Goal: Task Accomplishment & Management: Complete application form

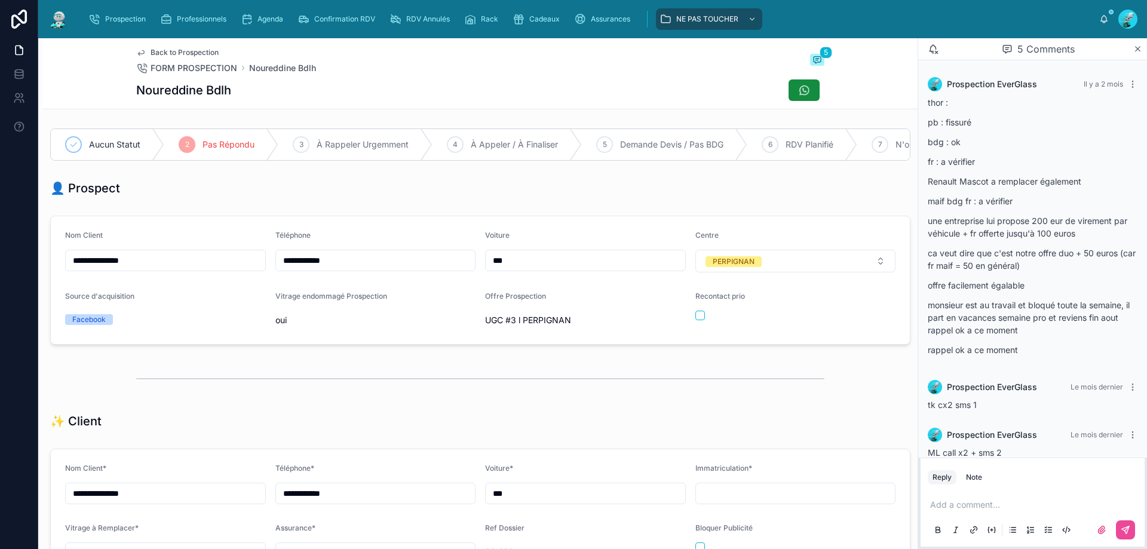
scroll to position [114, 0]
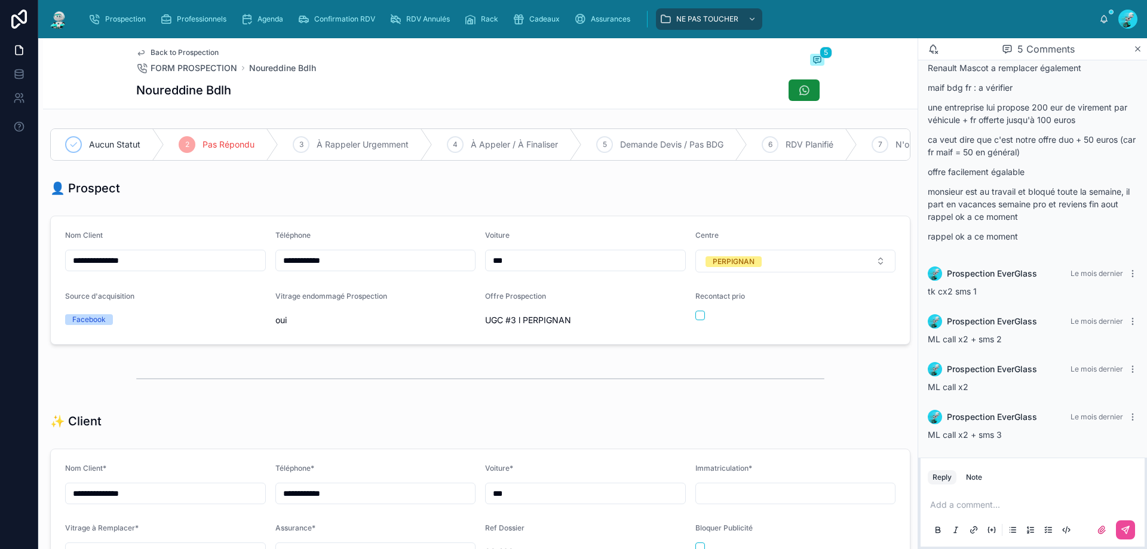
click at [443, 92] on div "Noureddine Bdlh" at bounding box center [480, 90] width 688 height 23
click at [426, 23] on span "RDV Annulés" at bounding box center [428, 19] width 44 height 10
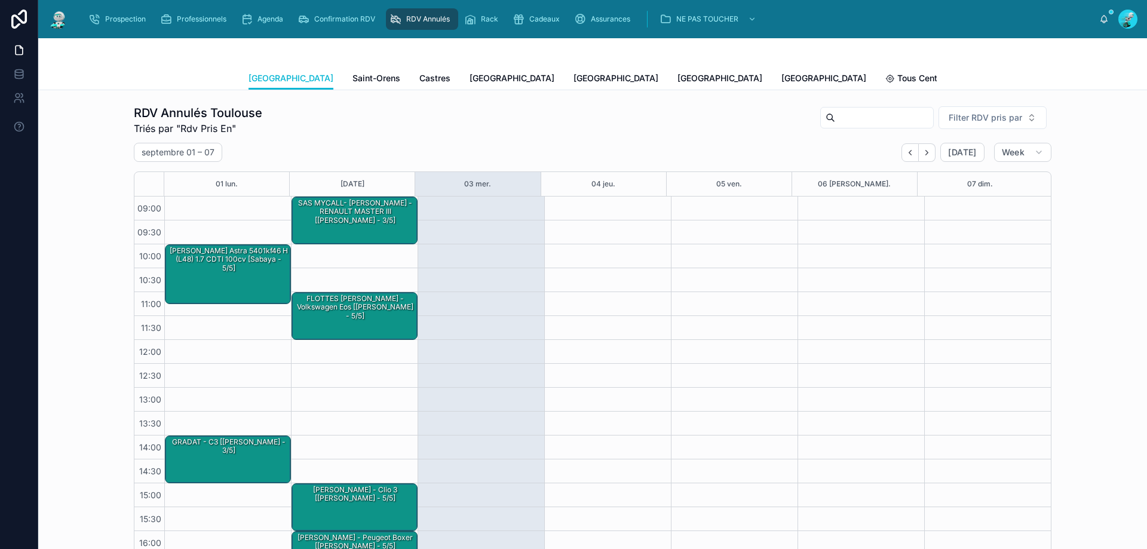
scroll to position [67, 0]
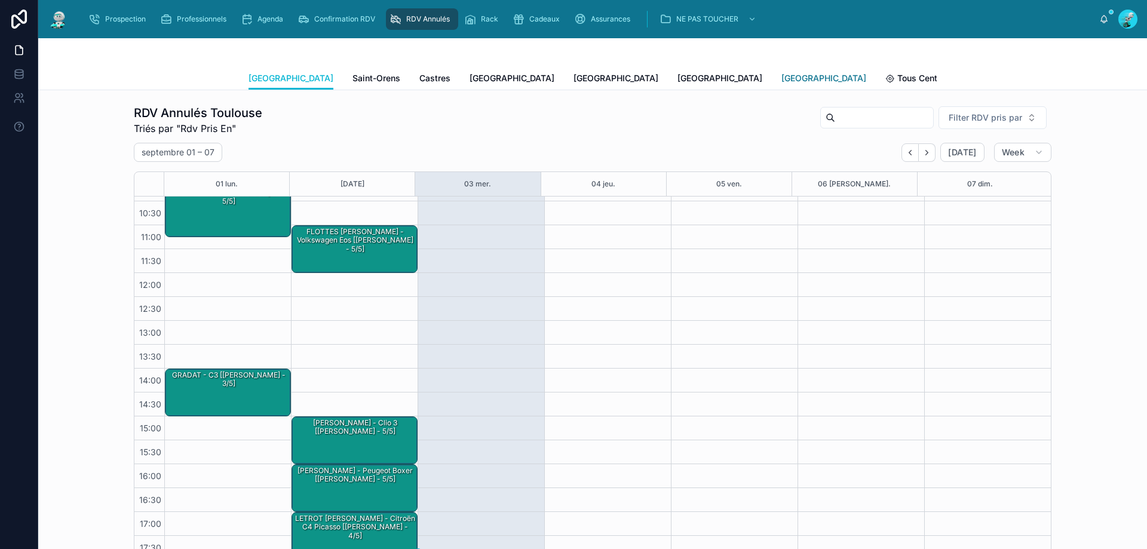
click at [782, 77] on span "[GEOGRAPHIC_DATA]" at bounding box center [824, 78] width 85 height 12
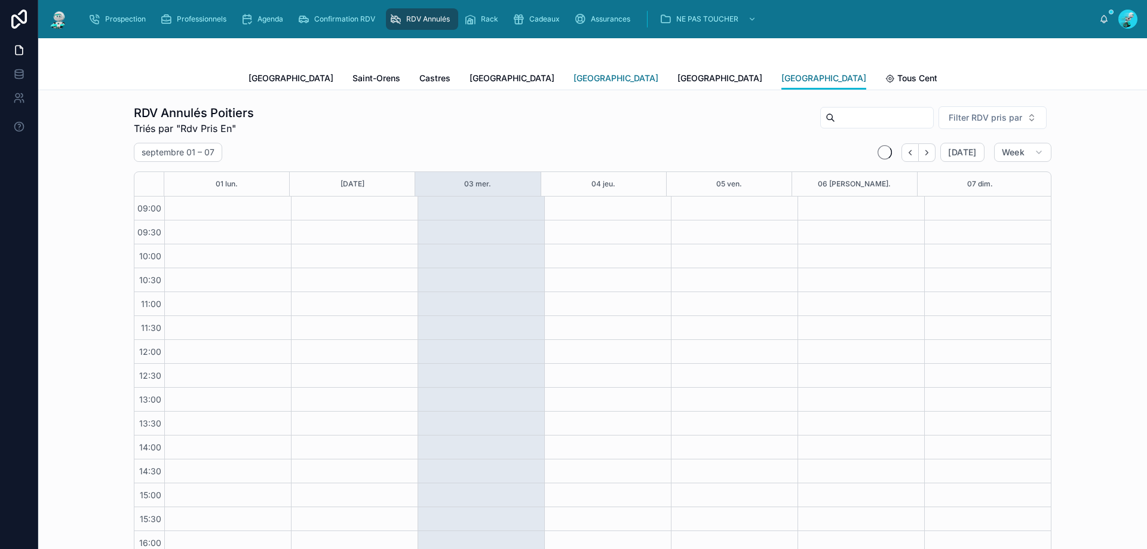
scroll to position [67, 0]
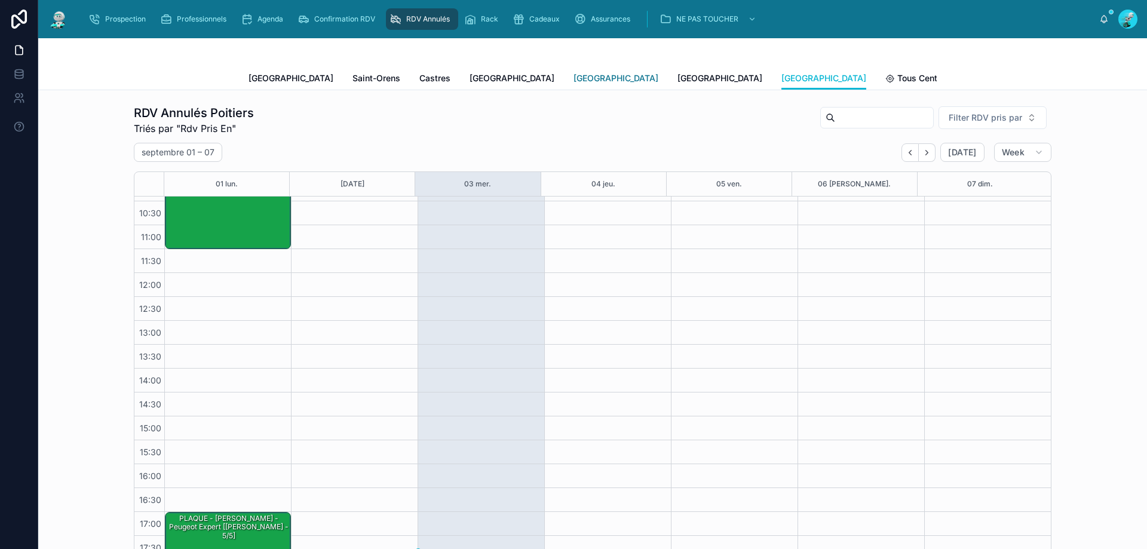
click at [574, 68] on link "[GEOGRAPHIC_DATA]" at bounding box center [616, 80] width 85 height 24
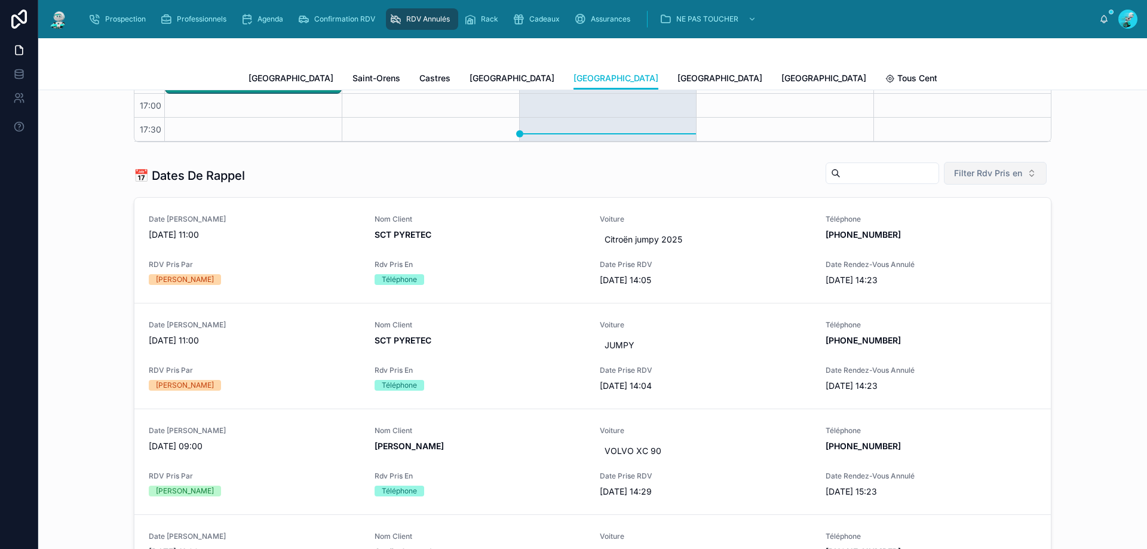
click at [1016, 175] on span "Filter Rdv Pris en" at bounding box center [988, 173] width 68 height 12
click at [954, 244] on div "Téléphone" at bounding box center [991, 240] width 143 height 19
click at [278, 249] on div "Date de Rappel 03/09/2025 11:00" at bounding box center [255, 233] width 212 height 36
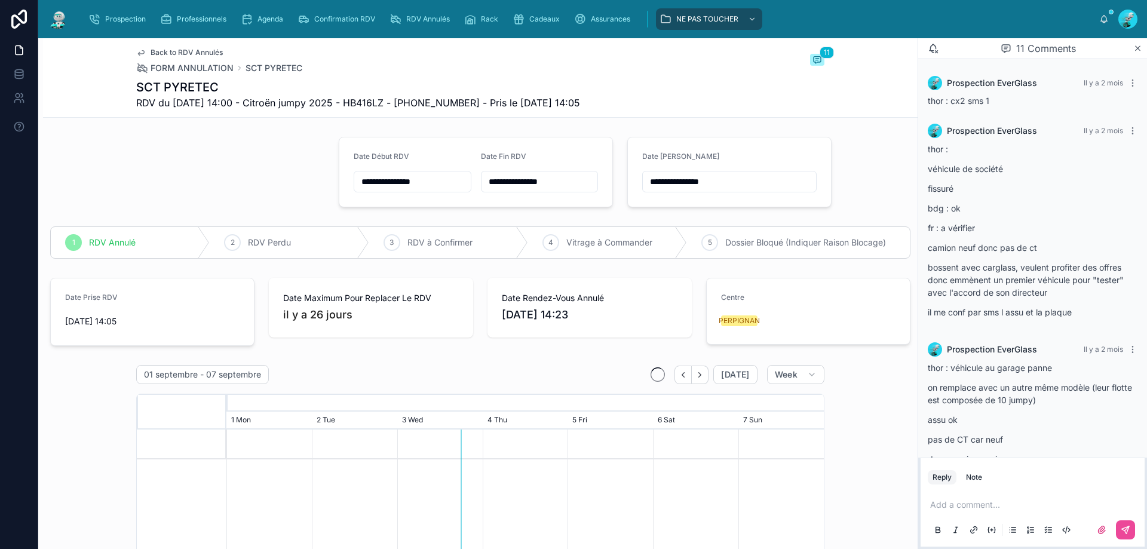
scroll to position [874, 0]
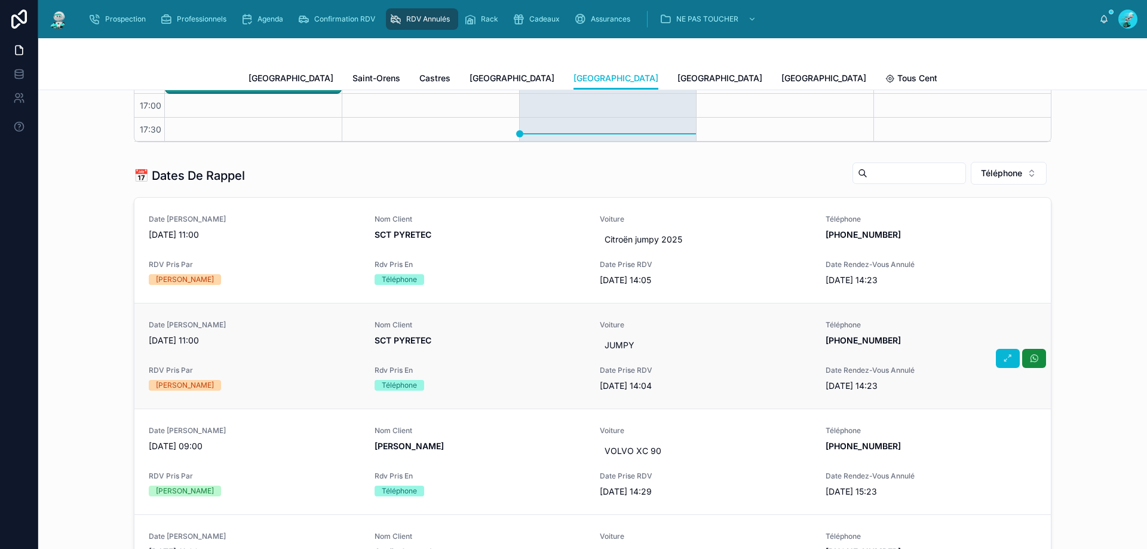
click at [286, 354] on div "Date de Rappel 03/09/2025 11:00" at bounding box center [255, 338] width 212 height 36
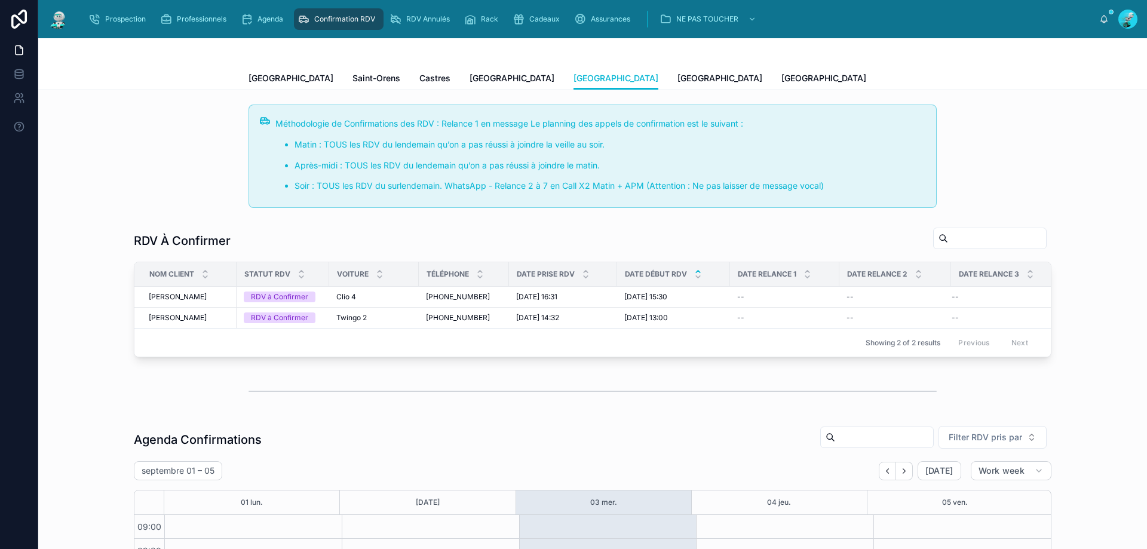
scroll to position [65, 0]
drag, startPoint x: 149, startPoint y: 17, endPoint x: 307, endPoint y: 26, distance: 158.0
click at [148, 16] on div "Prospection" at bounding box center [119, 19] width 62 height 19
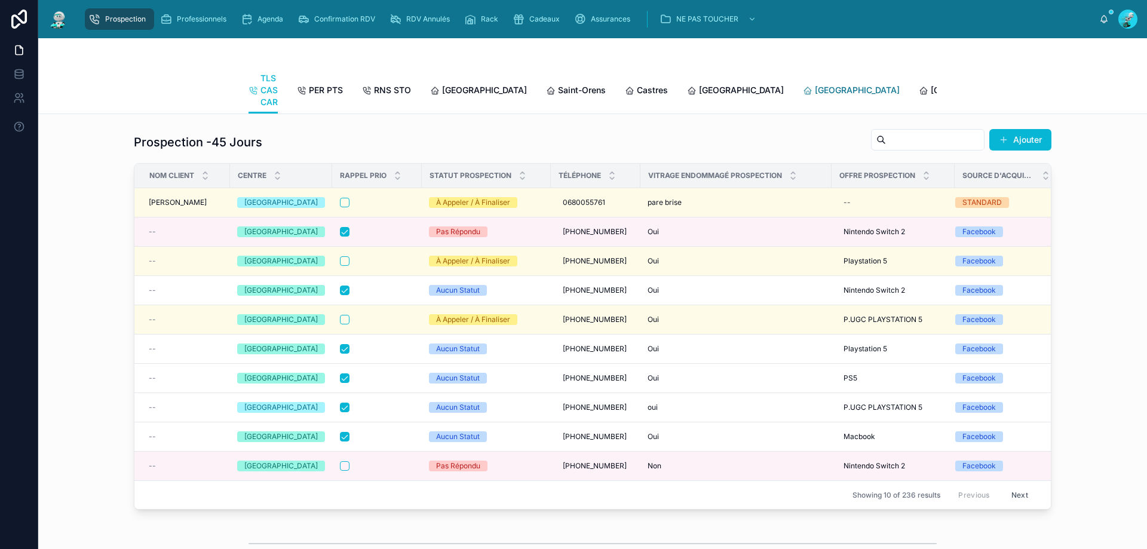
click at [803, 83] on link "[GEOGRAPHIC_DATA]" at bounding box center [851, 91] width 97 height 24
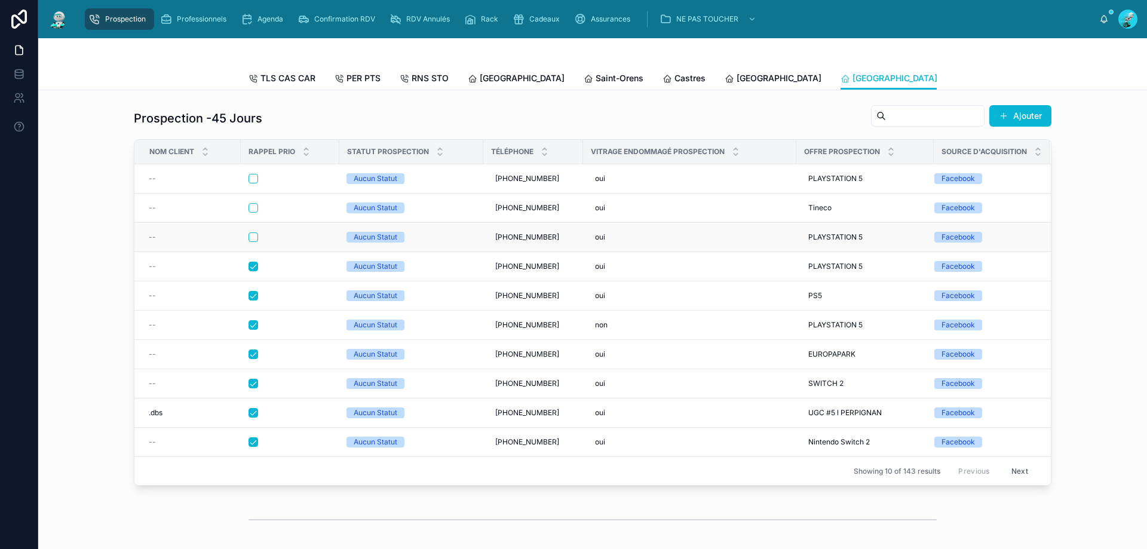
click at [282, 242] on div at bounding box center [290, 237] width 83 height 10
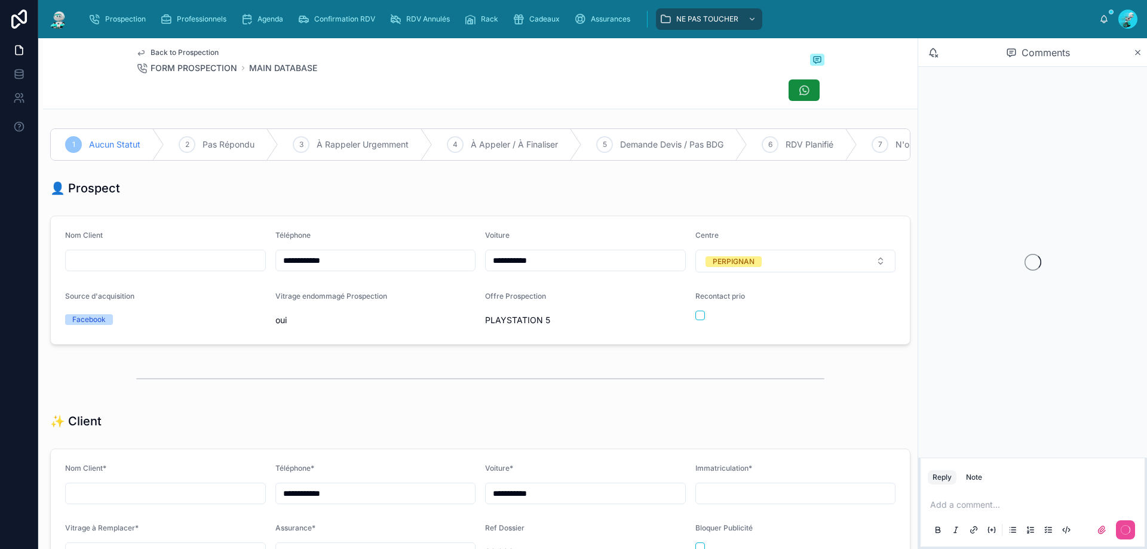
scroll to position [53, 0]
drag, startPoint x: 352, startPoint y: 271, endPoint x: 195, endPoint y: 255, distance: 157.4
click at [197, 255] on form "**********" at bounding box center [480, 280] width 859 height 128
click at [396, 197] on div "👤 Prospect" at bounding box center [480, 188] width 861 height 17
click at [397, 137] on div "3 À Rappeler Urgemment" at bounding box center [356, 144] width 154 height 31
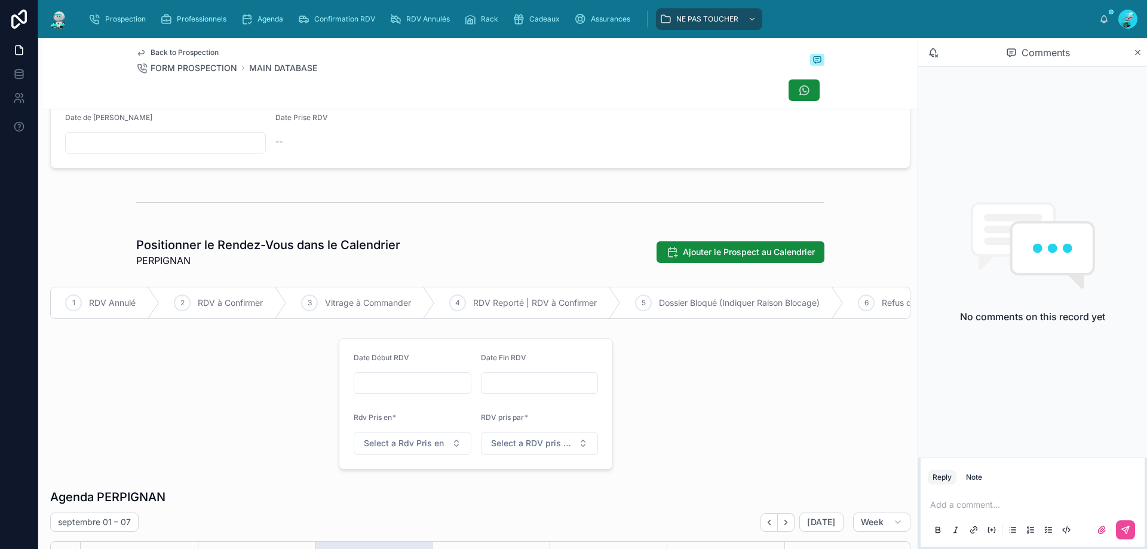
scroll to position [478, 0]
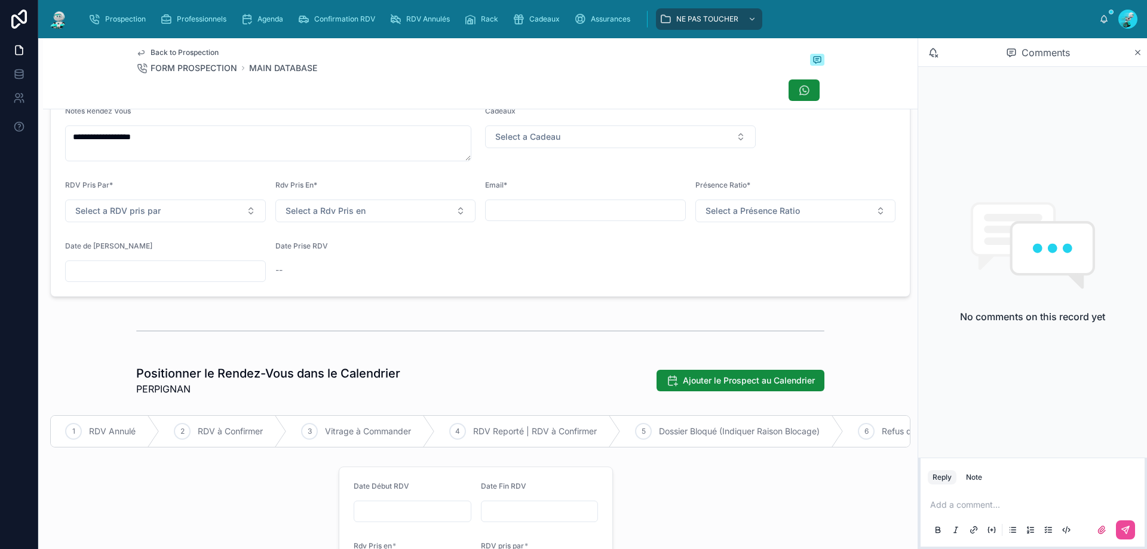
click at [133, 277] on input "text" at bounding box center [166, 271] width 200 height 17
click at [158, 381] on button "4" at bounding box center [165, 380] width 22 height 22
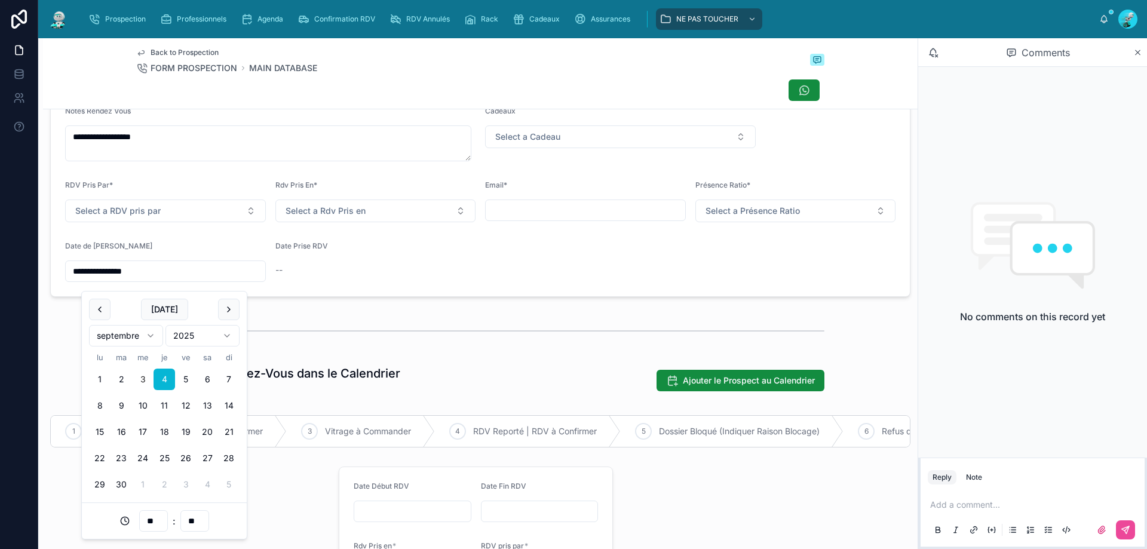
click at [152, 527] on input "**" at bounding box center [153, 521] width 27 height 17
click at [142, 376] on div "11" at bounding box center [154, 374] width 54 height 19
type input "**********"
type input "**"
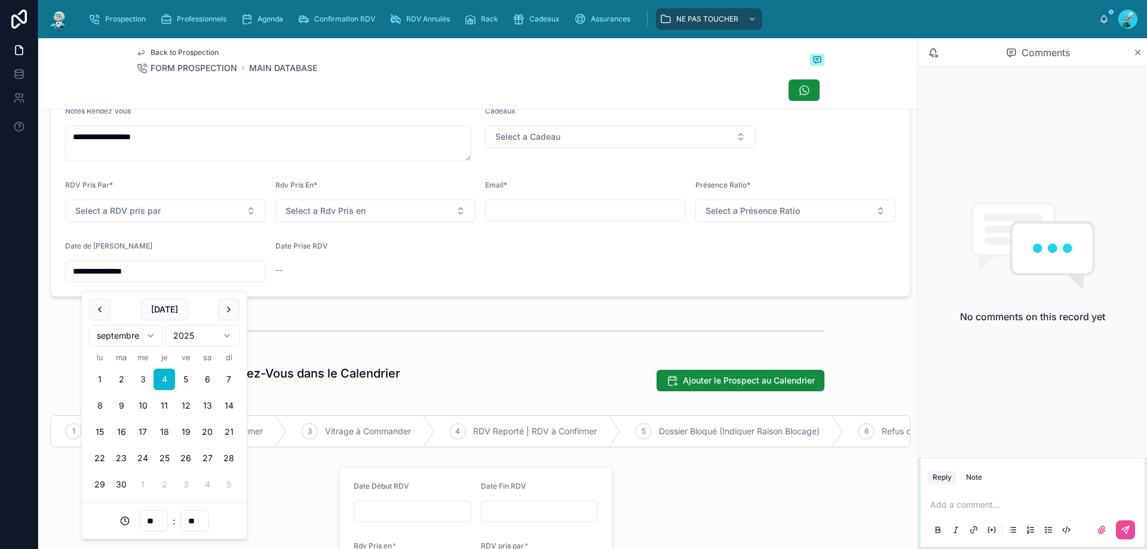
click at [433, 271] on div "--" at bounding box center [376, 270] width 201 height 19
click at [953, 501] on p at bounding box center [1036, 505] width 210 height 12
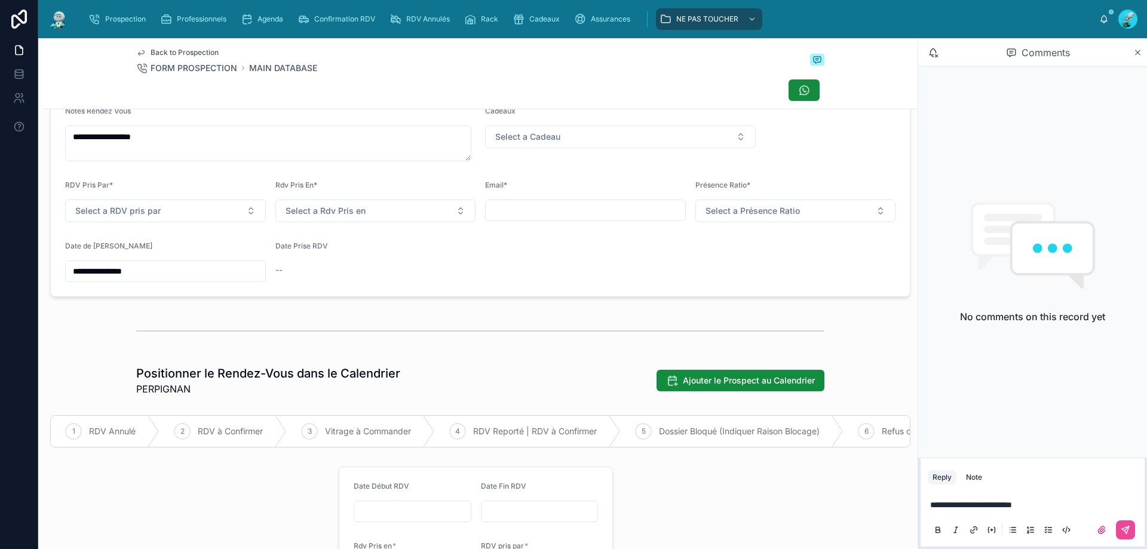
click at [1131, 543] on div "**********" at bounding box center [1033, 517] width 224 height 60
click at [1131, 534] on button at bounding box center [1125, 530] width 19 height 19
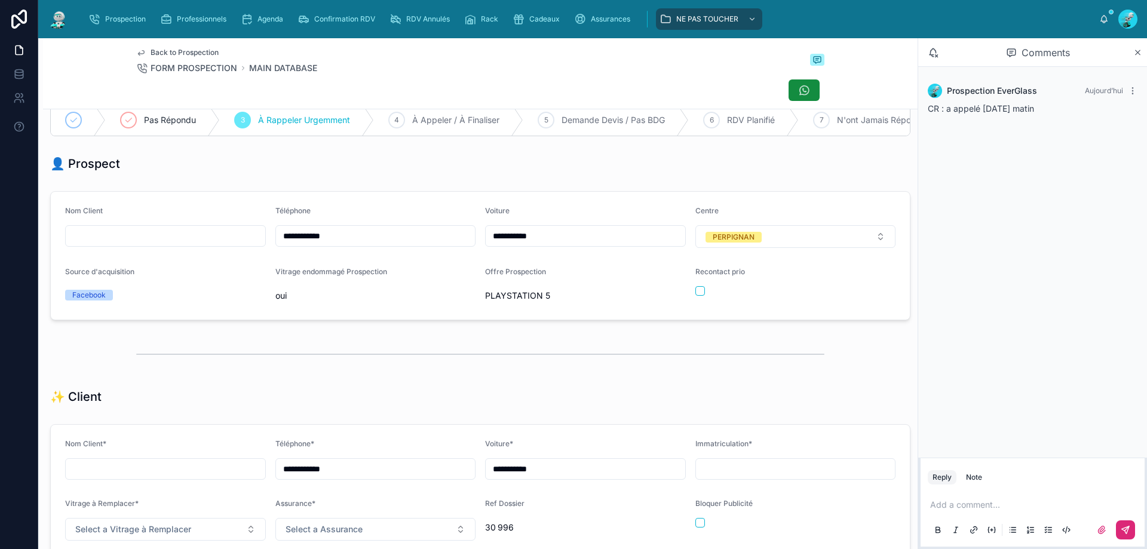
scroll to position [0, 0]
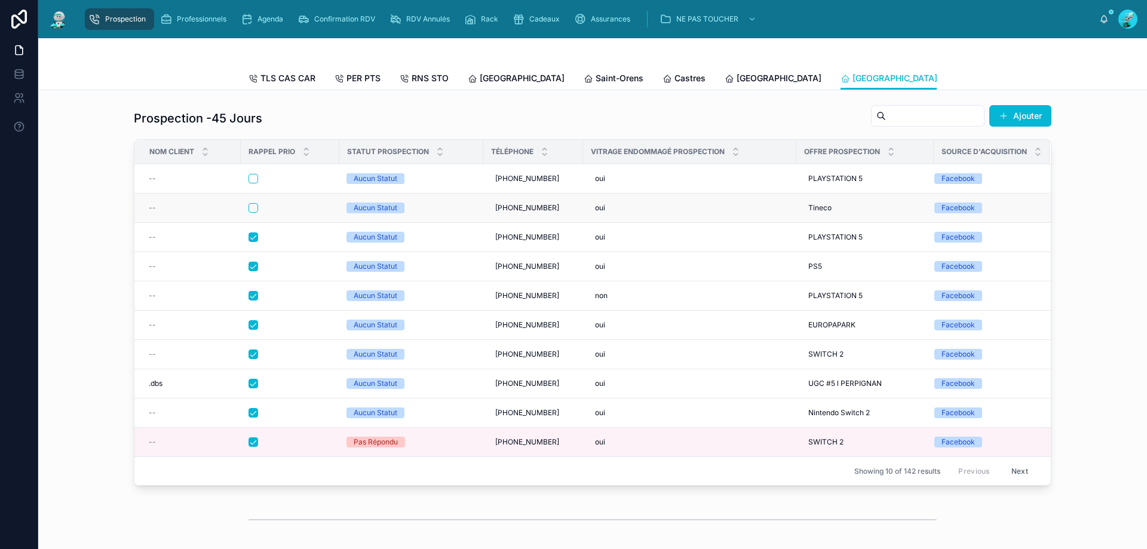
click at [304, 213] on div at bounding box center [290, 208] width 83 height 10
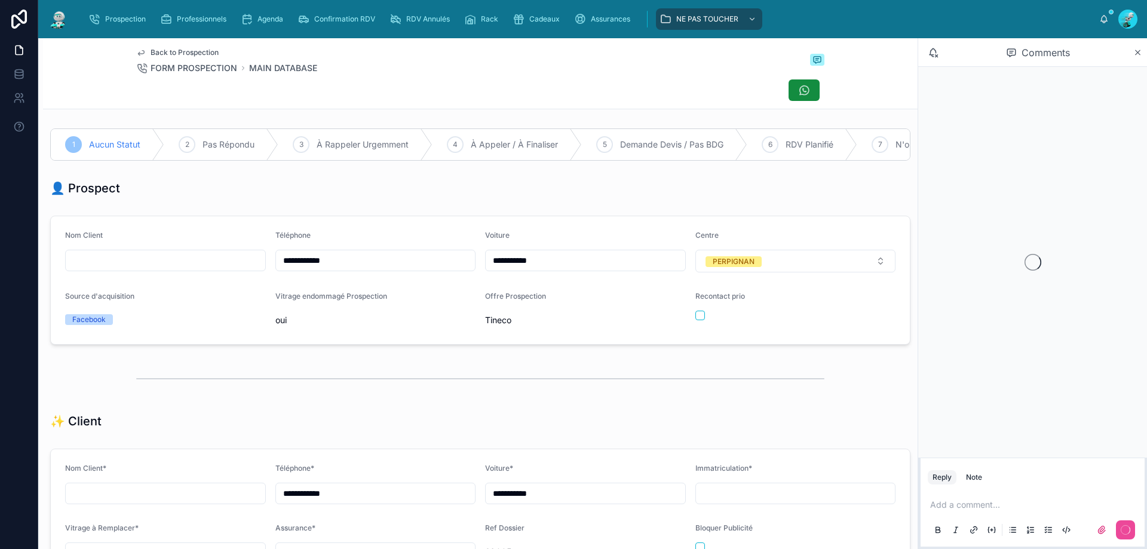
scroll to position [66, 0]
drag, startPoint x: 371, startPoint y: 271, endPoint x: 252, endPoint y: 267, distance: 118.4
click at [252, 267] on form "**********" at bounding box center [480, 280] width 859 height 128
click at [518, 108] on div "Back to Prospection FORM PROSPECTION MAIN DATABASE" at bounding box center [480, 73] width 688 height 71
drag, startPoint x: 345, startPoint y: 273, endPoint x: 261, endPoint y: 273, distance: 83.7
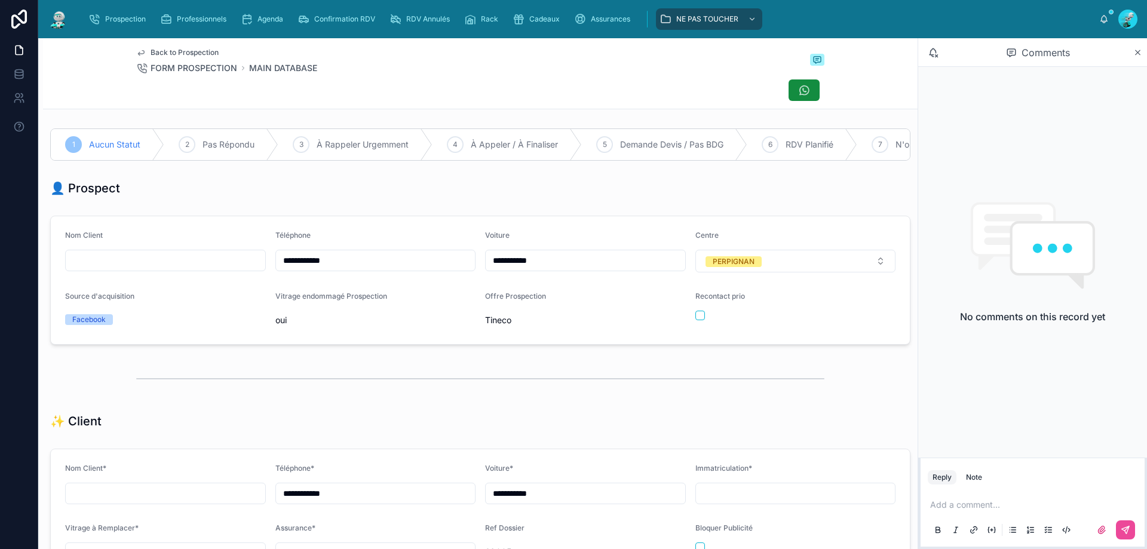
click at [261, 273] on form "**********" at bounding box center [480, 280] width 859 height 128
click at [482, 76] on div "Back to Prospection FORM PROSPECTION MAIN DATABASE" at bounding box center [480, 73] width 688 height 71
drag, startPoint x: 984, startPoint y: 510, endPoint x: 910, endPoint y: 470, distance: 84.8
click at [977, 503] on p at bounding box center [1036, 505] width 210 height 12
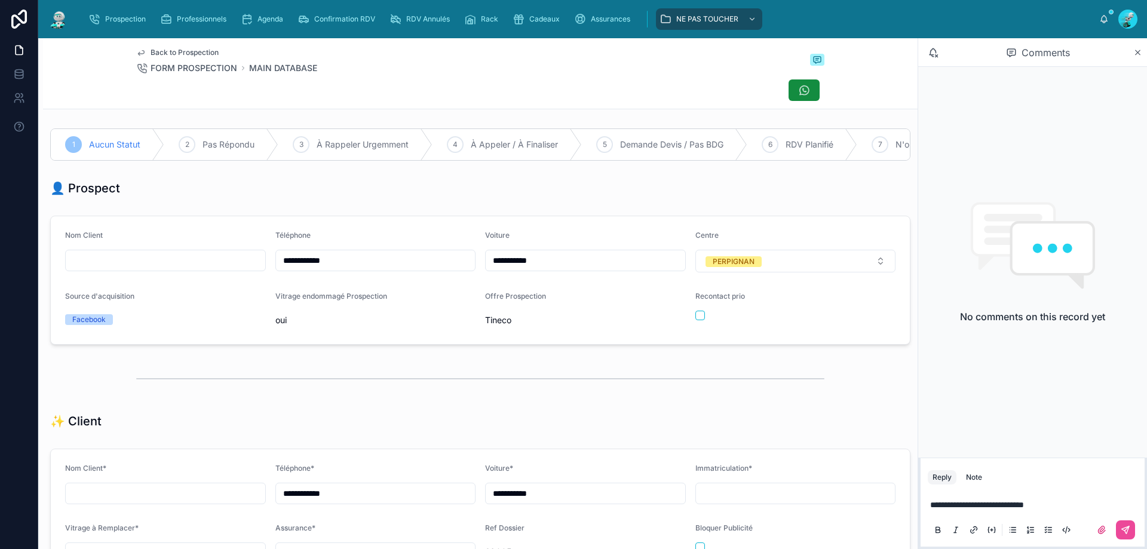
click at [1113, 524] on div at bounding box center [1112, 530] width 48 height 19
click at [1118, 526] on button at bounding box center [1125, 530] width 19 height 19
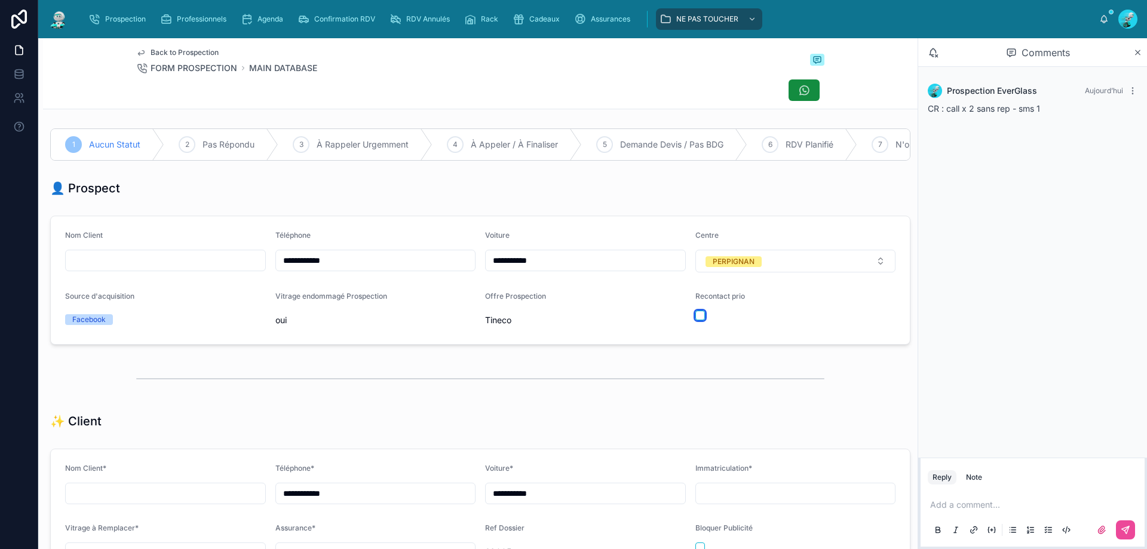
click at [696, 320] on button "button" at bounding box center [701, 316] width 10 height 10
click at [612, 385] on div at bounding box center [480, 379] width 688 height 30
click at [445, 80] on div at bounding box center [480, 90] width 688 height 23
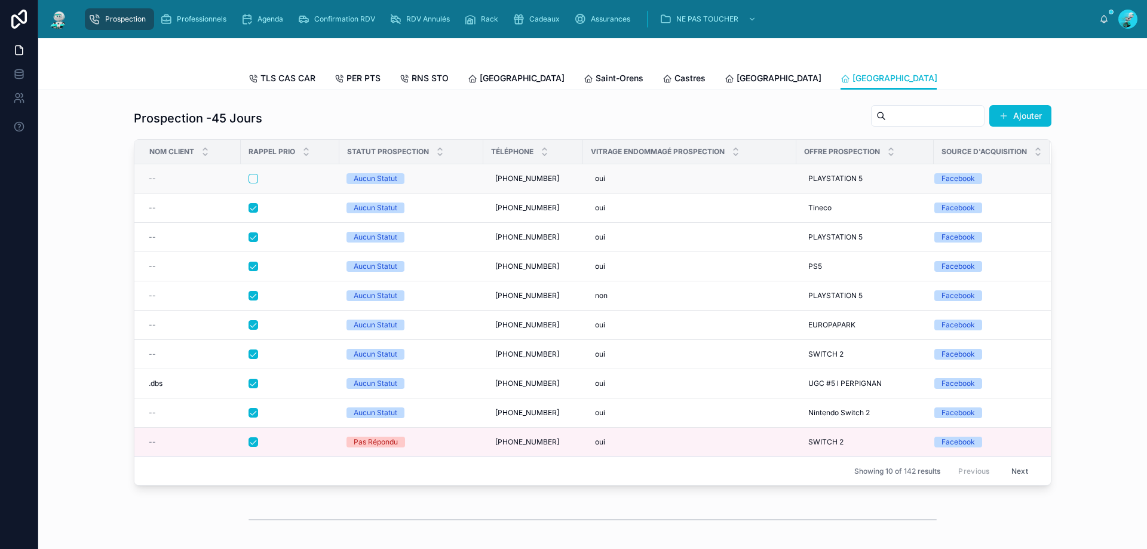
click at [318, 183] on div at bounding box center [290, 179] width 83 height 10
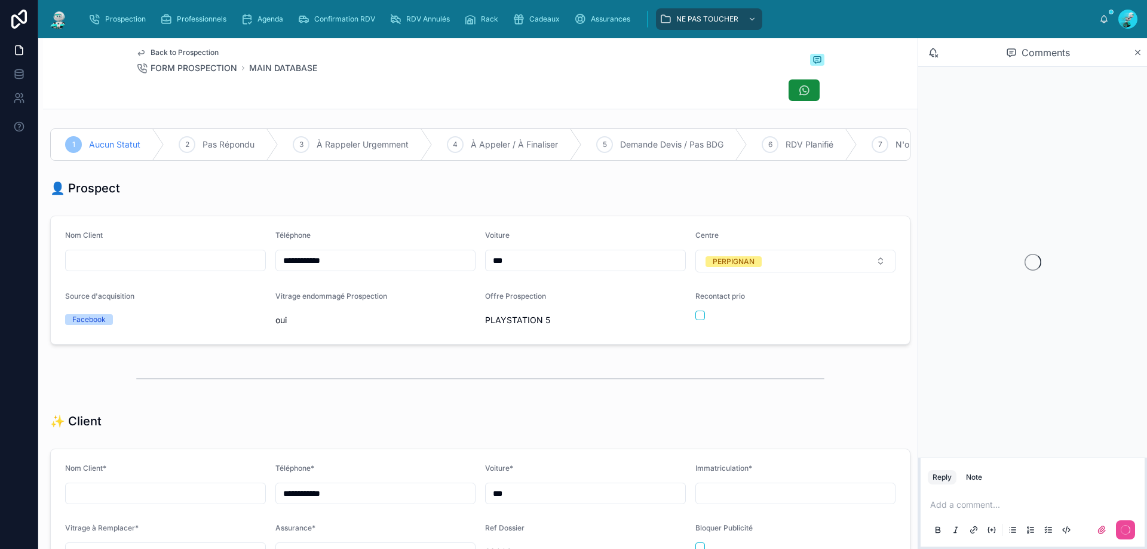
scroll to position [66, 0]
drag, startPoint x: 337, startPoint y: 268, endPoint x: 295, endPoint y: 280, distance: 43.3
click at [225, 271] on form "**********" at bounding box center [480, 280] width 859 height 128
click at [372, 222] on div "**********" at bounding box center [480, 280] width 875 height 139
drag, startPoint x: 342, startPoint y: 267, endPoint x: 248, endPoint y: 265, distance: 93.8
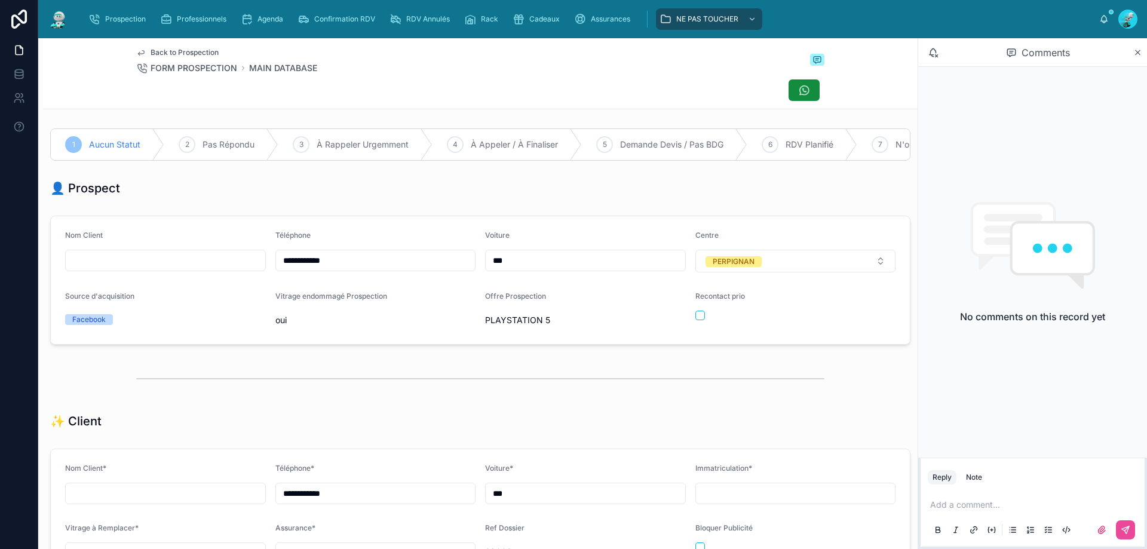
click at [248, 265] on form "**********" at bounding box center [480, 280] width 859 height 128
click at [411, 69] on div "Back to Prospection FORM PROSPECTION MAIN DATABASE" at bounding box center [480, 61] width 688 height 26
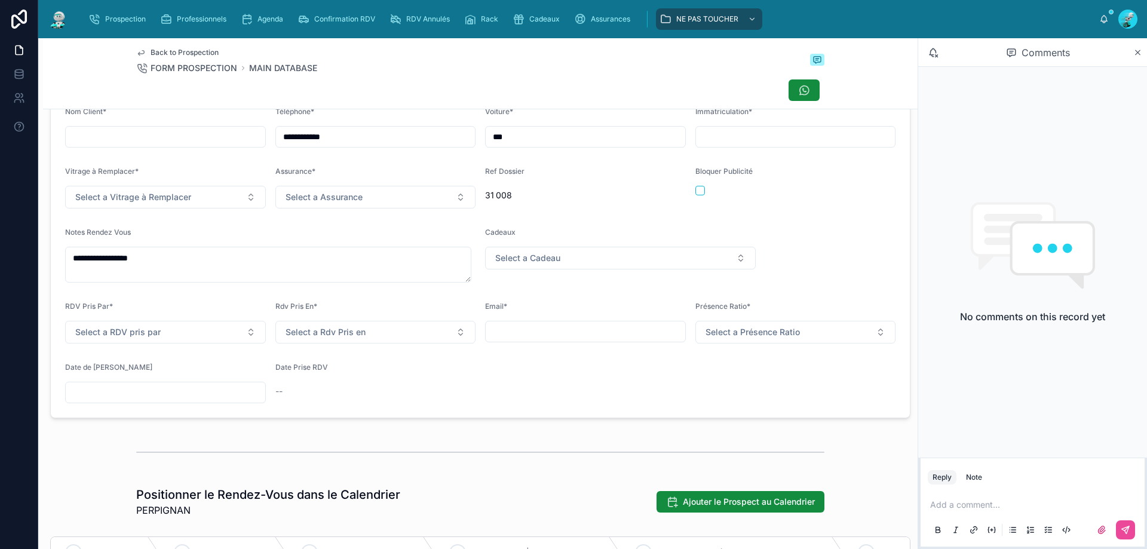
scroll to position [359, 0]
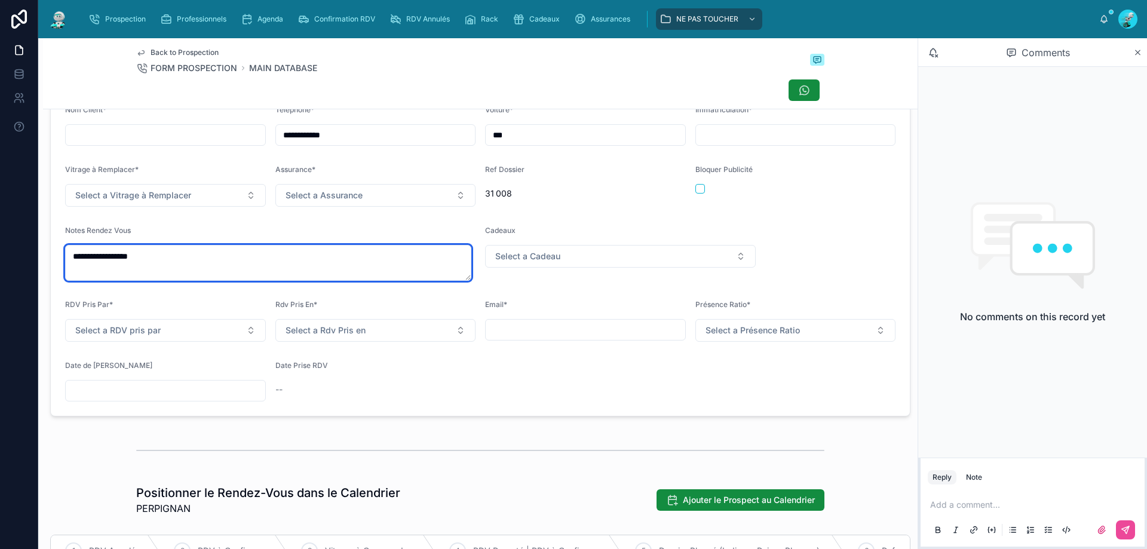
click at [160, 268] on textarea "**********" at bounding box center [268, 263] width 406 height 36
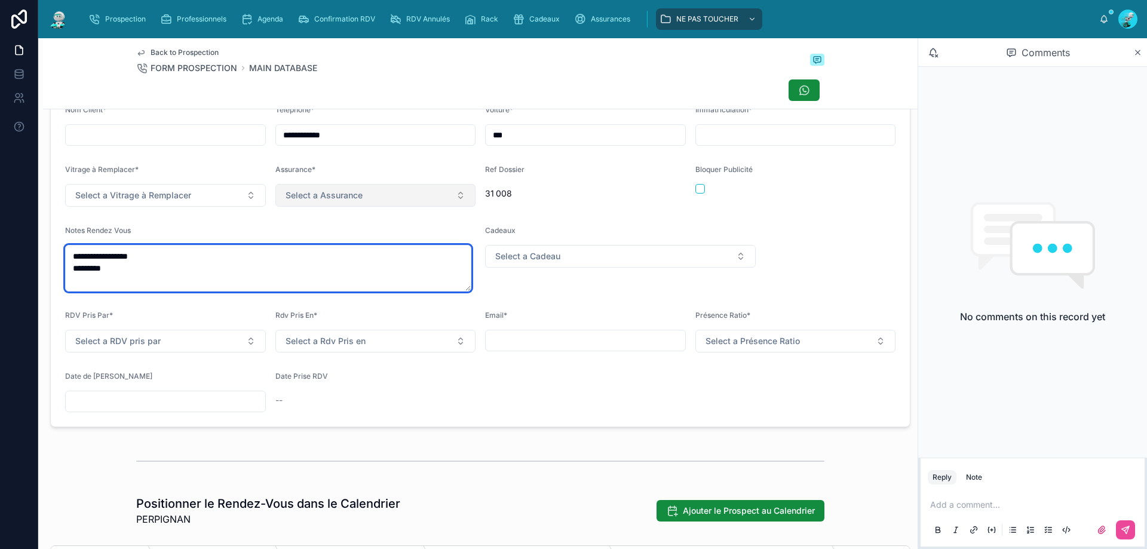
type textarea "**********"
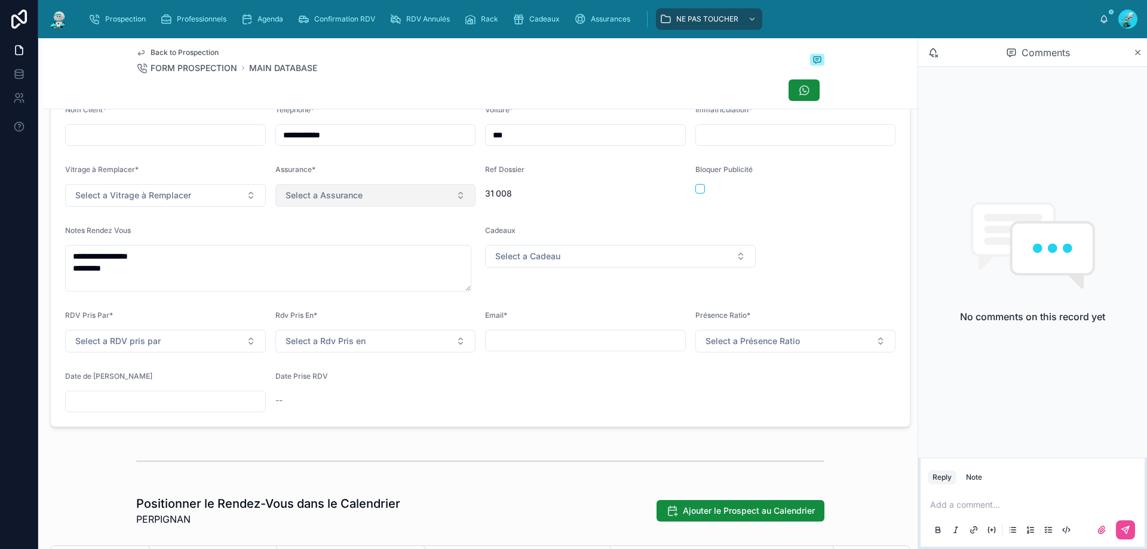
click at [369, 207] on button "Select a Assurance" at bounding box center [376, 195] width 201 height 23
type input "***"
click at [296, 241] on div "GAN" at bounding box center [372, 252] width 197 height 23
click at [293, 257] on div "GAN" at bounding box center [296, 252] width 16 height 11
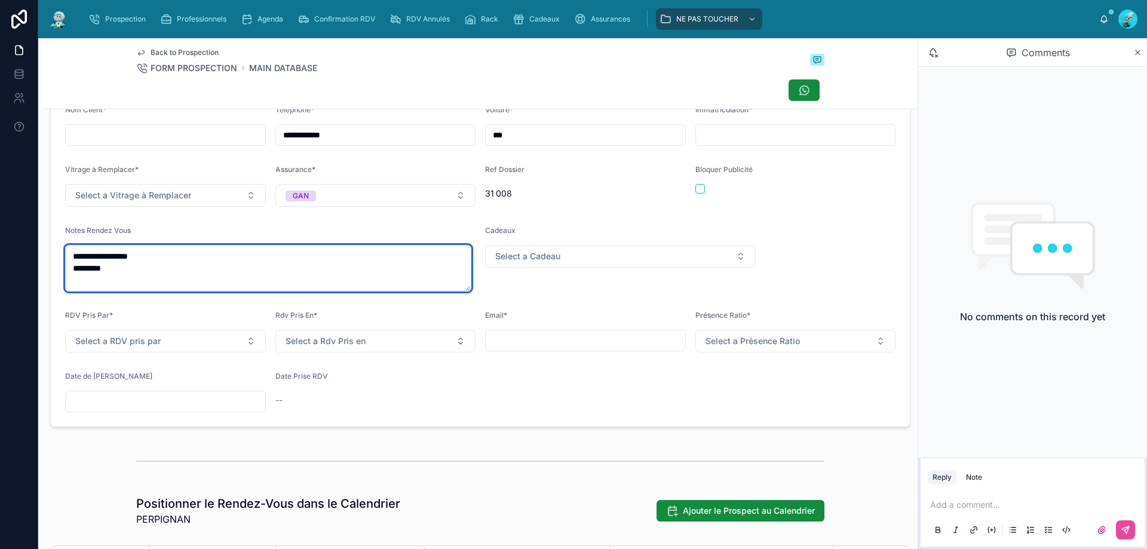
click at [79, 292] on textarea "**********" at bounding box center [268, 268] width 406 height 47
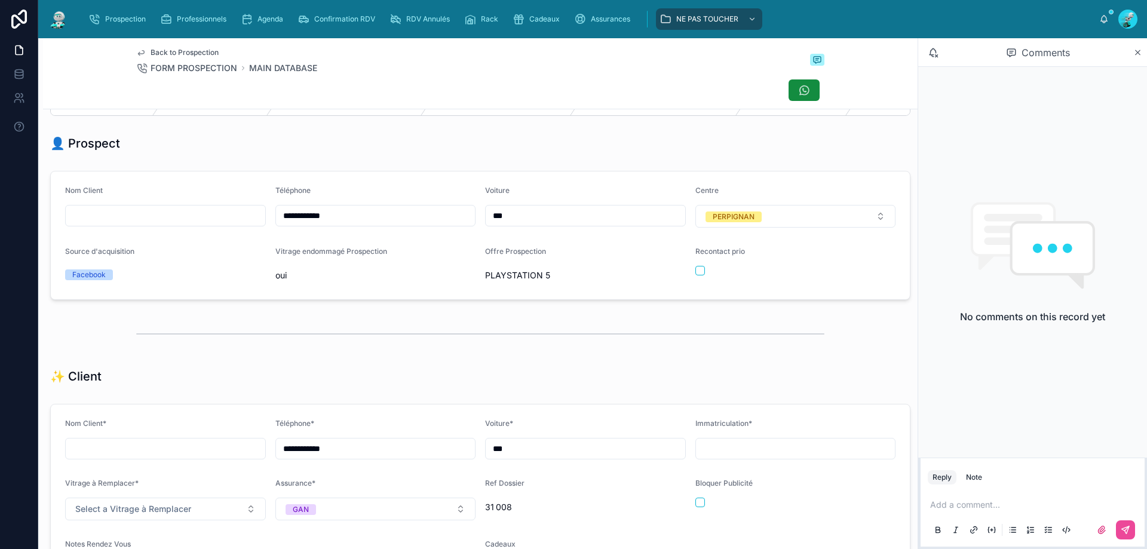
scroll to position [0, 0]
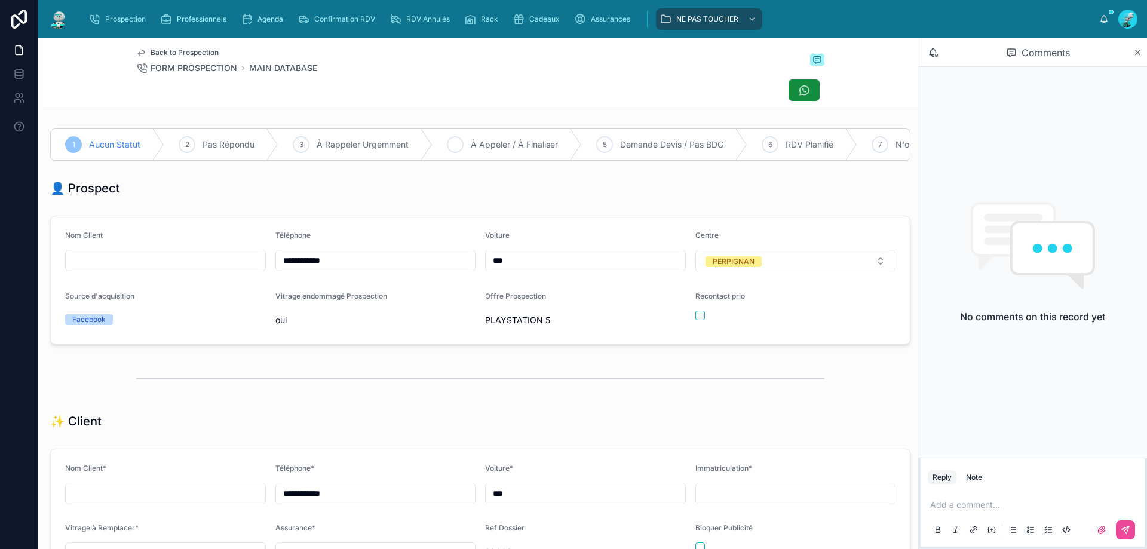
type textarea "**********"
click at [464, 158] on div "4 À Appeler / À Finaliser" at bounding box center [507, 144] width 149 height 31
click at [88, 139] on div at bounding box center [78, 144] width 55 height 31
click at [378, 201] on div "👤 Prospect" at bounding box center [480, 188] width 875 height 26
drag, startPoint x: 960, startPoint y: 510, endPoint x: 950, endPoint y: 501, distance: 13.5
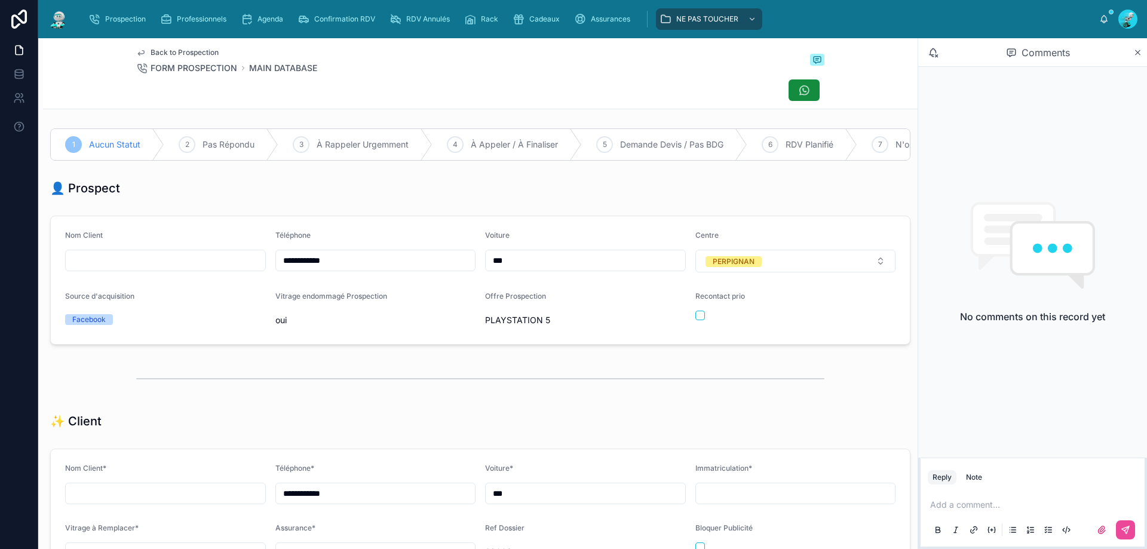
click at [960, 509] on p at bounding box center [1036, 505] width 210 height 12
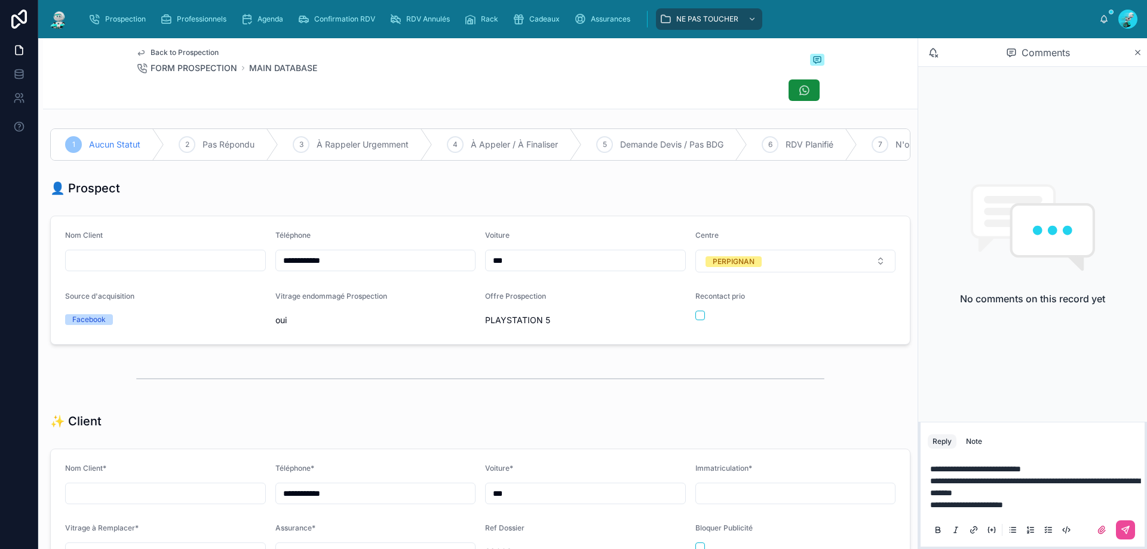
click at [1147, 534] on div "**********" at bounding box center [1033, 485] width 229 height 127
click at [1131, 527] on button at bounding box center [1125, 530] width 19 height 19
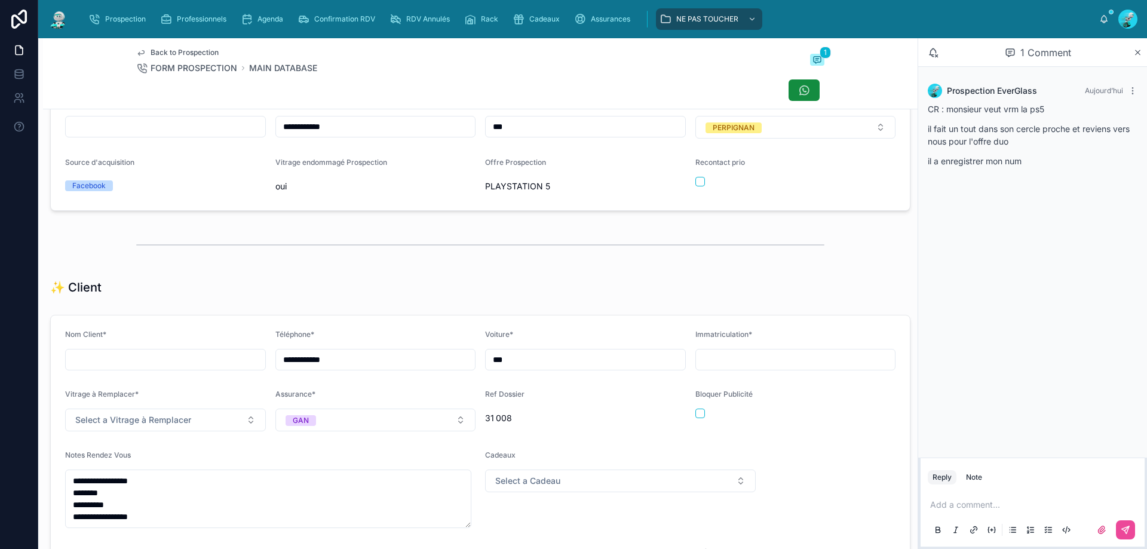
scroll to position [418, 0]
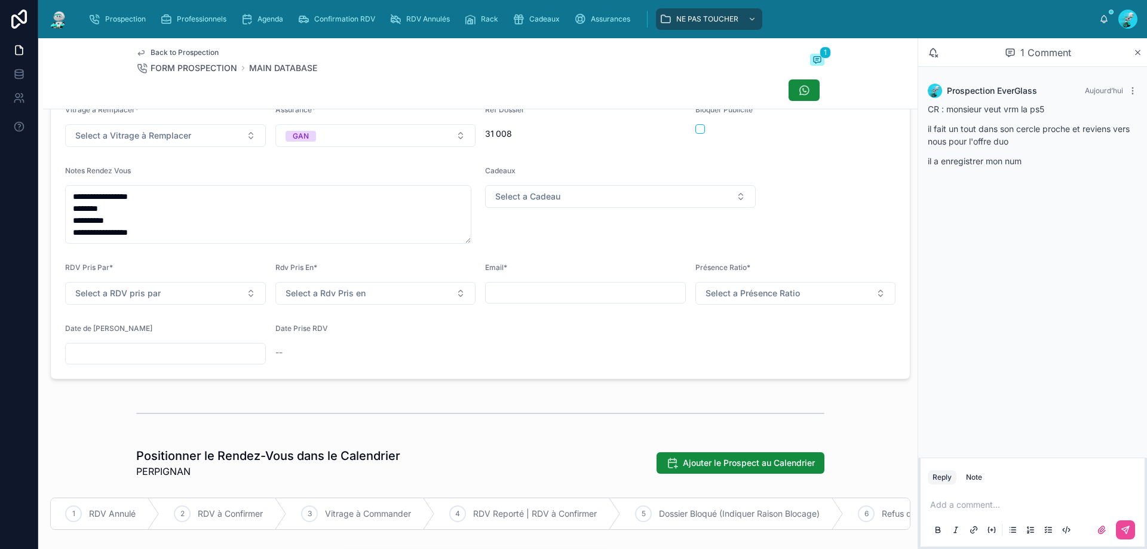
click at [164, 357] on input "text" at bounding box center [166, 353] width 200 height 17
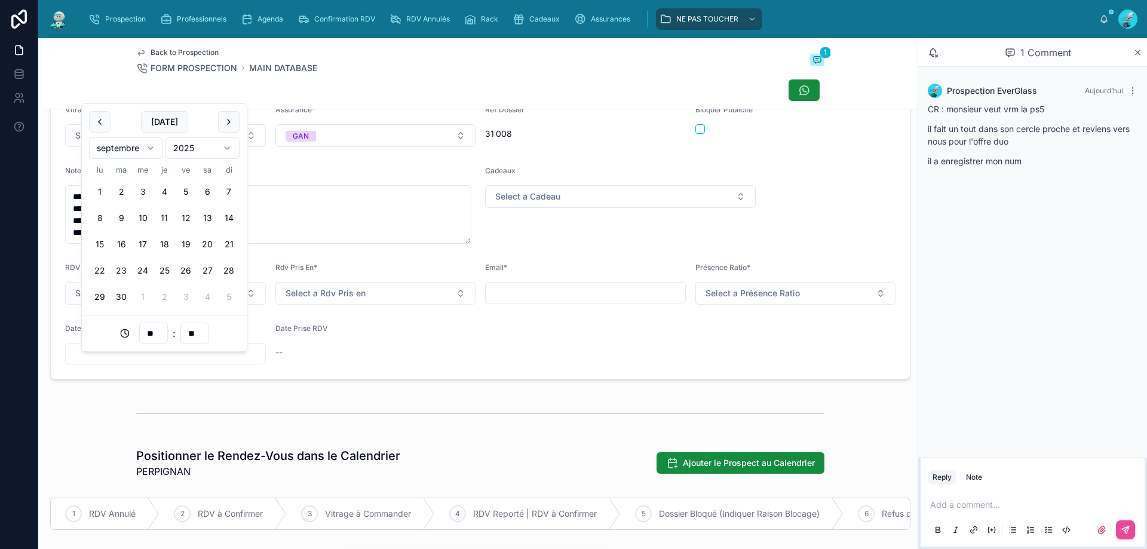
click at [188, 212] on button "12" at bounding box center [186, 218] width 22 height 22
click at [148, 330] on input "**" at bounding box center [153, 333] width 27 height 17
click at [140, 412] on div "15" at bounding box center [154, 404] width 54 height 19
type input "**********"
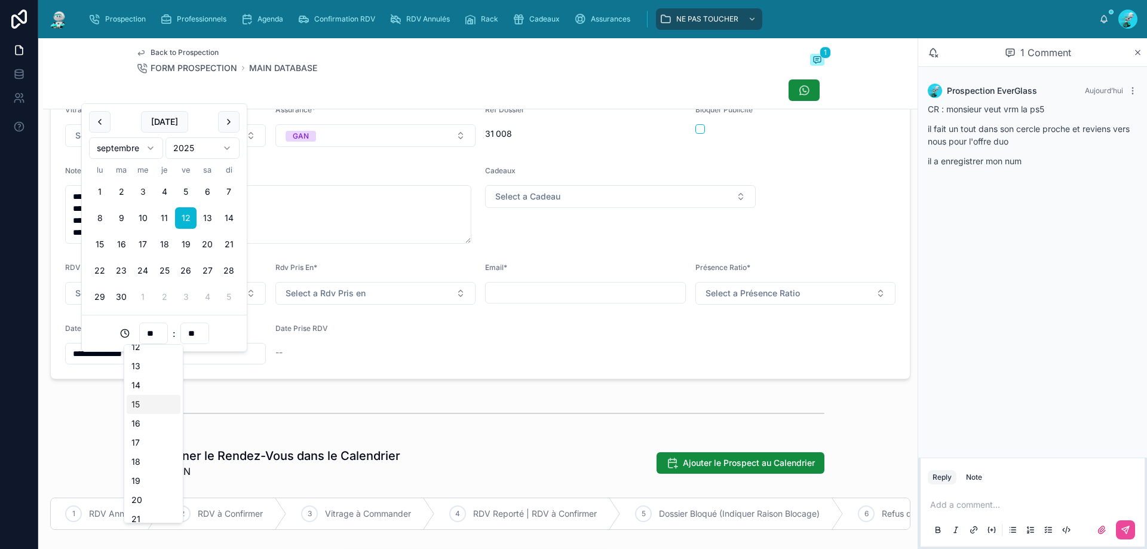
type input "**"
click at [312, 428] on div at bounding box center [480, 414] width 688 height 30
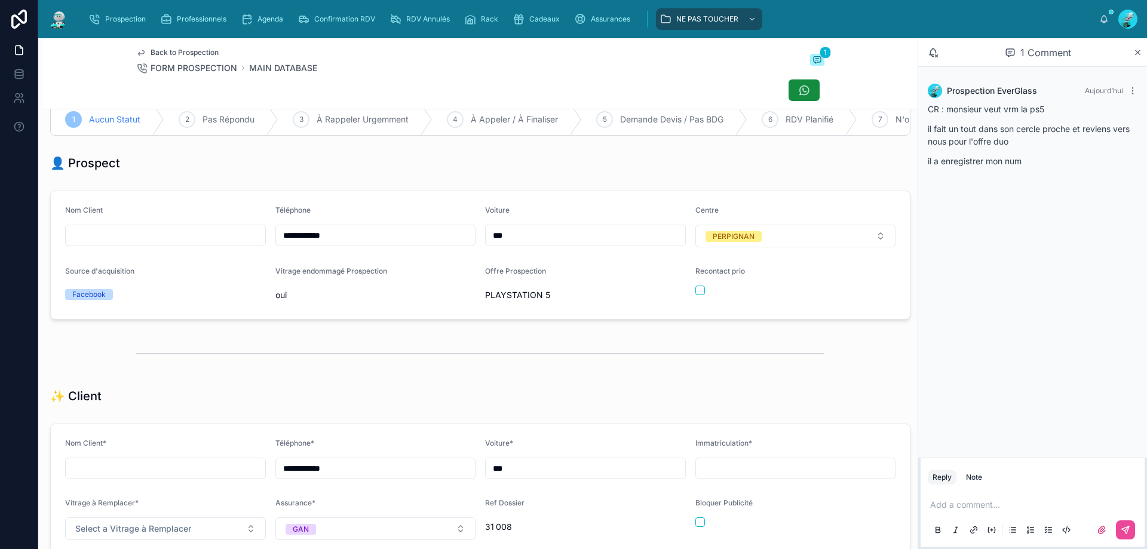
scroll to position [0, 0]
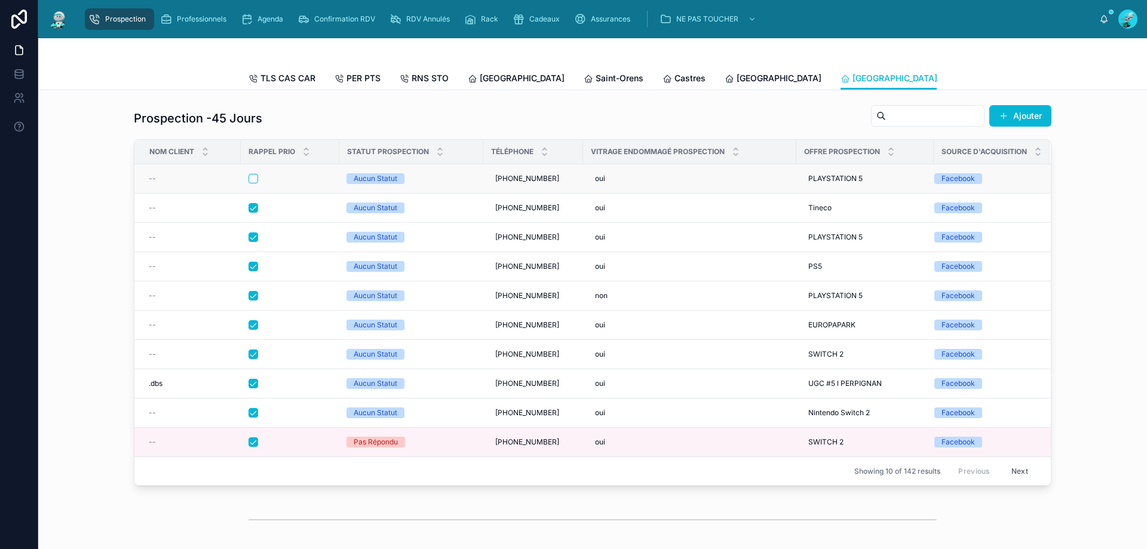
click at [302, 180] on td at bounding box center [290, 178] width 99 height 29
click at [284, 183] on div at bounding box center [290, 179] width 83 height 10
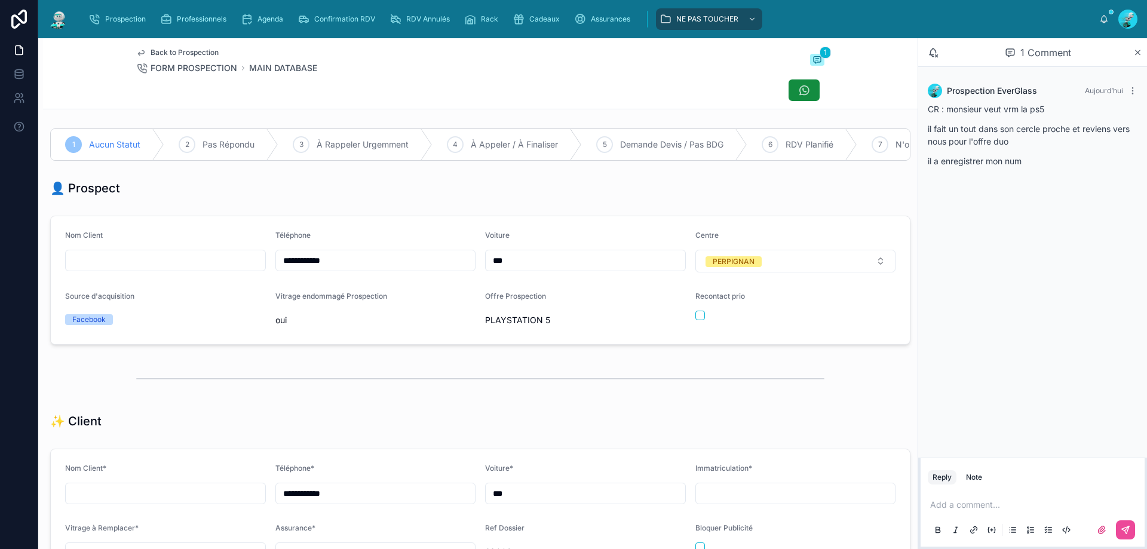
scroll to position [66, 0]
click at [696, 329] on div "Recontact prio" at bounding box center [796, 311] width 201 height 38
click at [341, 152] on div "3 À Rappeler Urgemment" at bounding box center [356, 144] width 154 height 31
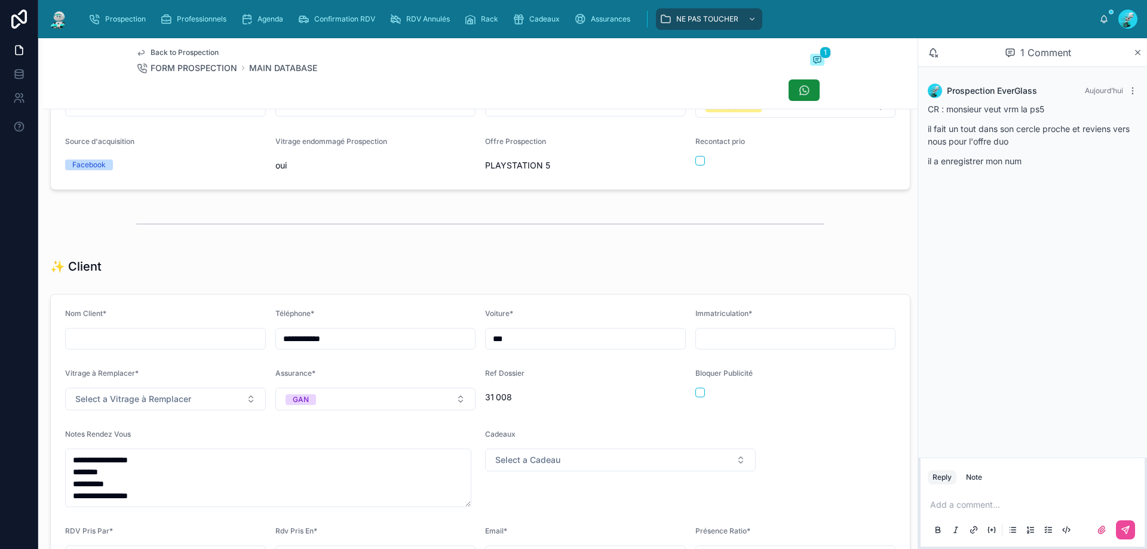
scroll to position [418, 0]
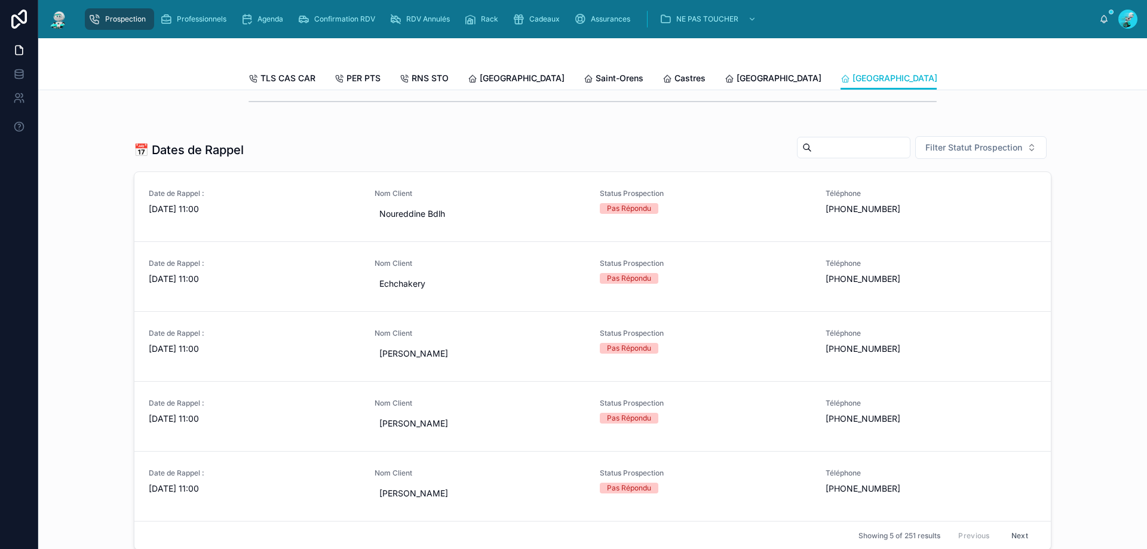
click at [75, 150] on div "📅 Dates de Rappel Filter Statut Prospection Date de Rappel : 01/09/2025 11:00 N…" at bounding box center [593, 343] width 1090 height 424
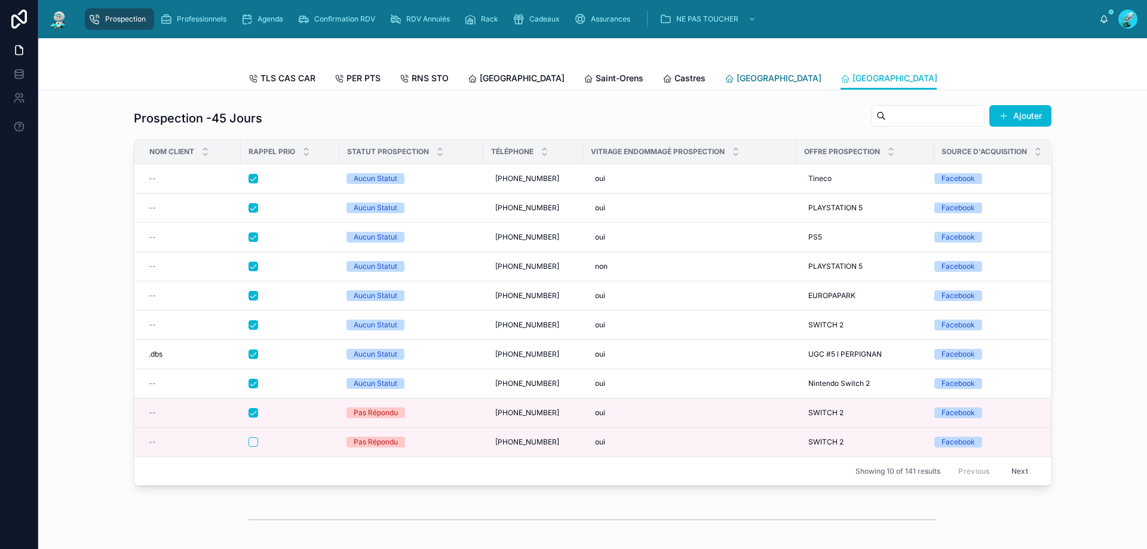
click at [725, 71] on link "[GEOGRAPHIC_DATA]" at bounding box center [773, 80] width 97 height 24
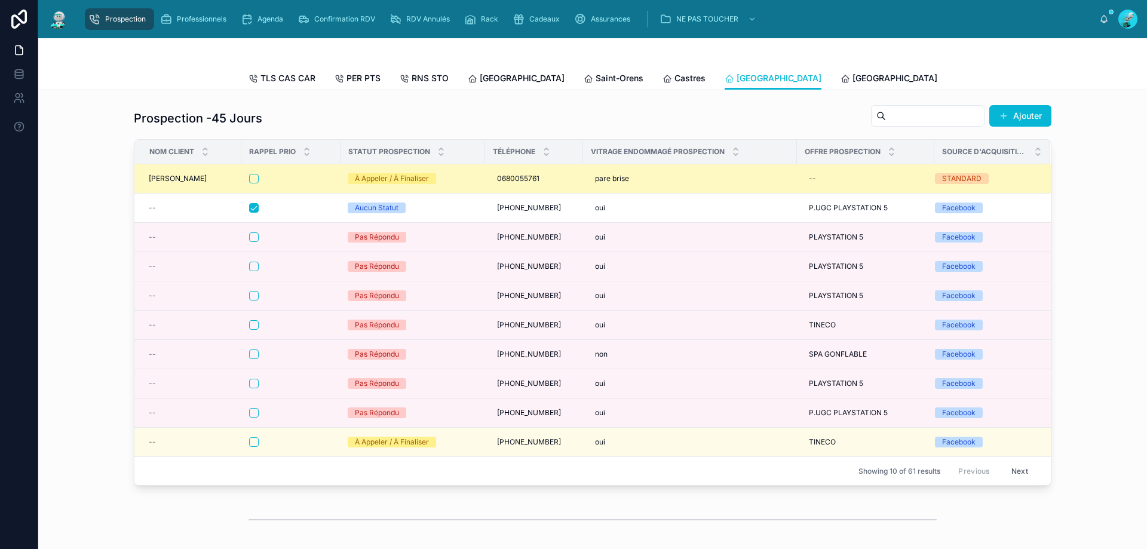
click at [304, 181] on td at bounding box center [290, 178] width 99 height 29
click at [313, 183] on div at bounding box center [291, 179] width 84 height 10
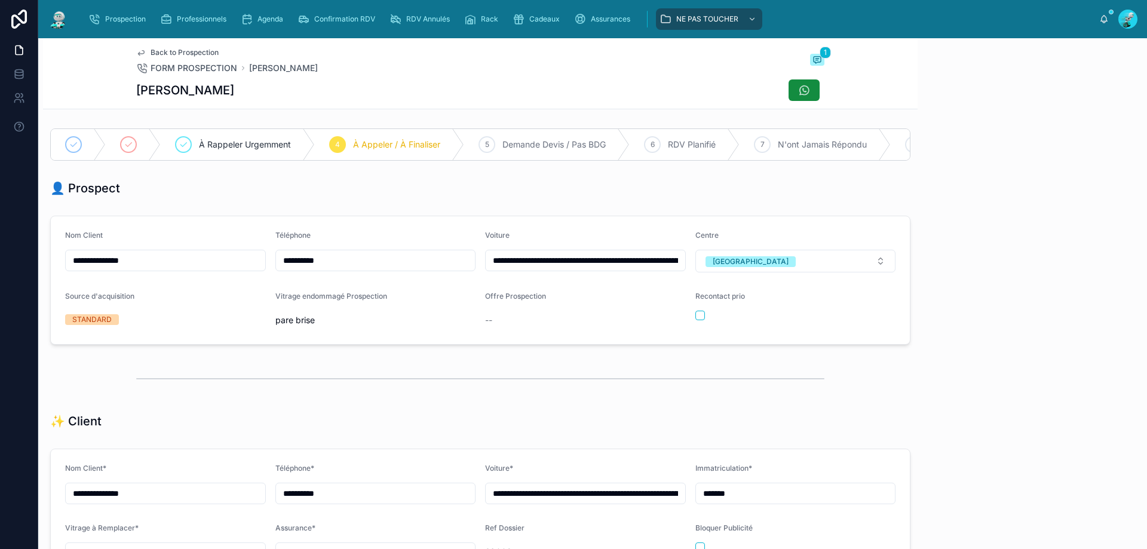
scroll to position [53, 0]
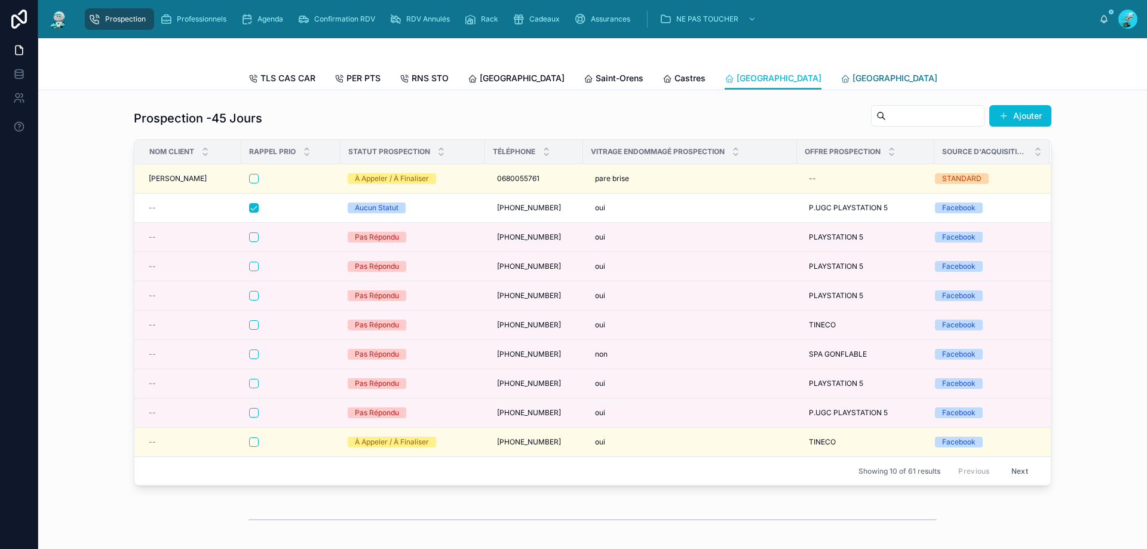
click at [853, 80] on span "[GEOGRAPHIC_DATA]" at bounding box center [895, 78] width 85 height 12
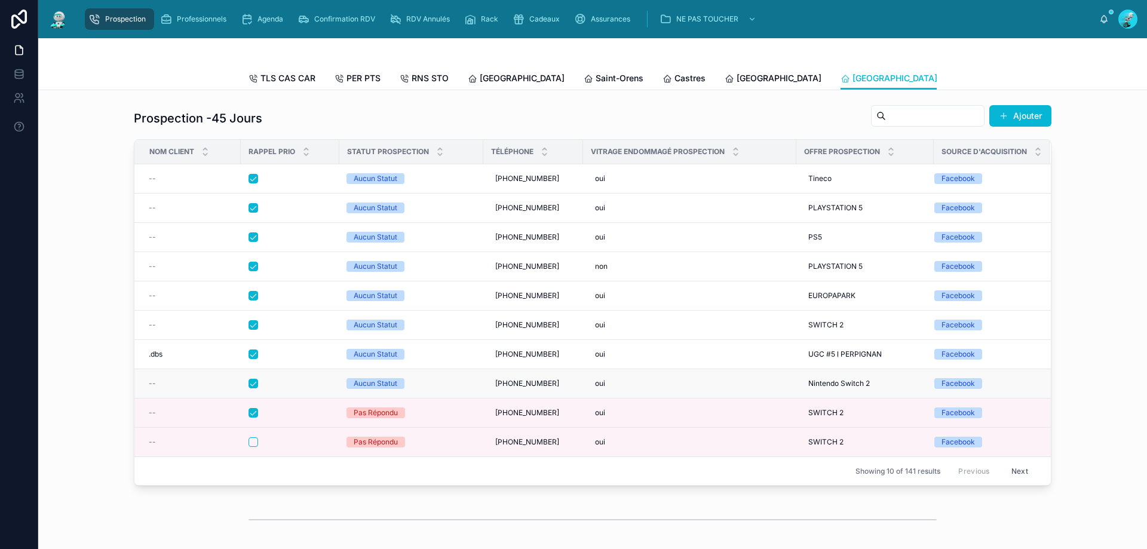
click at [288, 388] on div at bounding box center [290, 384] width 83 height 10
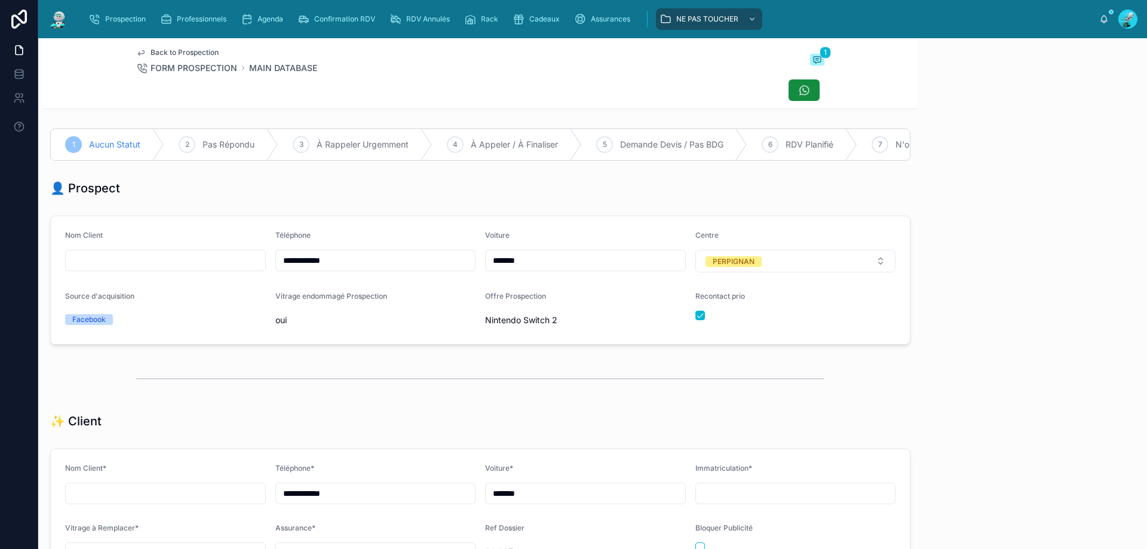
scroll to position [66, 0]
drag, startPoint x: 351, startPoint y: 267, endPoint x: 200, endPoint y: 249, distance: 151.7
click at [200, 249] on form "**********" at bounding box center [480, 280] width 859 height 128
click at [384, 71] on div "Back to Prospection FORM PROSPECTION MAIN DATABASE 1" at bounding box center [480, 61] width 688 height 26
click at [514, 197] on div "👤 Prospect" at bounding box center [480, 188] width 861 height 17
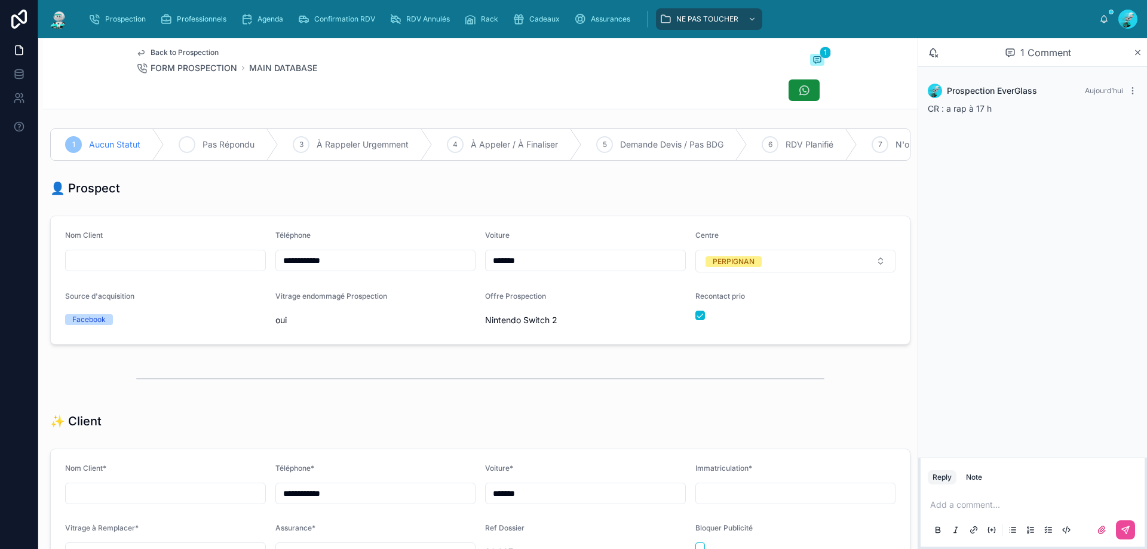
click at [235, 155] on div "2 Pas Répondu" at bounding box center [221, 144] width 114 height 31
click at [687, 325] on form "**********" at bounding box center [480, 280] width 859 height 128
click at [696, 320] on button "button" at bounding box center [701, 316] width 10 height 10
click at [981, 503] on p at bounding box center [1036, 505] width 210 height 12
click at [1135, 530] on button at bounding box center [1125, 530] width 19 height 19
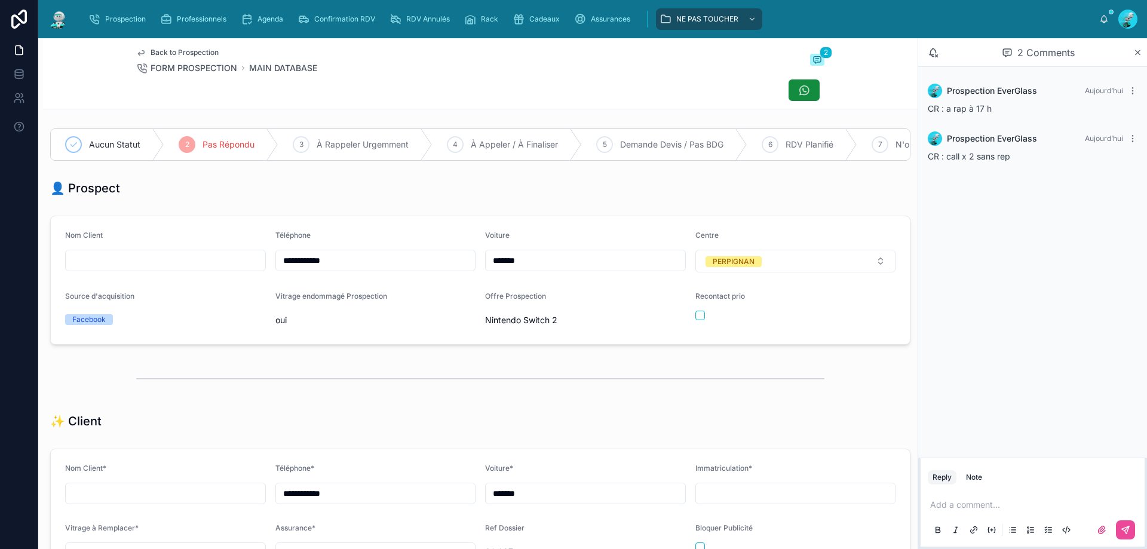
click at [427, 82] on div at bounding box center [480, 90] width 688 height 23
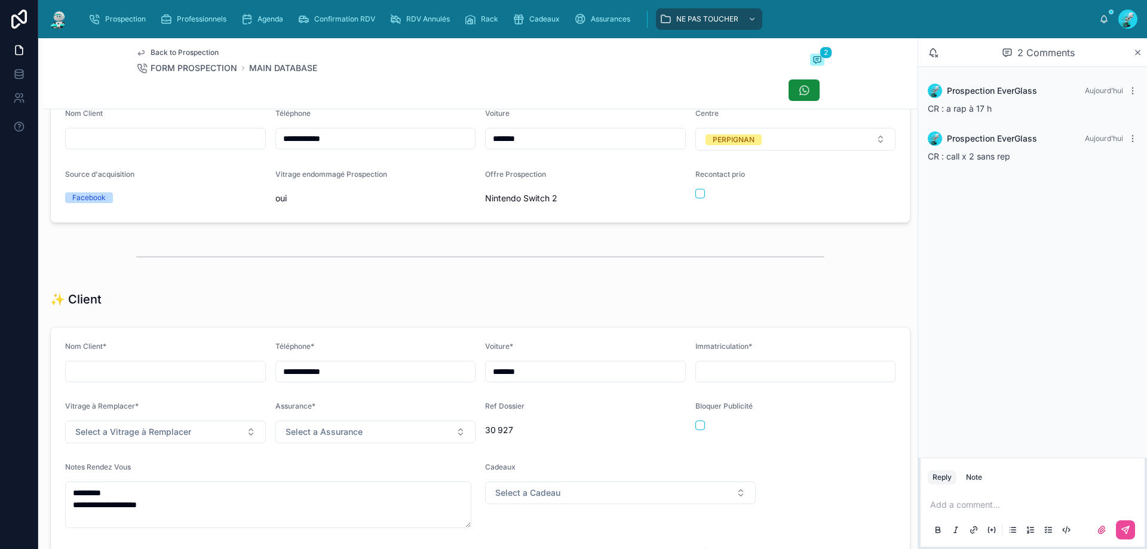
scroll to position [359, 0]
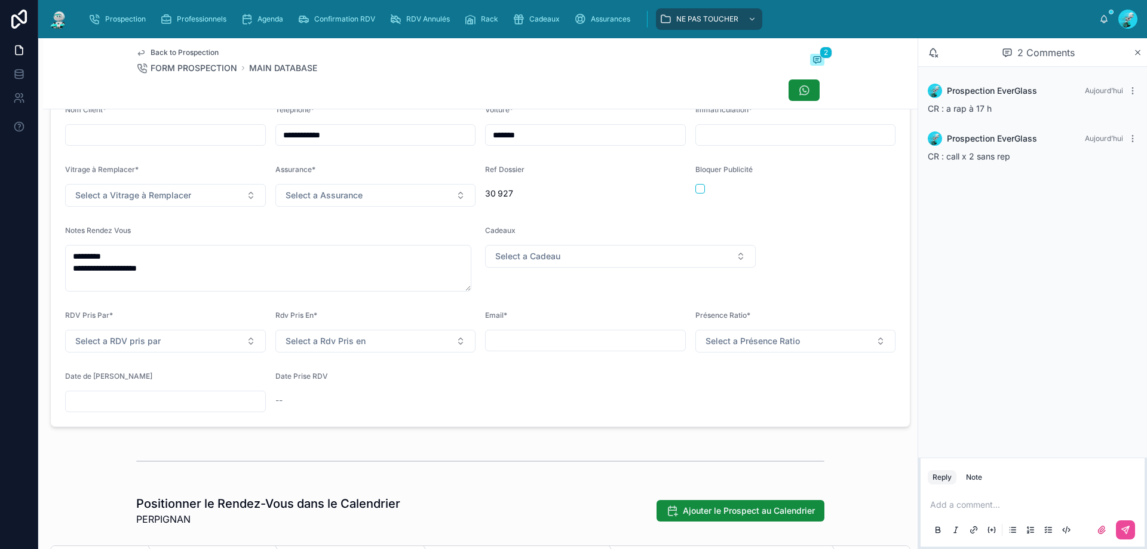
click at [96, 410] on input "text" at bounding box center [166, 401] width 200 height 17
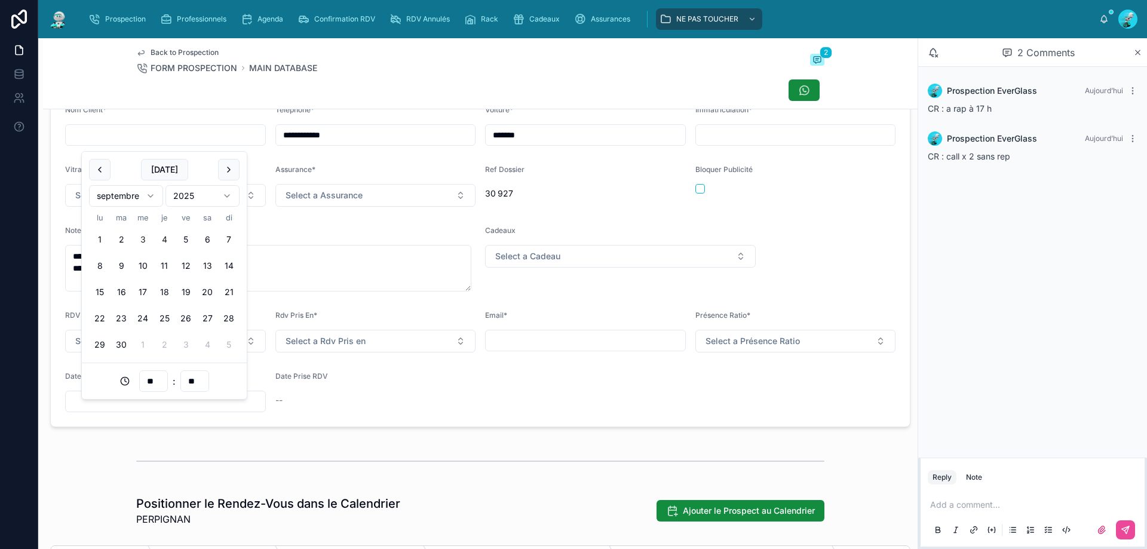
click at [167, 240] on button "4" at bounding box center [165, 240] width 22 height 22
click at [154, 385] on input "**" at bounding box center [153, 381] width 27 height 17
click at [149, 201] on div "12" at bounding box center [154, 194] width 54 height 19
click at [131, 71] on div "Back to Prospection FORM PROSPECTION MAIN DATABASE 2" at bounding box center [480, 73] width 875 height 71
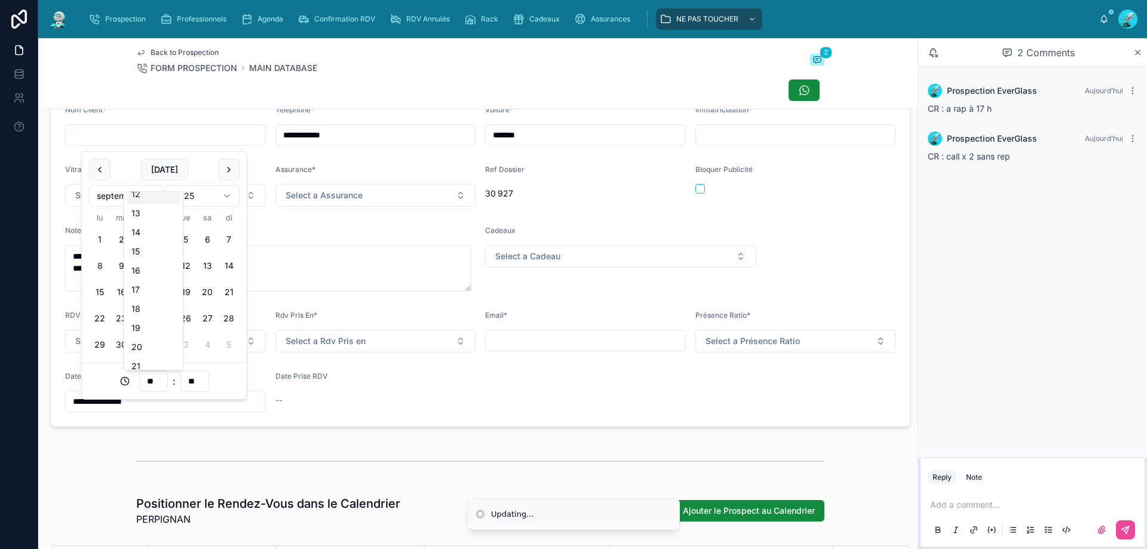
type input "**********"
type input "**"
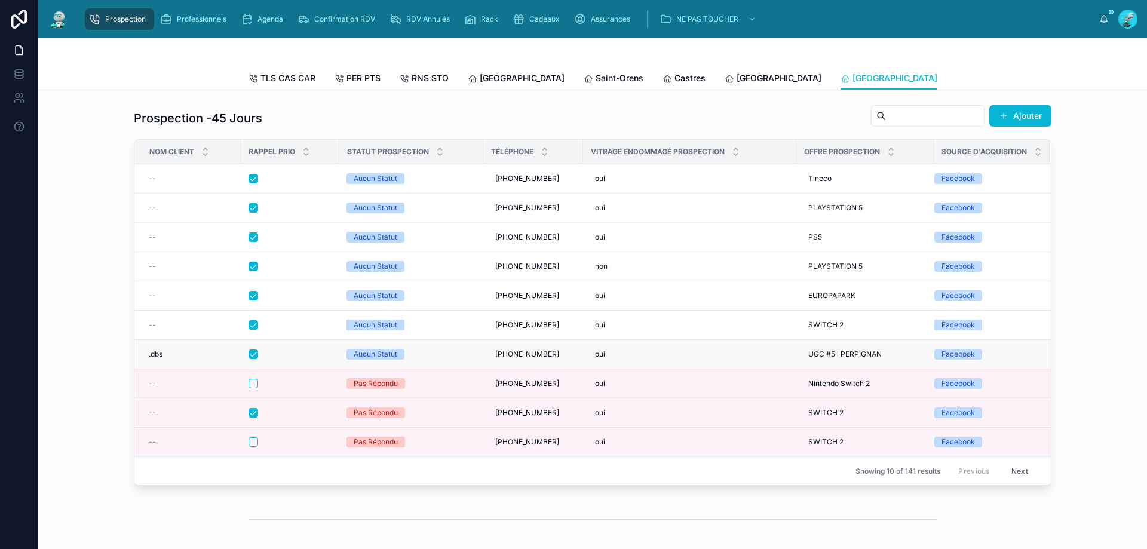
click at [293, 358] on form at bounding box center [290, 354] width 84 height 11
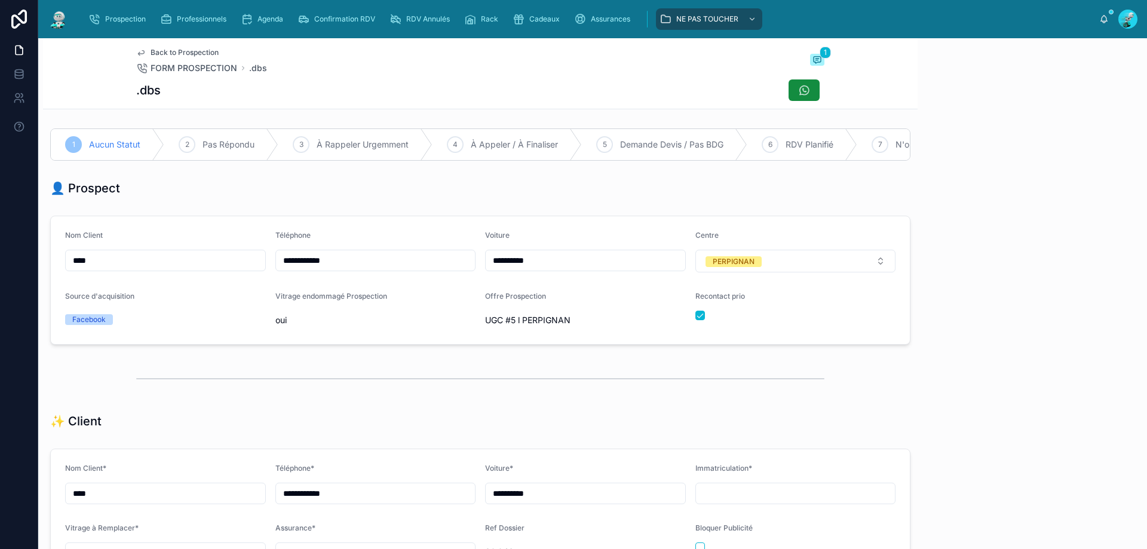
scroll to position [66, 0]
drag, startPoint x: 368, startPoint y: 268, endPoint x: 230, endPoint y: 264, distance: 137.5
click at [223, 264] on form "**********" at bounding box center [480, 280] width 859 height 128
click at [378, 87] on div ".dbs" at bounding box center [480, 90] width 688 height 23
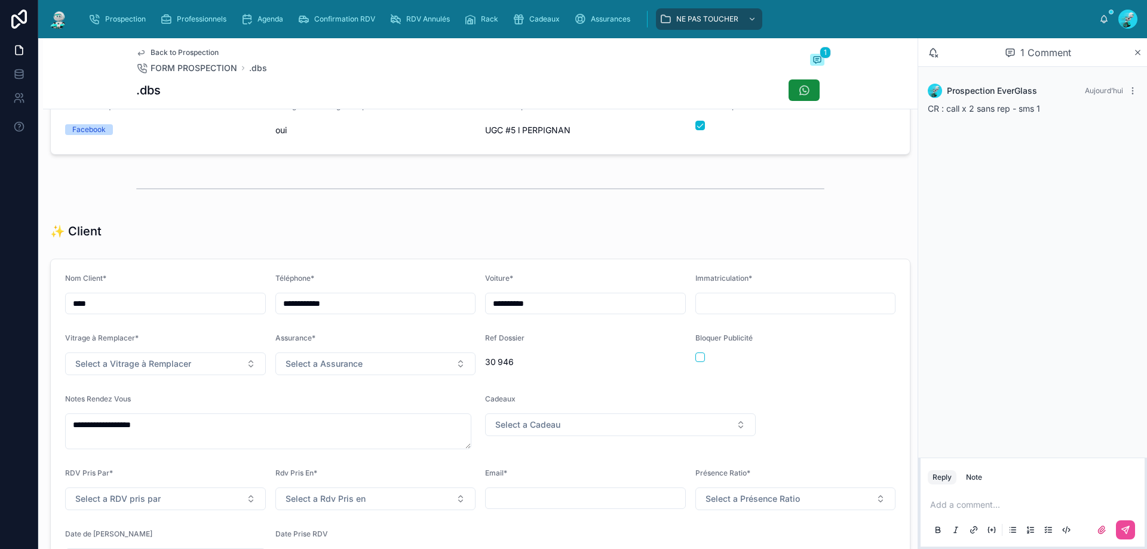
scroll to position [418, 0]
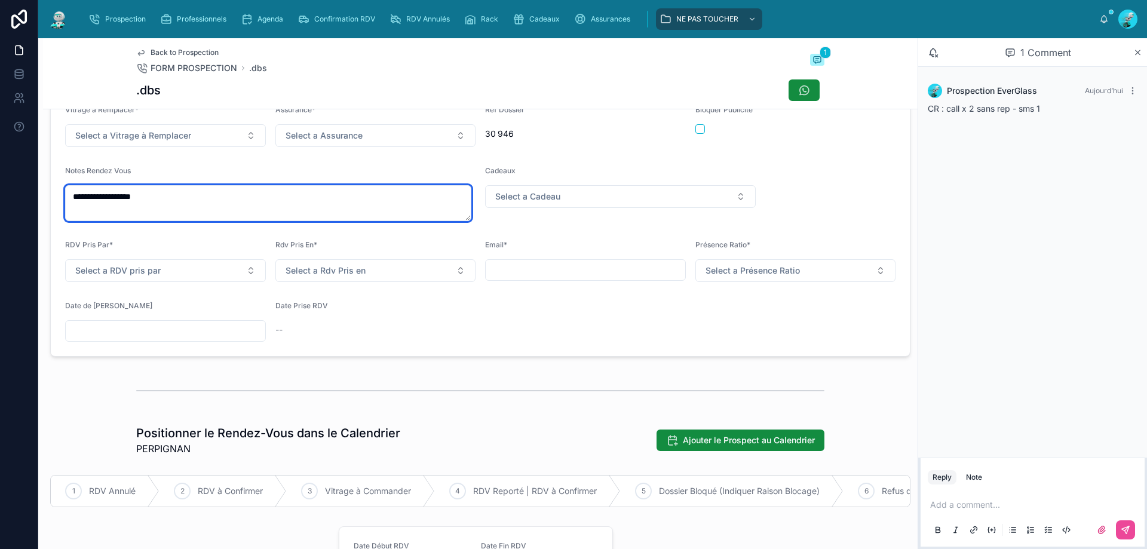
click at [178, 212] on textarea "**********" at bounding box center [268, 203] width 406 height 36
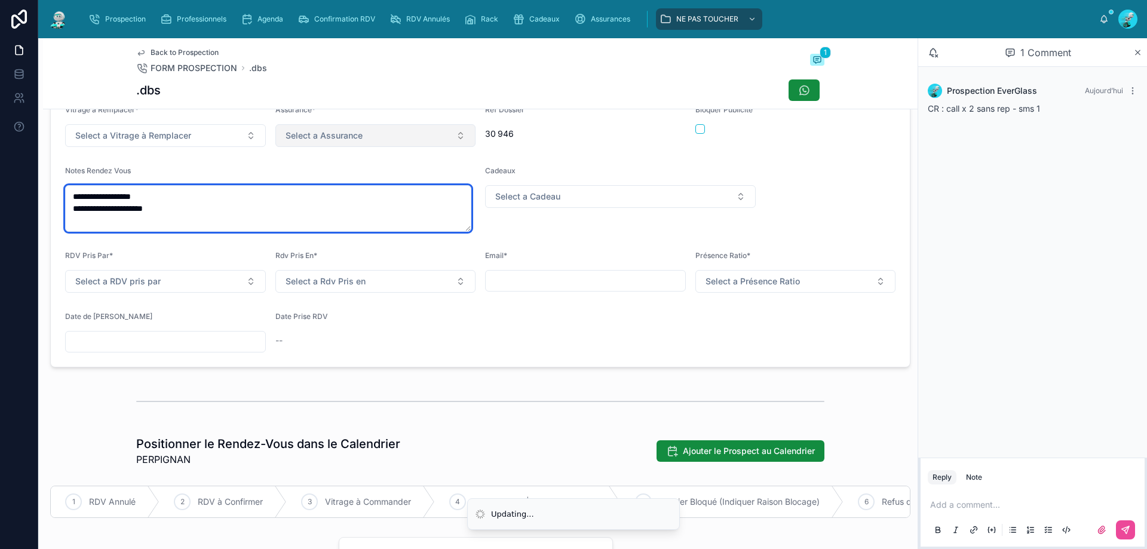
type textarea "**********"
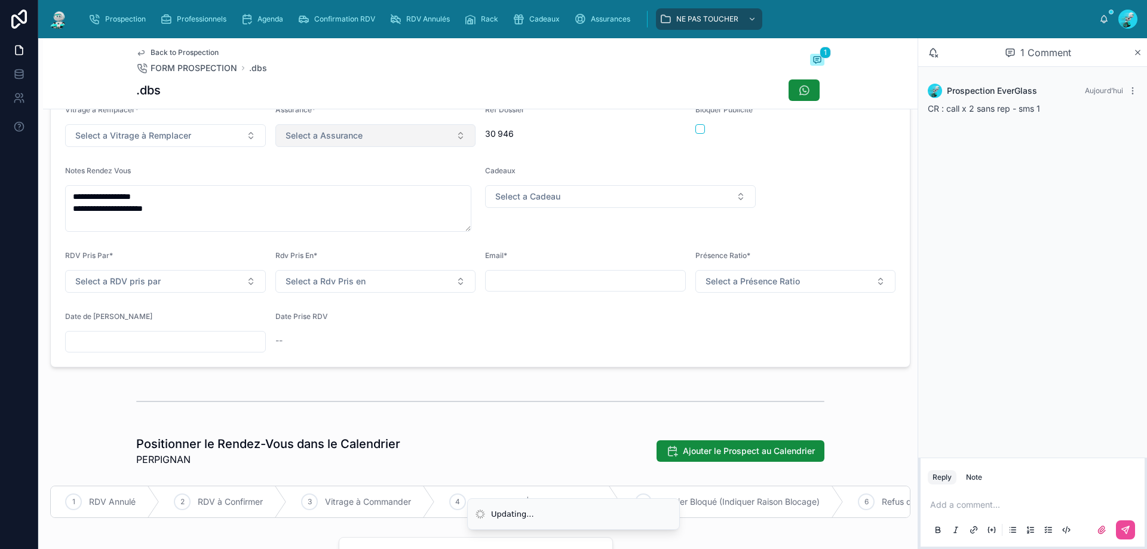
click at [348, 142] on span "Select a Assurance" at bounding box center [324, 136] width 77 height 12
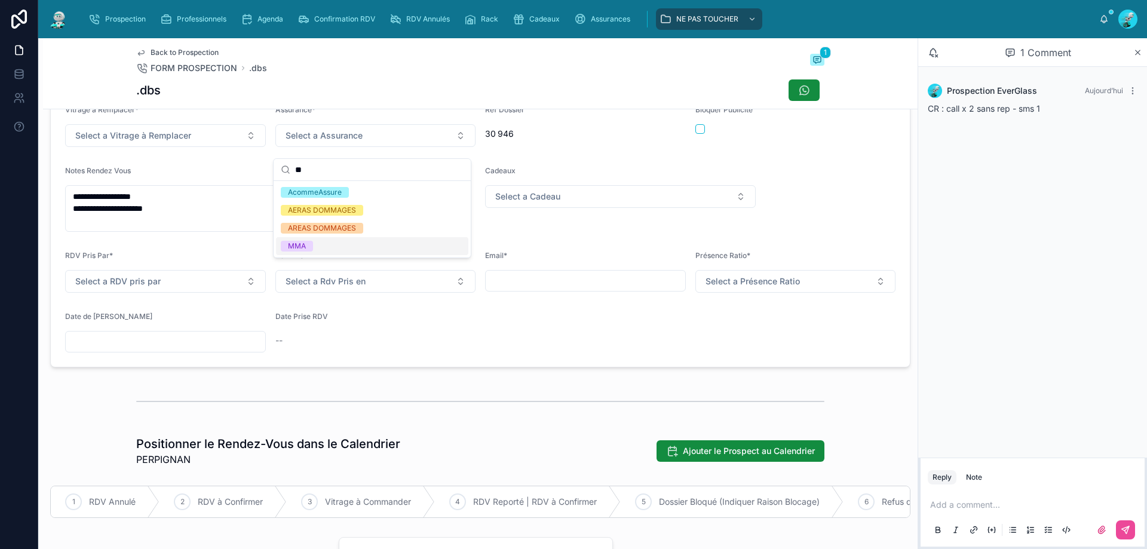
type input "**"
click at [313, 242] on span "MMA" at bounding box center [297, 246] width 32 height 11
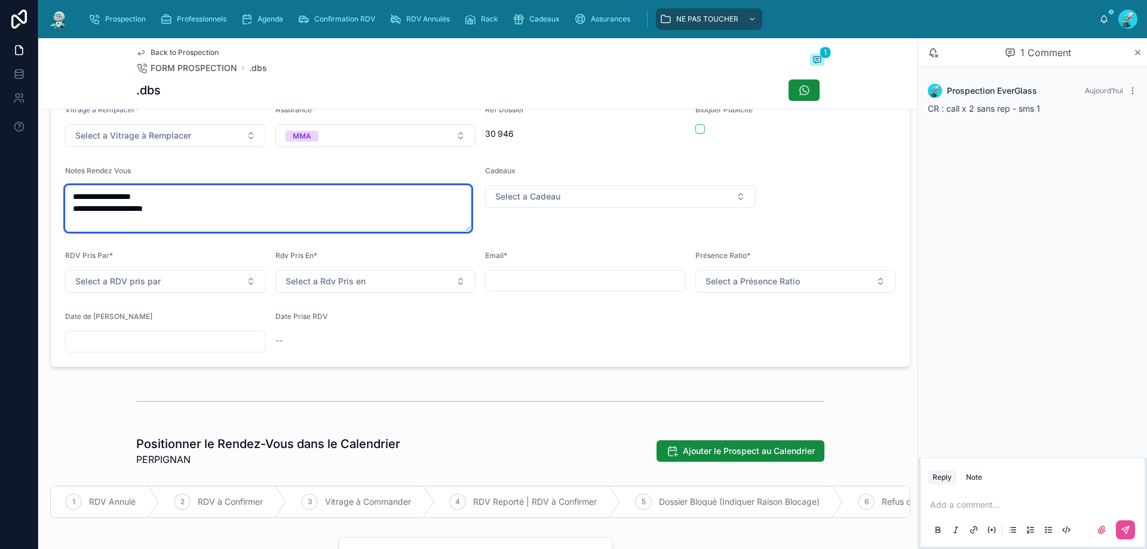
click at [166, 215] on textarea "**********" at bounding box center [268, 208] width 406 height 47
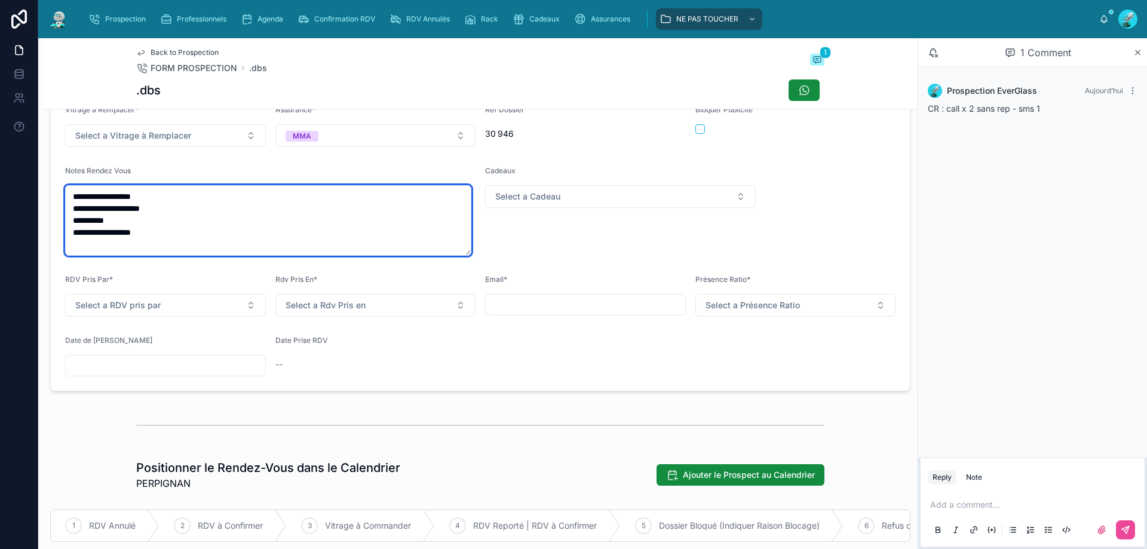
type textarea "**********"
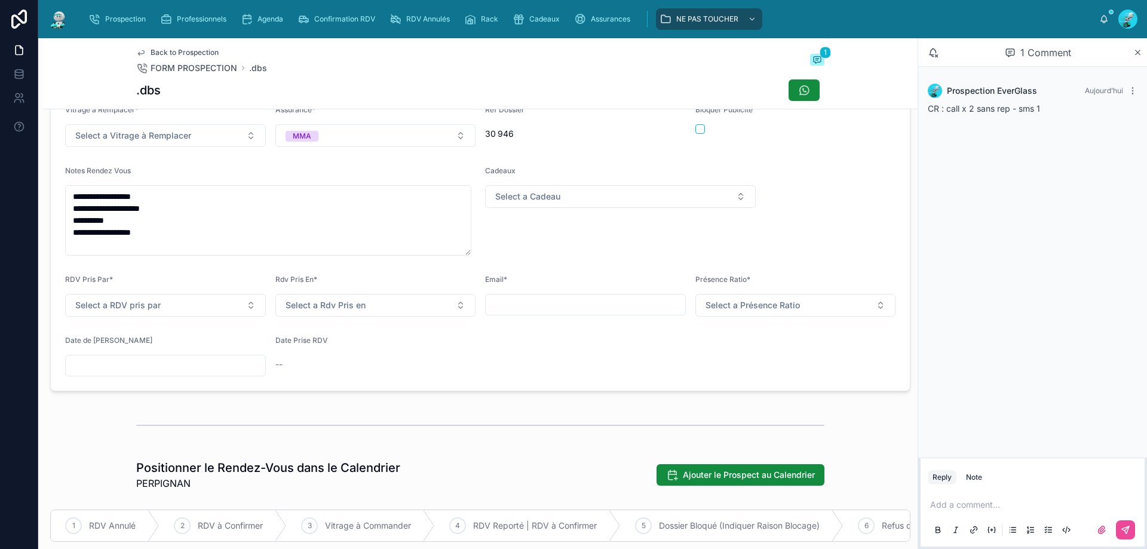
click at [330, 163] on form "**********" at bounding box center [480, 211] width 859 height 360
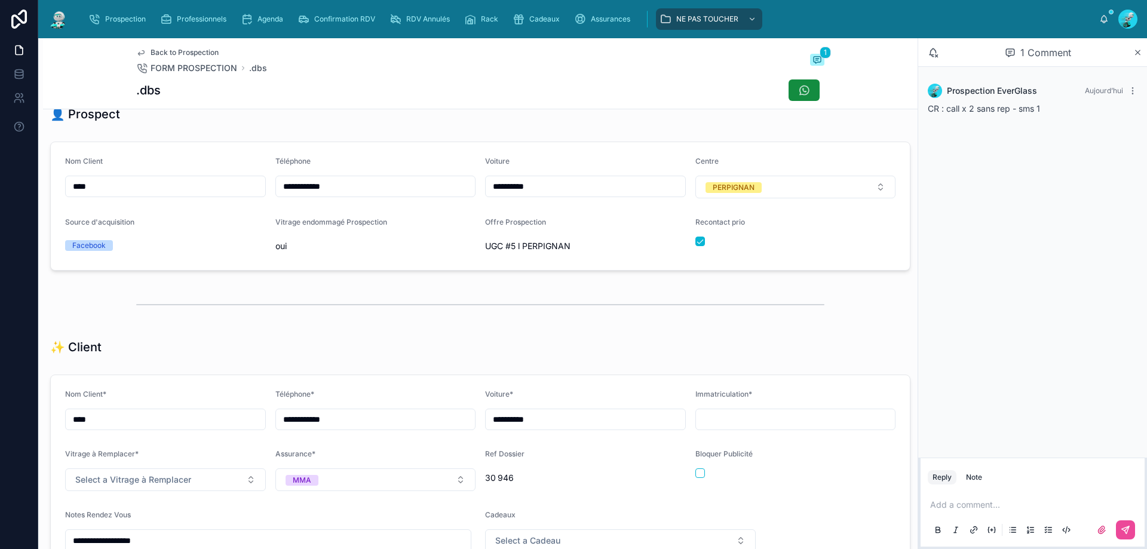
scroll to position [0, 0]
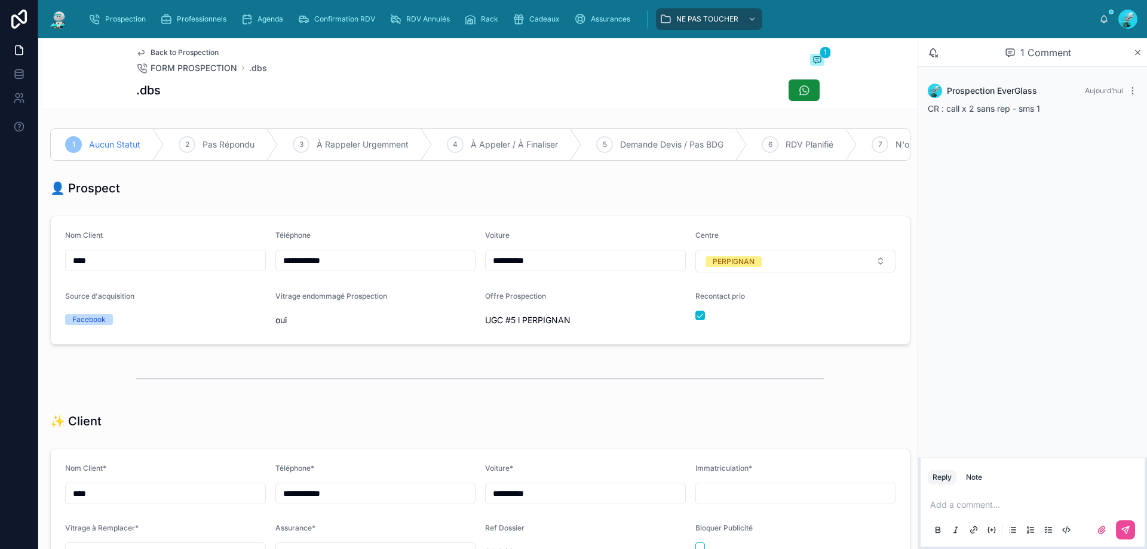
click at [354, 72] on div "Back to Prospection FORM PROSPECTION .dbs 1" at bounding box center [480, 61] width 688 height 26
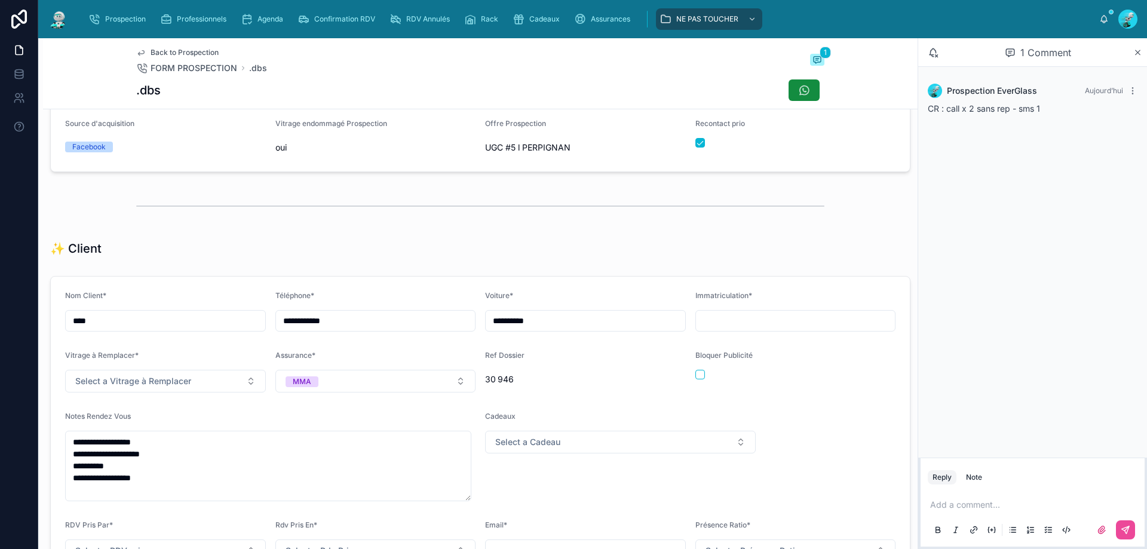
scroll to position [179, 0]
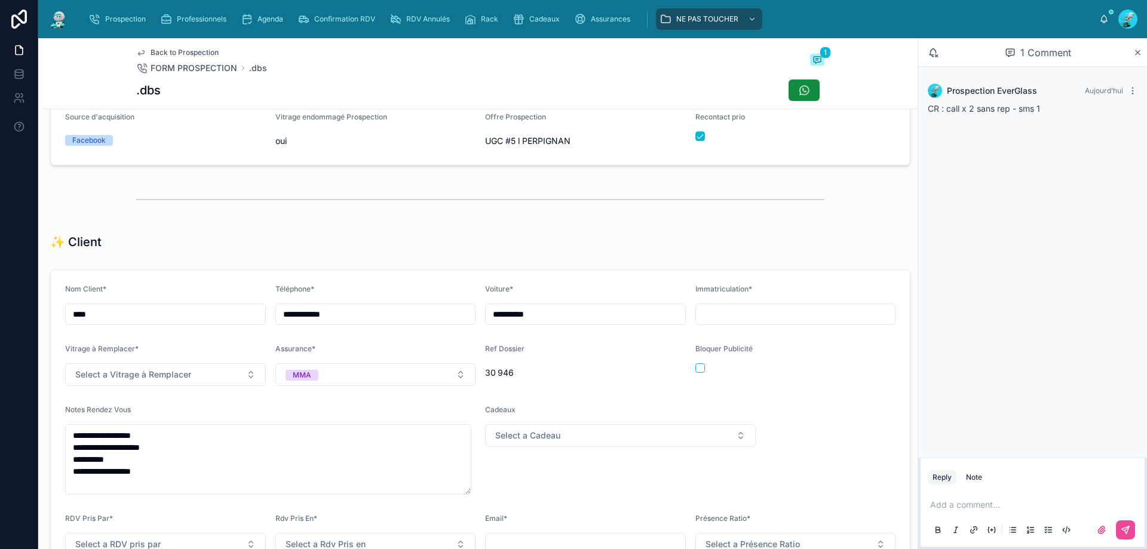
drag, startPoint x: 726, startPoint y: 330, endPoint x: 707, endPoint y: 285, distance: 48.7
click at [726, 323] on input "text" at bounding box center [796, 314] width 200 height 17
click at [672, 244] on div "✨ Client" at bounding box center [480, 242] width 861 height 17
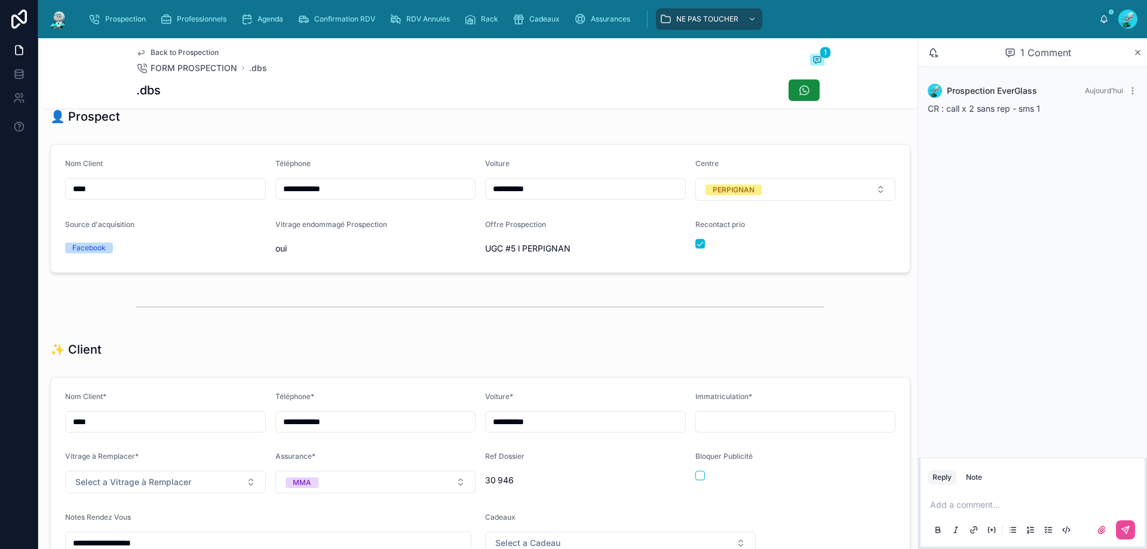
scroll to position [0, 0]
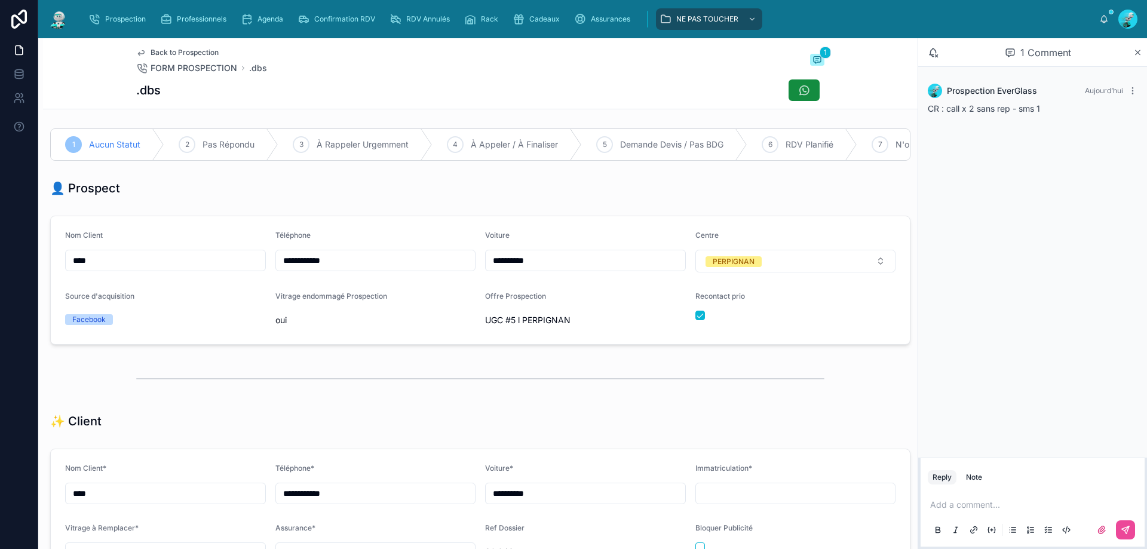
click at [420, 71] on div "Back to Prospection FORM PROSPECTION .dbs 1" at bounding box center [480, 61] width 688 height 26
click at [406, 85] on div ".dbs" at bounding box center [480, 90] width 688 height 23
click at [980, 500] on p at bounding box center [1036, 505] width 210 height 12
click at [1128, 531] on icon at bounding box center [1125, 530] width 7 height 7
click at [340, 147] on span "À Rappeler Urgemment" at bounding box center [363, 145] width 92 height 12
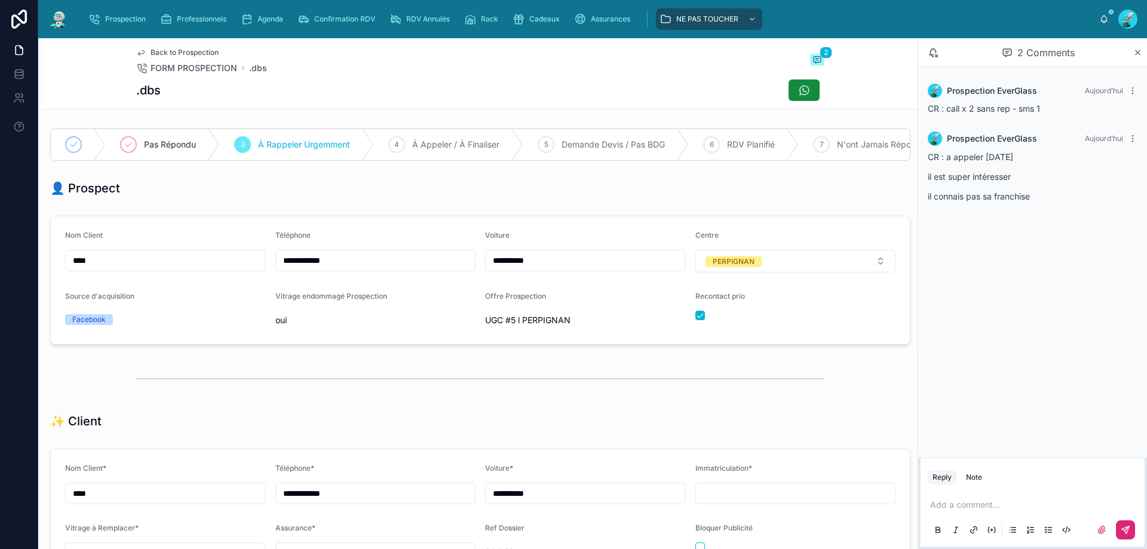
scroll to position [359, 0]
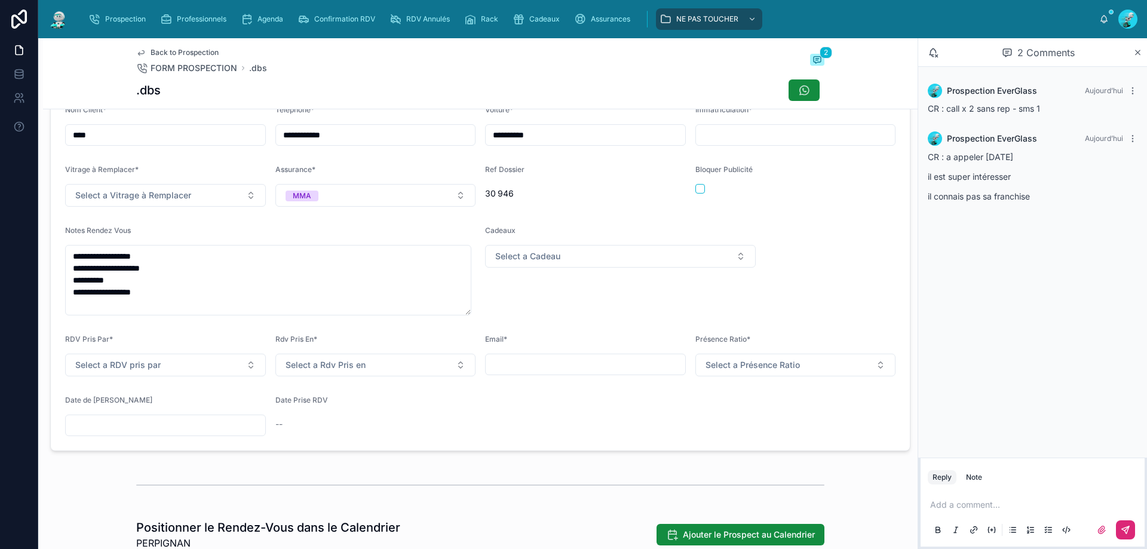
drag, startPoint x: 115, startPoint y: 439, endPoint x: 116, endPoint y: 433, distance: 6.1
click at [115, 434] on input "text" at bounding box center [166, 425] width 200 height 17
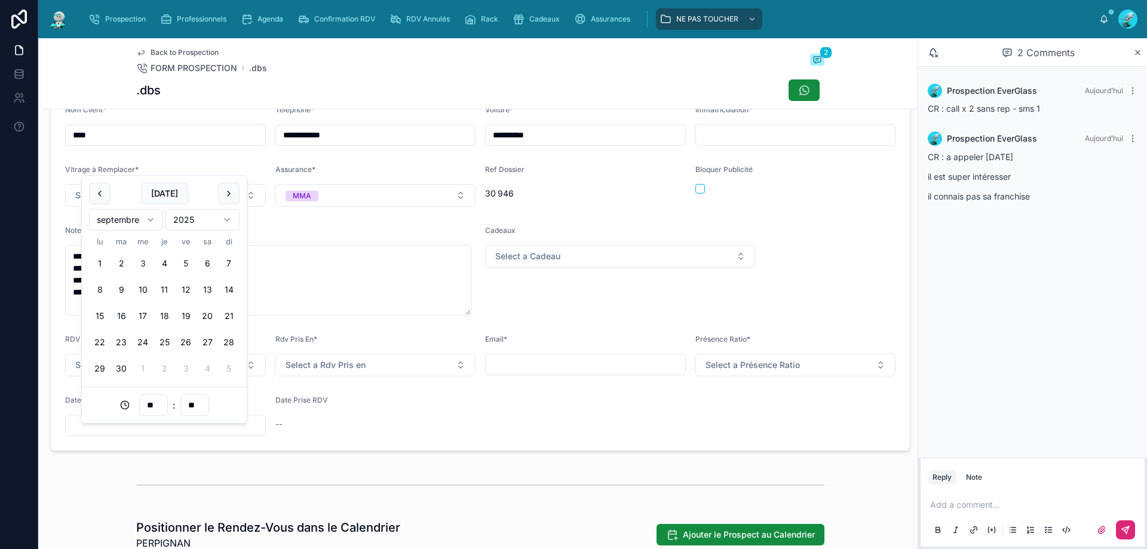
click at [189, 264] on button "5" at bounding box center [186, 264] width 22 height 22
click at [472, 488] on div at bounding box center [480, 485] width 688 height 30
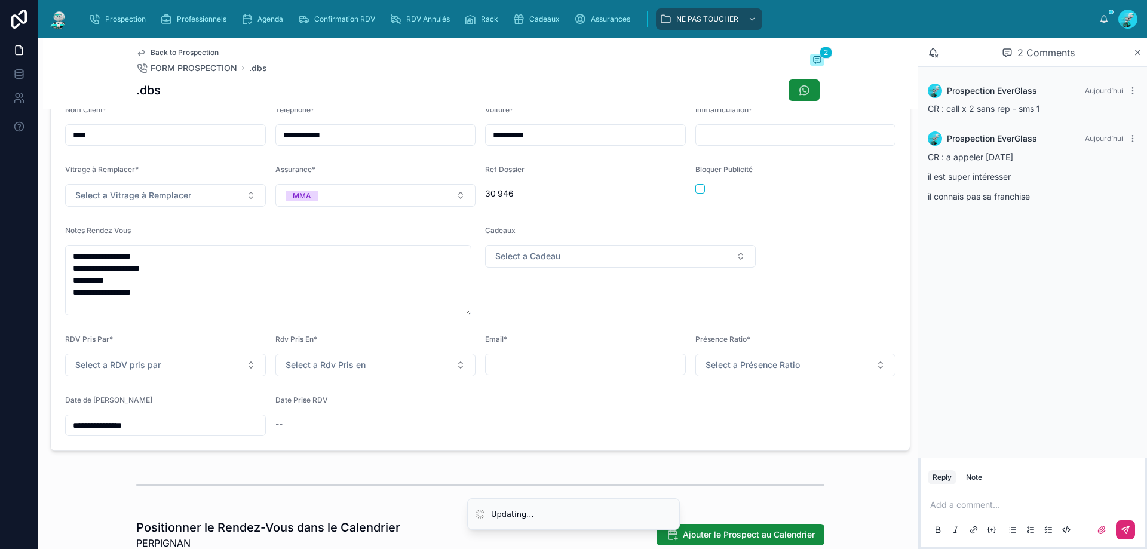
click at [215, 433] on input "**********" at bounding box center [166, 425] width 200 height 17
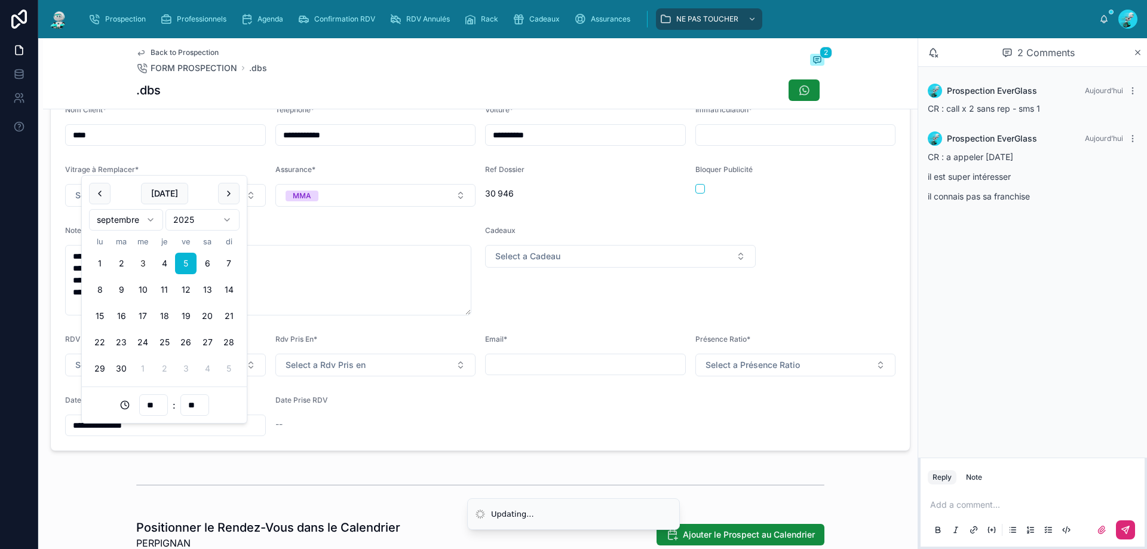
click at [151, 401] on input "**" at bounding box center [153, 405] width 27 height 17
click at [140, 287] on div "18" at bounding box center [154, 286] width 54 height 19
type input "**********"
type input "**"
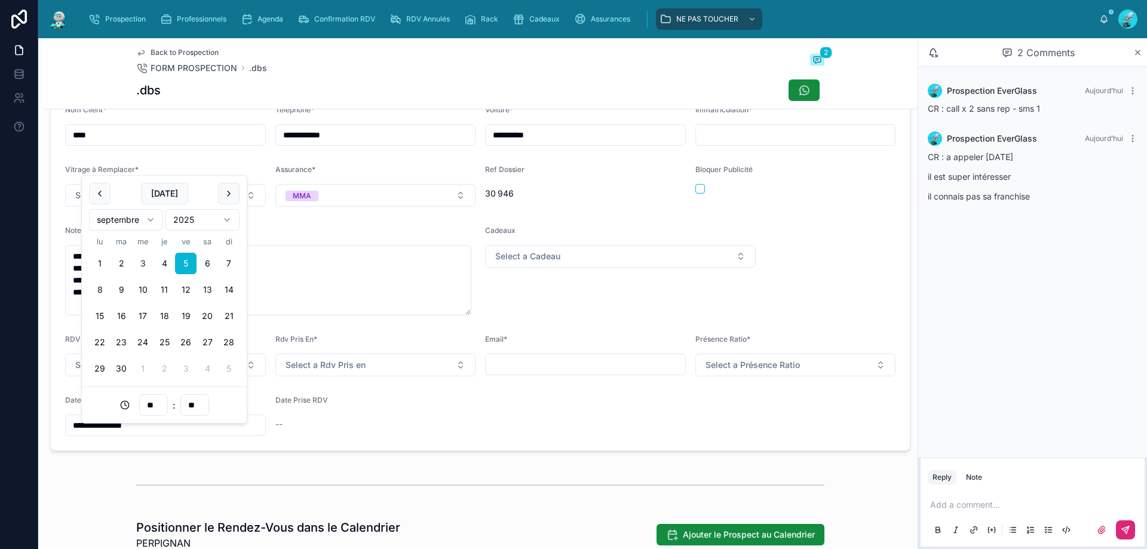
click at [318, 447] on form "**********" at bounding box center [480, 271] width 859 height 360
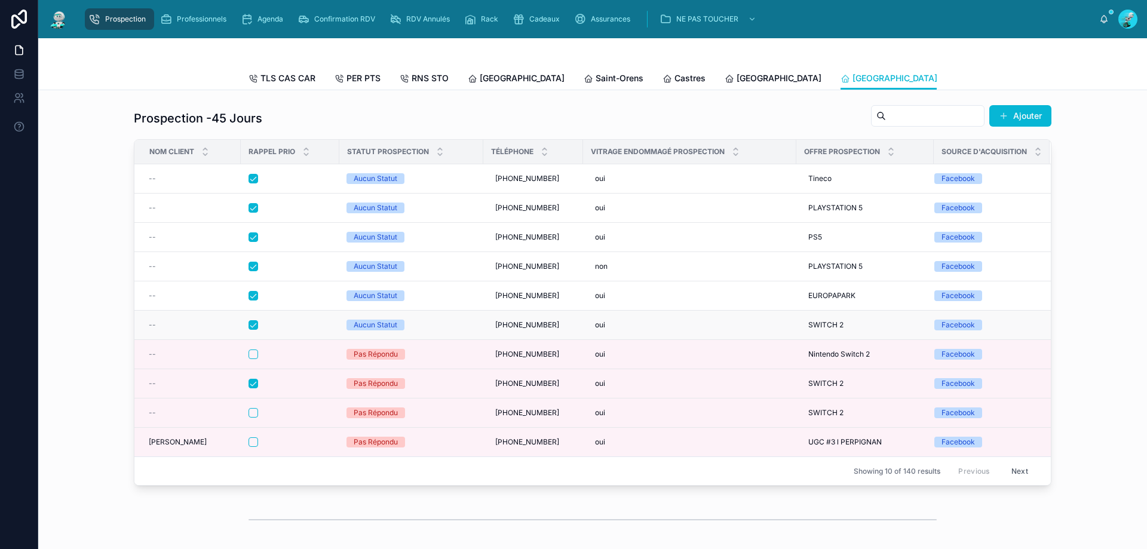
click at [291, 330] on div at bounding box center [290, 325] width 83 height 10
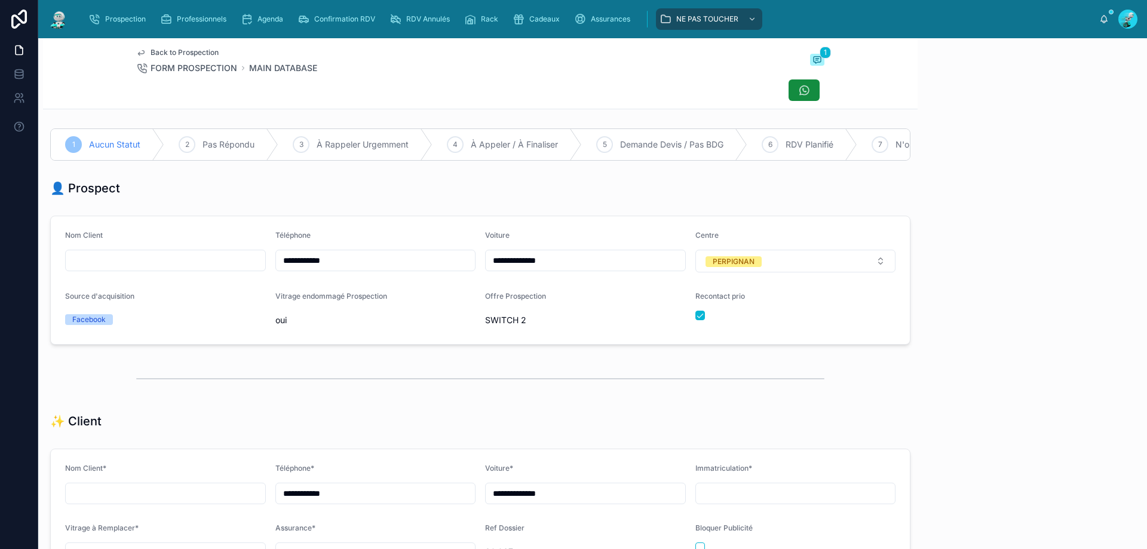
scroll to position [66, 0]
click at [548, 131] on div "4 À Appeler / À Finaliser" at bounding box center [507, 144] width 149 height 31
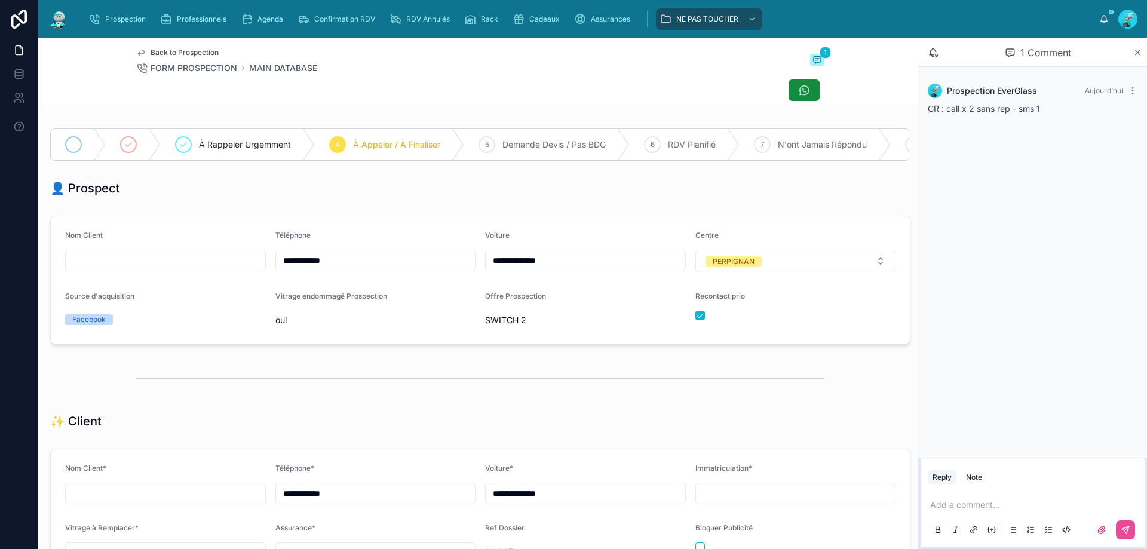
click at [75, 138] on div at bounding box center [73, 144] width 17 height 17
click at [338, 268] on input "**********" at bounding box center [376, 260] width 200 height 17
drag, startPoint x: 347, startPoint y: 268, endPoint x: 303, endPoint y: 289, distance: 48.1
click at [255, 277] on form "**********" at bounding box center [480, 280] width 859 height 128
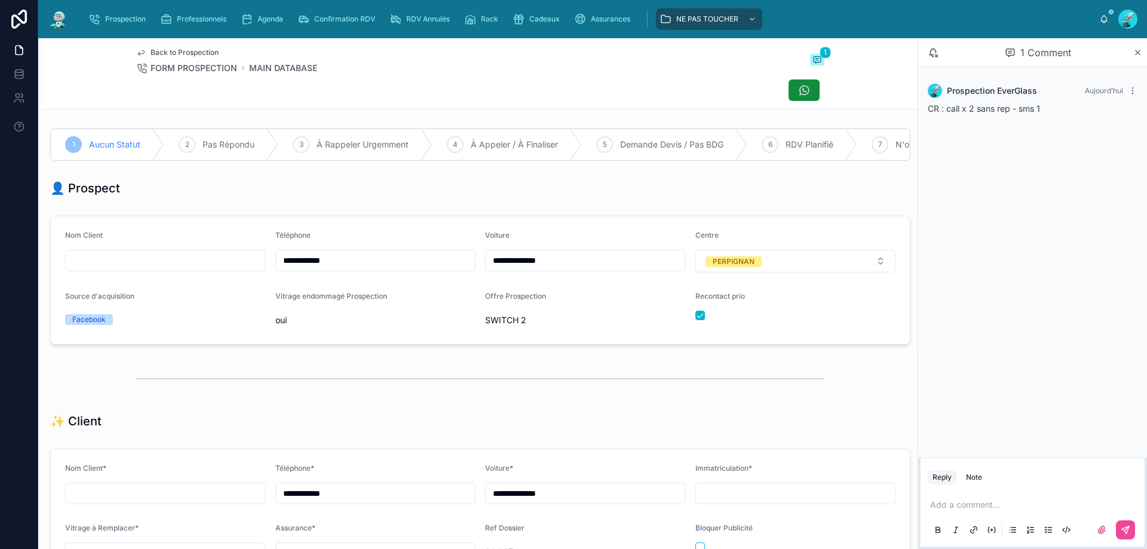
click at [449, 93] on div at bounding box center [480, 90] width 688 height 23
click at [250, 140] on span "Pas Répondu" at bounding box center [229, 145] width 52 height 12
click at [696, 320] on button "button" at bounding box center [701, 316] width 10 height 10
click at [962, 507] on p at bounding box center [1036, 505] width 210 height 12
click at [1118, 531] on button at bounding box center [1125, 530] width 19 height 19
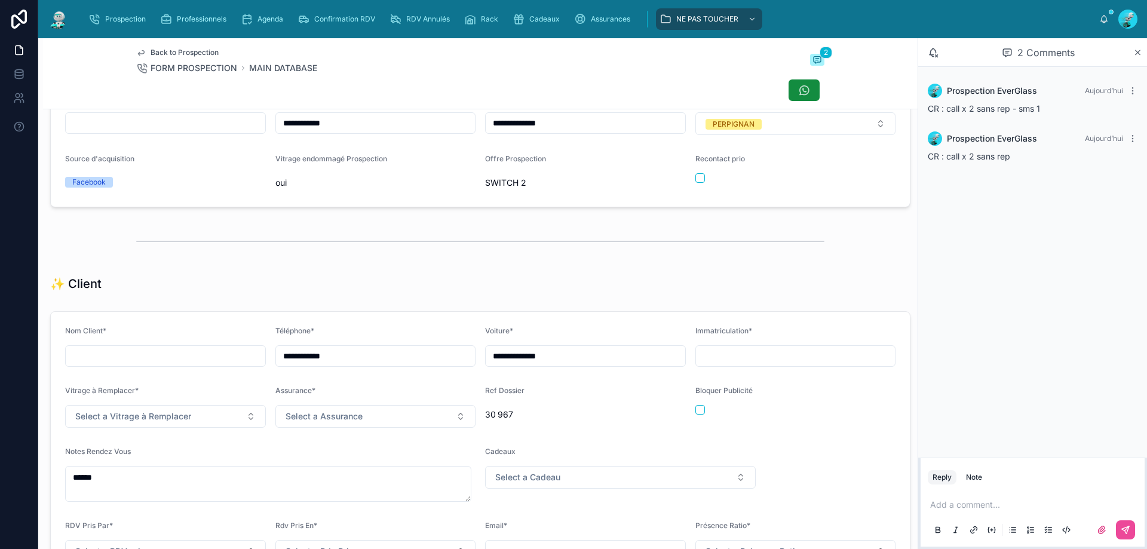
scroll to position [418, 0]
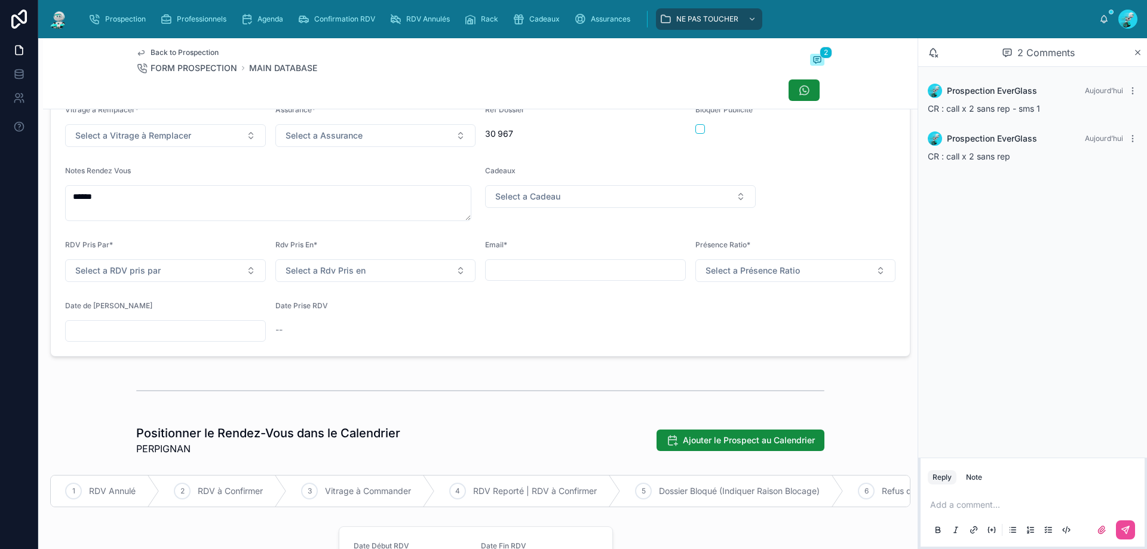
click at [113, 339] on input "text" at bounding box center [166, 331] width 200 height 17
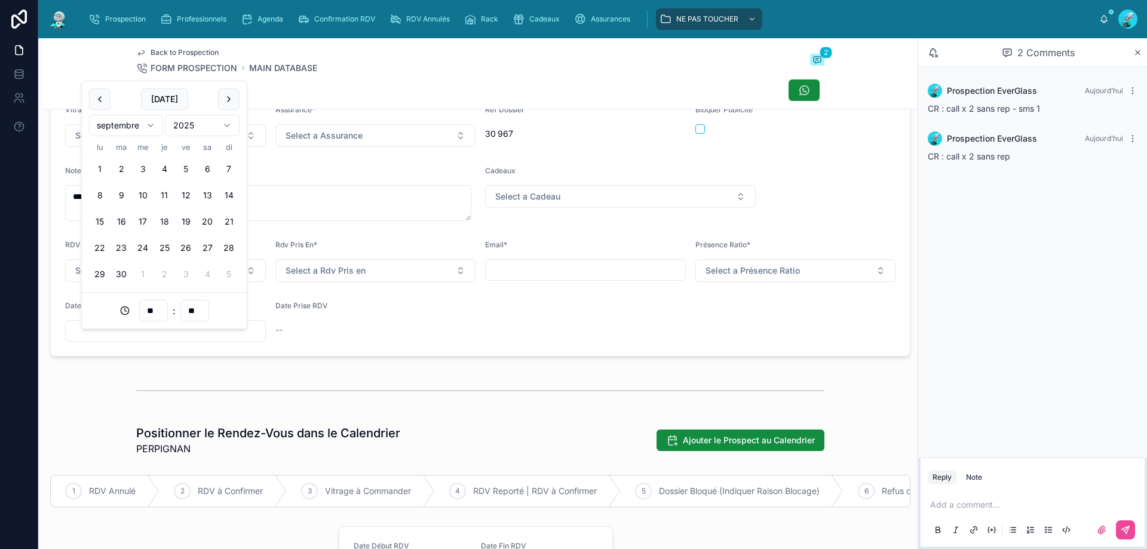
click at [185, 166] on button "5" at bounding box center [186, 169] width 22 height 22
click at [153, 322] on div "**" at bounding box center [153, 311] width 29 height 22
click at [155, 314] on input "**" at bounding box center [153, 310] width 27 height 17
click at [140, 355] on div "16" at bounding box center [154, 354] width 54 height 19
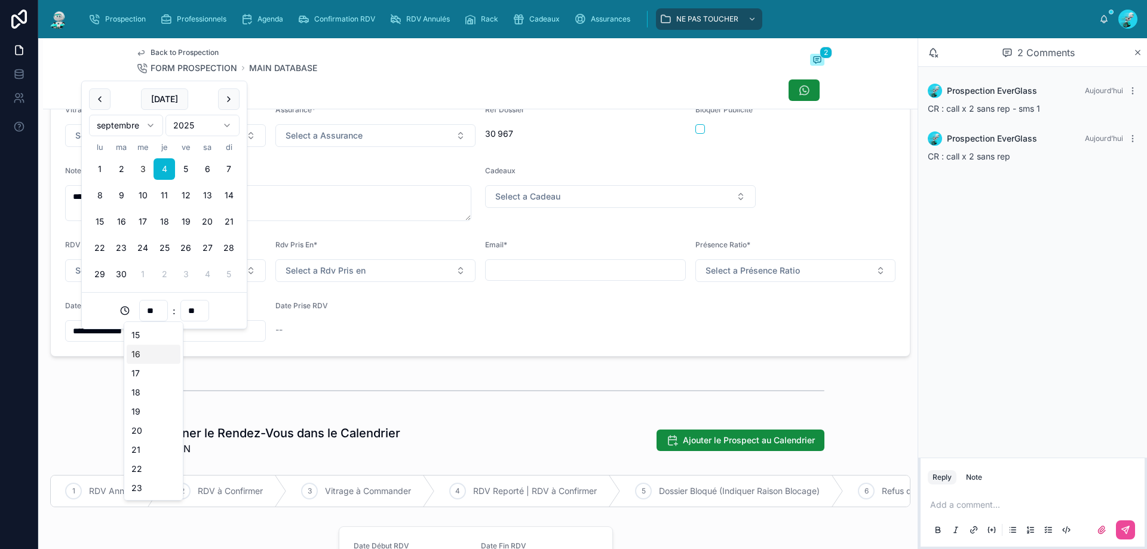
type input "**********"
type input "**"
click at [286, 387] on div at bounding box center [480, 391] width 688 height 30
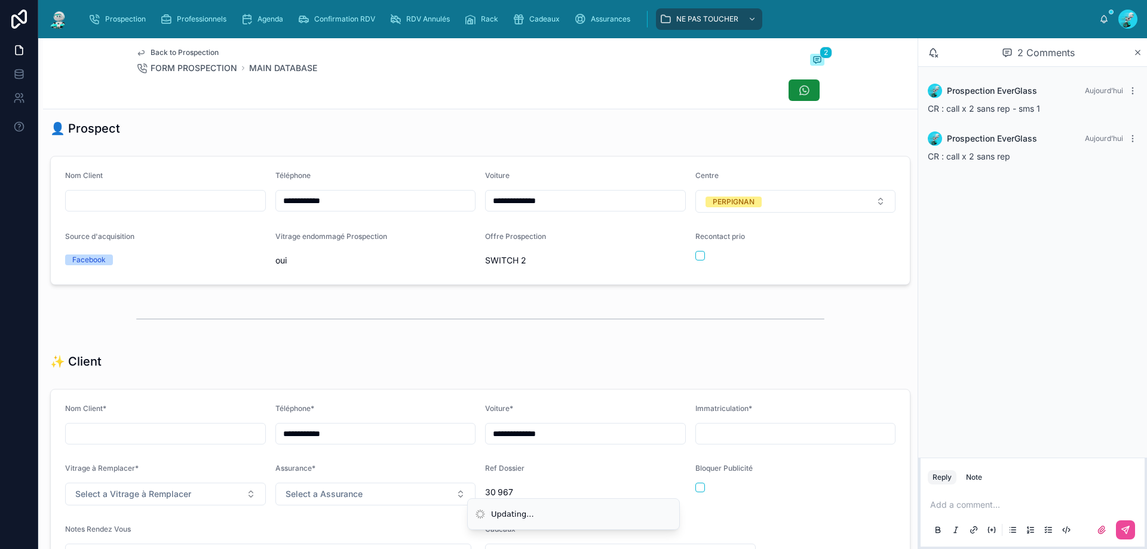
scroll to position [0, 0]
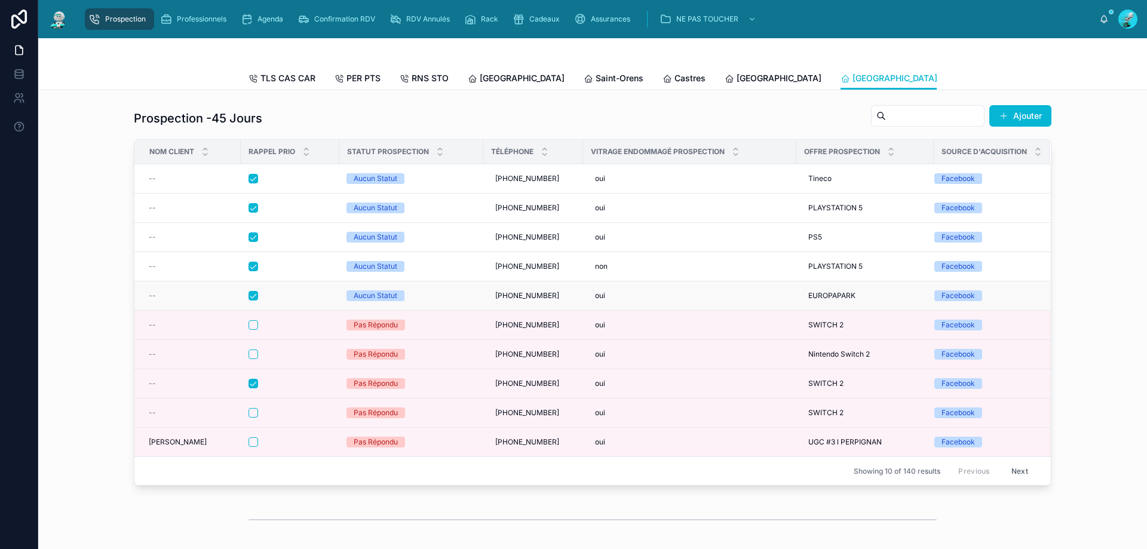
click at [283, 301] on div at bounding box center [290, 296] width 83 height 10
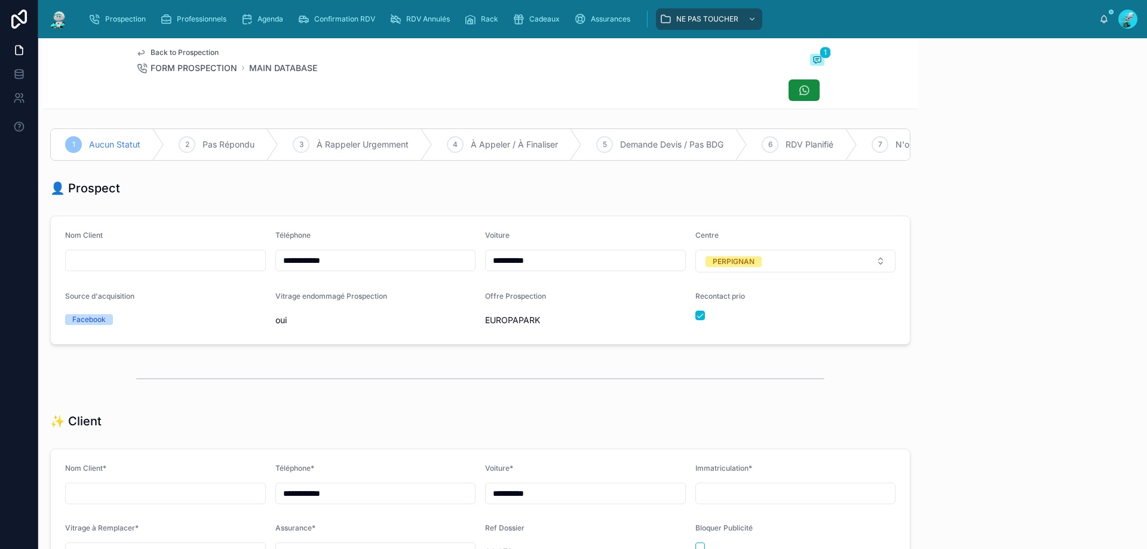
scroll to position [66, 0]
drag, startPoint x: 359, startPoint y: 269, endPoint x: 244, endPoint y: 262, distance: 114.9
click at [244, 262] on form "**********" at bounding box center [480, 280] width 859 height 128
click at [452, 85] on div at bounding box center [480, 90] width 688 height 23
drag, startPoint x: 376, startPoint y: 38, endPoint x: 330, endPoint y: 84, distance: 65.1
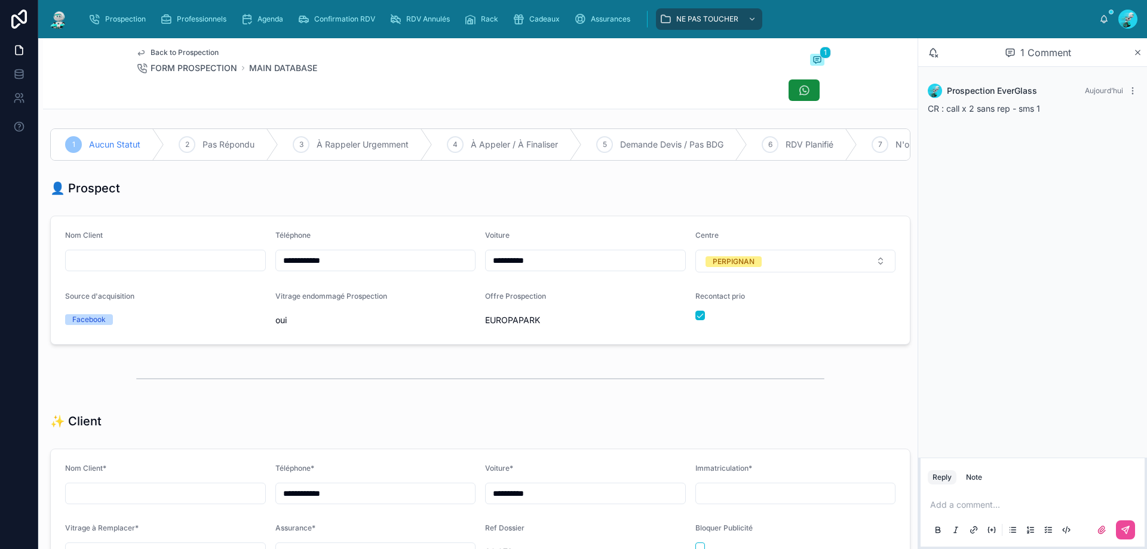
click at [330, 84] on div at bounding box center [480, 90] width 688 height 23
click at [387, 77] on div "Back to Prospection FORM PROSPECTION MAIN DATABASE 1" at bounding box center [480, 73] width 688 height 71
click at [256, 128] on div "1 Aucun Statut 2 Pas Répondu 3 À Rappeler Urgemment 4 À Appeler / À Finaliser 5…" at bounding box center [480, 144] width 861 height 32
click at [252, 146] on span "Pas Répondu" at bounding box center [229, 145] width 52 height 12
click at [696, 320] on button "button" at bounding box center [701, 316] width 10 height 10
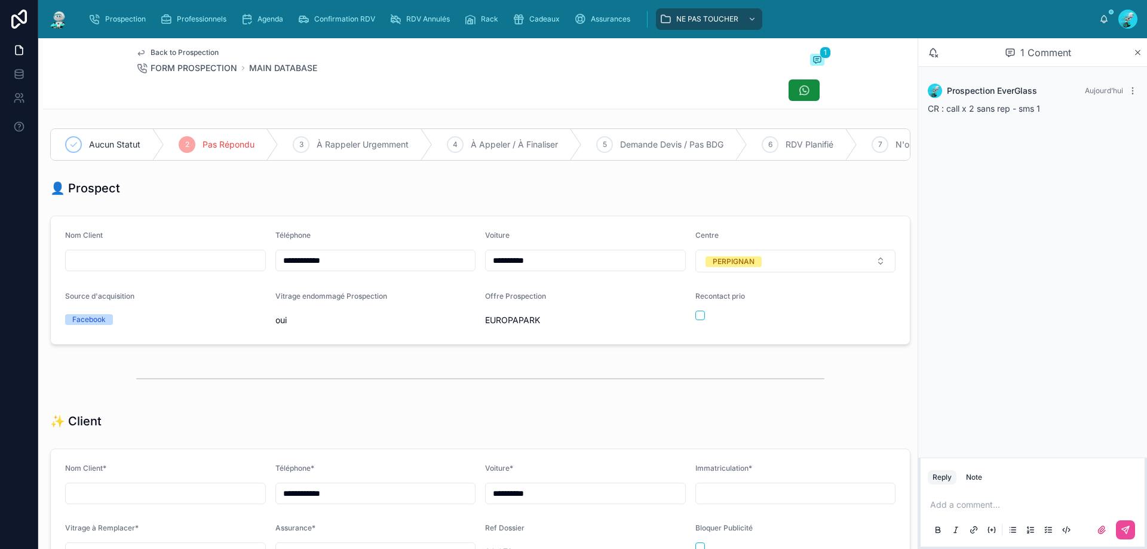
click at [1002, 507] on p at bounding box center [1036, 505] width 210 height 12
click at [1132, 523] on button at bounding box center [1125, 530] width 19 height 19
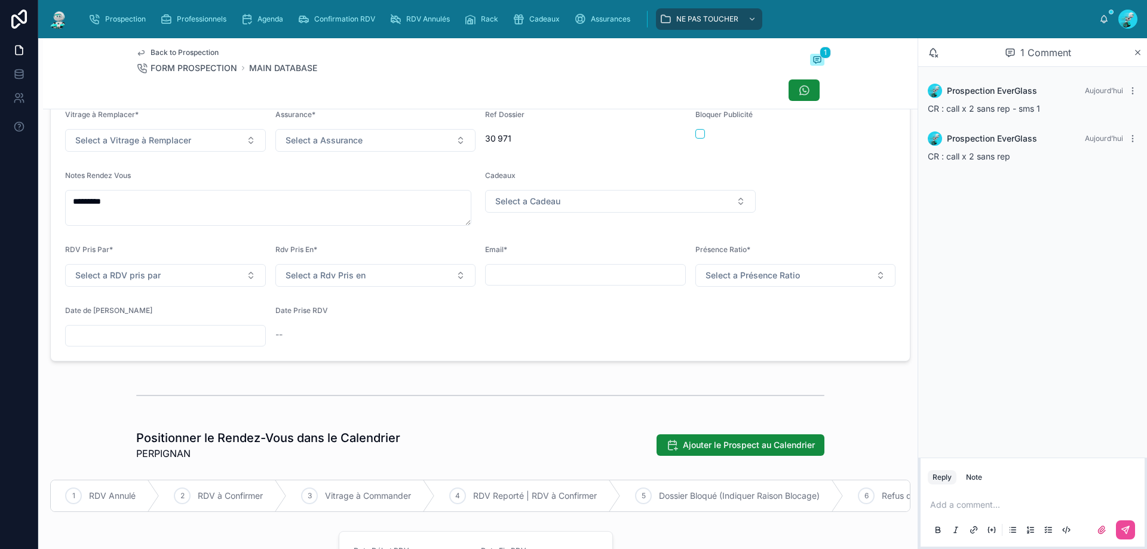
scroll to position [418, 0]
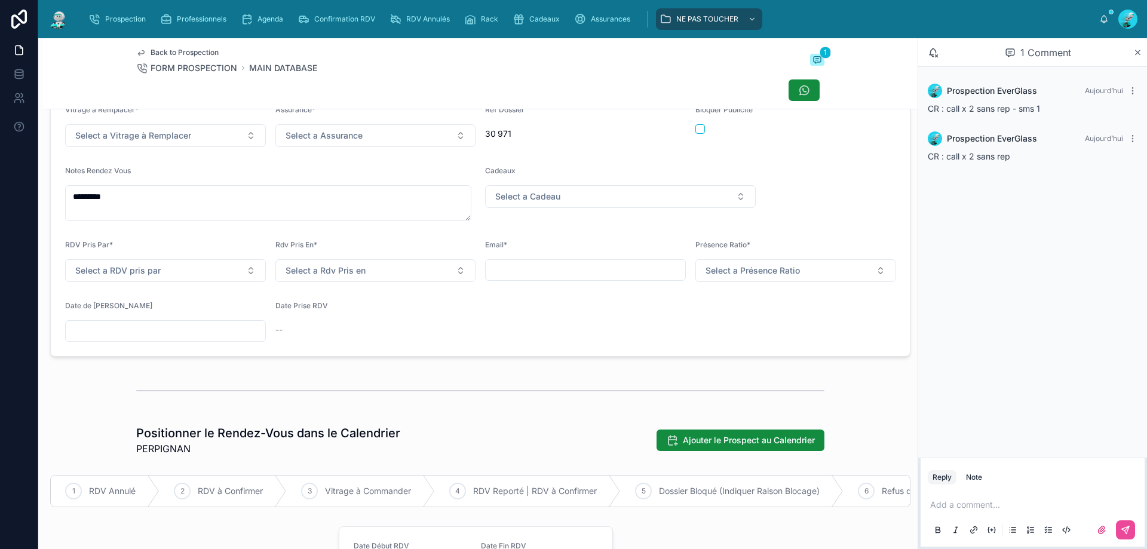
drag, startPoint x: 142, startPoint y: 346, endPoint x: 155, endPoint y: 356, distance: 16.3
click at [140, 339] on input "text" at bounding box center [166, 331] width 200 height 17
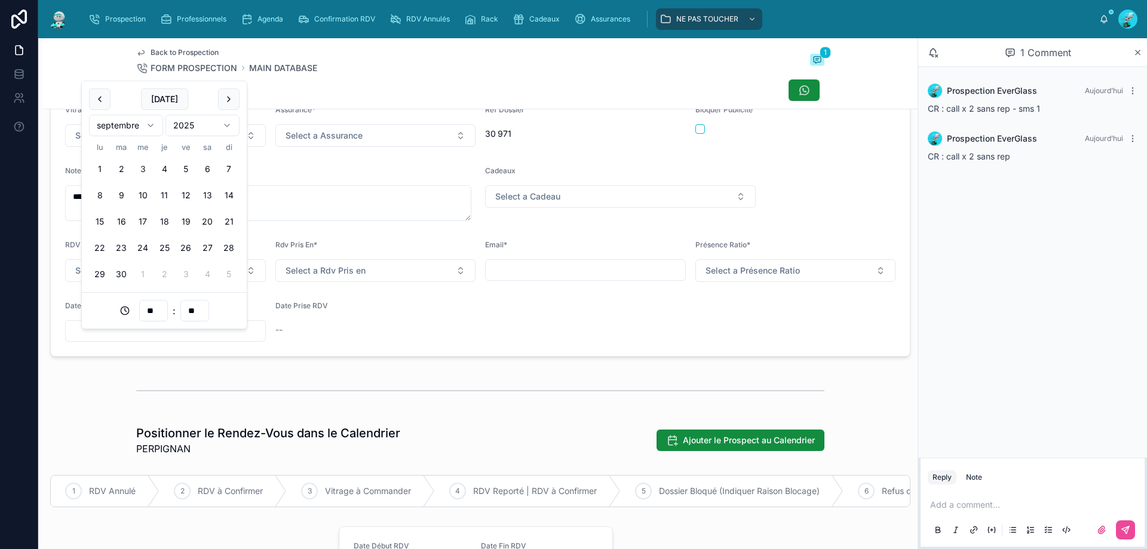
drag, startPoint x: 166, startPoint y: 162, endPoint x: 198, endPoint y: 307, distance: 148.2
click at [166, 163] on button "4" at bounding box center [165, 169] width 22 height 22
click at [154, 317] on input "**" at bounding box center [153, 310] width 27 height 17
click at [139, 371] on div "11" at bounding box center [154, 365] width 54 height 19
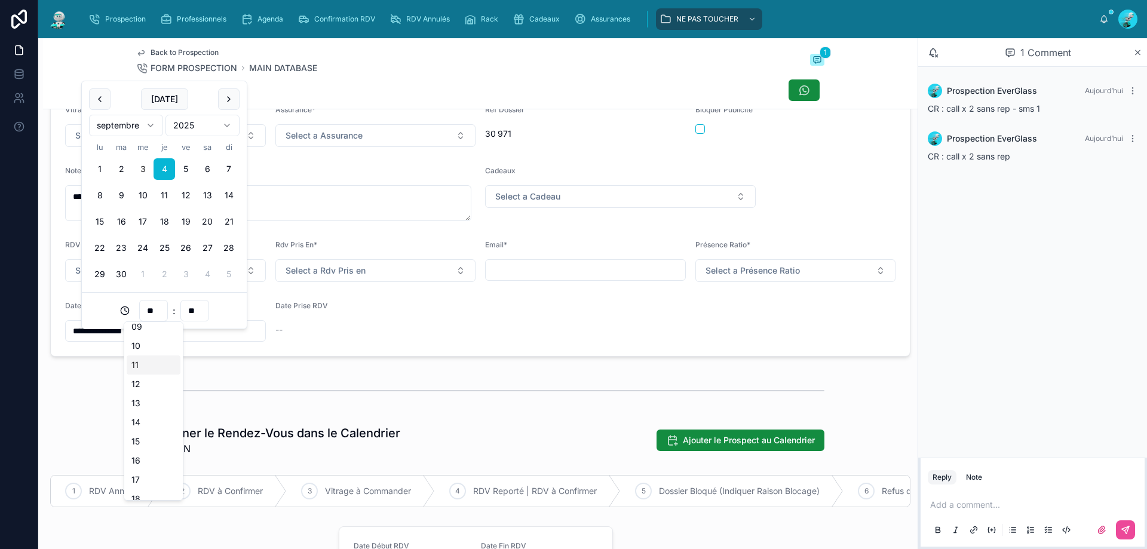
type input "**********"
type input "**"
click at [237, 391] on div at bounding box center [480, 391] width 688 height 30
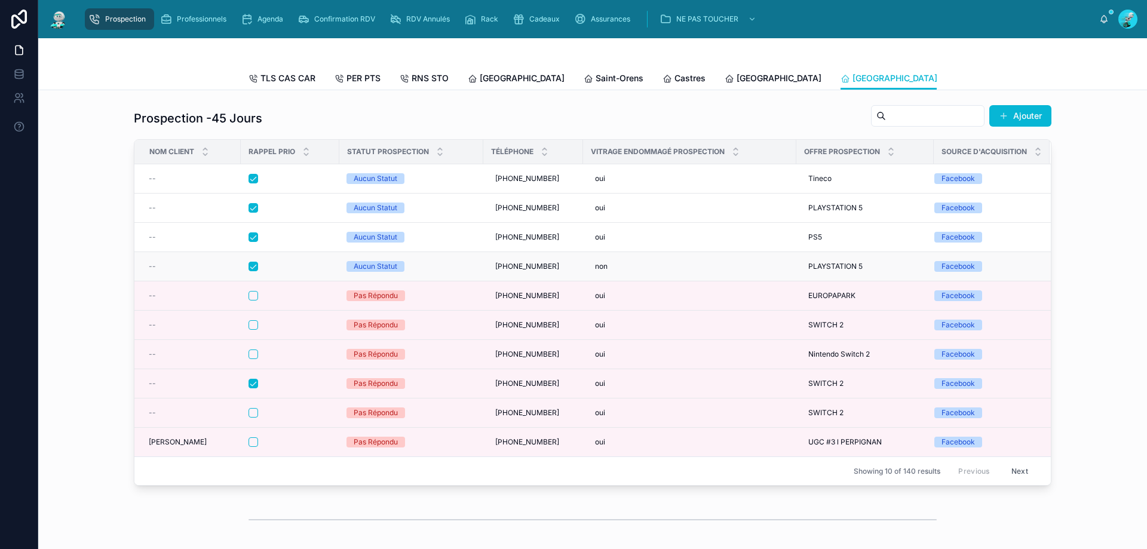
click at [299, 271] on div at bounding box center [290, 267] width 83 height 10
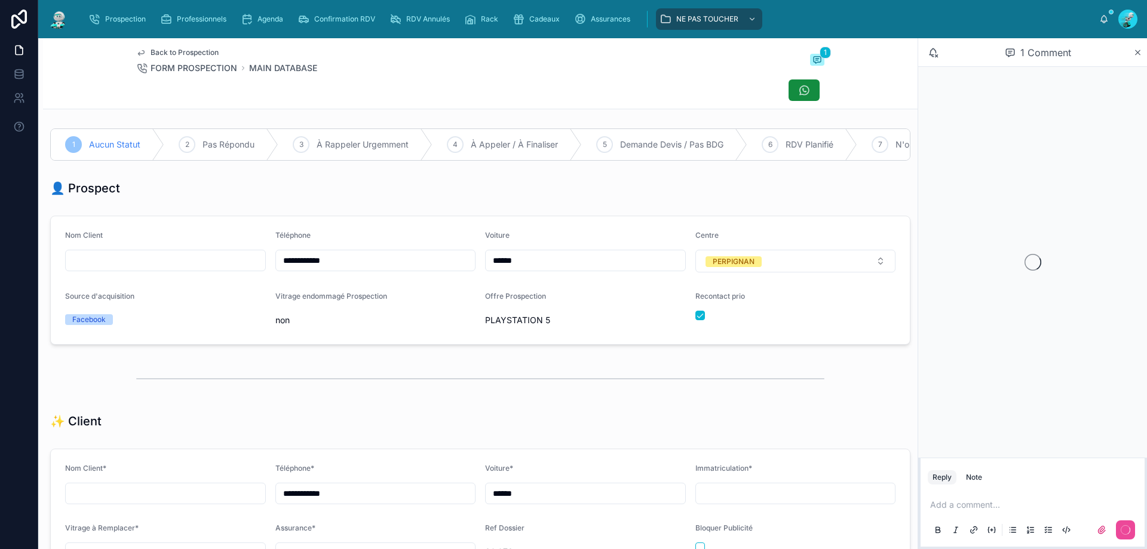
scroll to position [66, 0]
drag, startPoint x: 349, startPoint y: 276, endPoint x: 232, endPoint y: 274, distance: 116.5
click at [232, 274] on form "**********" at bounding box center [480, 280] width 859 height 128
click at [229, 140] on span "Pas Répondu" at bounding box center [229, 145] width 52 height 12
click at [696, 320] on button "button" at bounding box center [701, 316] width 10 height 10
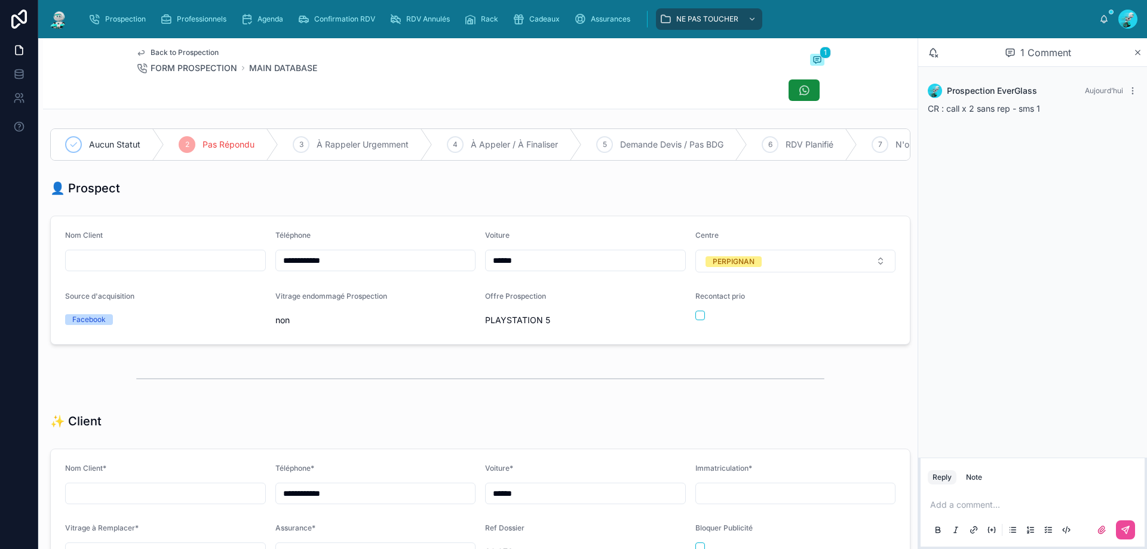
click at [959, 504] on p at bounding box center [1036, 505] width 210 height 12
click at [1125, 528] on icon at bounding box center [1125, 530] width 7 height 7
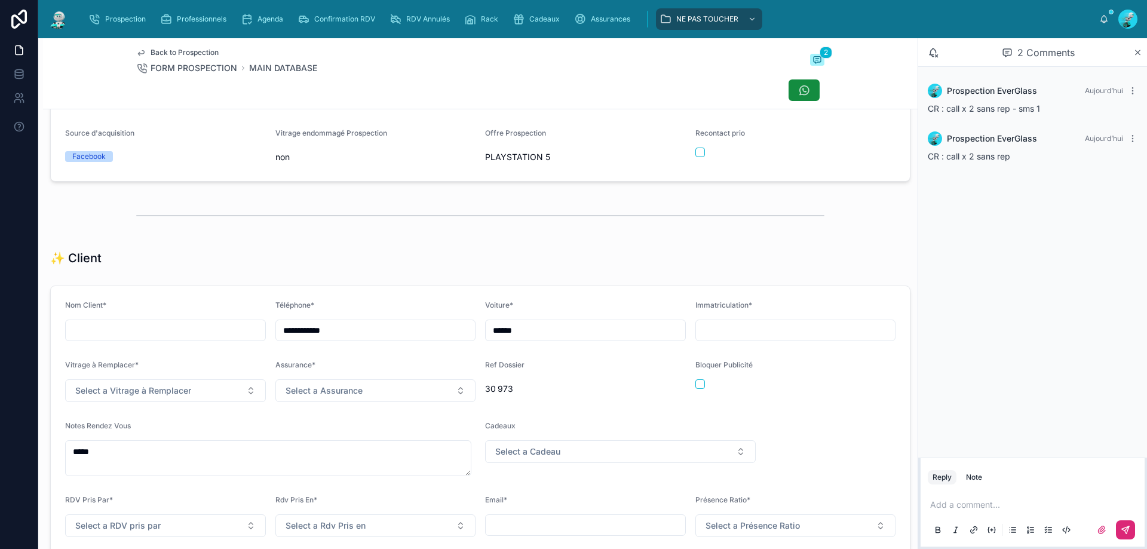
scroll to position [0, 0]
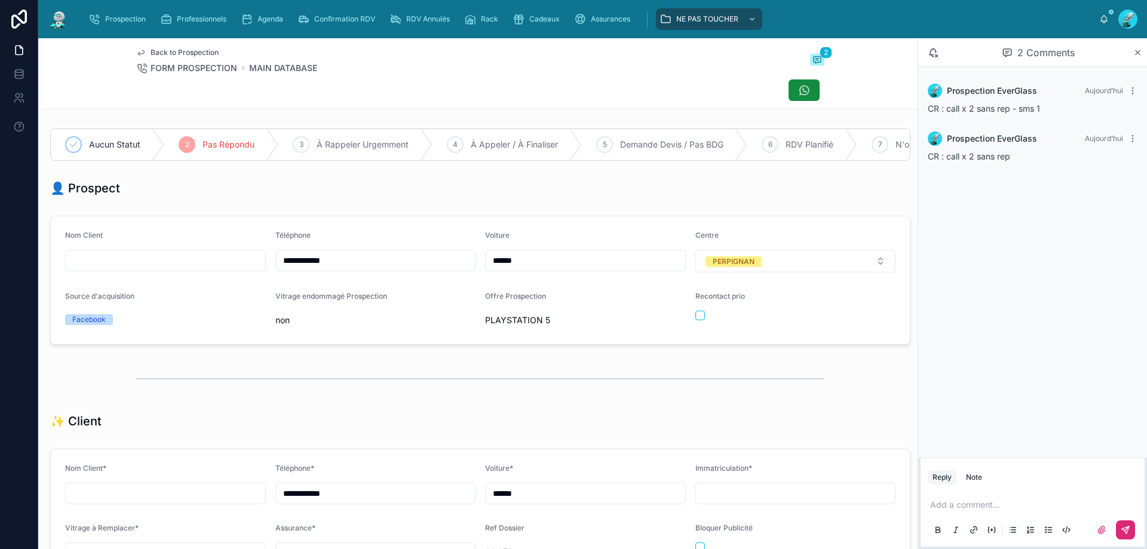
click at [343, 95] on div at bounding box center [480, 90] width 688 height 23
click at [352, 101] on div at bounding box center [480, 90] width 688 height 23
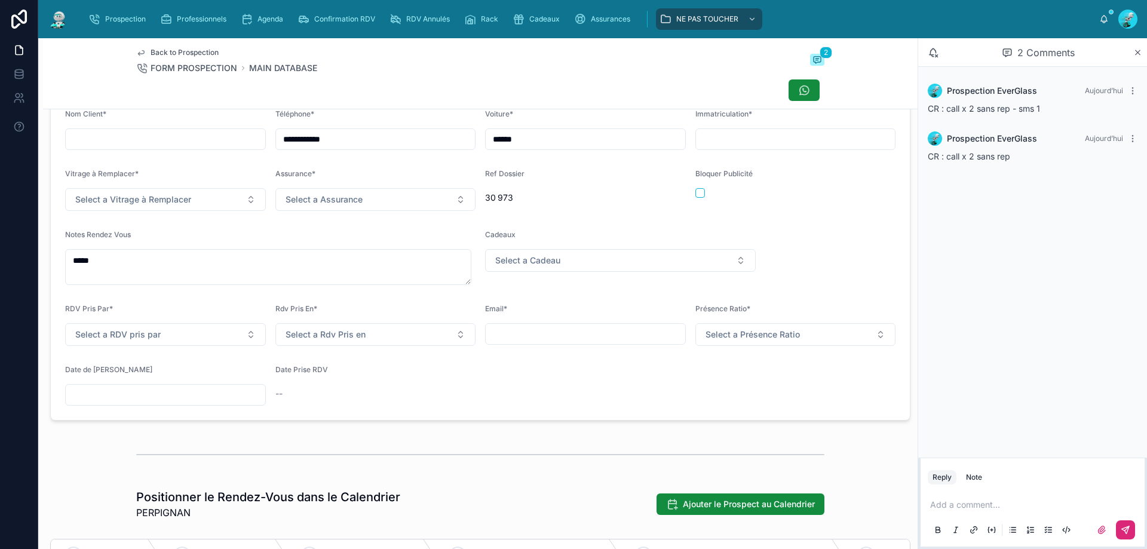
scroll to position [359, 0]
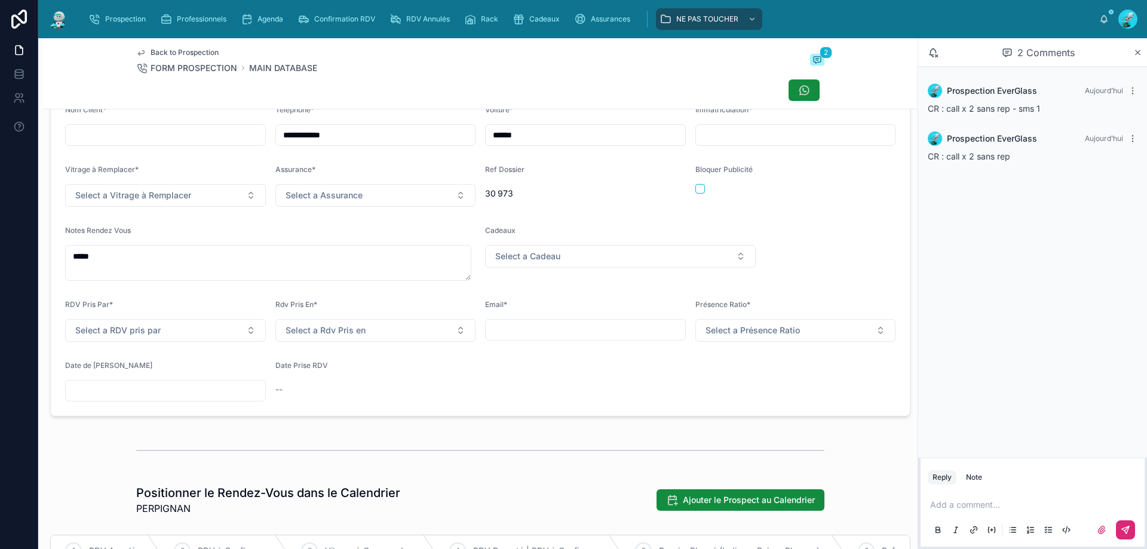
click at [107, 396] on input "text" at bounding box center [166, 390] width 200 height 17
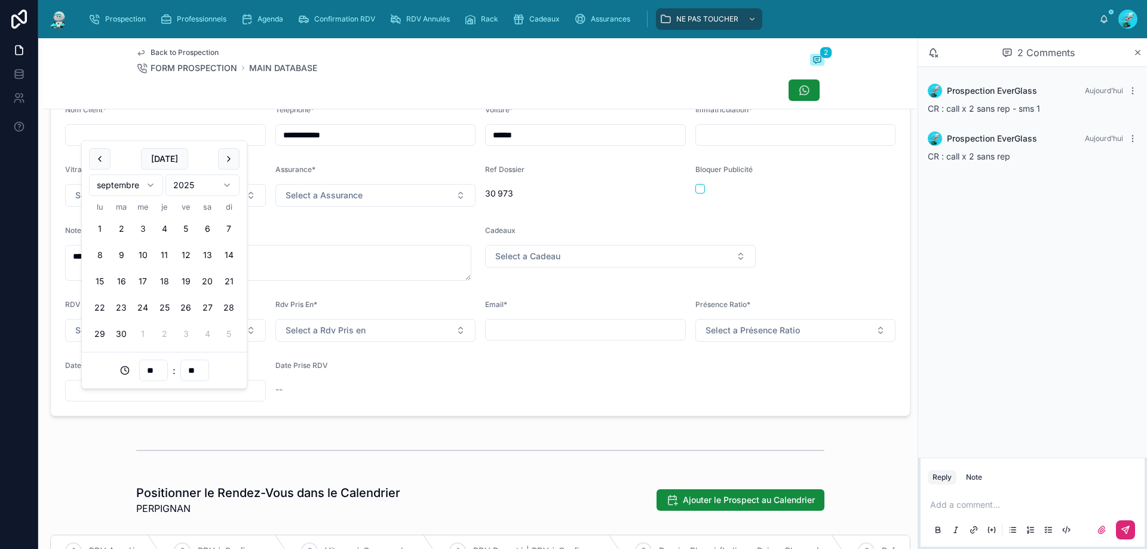
drag, startPoint x: 188, startPoint y: 229, endPoint x: 160, endPoint y: 371, distance: 143.8
click at [185, 230] on button "5" at bounding box center [186, 229] width 22 height 22
click at [160, 378] on input "**" at bounding box center [153, 370] width 27 height 17
click at [151, 253] on div "13" at bounding box center [154, 262] width 54 height 19
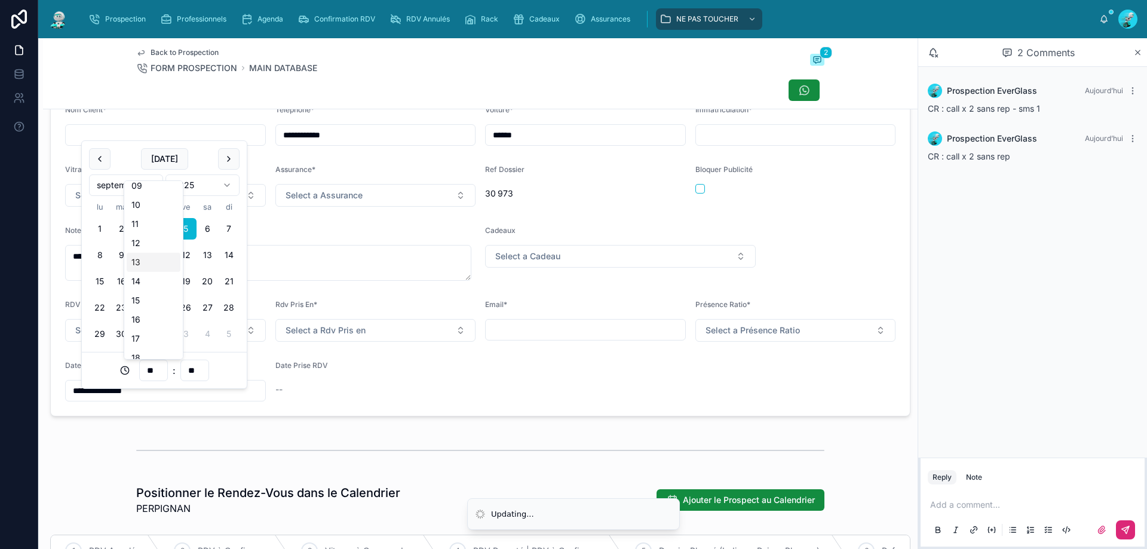
type input "**********"
type input "**"
click at [164, 102] on div "Back to Prospection FORM PROSPECTION MAIN DATABASE 2" at bounding box center [480, 73] width 688 height 71
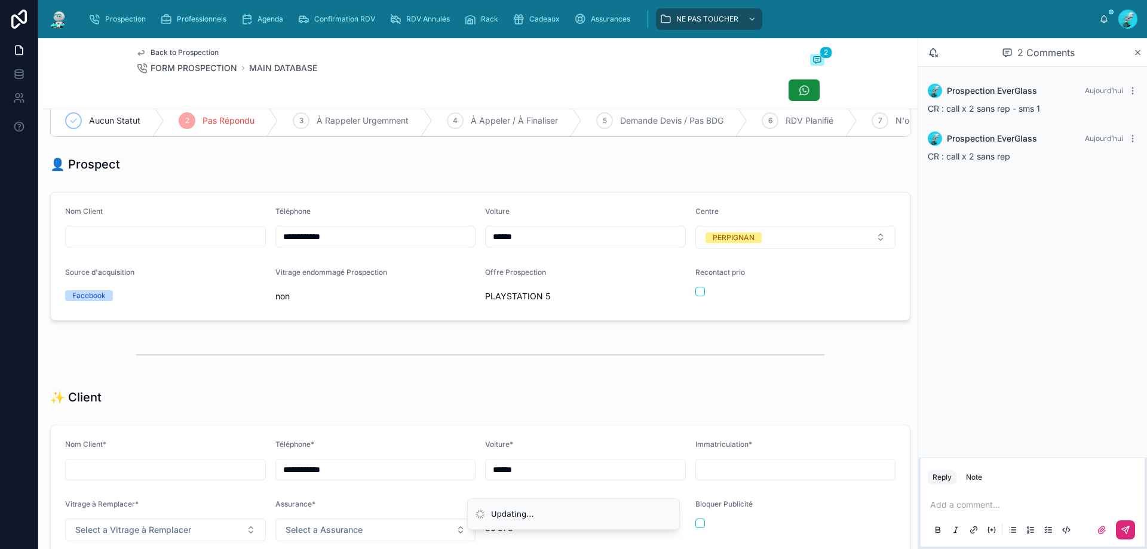
scroll to position [0, 0]
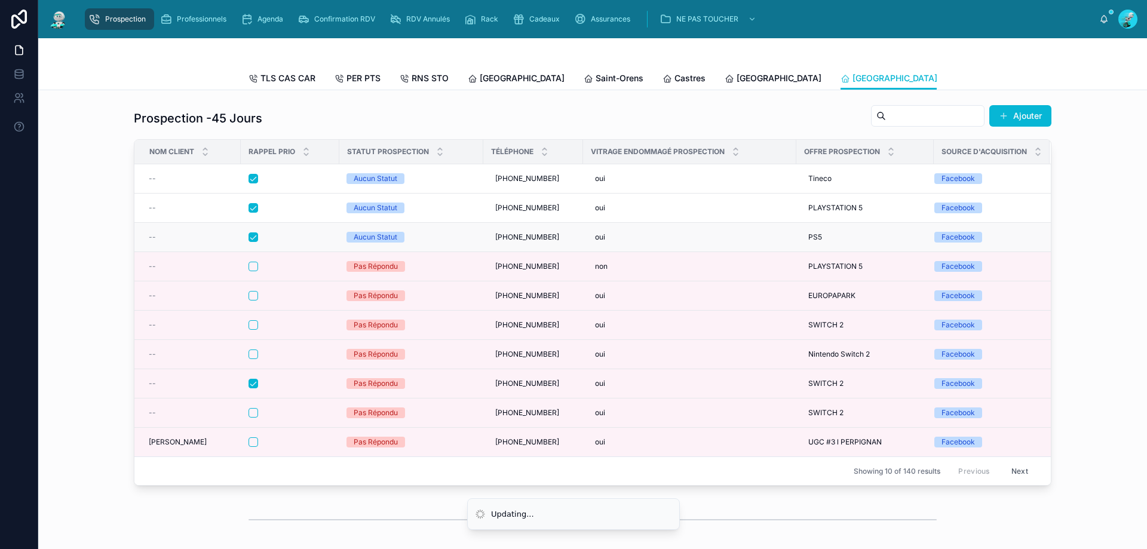
click at [294, 242] on div at bounding box center [290, 237] width 83 height 10
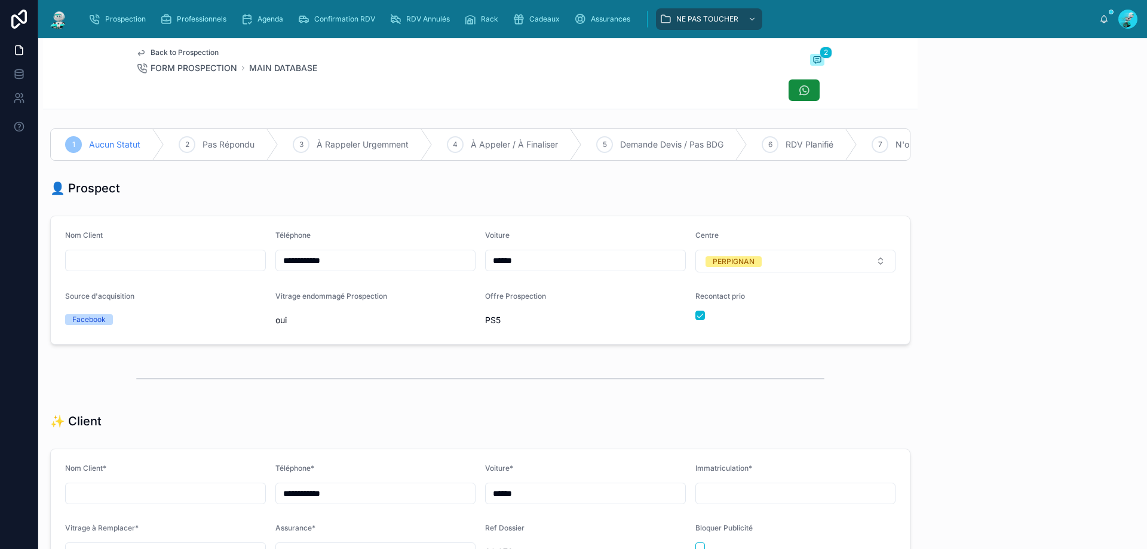
scroll to position [66, 0]
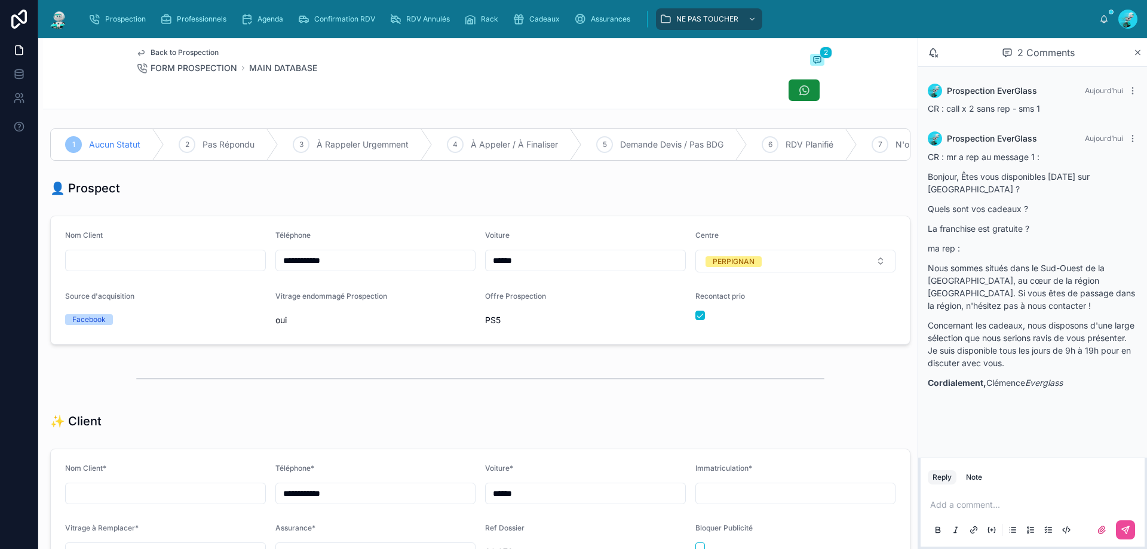
drag, startPoint x: 303, startPoint y: 268, endPoint x: 247, endPoint y: 264, distance: 55.8
click at [247, 264] on form "**********" at bounding box center [480, 280] width 859 height 128
click at [651, 188] on div "👤 Prospect" at bounding box center [480, 188] width 875 height 26
click at [218, 139] on div "2 Pas Répondu" at bounding box center [221, 144] width 114 height 31
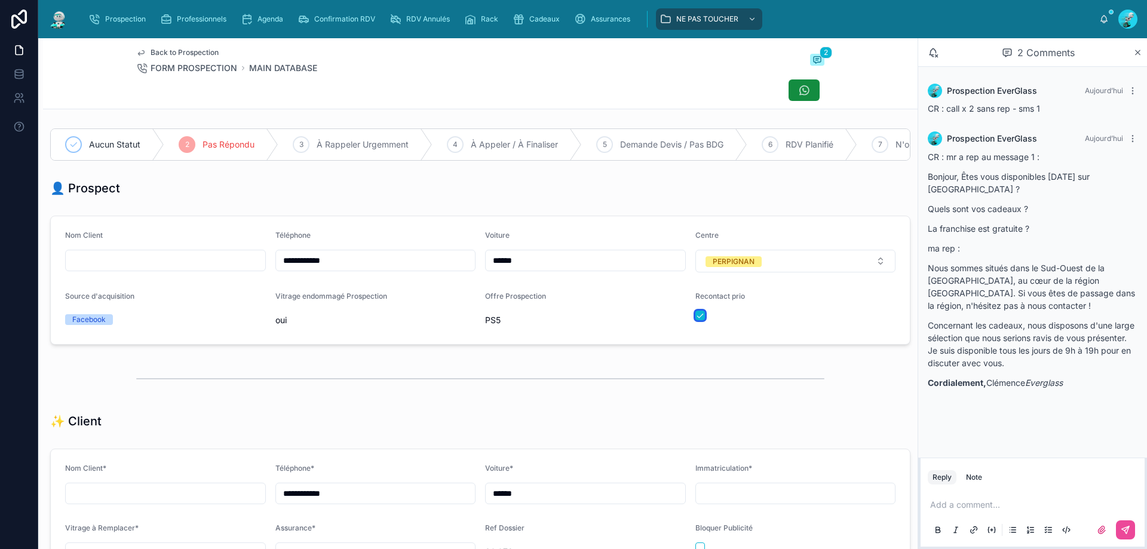
drag, startPoint x: 696, startPoint y: 328, endPoint x: 945, endPoint y: 481, distance: 292.7
click at [697, 320] on button "button" at bounding box center [701, 316] width 10 height 10
click at [975, 504] on p at bounding box center [1036, 505] width 210 height 12
click at [1134, 528] on button at bounding box center [1125, 530] width 19 height 19
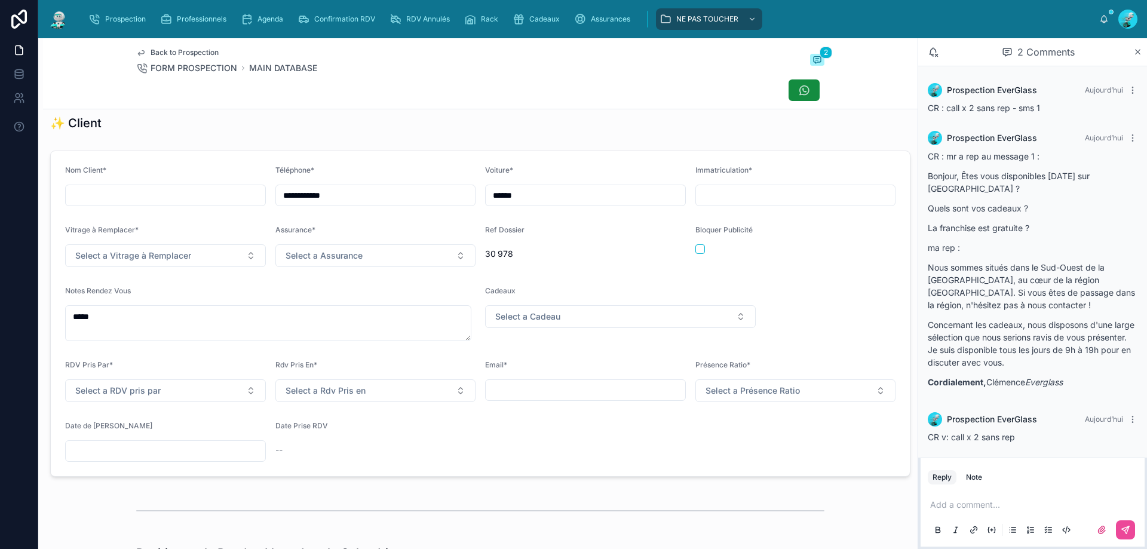
scroll to position [299, 0]
click at [140, 459] on input "text" at bounding box center [166, 450] width 200 height 17
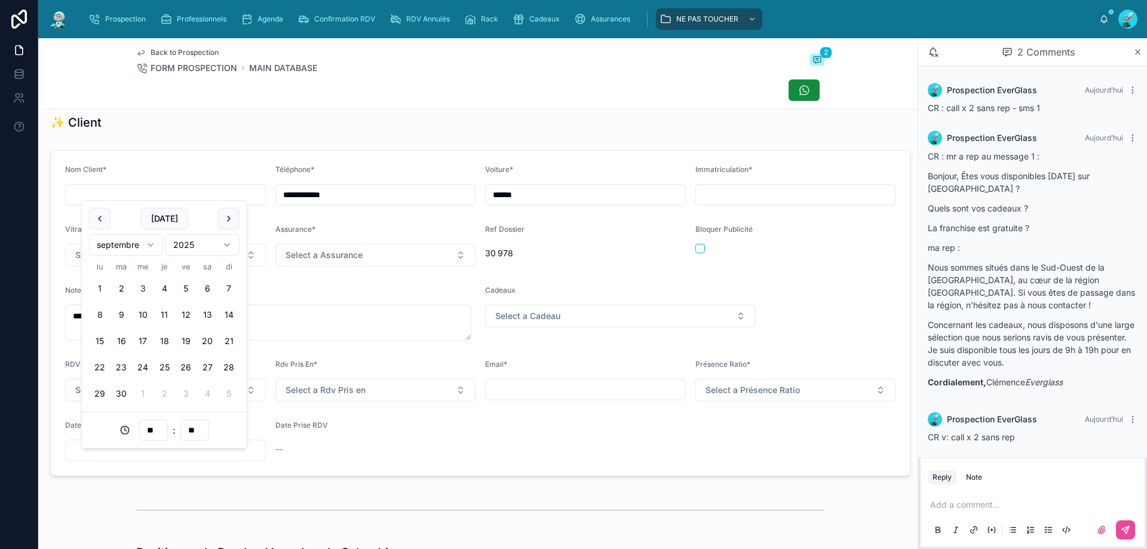
drag, startPoint x: 188, startPoint y: 283, endPoint x: 180, endPoint y: 418, distance: 135.9
click at [188, 292] on button "5" at bounding box center [186, 289] width 22 height 22
click at [157, 429] on input "**" at bounding box center [153, 430] width 27 height 17
click at [155, 335] on div "14" at bounding box center [154, 341] width 54 height 19
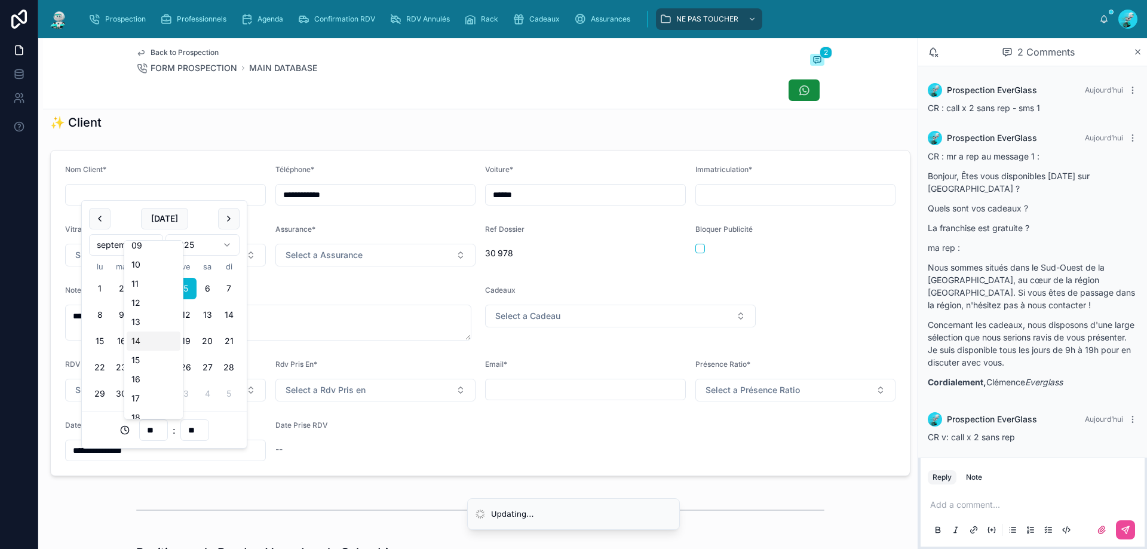
type input "**********"
type input "**"
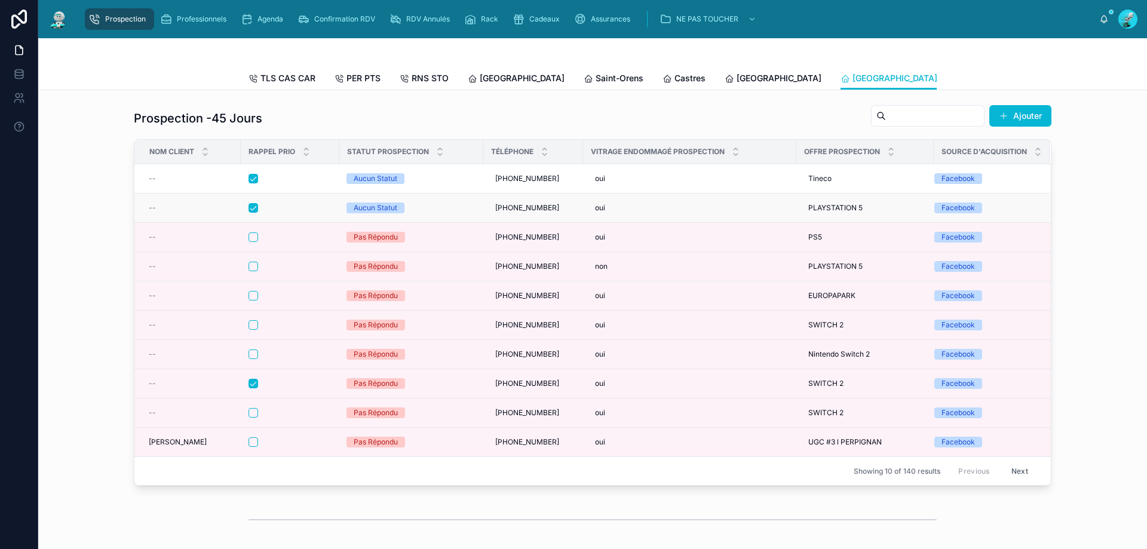
click at [297, 213] on div at bounding box center [290, 208] width 83 height 10
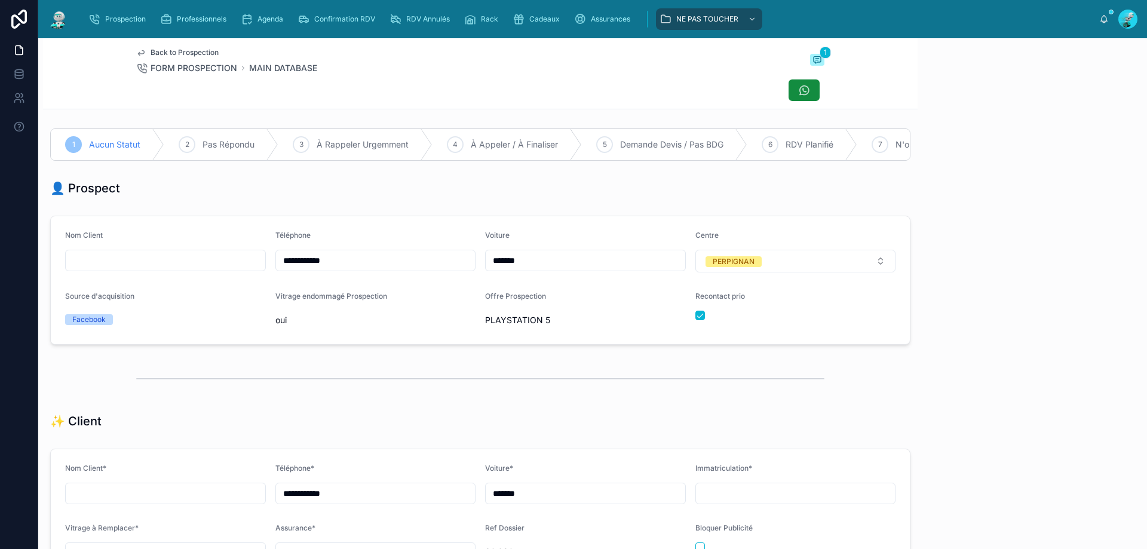
scroll to position [66, 0]
drag, startPoint x: 367, startPoint y: 271, endPoint x: 264, endPoint y: 274, distance: 103.5
click at [264, 275] on form "**********" at bounding box center [480, 280] width 859 height 128
click at [379, 90] on div at bounding box center [480, 90] width 688 height 23
click at [242, 146] on span "Pas Répondu" at bounding box center [229, 145] width 52 height 12
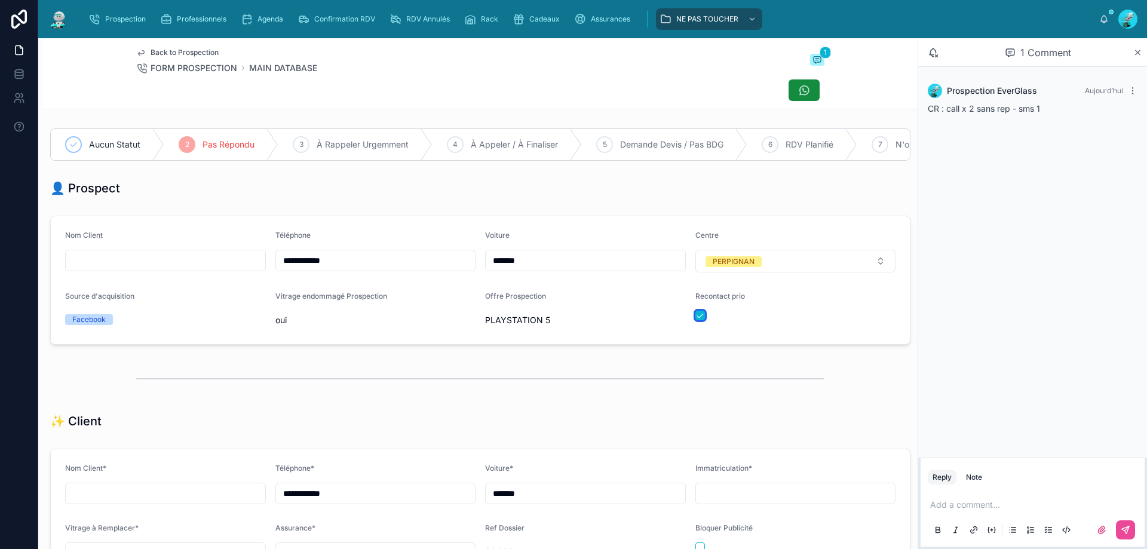
click at [696, 320] on button "button" at bounding box center [701, 316] width 10 height 10
click at [954, 501] on p at bounding box center [1036, 505] width 210 height 12
drag, startPoint x: 1122, startPoint y: 530, endPoint x: 739, endPoint y: 488, distance: 384.8
click at [1121, 528] on button at bounding box center [1125, 530] width 19 height 19
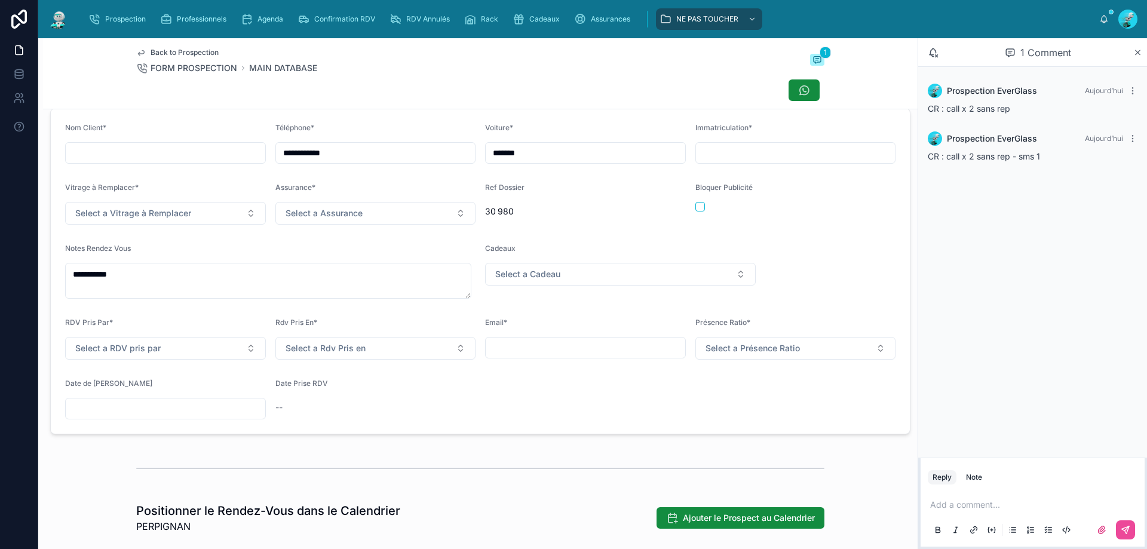
scroll to position [359, 0]
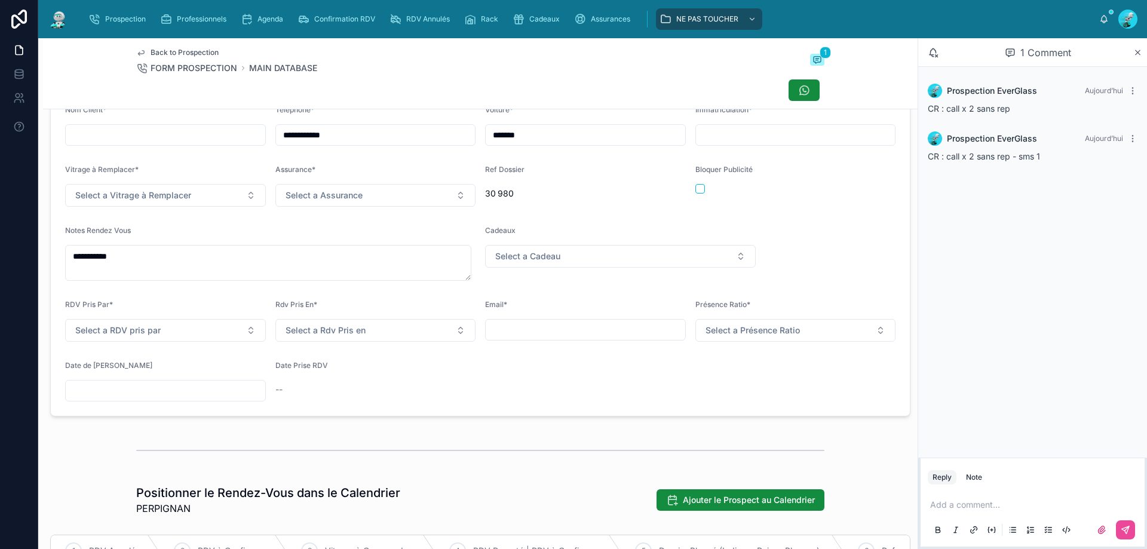
click at [112, 399] on input "text" at bounding box center [166, 390] width 200 height 17
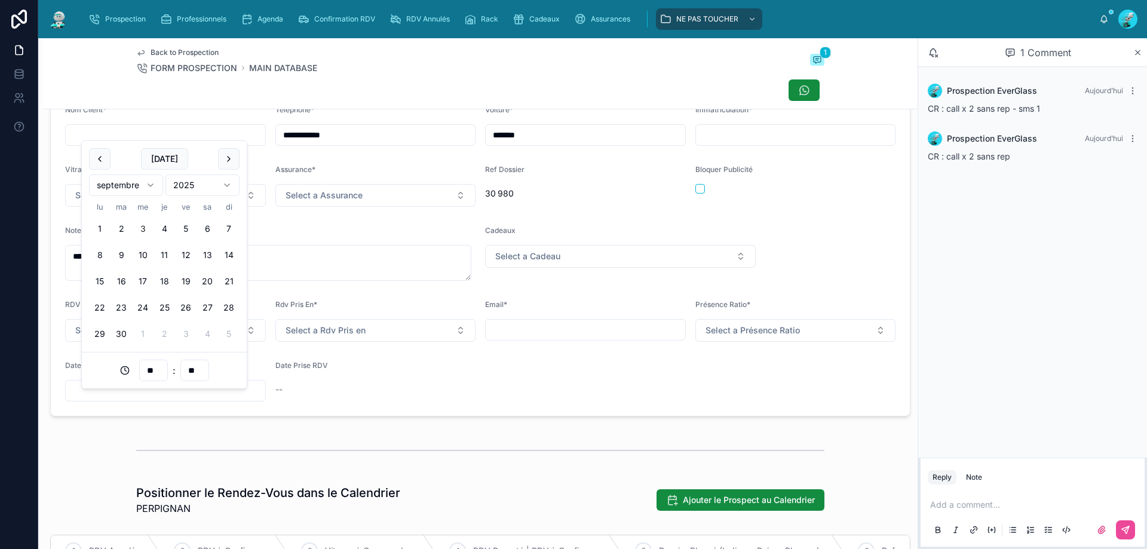
drag, startPoint x: 164, startPoint y: 229, endPoint x: 163, endPoint y: 368, distance: 139.3
click at [163, 235] on button "4" at bounding box center [165, 229] width 22 height 22
click at [160, 368] on input "**" at bounding box center [153, 370] width 27 height 17
click at [149, 243] on div "15" at bounding box center [154, 240] width 54 height 19
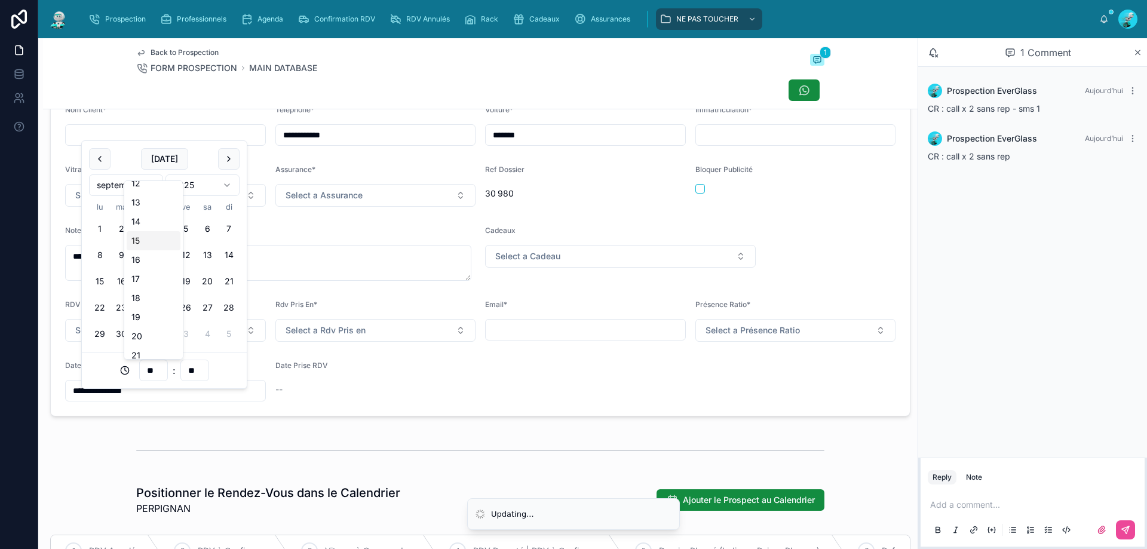
type input "**********"
type input "**"
click at [126, 55] on div "Back to Prospection FORM PROSPECTION MAIN DATABASE 1" at bounding box center [480, 73] width 875 height 71
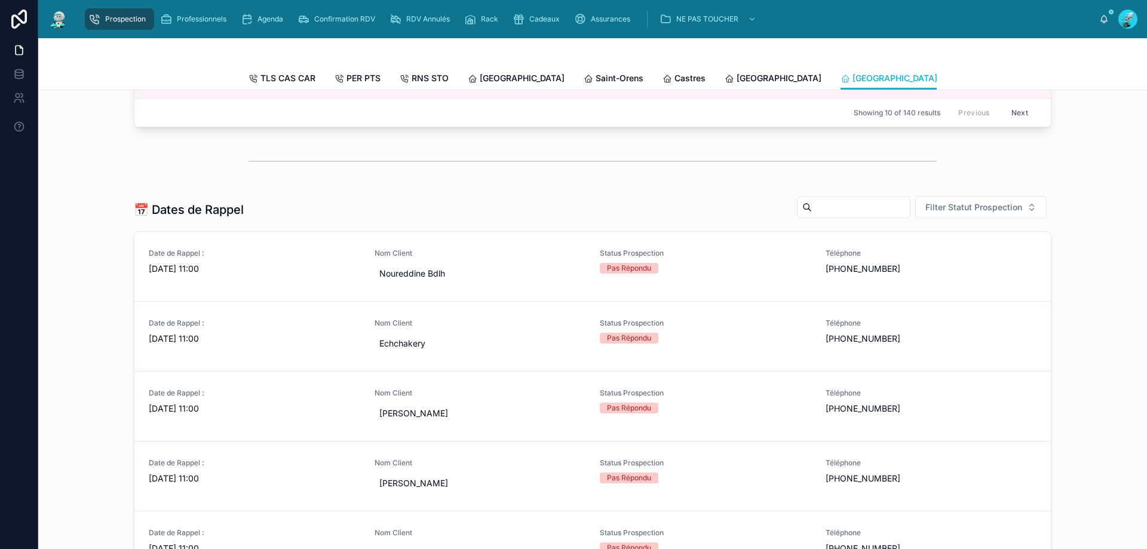
drag, startPoint x: 112, startPoint y: 235, endPoint x: 131, endPoint y: 188, distance: 51.5
click at [130, 181] on div at bounding box center [593, 161] width 1090 height 39
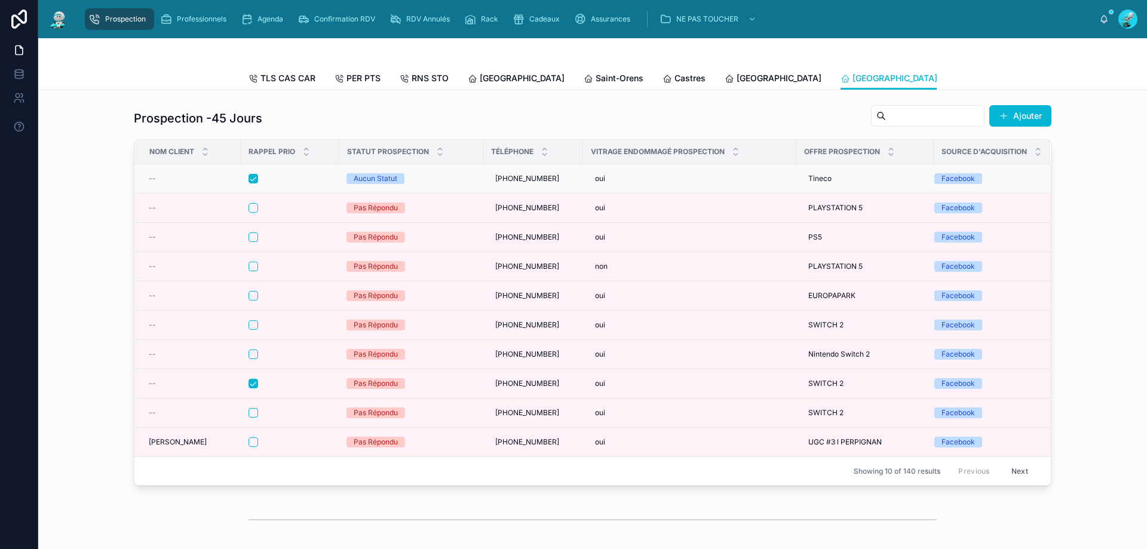
click at [279, 183] on div at bounding box center [290, 179] width 83 height 10
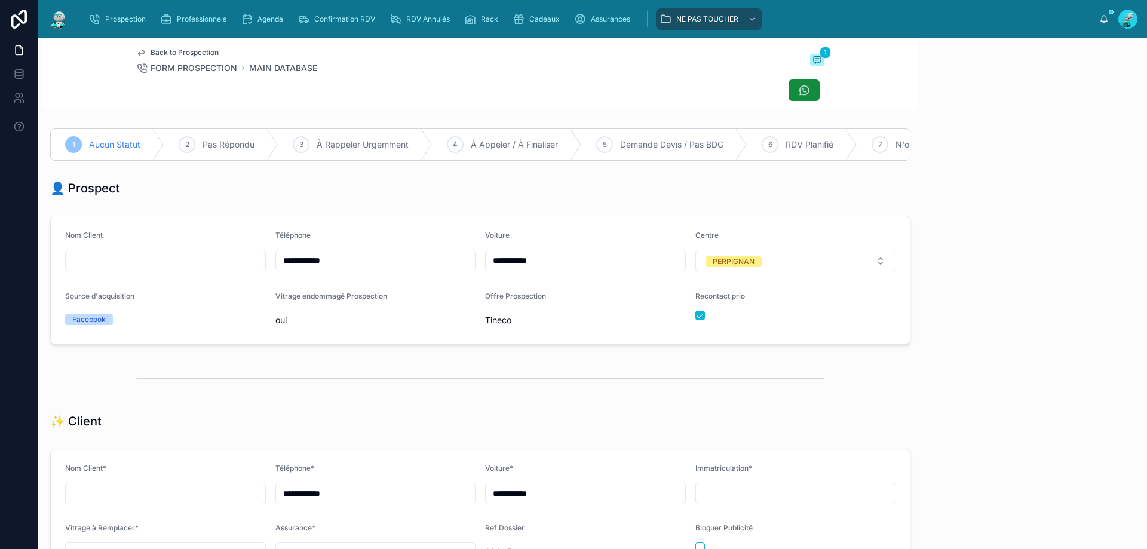
scroll to position [66, 0]
drag, startPoint x: 343, startPoint y: 274, endPoint x: 259, endPoint y: 284, distance: 84.4
click at [245, 279] on form "**********" at bounding box center [480, 280] width 859 height 128
click at [464, 90] on div at bounding box center [480, 90] width 688 height 23
click at [215, 144] on span "Pas Répondu" at bounding box center [229, 145] width 52 height 12
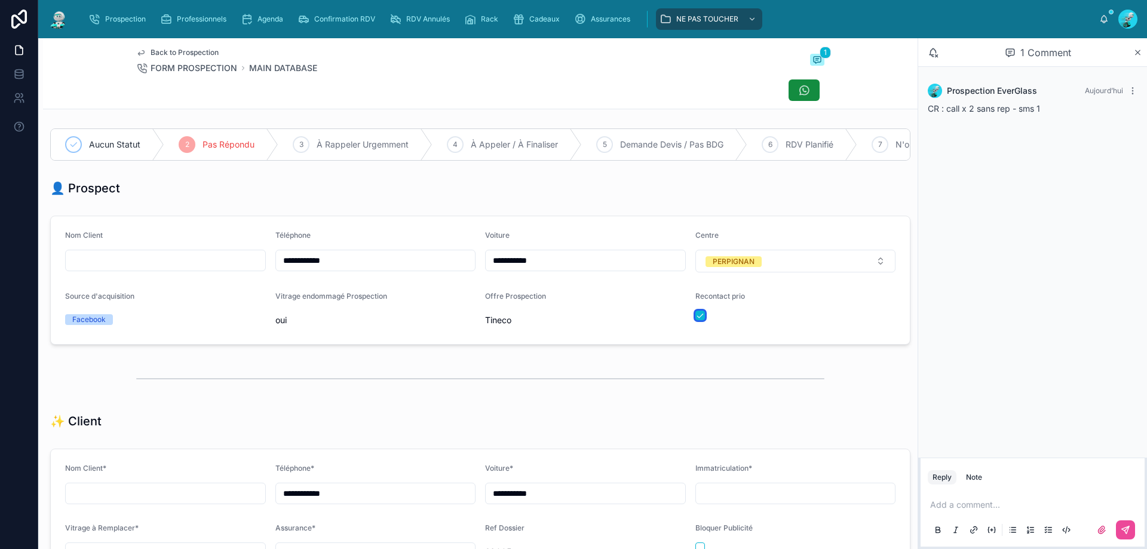
drag, startPoint x: 693, startPoint y: 325, endPoint x: 754, endPoint y: 356, distance: 68.4
click at [699, 320] on div at bounding box center [796, 316] width 201 height 10
click at [1009, 504] on p at bounding box center [1036, 505] width 210 height 12
click at [696, 320] on button "button" at bounding box center [701, 316] width 10 height 10
click at [945, 498] on div "Add a comment..." at bounding box center [1033, 517] width 210 height 50
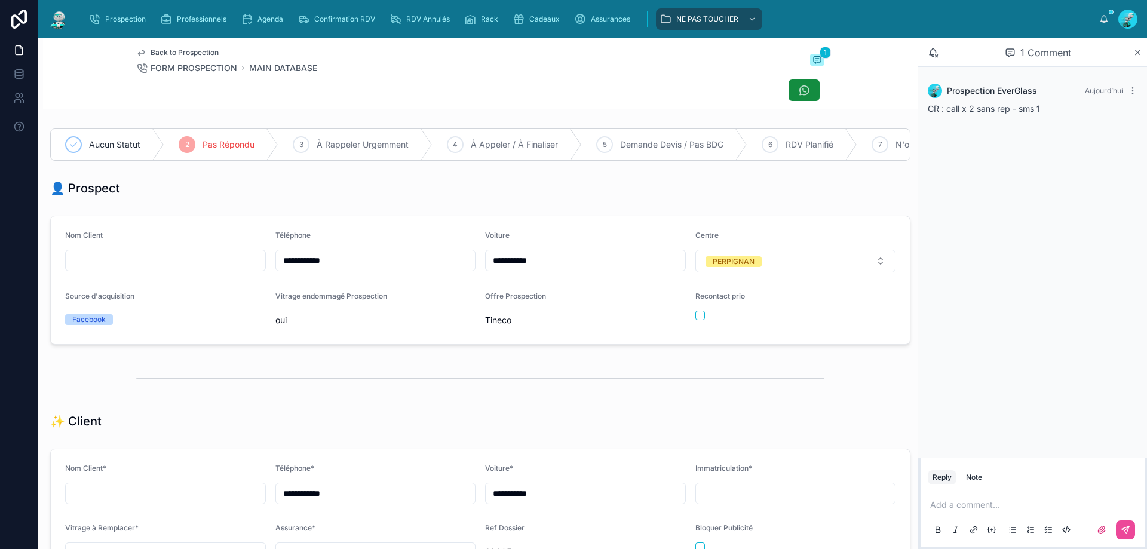
click at [959, 507] on p at bounding box center [1036, 505] width 210 height 12
click at [1127, 531] on icon at bounding box center [1126, 530] width 10 height 10
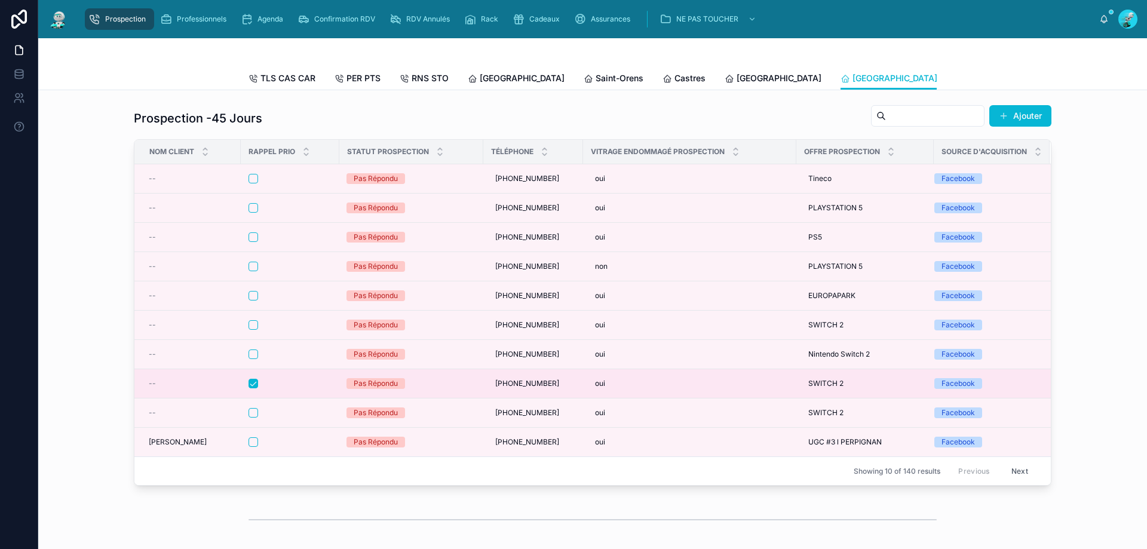
click at [308, 399] on td at bounding box center [290, 383] width 99 height 29
click at [317, 387] on form at bounding box center [290, 383] width 84 height 11
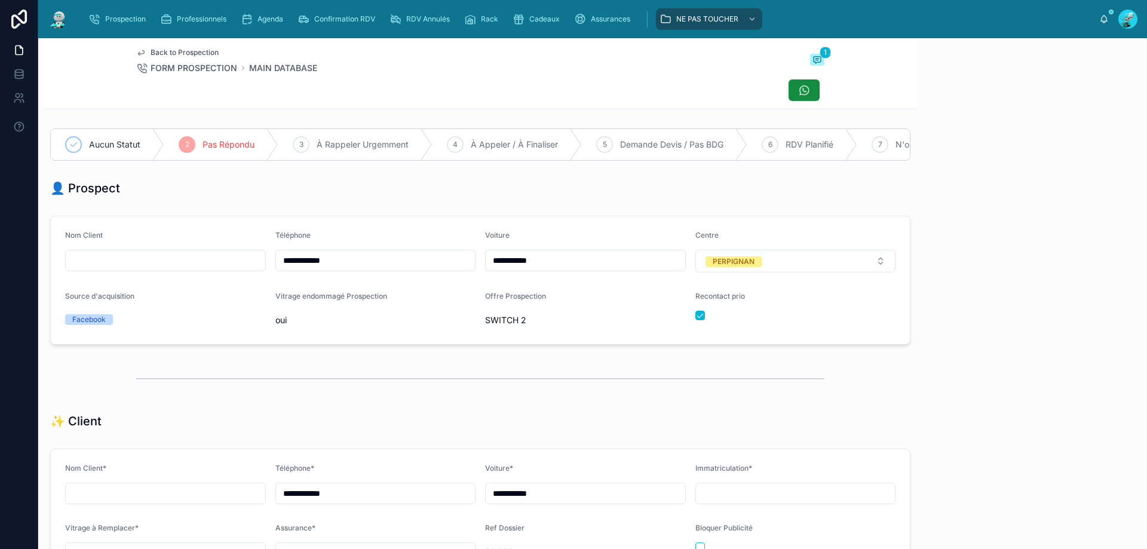
scroll to position [66, 0]
drag, startPoint x: 357, startPoint y: 271, endPoint x: 263, endPoint y: 271, distance: 93.8
click at [263, 271] on form "**********" at bounding box center [480, 280] width 859 height 128
click at [476, 94] on div at bounding box center [480, 90] width 688 height 23
click at [561, 84] on div at bounding box center [480, 90] width 688 height 23
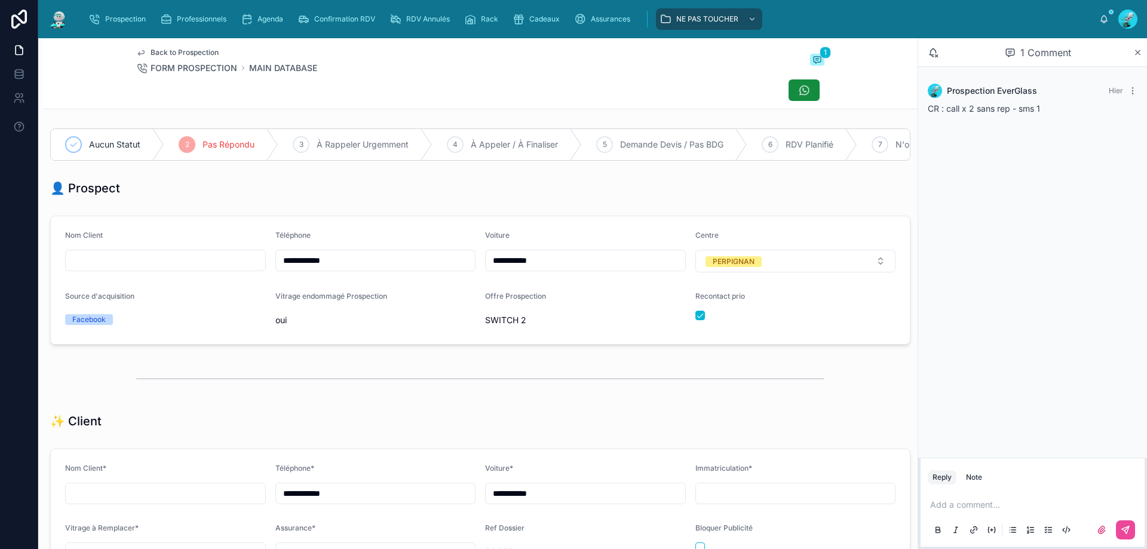
drag, startPoint x: 446, startPoint y: 208, endPoint x: 406, endPoint y: 209, distance: 40.7
click at [406, 201] on div "👤 Prospect" at bounding box center [480, 188] width 875 height 26
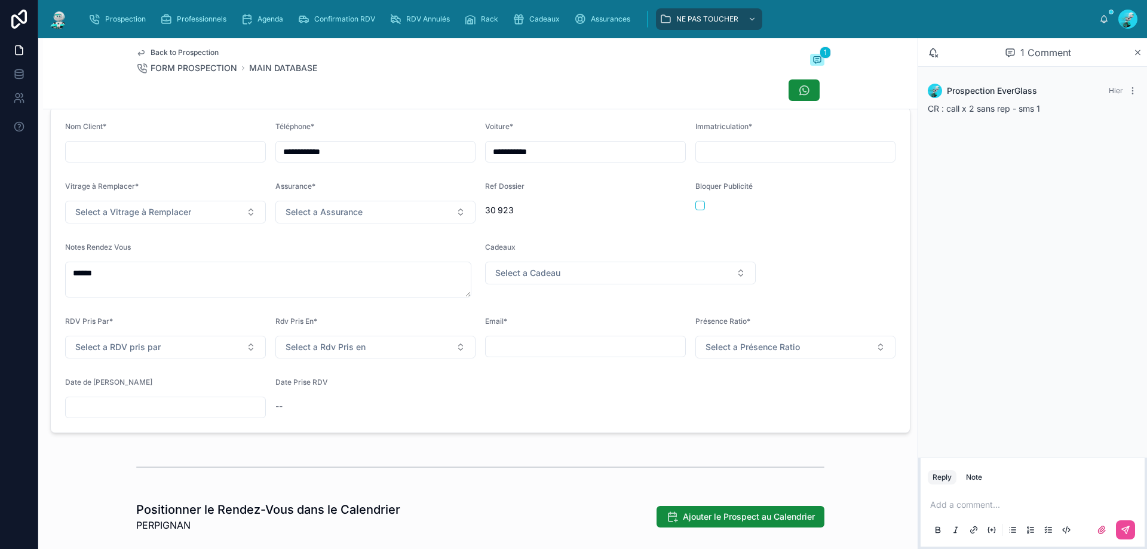
scroll to position [359, 0]
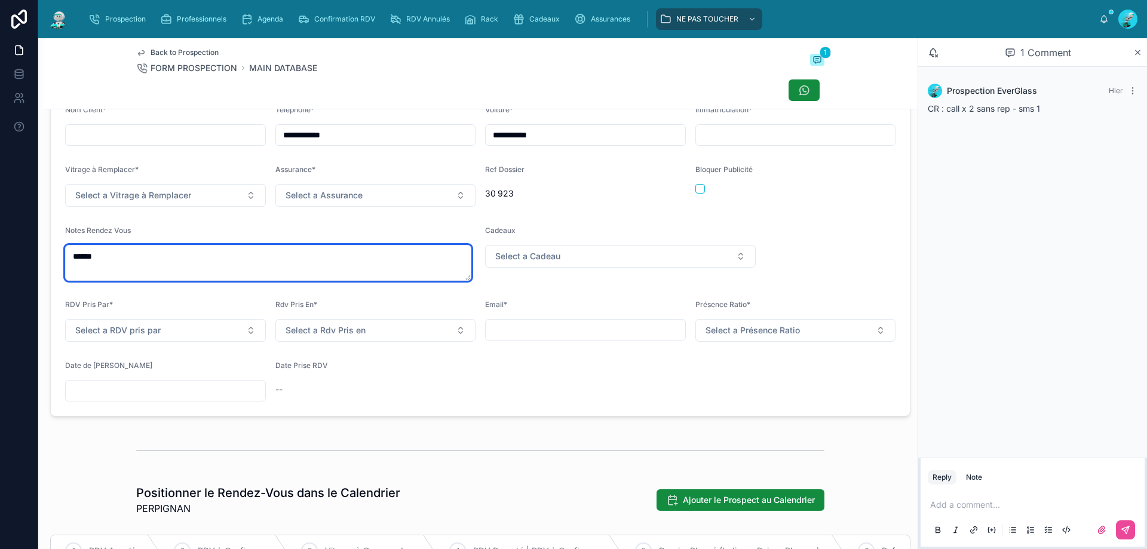
click at [121, 274] on textarea "******" at bounding box center [268, 263] width 406 height 36
type textarea "****** ****"
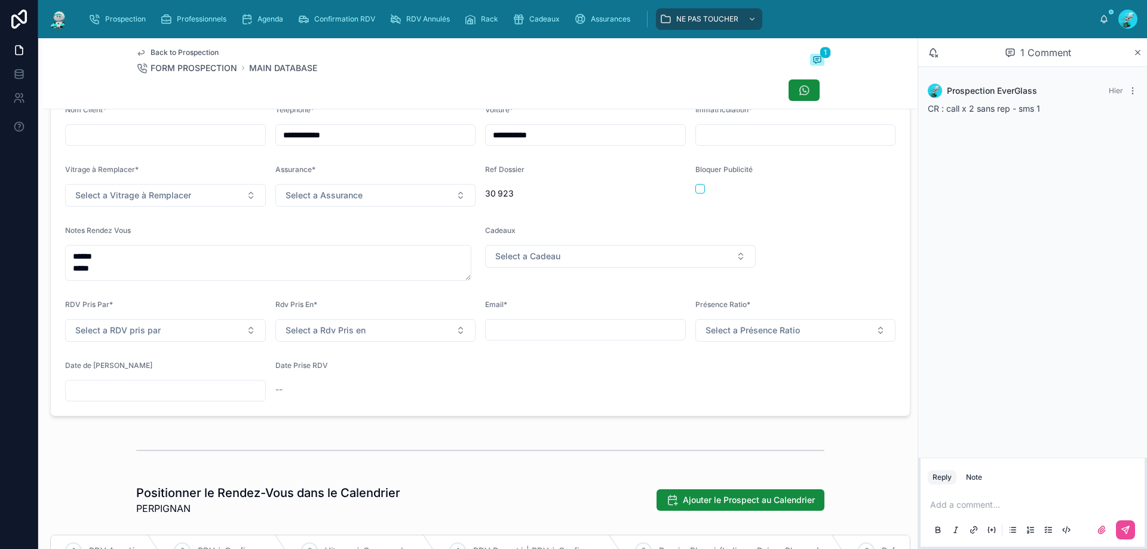
click at [271, 98] on div at bounding box center [480, 90] width 688 height 23
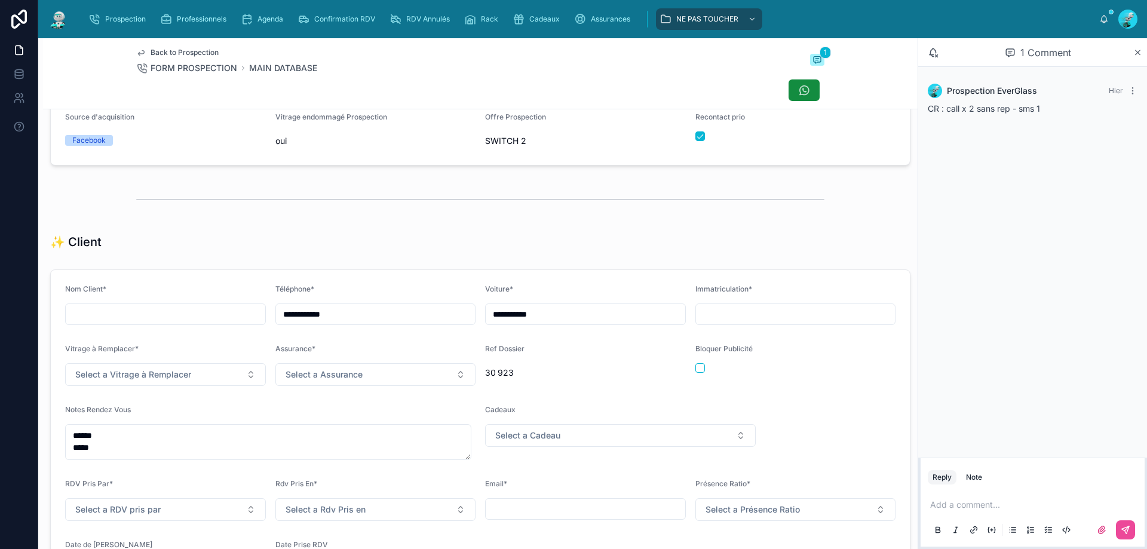
scroll to position [0, 0]
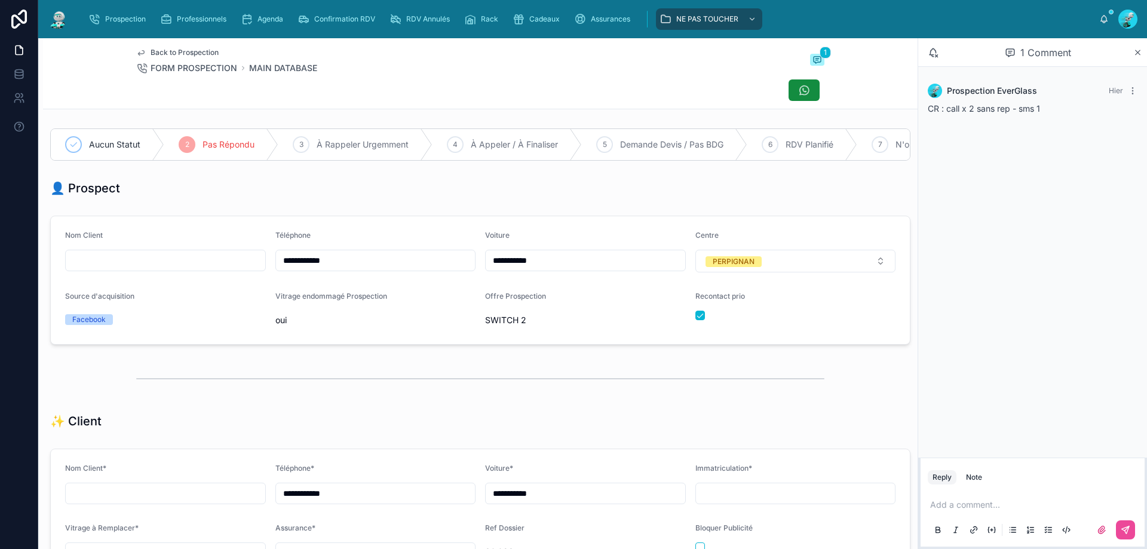
click at [368, 59] on div "Back to Prospection FORM PROSPECTION MAIN DATABASE 1" at bounding box center [480, 61] width 688 height 26
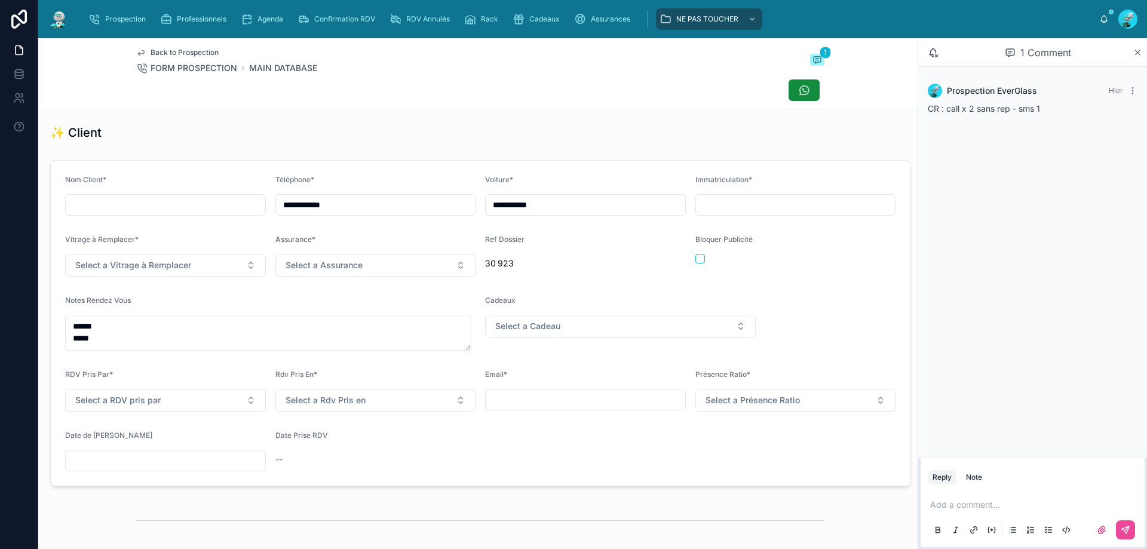
scroll to position [120, 0]
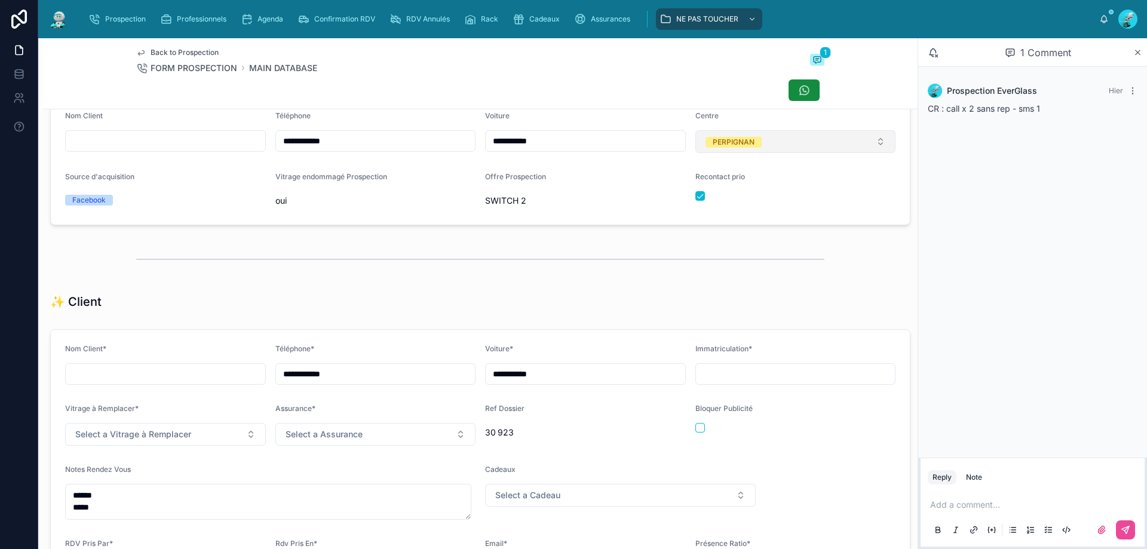
click at [749, 141] on button "PERPIGNAN" at bounding box center [796, 141] width 201 height 23
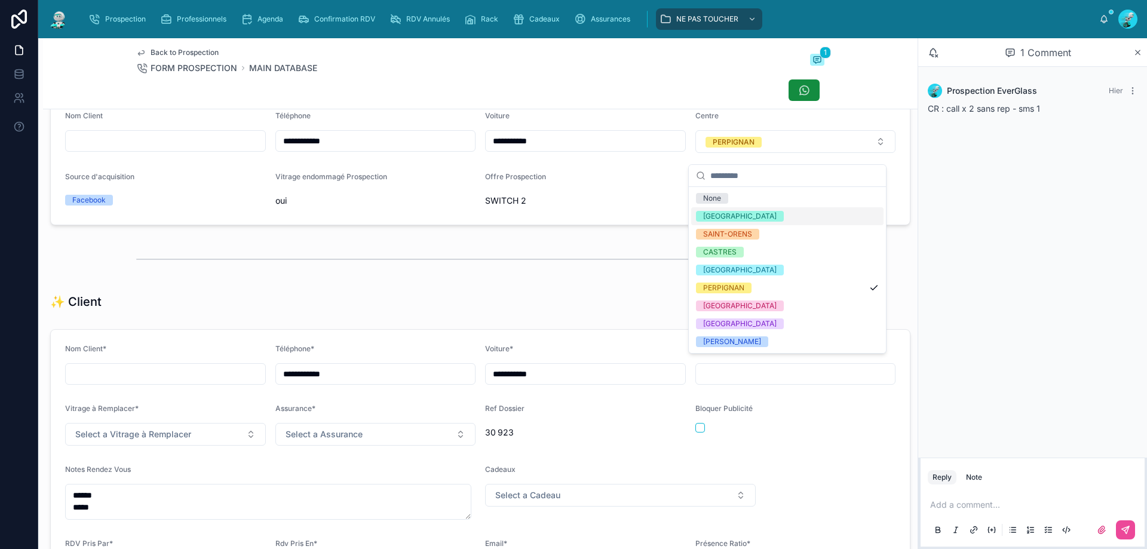
drag, startPoint x: 739, startPoint y: 216, endPoint x: 608, endPoint y: 257, distance: 137.8
click at [735, 215] on div "[GEOGRAPHIC_DATA]" at bounding box center [740, 216] width 74 height 11
click at [590, 262] on div at bounding box center [480, 259] width 688 height 30
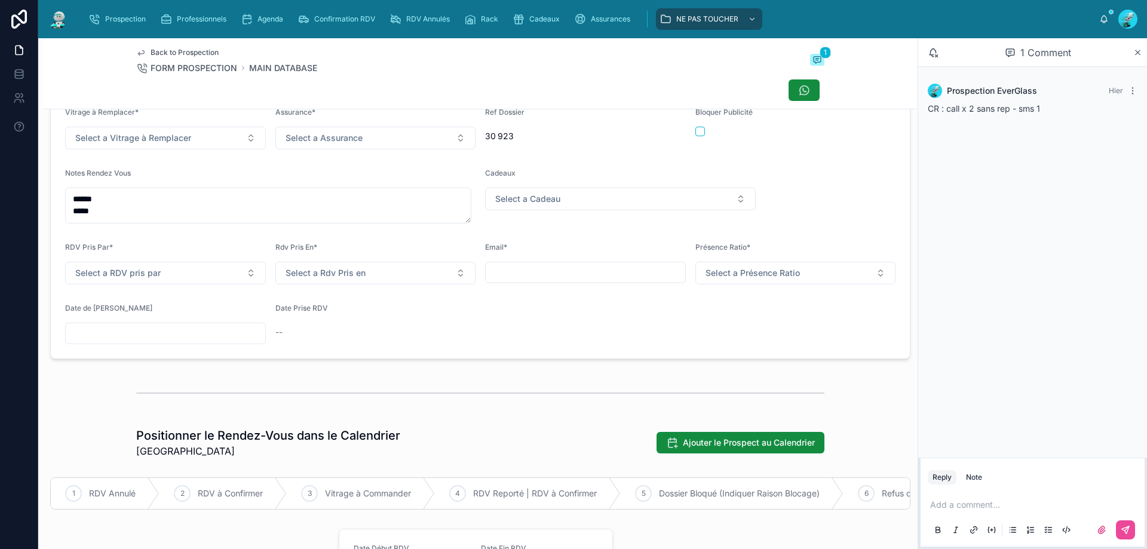
scroll to position [418, 0]
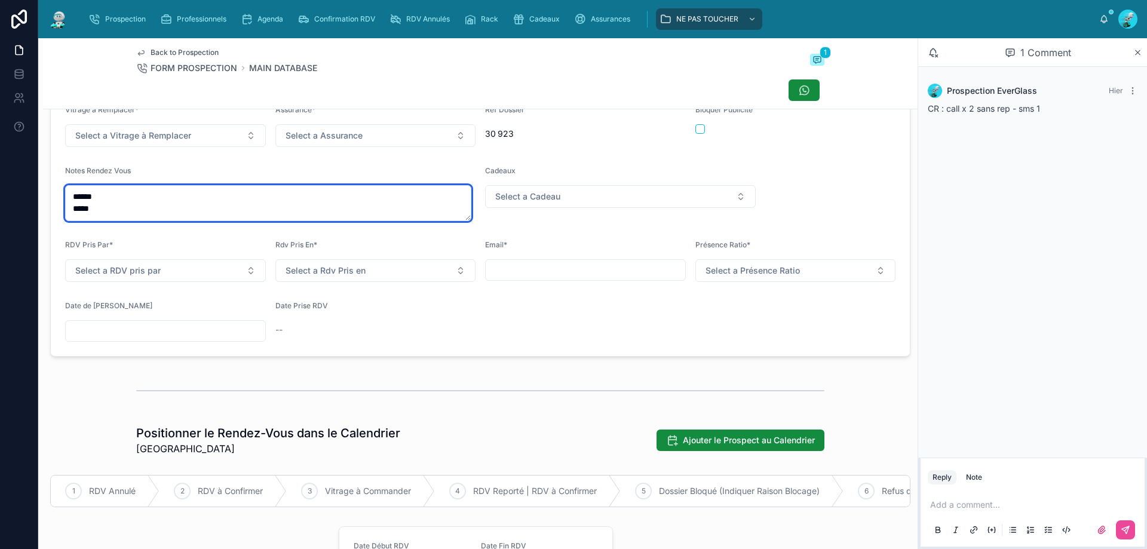
click at [256, 210] on textarea "****** ****" at bounding box center [268, 203] width 406 height 36
click at [110, 215] on textarea "****** ****" at bounding box center [268, 203] width 406 height 36
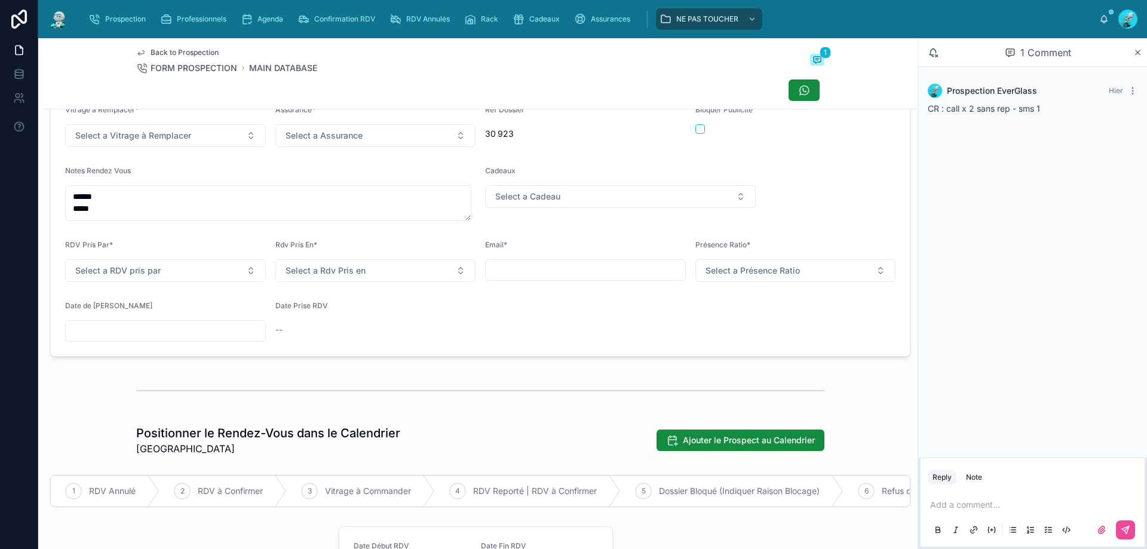
click at [228, 170] on form "**********" at bounding box center [480, 193] width 859 height 325
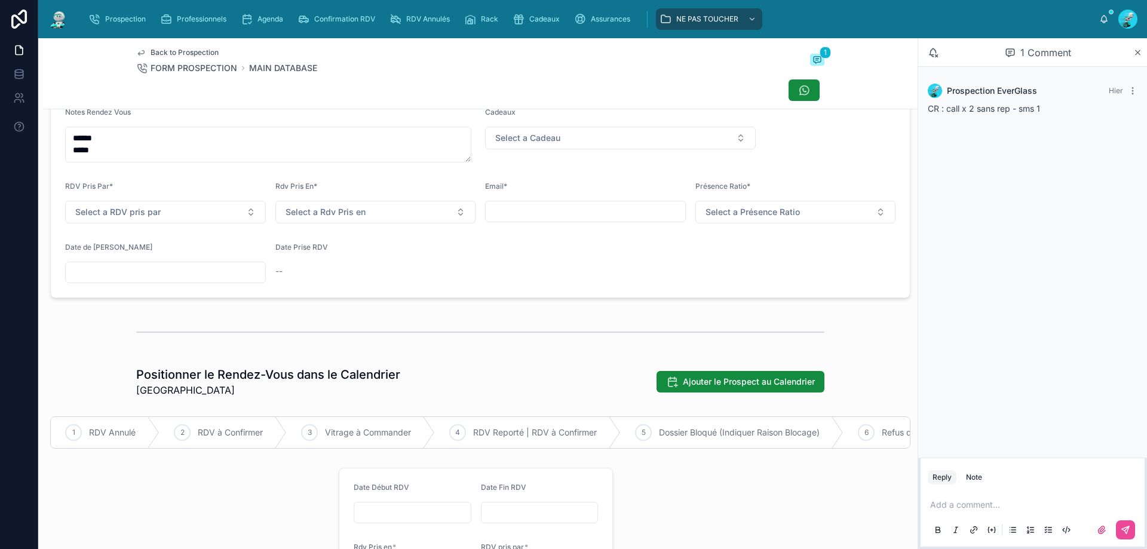
scroll to position [299, 0]
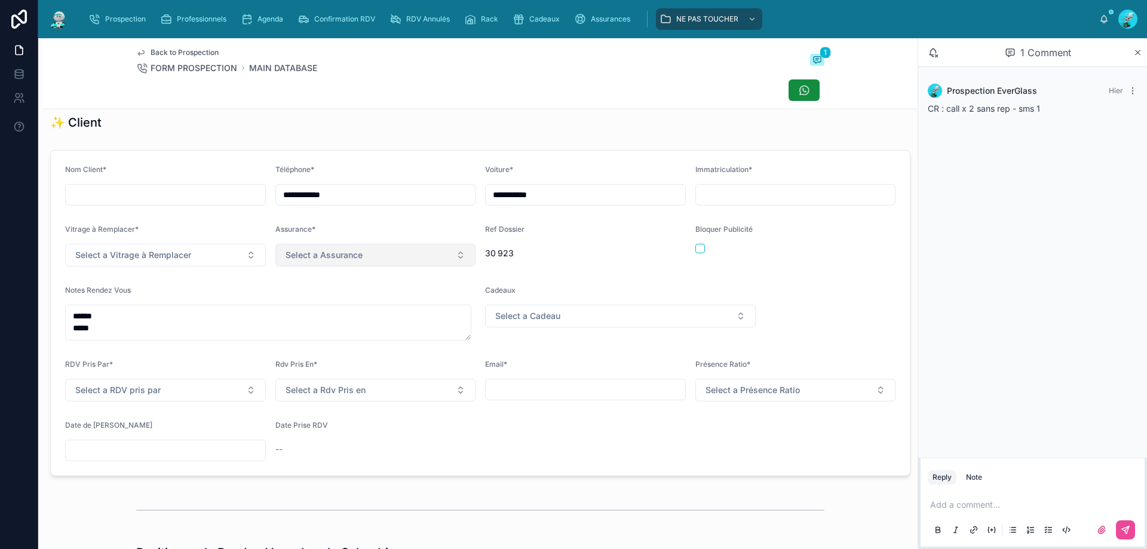
click at [341, 267] on button "Select a Assurance" at bounding box center [376, 255] width 201 height 23
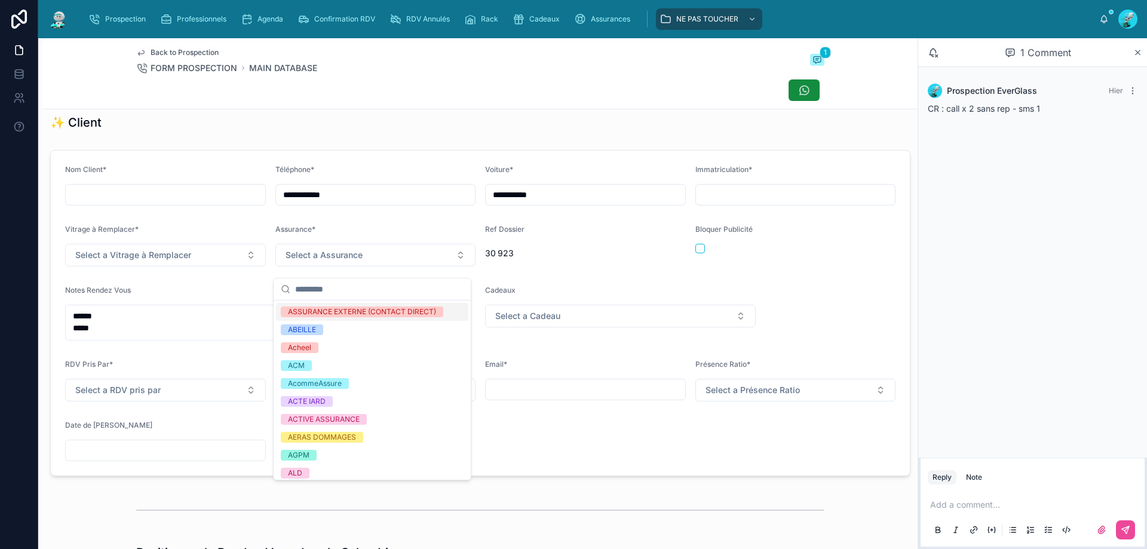
click at [409, 130] on div "✨ Client" at bounding box center [480, 122] width 861 height 17
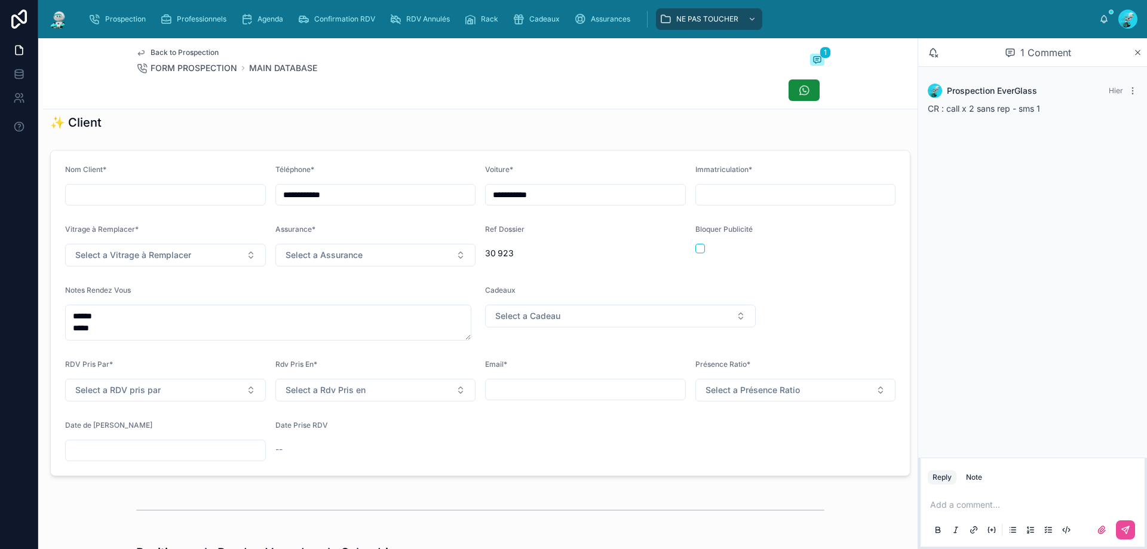
click at [968, 503] on p at bounding box center [1036, 505] width 210 height 12
click at [1123, 528] on icon at bounding box center [1126, 530] width 10 height 10
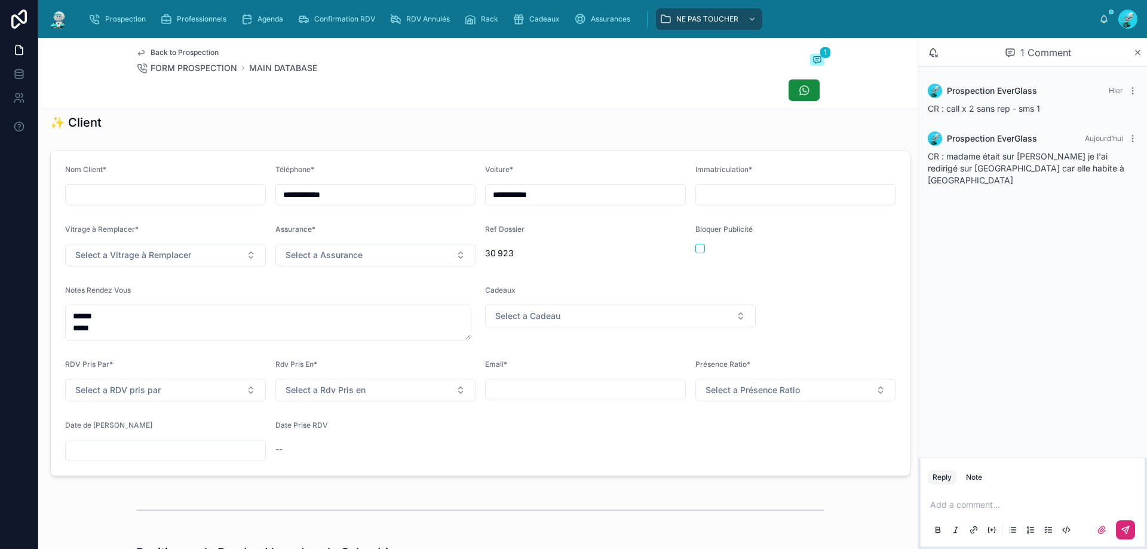
click at [143, 459] on input "text" at bounding box center [166, 450] width 200 height 17
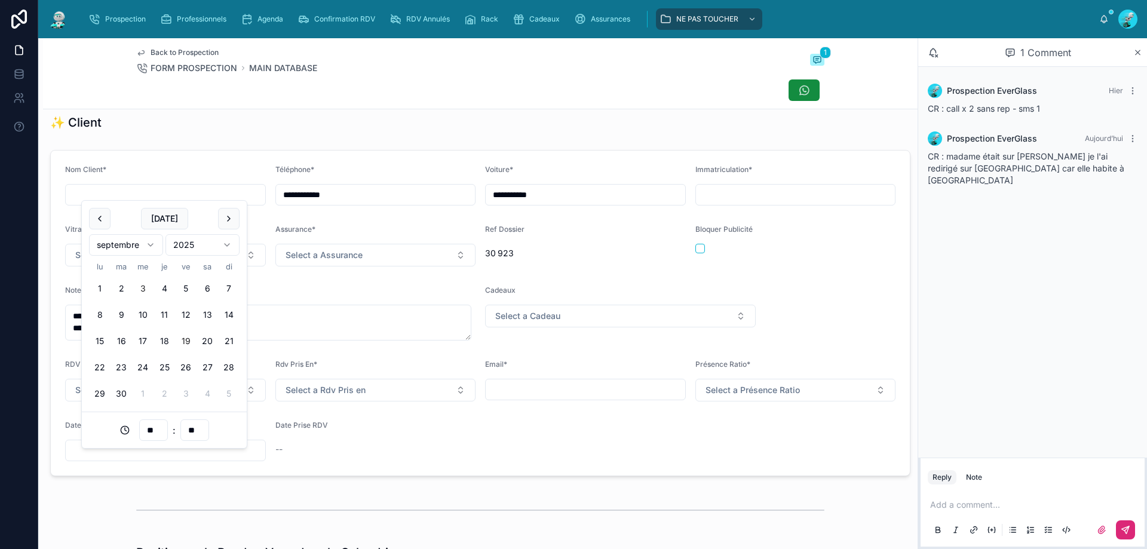
drag, startPoint x: 185, startPoint y: 276, endPoint x: 183, endPoint y: 336, distance: 60.4
click at [183, 296] on tbody "1 2 3 4 5 6 7 8 9 10 11 12 13 14 15 16 17 18 19 20 21 22 23 24 25 26 27 28 29 3…" at bounding box center [164, 338] width 151 height 131
drag, startPoint x: 183, startPoint y: 285, endPoint x: 163, endPoint y: 429, distance: 145.5
click at [179, 290] on button "5" at bounding box center [186, 289] width 22 height 22
click at [163, 429] on input "**" at bounding box center [153, 430] width 27 height 17
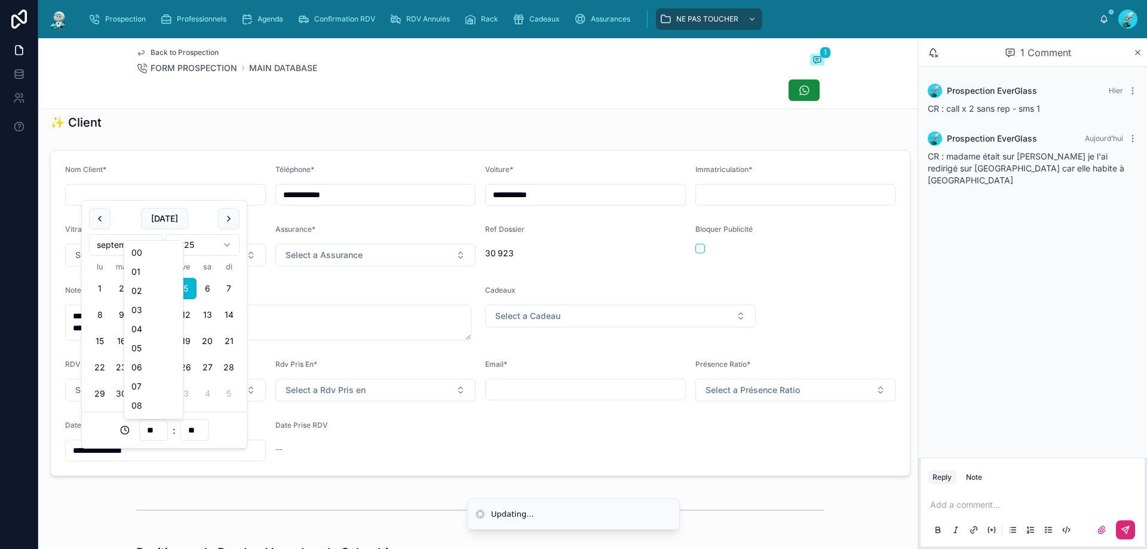
scroll to position [239, 0]
click at [140, 319] on div "16" at bounding box center [154, 319] width 54 height 19
click at [169, 130] on div "✨ Client" at bounding box center [480, 122] width 861 height 17
type input "**********"
type input "**"
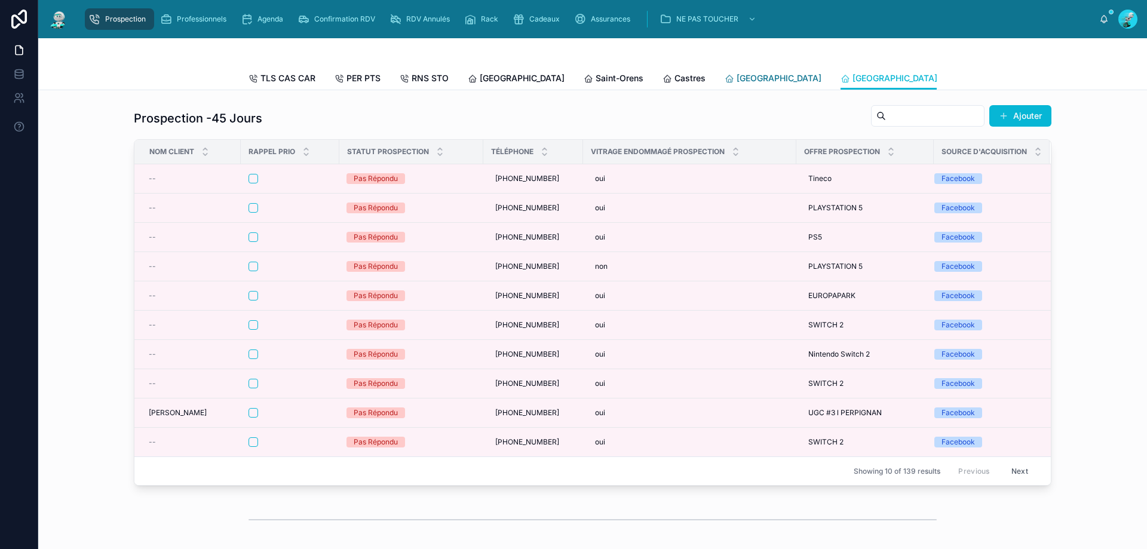
click at [737, 73] on span "[GEOGRAPHIC_DATA]" at bounding box center [779, 78] width 85 height 12
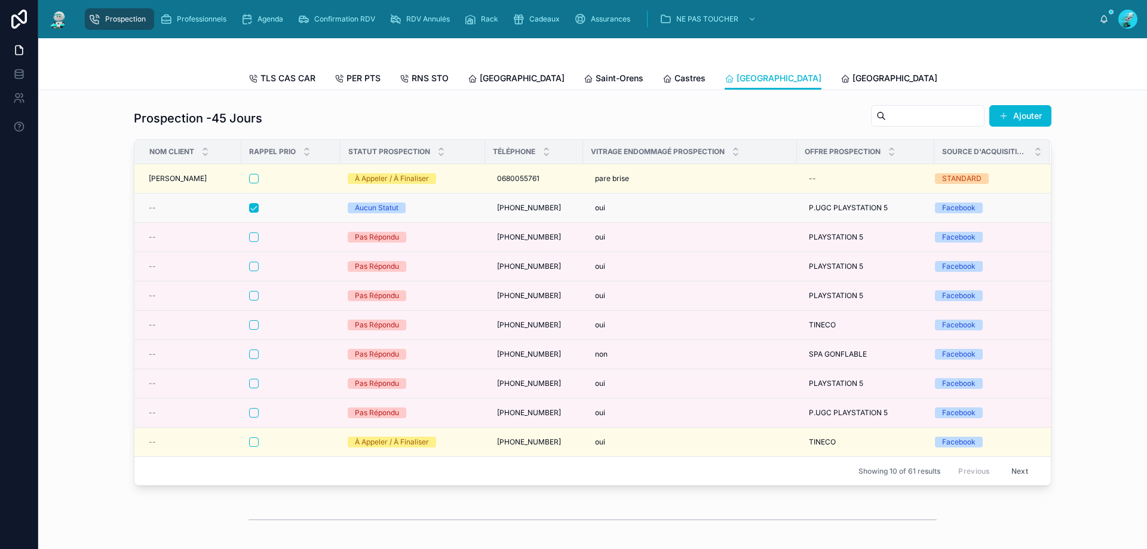
click at [292, 213] on div at bounding box center [291, 208] width 84 height 10
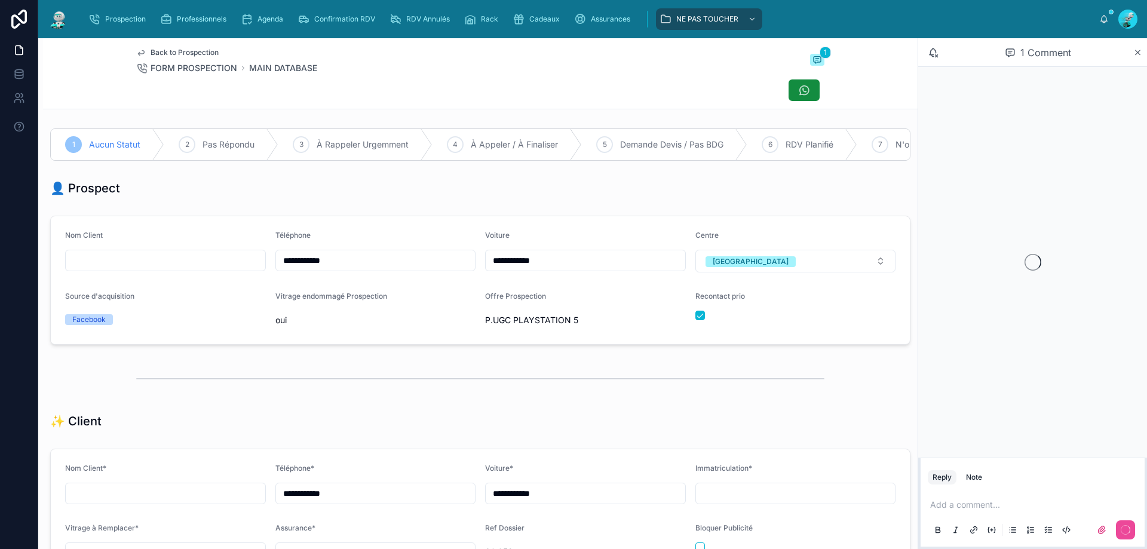
scroll to position [53, 0]
drag, startPoint x: 354, startPoint y: 276, endPoint x: 203, endPoint y: 274, distance: 151.2
click at [203, 274] on form "**********" at bounding box center [480, 280] width 859 height 128
click at [391, 84] on div at bounding box center [480, 90] width 688 height 23
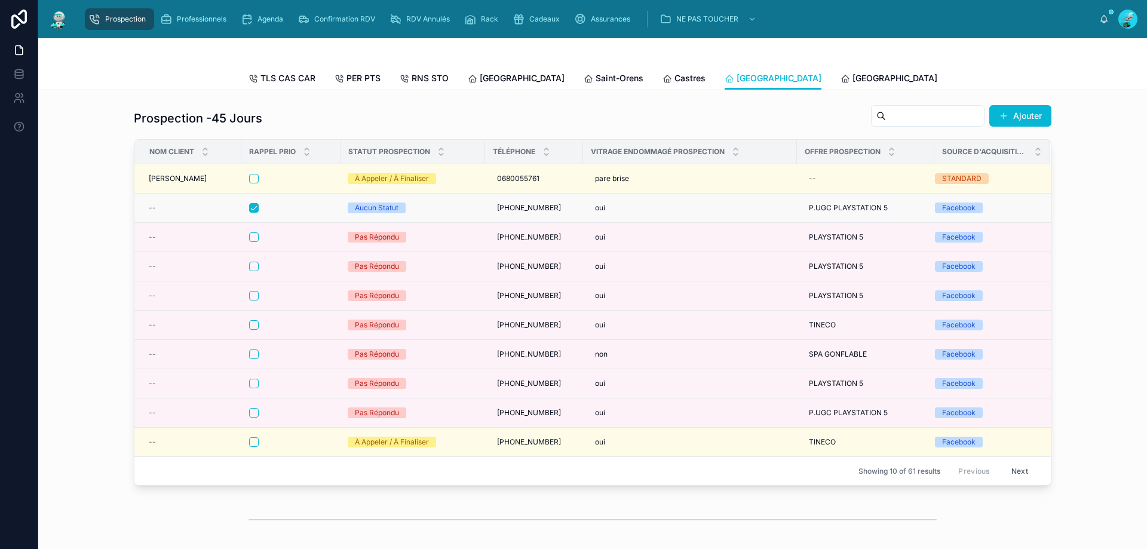
click at [285, 212] on form at bounding box center [291, 208] width 85 height 11
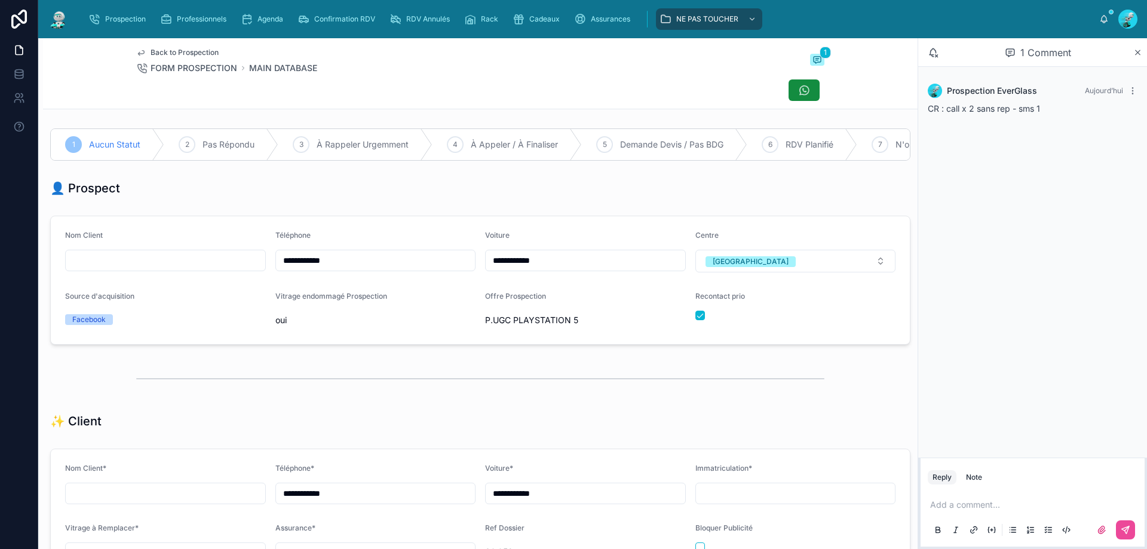
scroll to position [53, 0]
click at [328, 269] on input "**********" at bounding box center [376, 260] width 200 height 17
drag, startPoint x: 336, startPoint y: 268, endPoint x: 244, endPoint y: 258, distance: 92.7
click at [244, 258] on form "**********" at bounding box center [480, 280] width 859 height 128
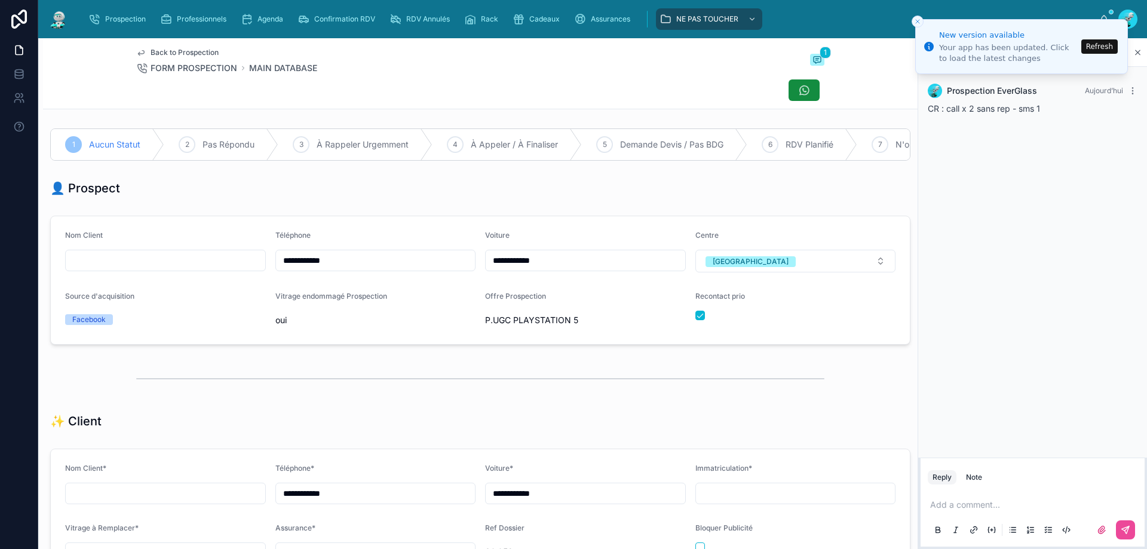
click at [1100, 45] on button "Refresh" at bounding box center [1100, 46] width 36 height 14
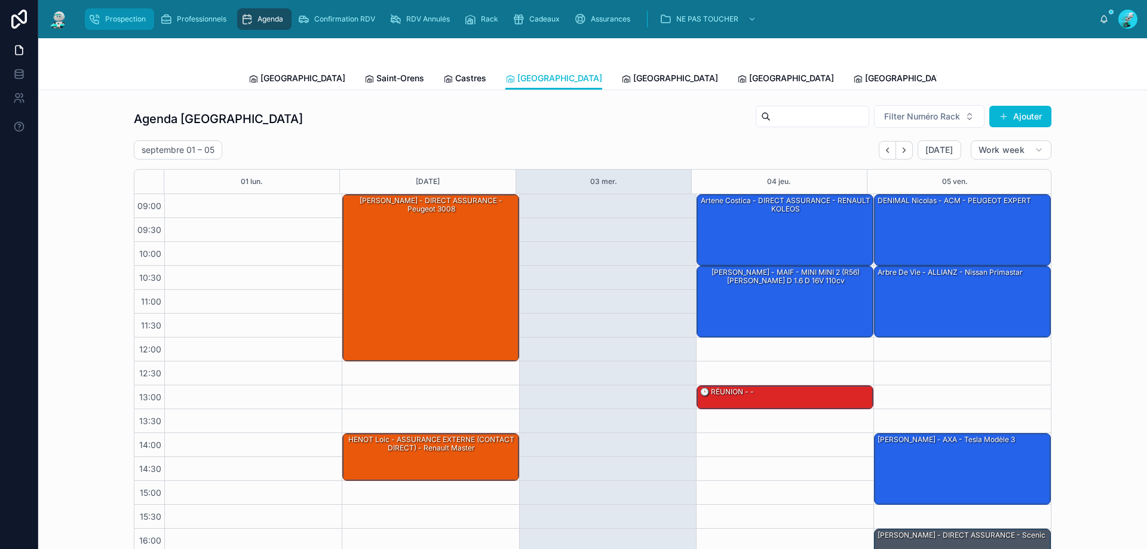
click at [132, 16] on span "Prospection" at bounding box center [125, 19] width 41 height 10
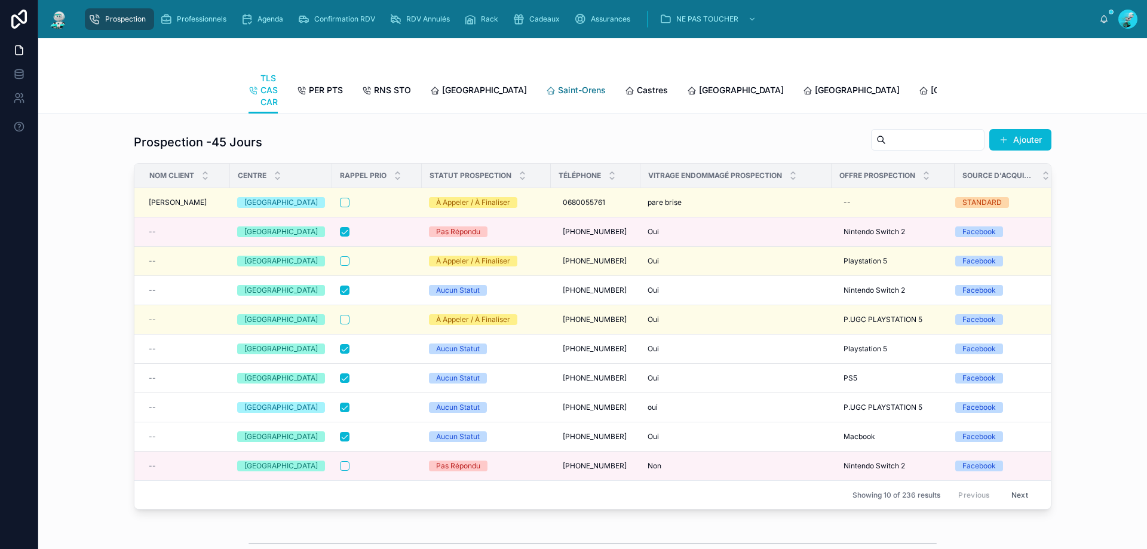
click at [558, 95] on span "Saint-Orens" at bounding box center [582, 90] width 48 height 12
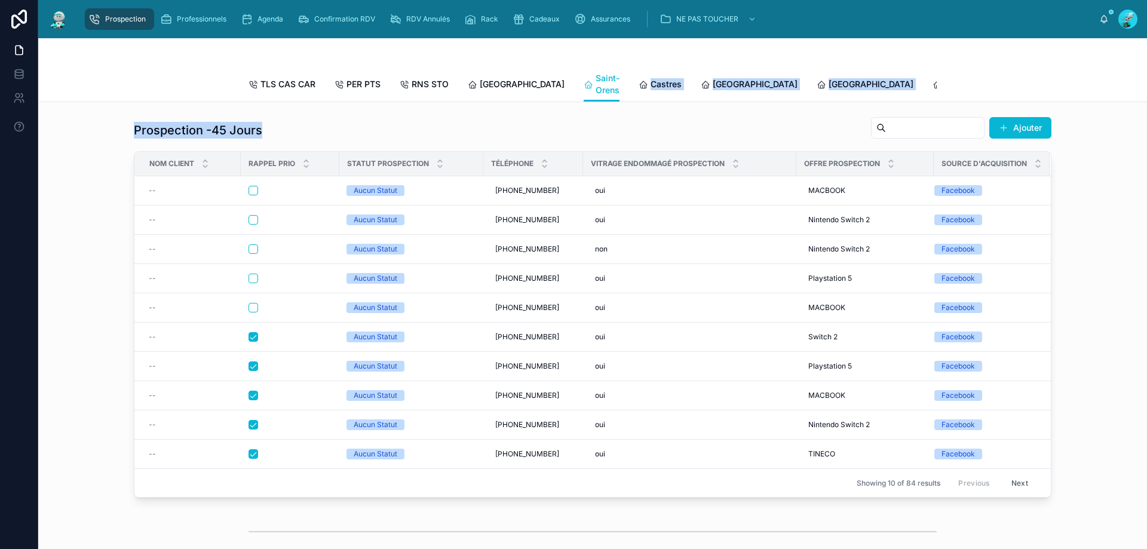
drag, startPoint x: 588, startPoint y: 100, endPoint x: 639, endPoint y: 148, distance: 70.2
click at [620, 143] on div "Prospection -45 Jours Ajouter" at bounding box center [593, 130] width 918 height 27
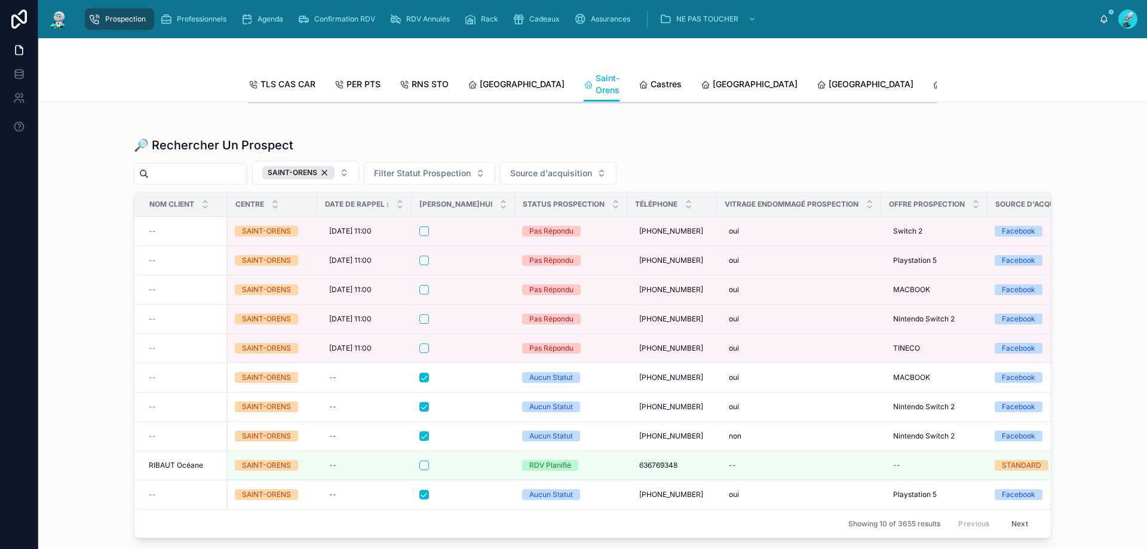
scroll to position [1464, 0]
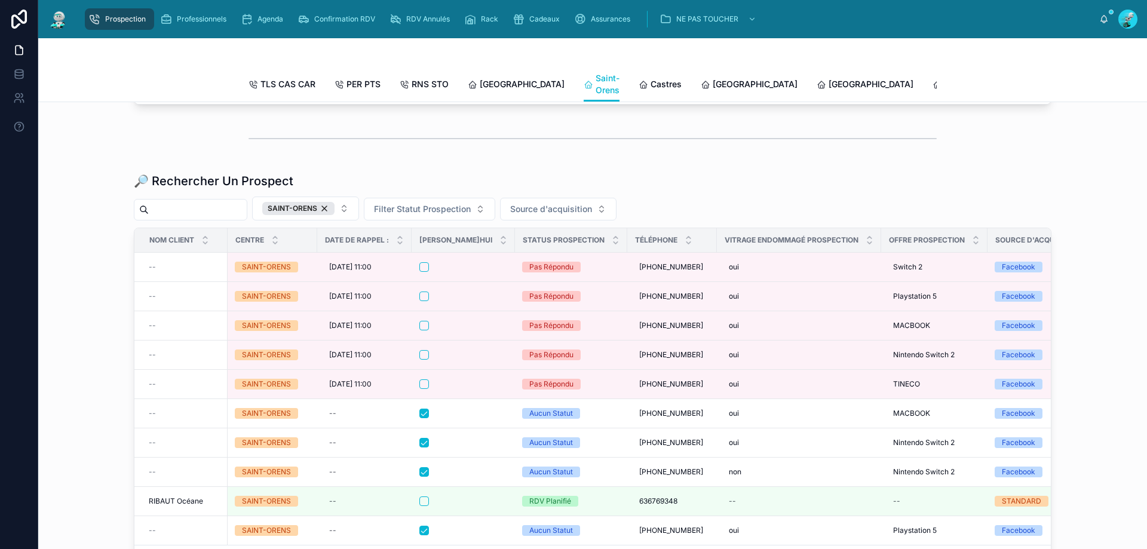
paste input "**********"
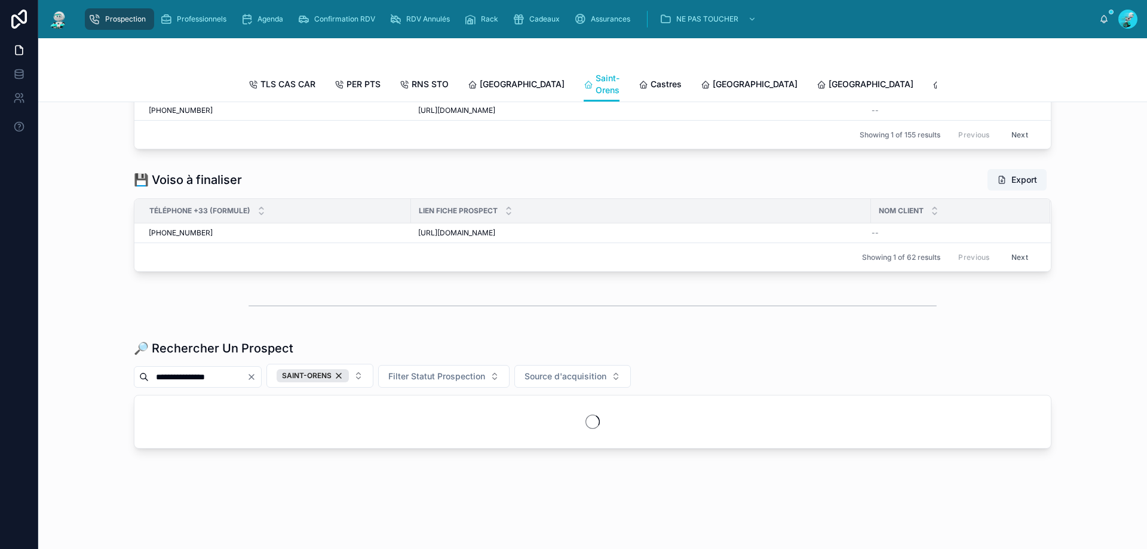
scroll to position [1342, 0]
click at [349, 372] on div "SAINT-ORENS" at bounding box center [313, 375] width 72 height 13
click at [361, 324] on div at bounding box center [593, 306] width 1090 height 39
click at [228, 372] on input "**********" at bounding box center [198, 377] width 98 height 17
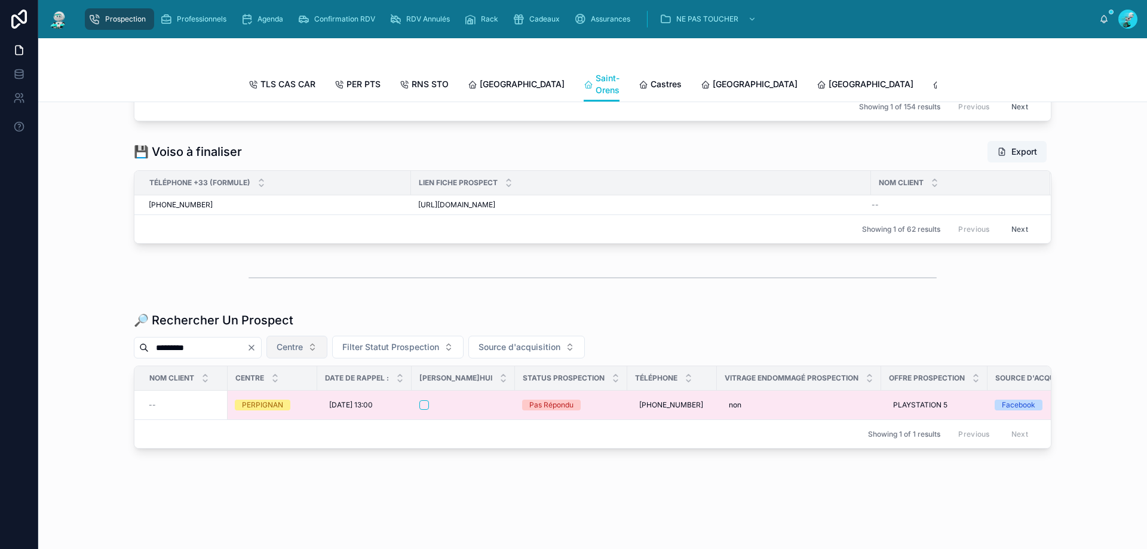
type input "*********"
click at [466, 410] on div at bounding box center [464, 405] width 88 height 10
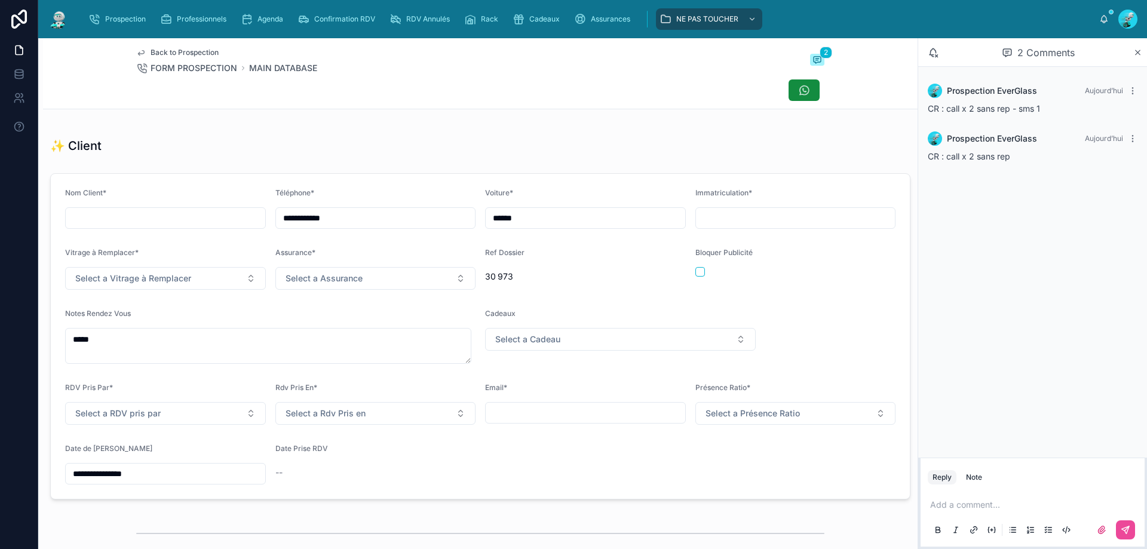
scroll to position [299, 0]
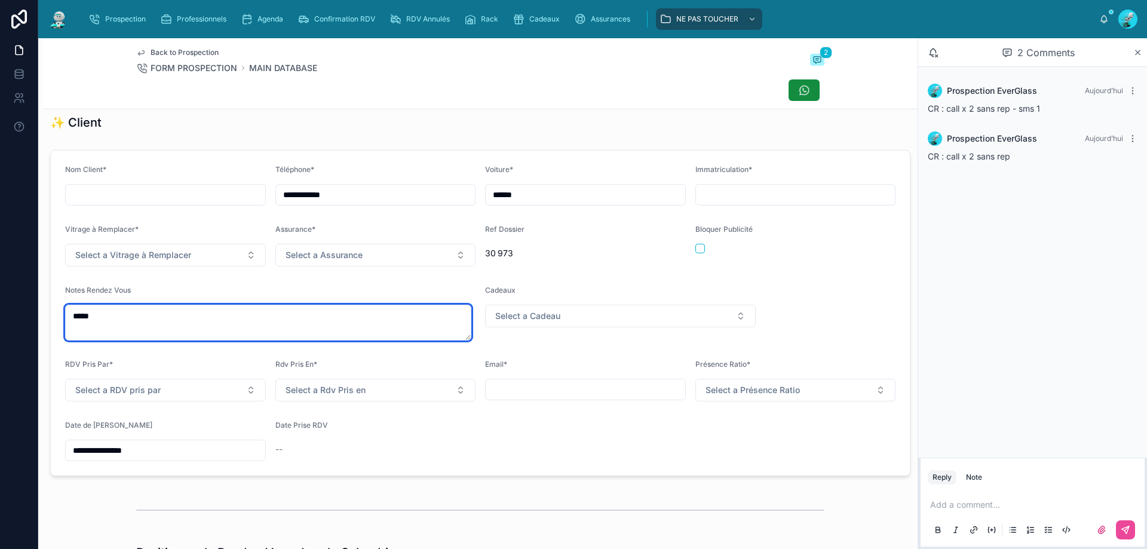
click at [136, 330] on textarea "*****" at bounding box center [268, 323] width 406 height 36
type textarea "*****"
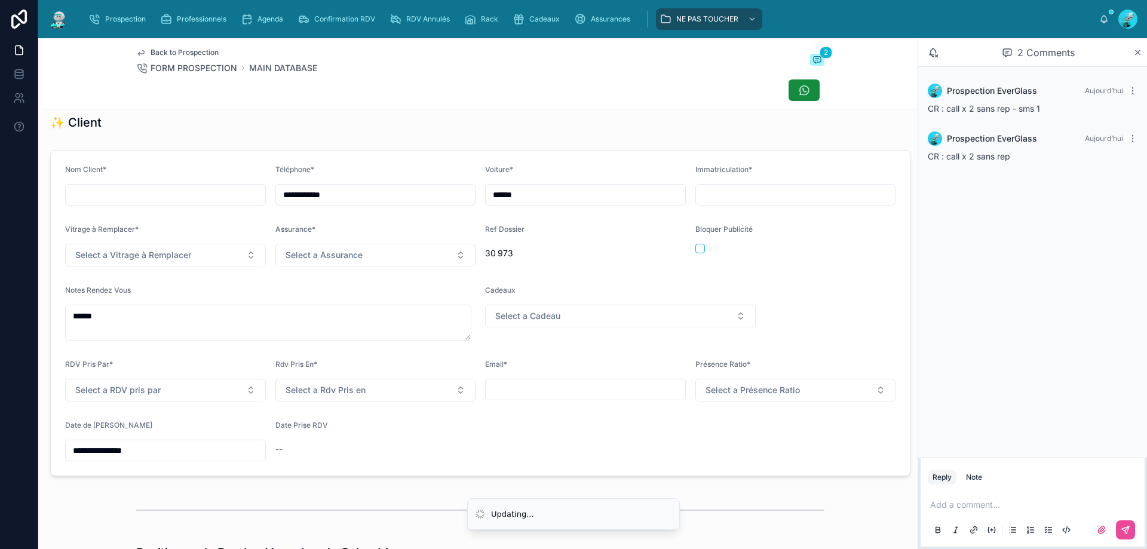
click at [956, 506] on p at bounding box center [1036, 505] width 210 height 12
click at [1131, 535] on button at bounding box center [1125, 530] width 19 height 19
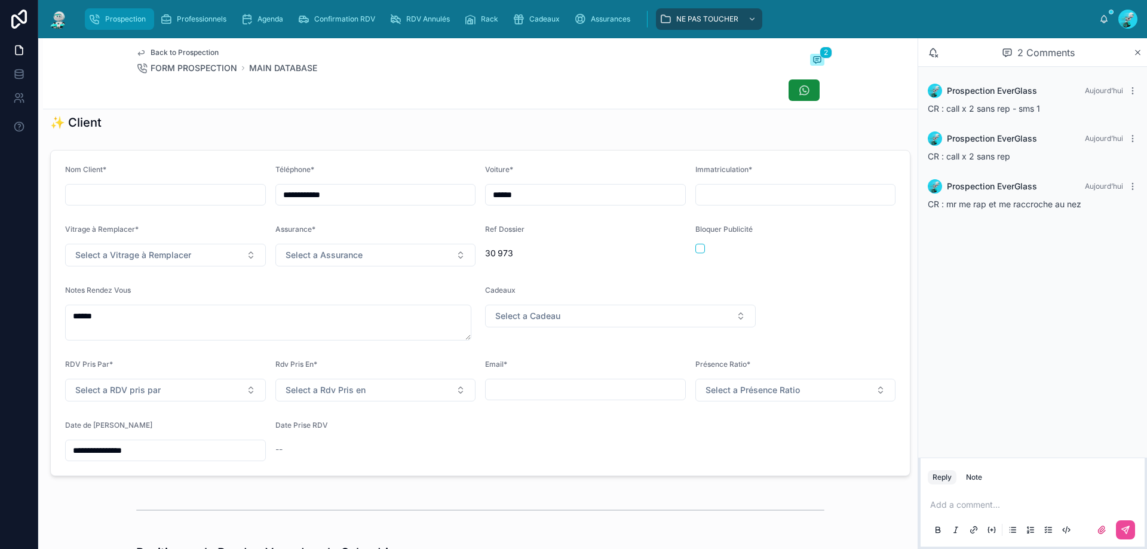
click at [121, 22] on span "Prospection" at bounding box center [125, 19] width 41 height 10
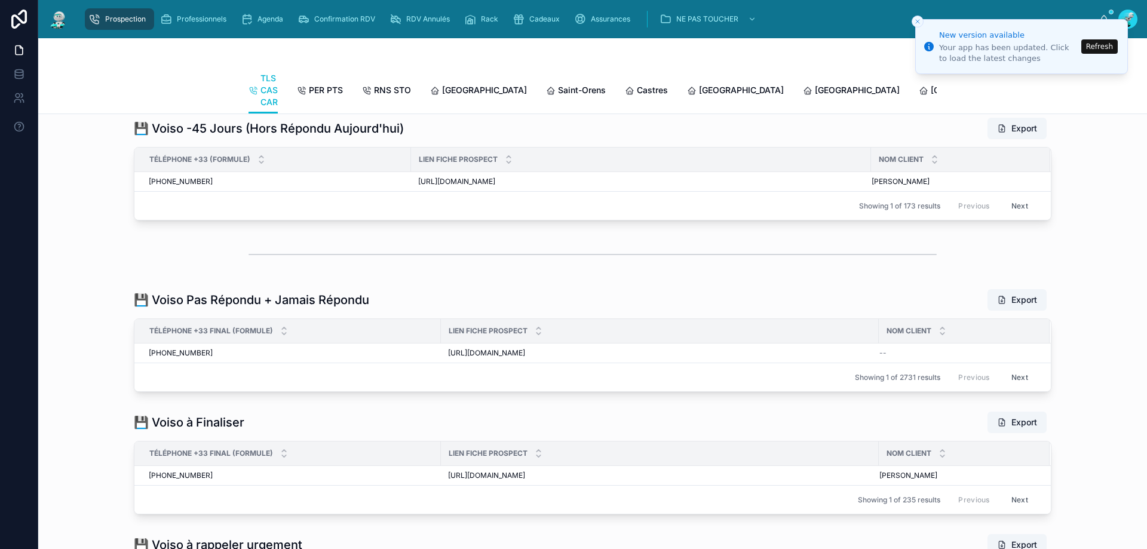
scroll to position [1016, 0]
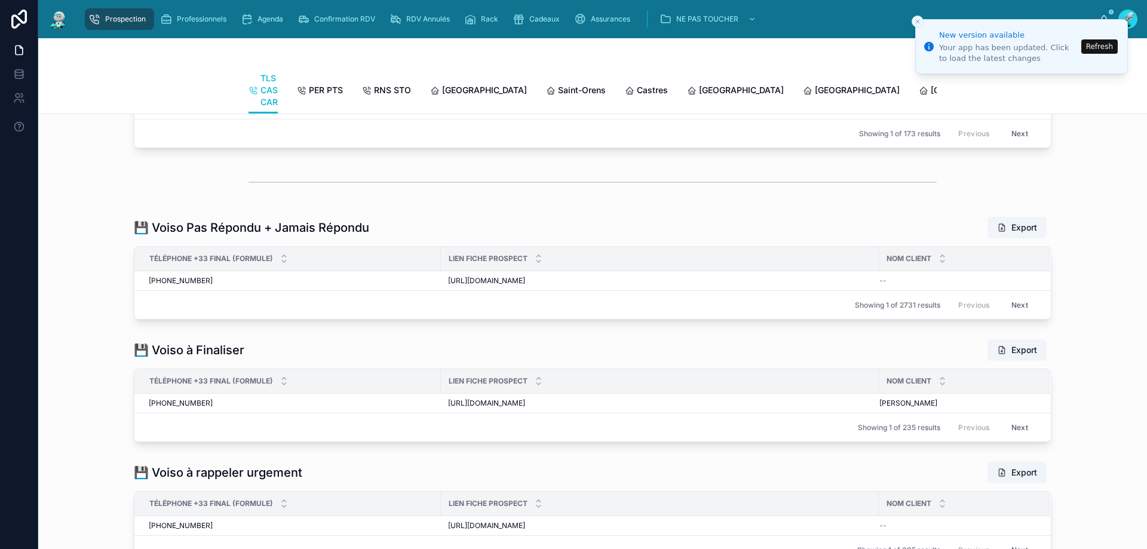
click at [1103, 35] on li "New version available Your app has been updated. Click to load the latest chang…" at bounding box center [1022, 46] width 213 height 55
click at [1103, 41] on button "Refresh" at bounding box center [1100, 46] width 36 height 14
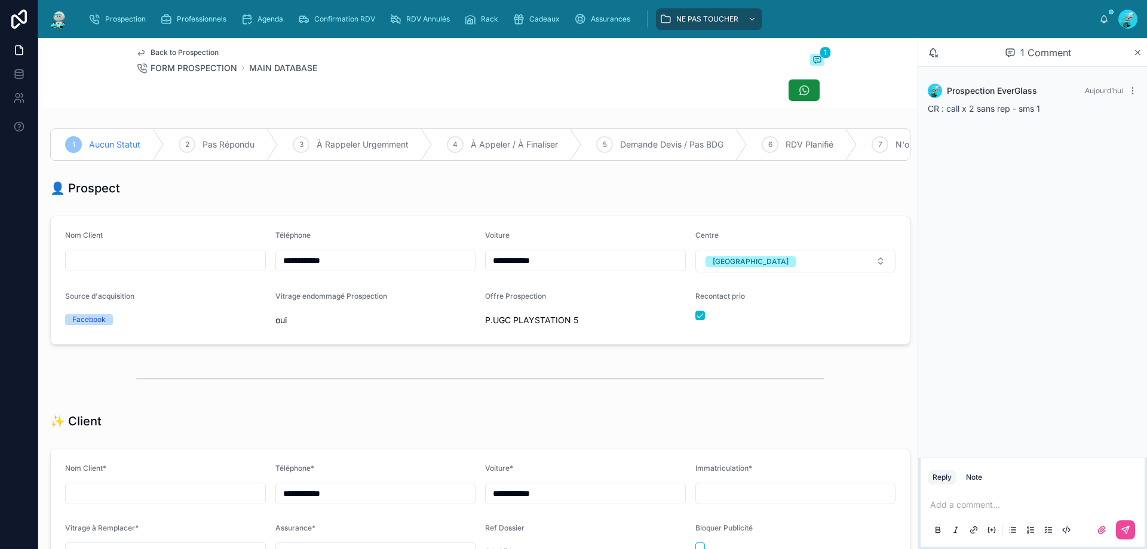
scroll to position [53, 0]
click at [212, 154] on div "2 Pas Répondu" at bounding box center [221, 144] width 114 height 31
click at [696, 320] on button "button" at bounding box center [701, 316] width 10 height 10
click at [960, 510] on p at bounding box center [1036, 505] width 210 height 12
click at [1128, 530] on icon at bounding box center [1126, 530] width 10 height 10
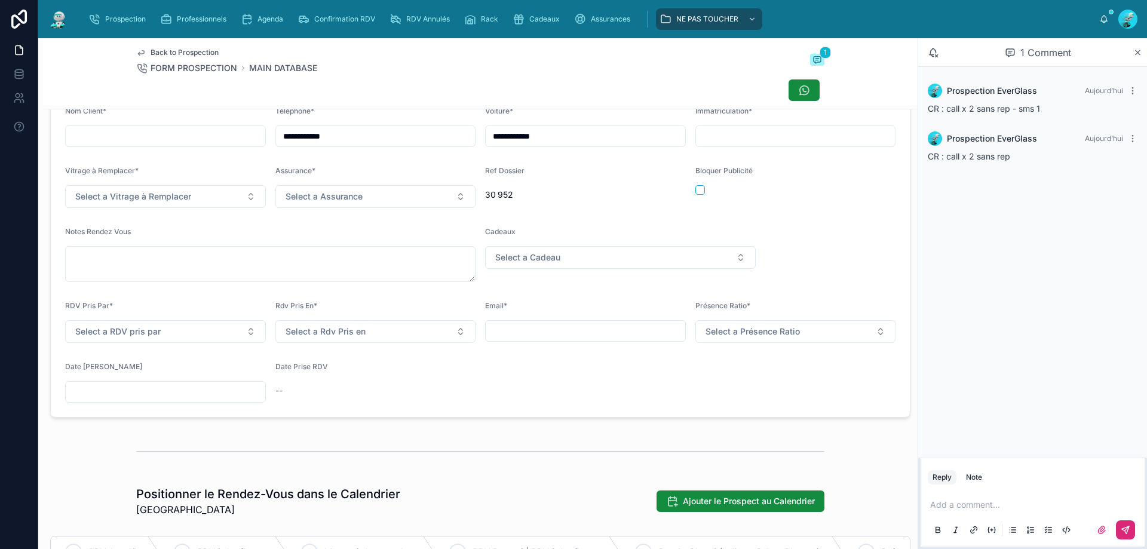
scroll to position [359, 0]
click at [167, 399] on input "text" at bounding box center [166, 390] width 200 height 17
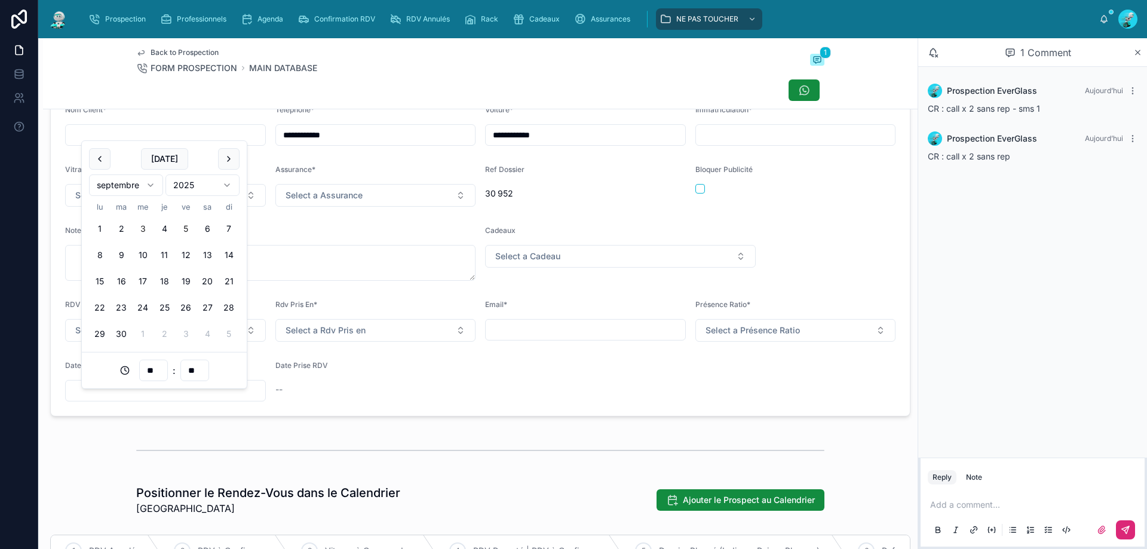
click at [186, 220] on button "5" at bounding box center [186, 229] width 22 height 22
click at [152, 364] on input "**" at bounding box center [153, 370] width 27 height 17
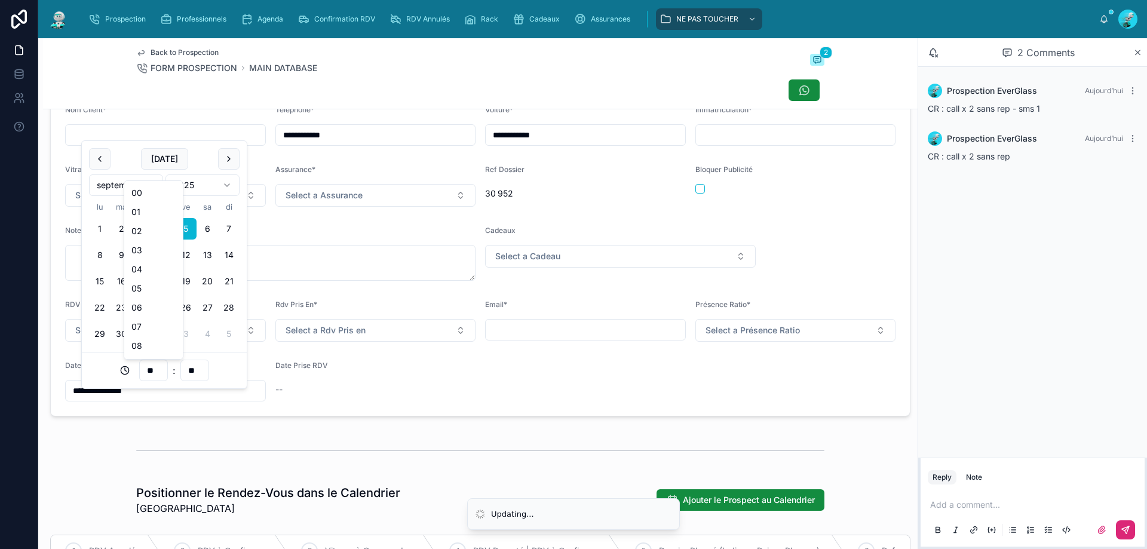
scroll to position [286, 0]
click at [158, 210] on div "16" at bounding box center [154, 213] width 54 height 19
type input "**********"
type input "**"
click at [189, 97] on div at bounding box center [480, 90] width 688 height 23
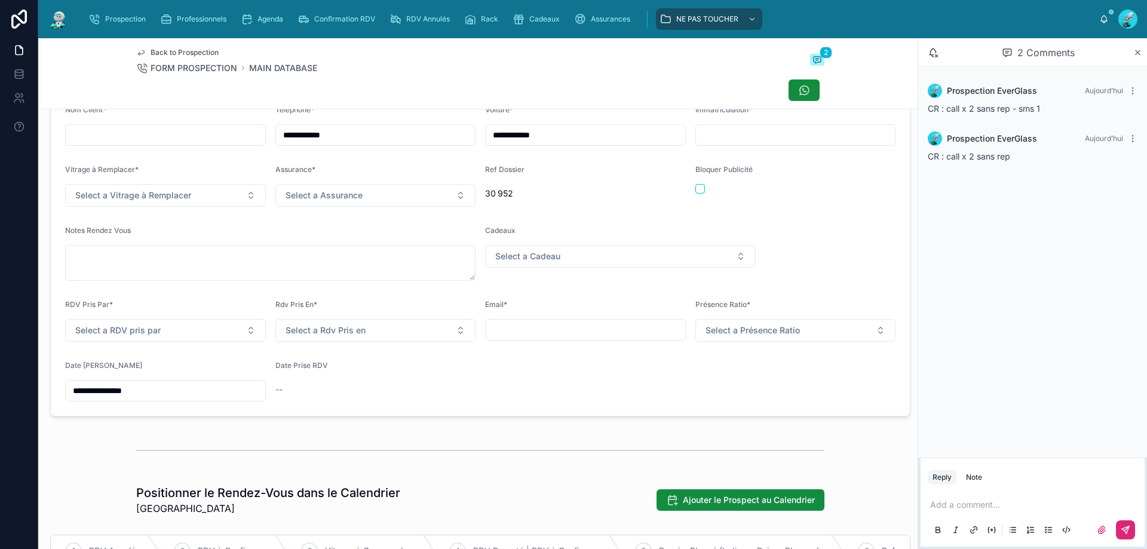
drag, startPoint x: 479, startPoint y: 422, endPoint x: 492, endPoint y: 400, distance: 25.7
click at [485, 416] on form "**********" at bounding box center [480, 253] width 859 height 325
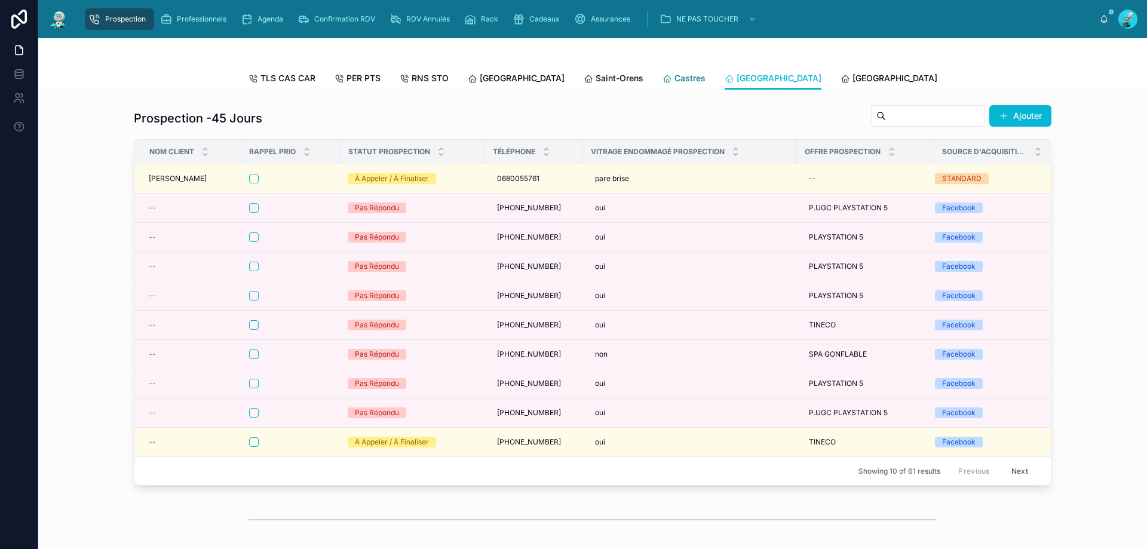
drag, startPoint x: 634, startPoint y: 72, endPoint x: 611, endPoint y: 77, distance: 22.6
click at [663, 77] on icon at bounding box center [668, 79] width 10 height 10
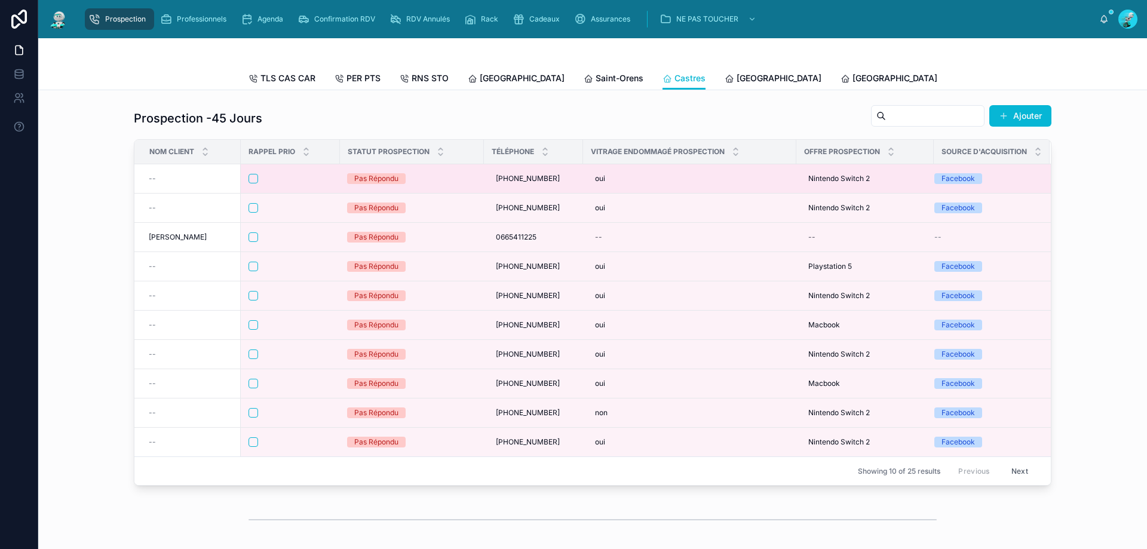
click at [305, 183] on div at bounding box center [291, 179] width 84 height 10
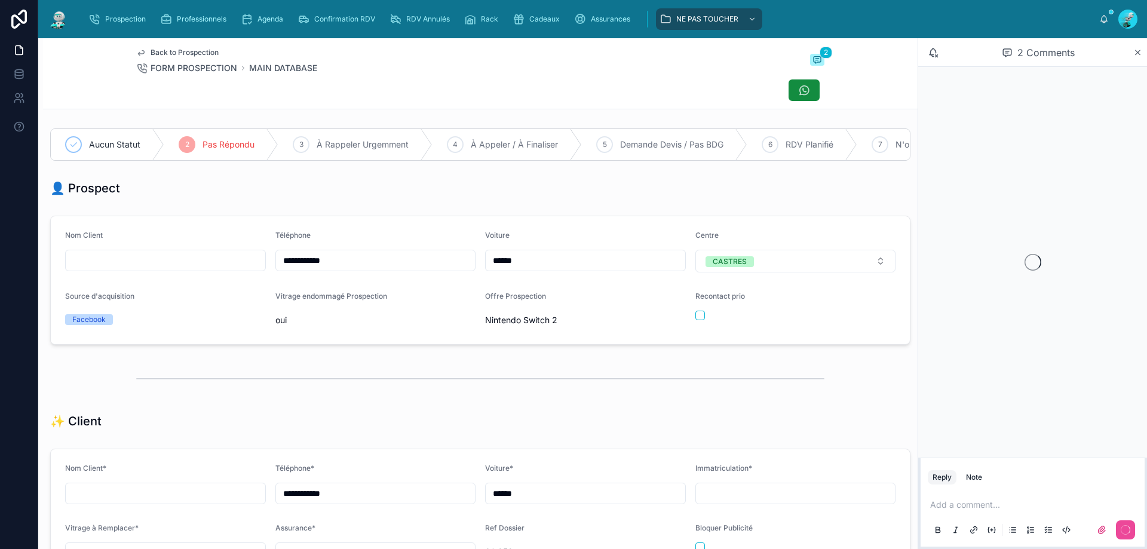
scroll to position [53, 0]
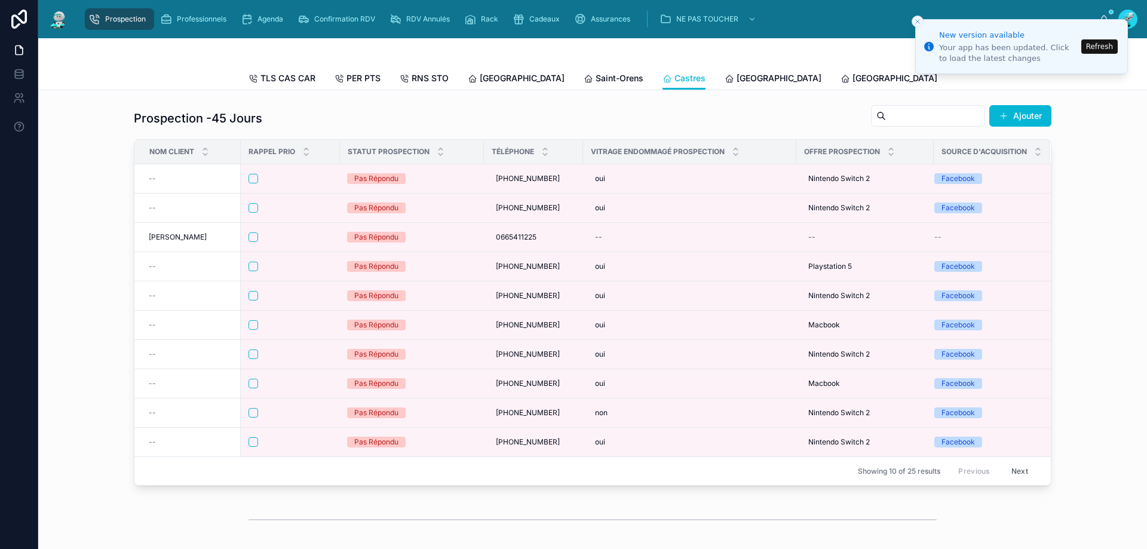
click at [1110, 40] on button "Refresh" at bounding box center [1100, 46] width 36 height 14
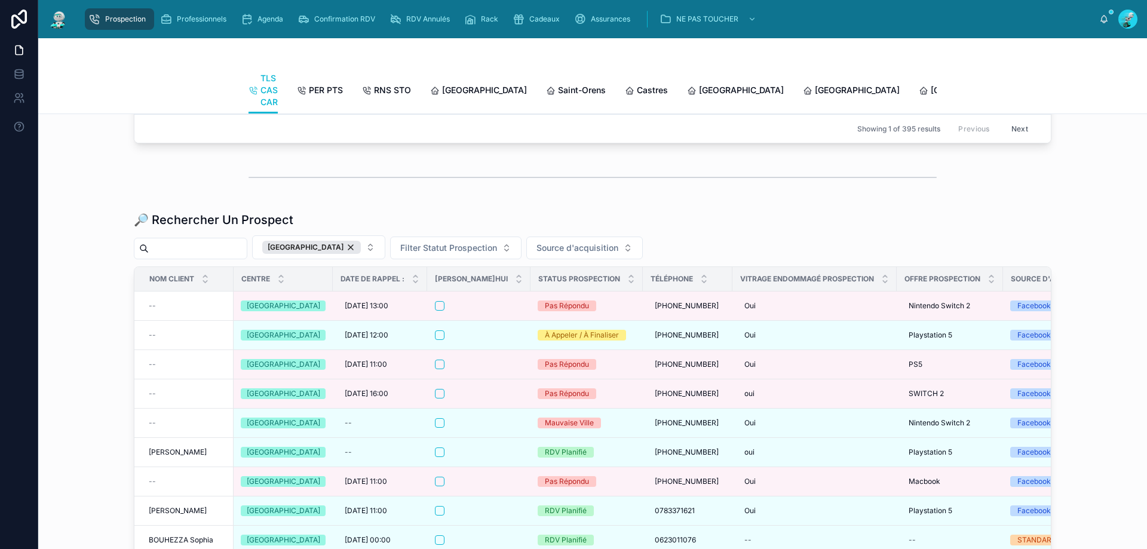
scroll to position [1398, 0]
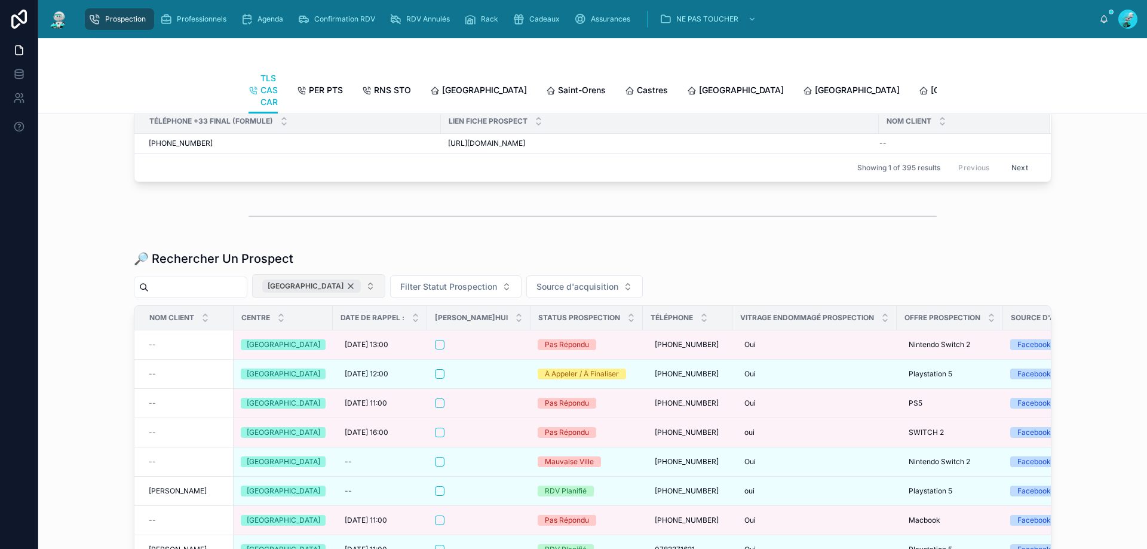
click at [342, 293] on div "[GEOGRAPHIC_DATA]" at bounding box center [311, 286] width 99 height 13
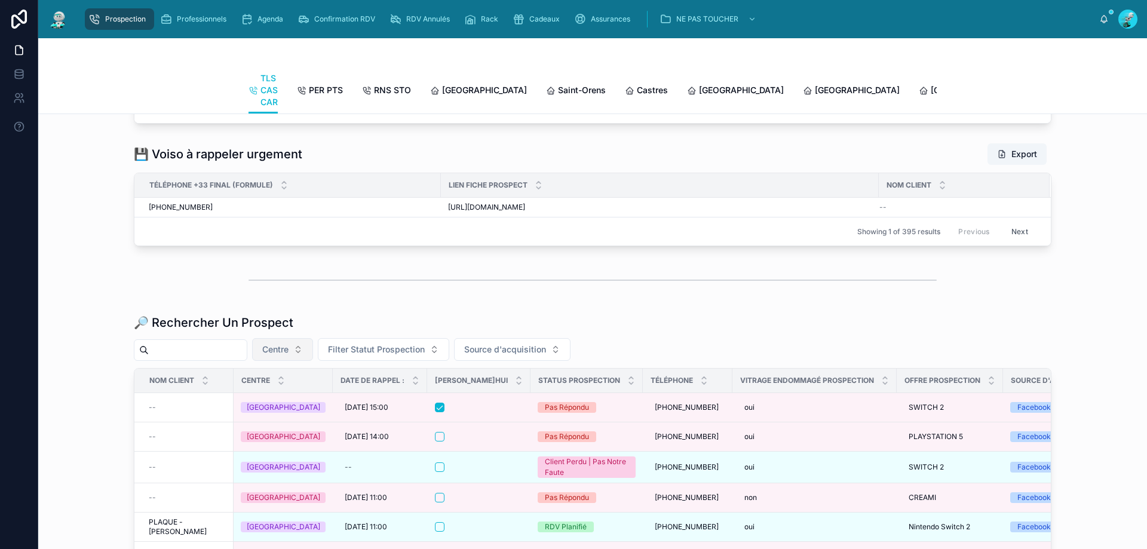
scroll to position [1398, 0]
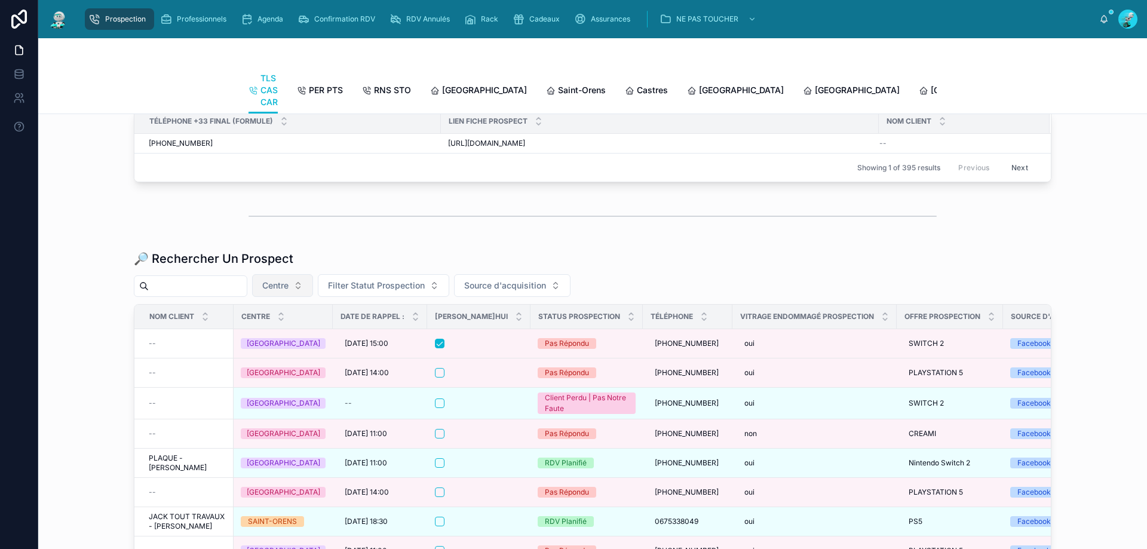
paste input "**********"
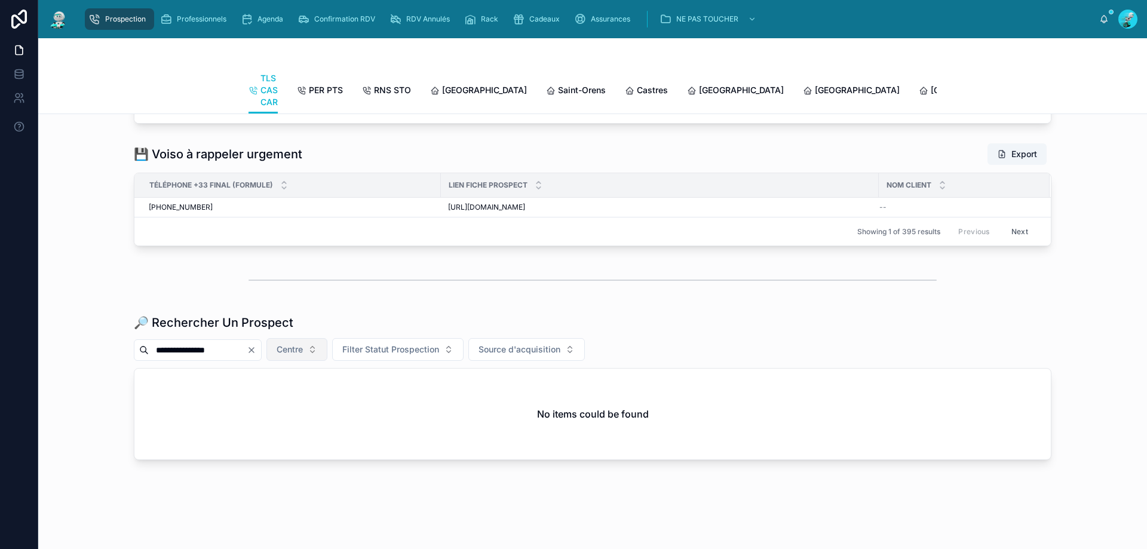
scroll to position [1373, 0]
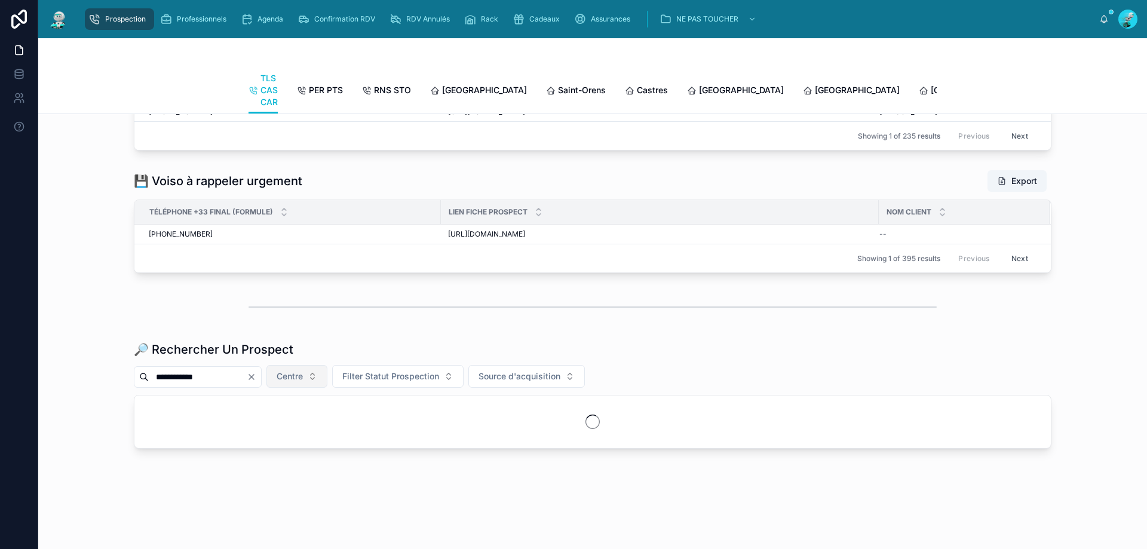
scroll to position [1335, 0]
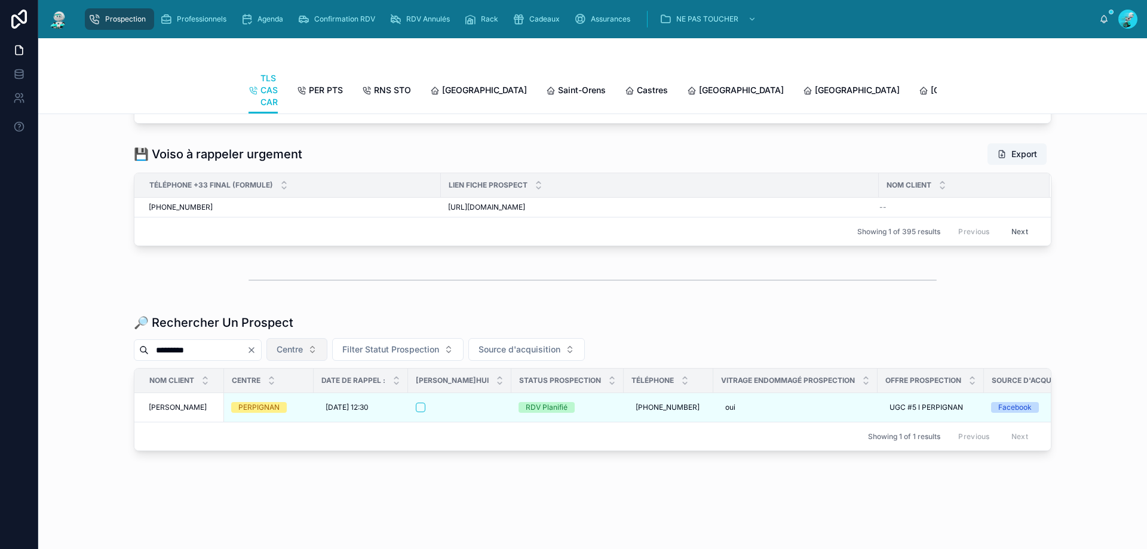
scroll to position [1373, 0]
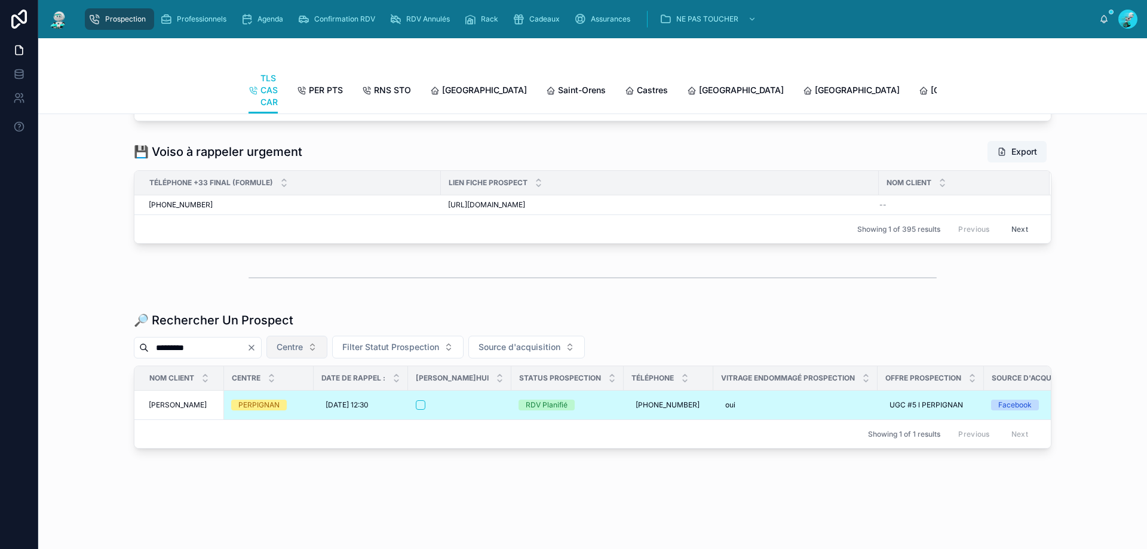
type input "*********"
click at [491, 400] on div at bounding box center [460, 405] width 88 height 10
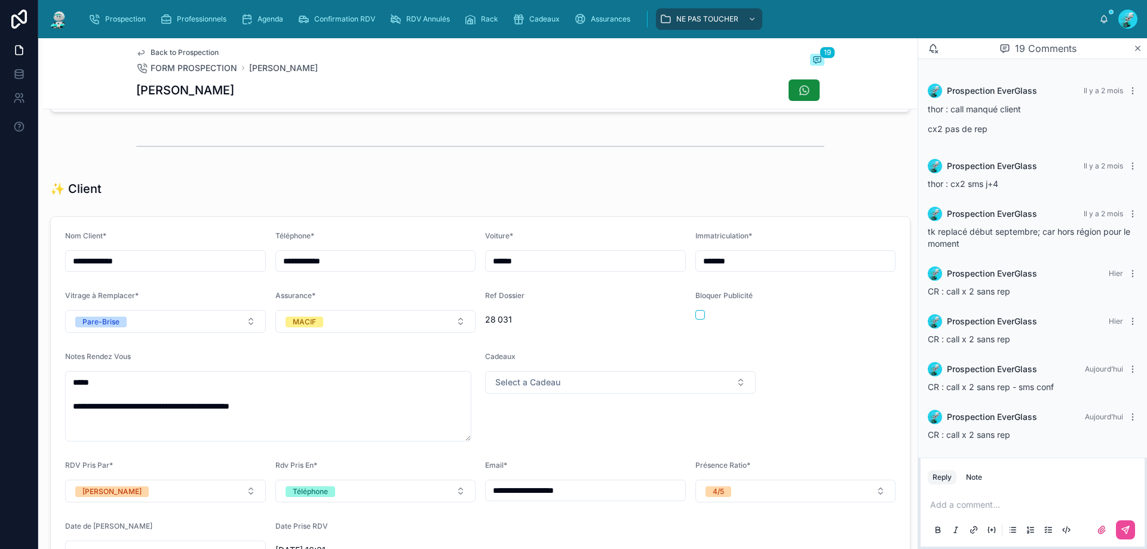
scroll to position [120, 0]
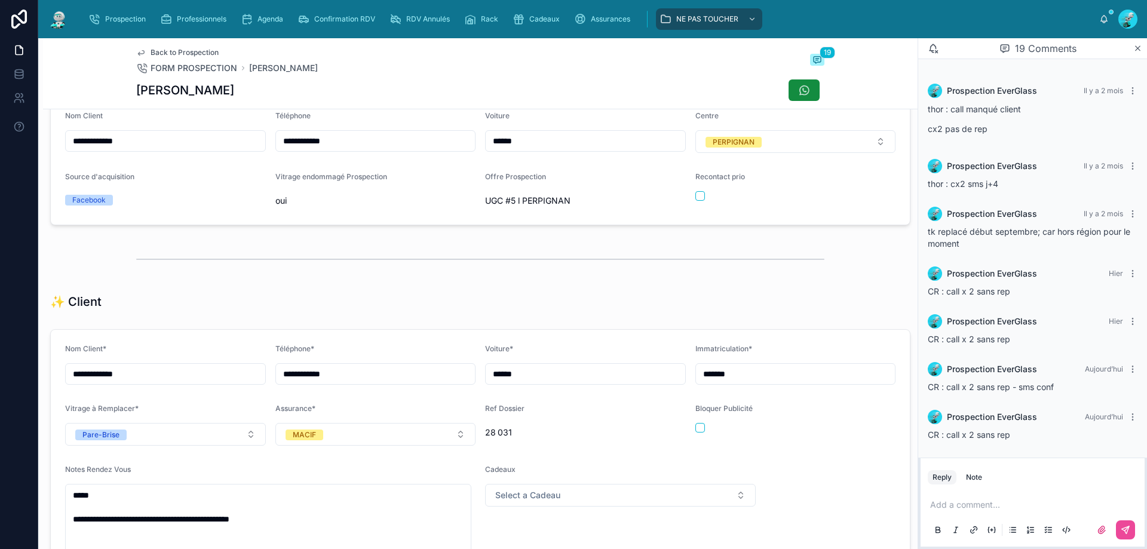
click at [1008, 498] on div "Add a comment..." at bounding box center [1033, 517] width 210 height 50
click at [977, 510] on p at bounding box center [1036, 505] width 210 height 12
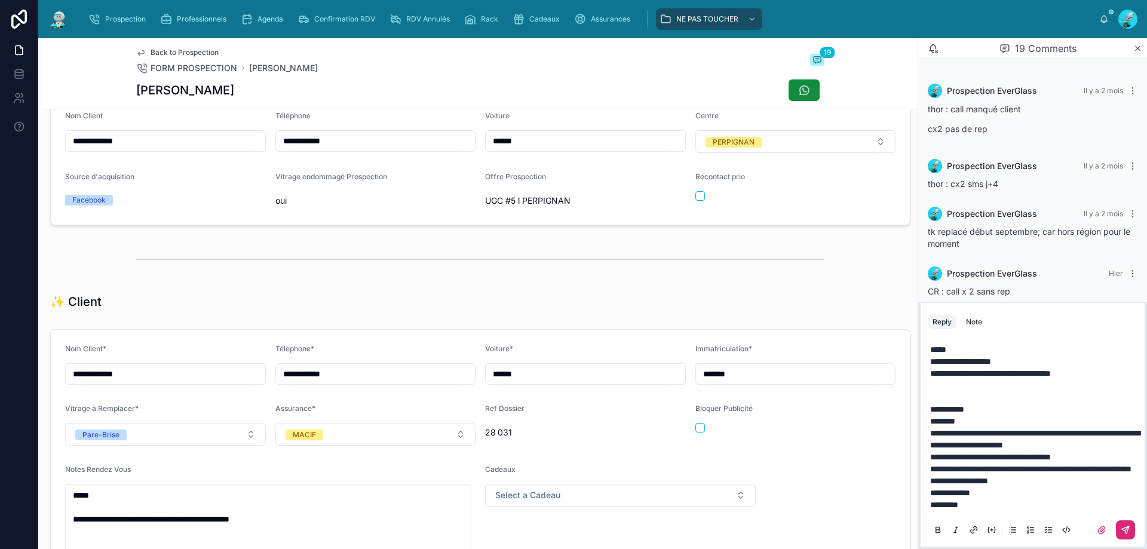
click at [1122, 536] on button at bounding box center [1125, 530] width 19 height 19
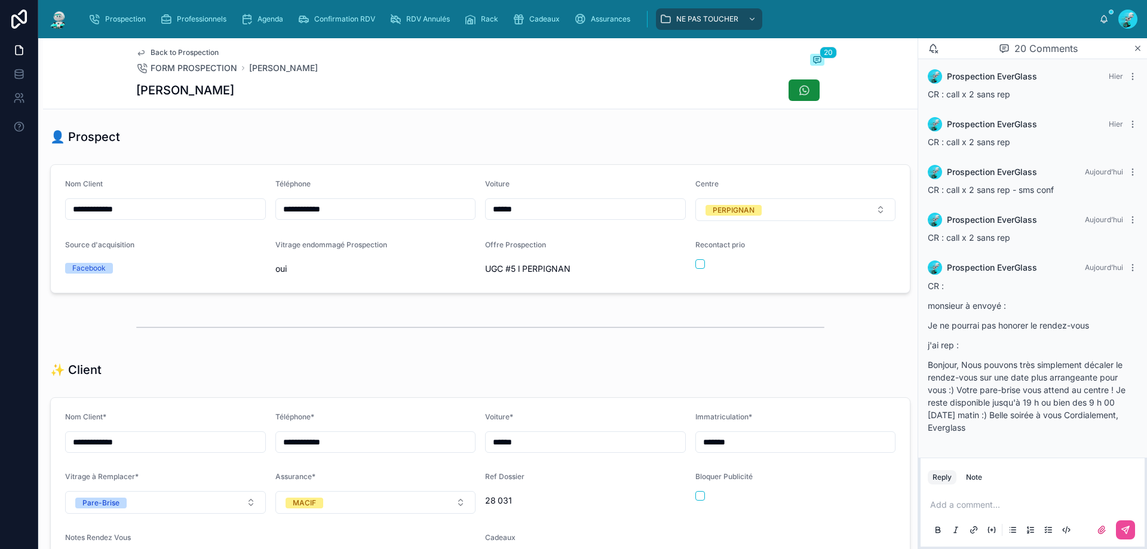
scroll to position [0, 0]
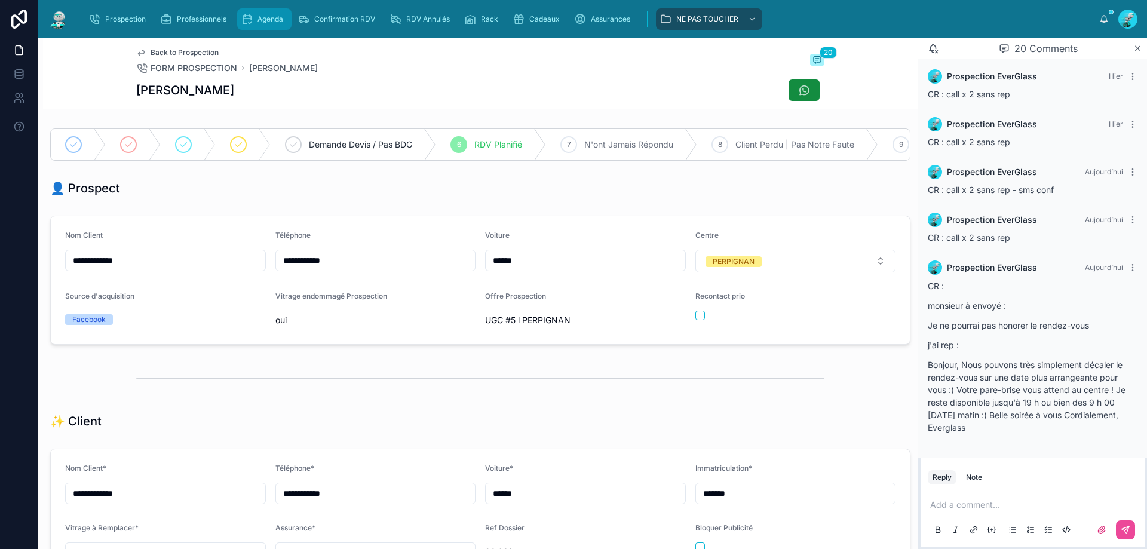
click at [270, 16] on span "Agenda" at bounding box center [271, 19] width 26 height 10
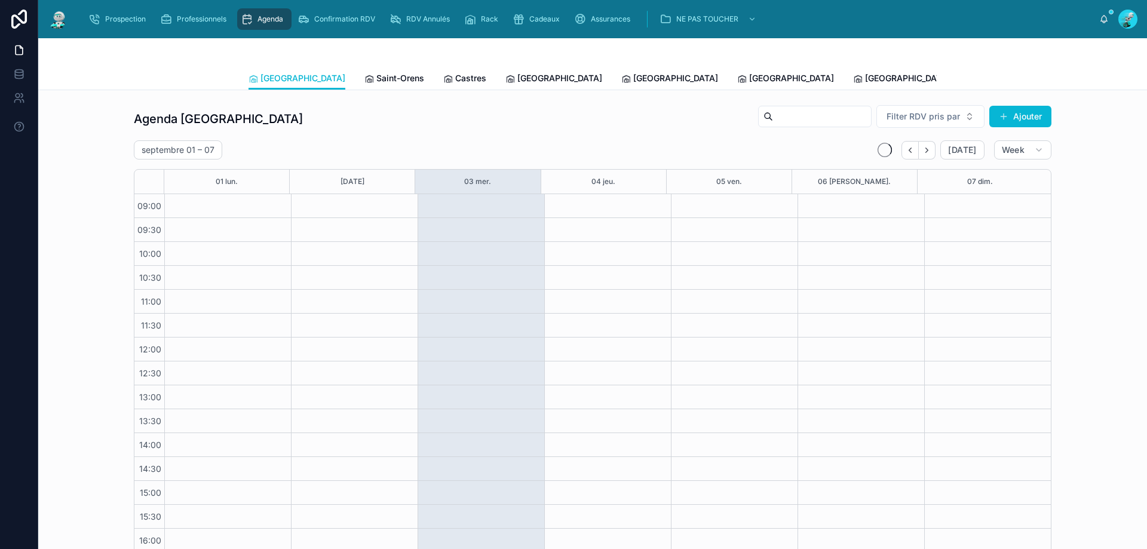
scroll to position [65, 0]
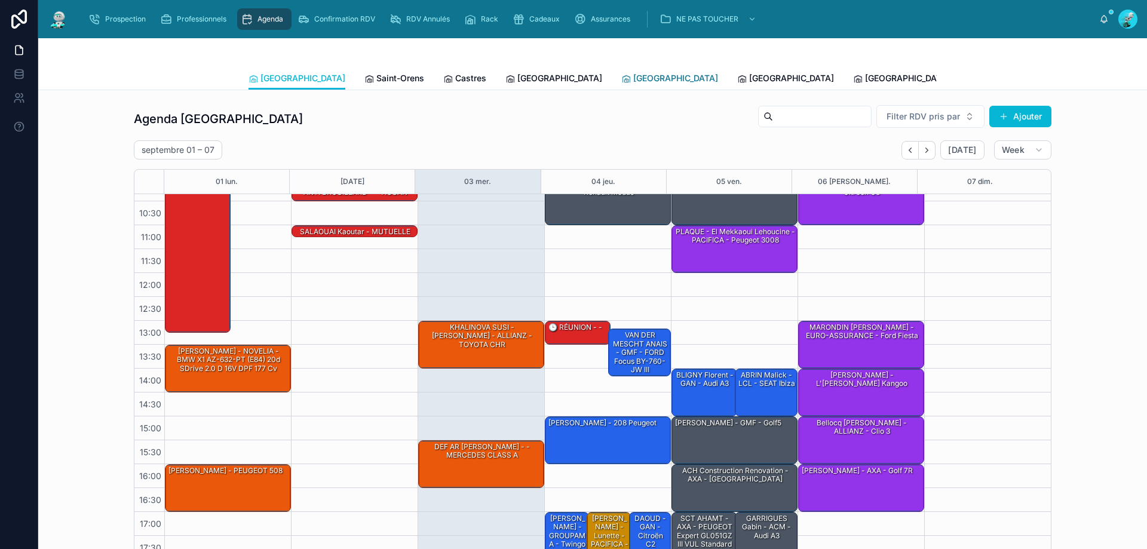
click at [634, 80] on span "[GEOGRAPHIC_DATA]" at bounding box center [676, 78] width 85 height 12
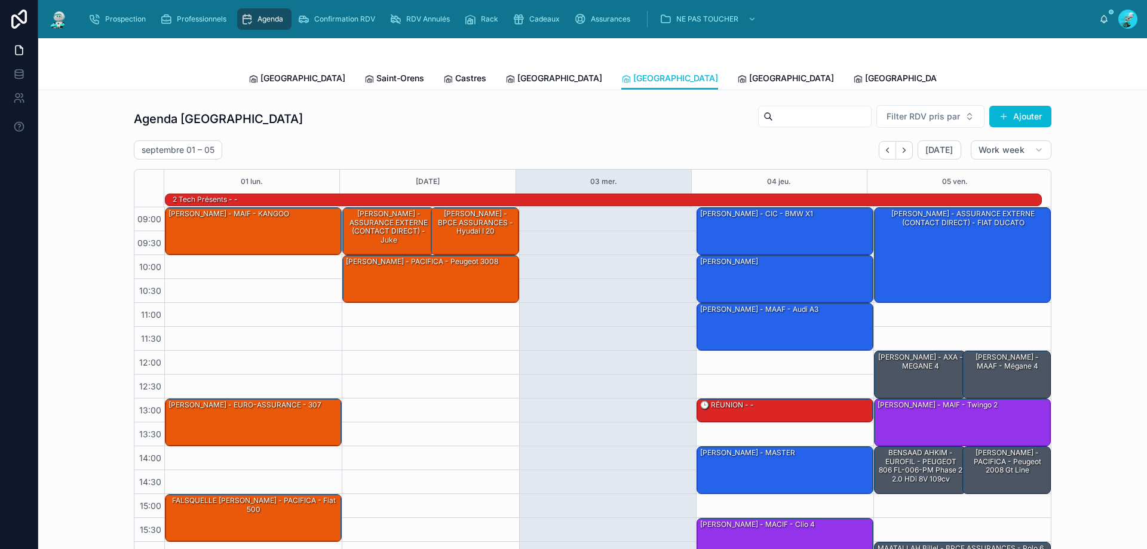
drag, startPoint x: 1122, startPoint y: 151, endPoint x: 1147, endPoint y: 166, distance: 29.5
click at [1134, 153] on div "Agenda Perpignan Filter RDV pris par Ajouter septembre 01 – 05 Today Work week …" at bounding box center [592, 486] width 1109 height 792
drag, startPoint x: 354, startPoint y: 32, endPoint x: 663, endPoint y: 134, distance: 325.8
click at [663, 134] on div "Agenda Perpignan Filter RDV pris par Ajouter septembre 01 – 05 Today Work week …" at bounding box center [593, 333] width 918 height 456
click at [916, 410] on div "[PERSON_NAME] - MAIF - Twingo 2" at bounding box center [938, 405] width 123 height 11
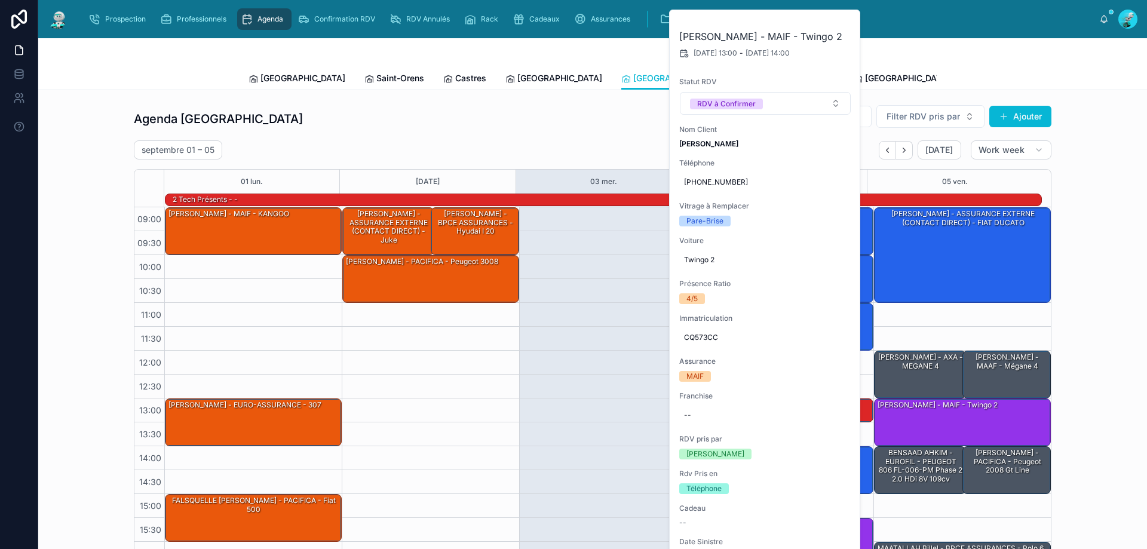
click at [1087, 362] on div "Agenda Perpignan Filter RDV pris par Ajouter septembre 01 – 05 Today Work week …" at bounding box center [593, 333] width 1090 height 466
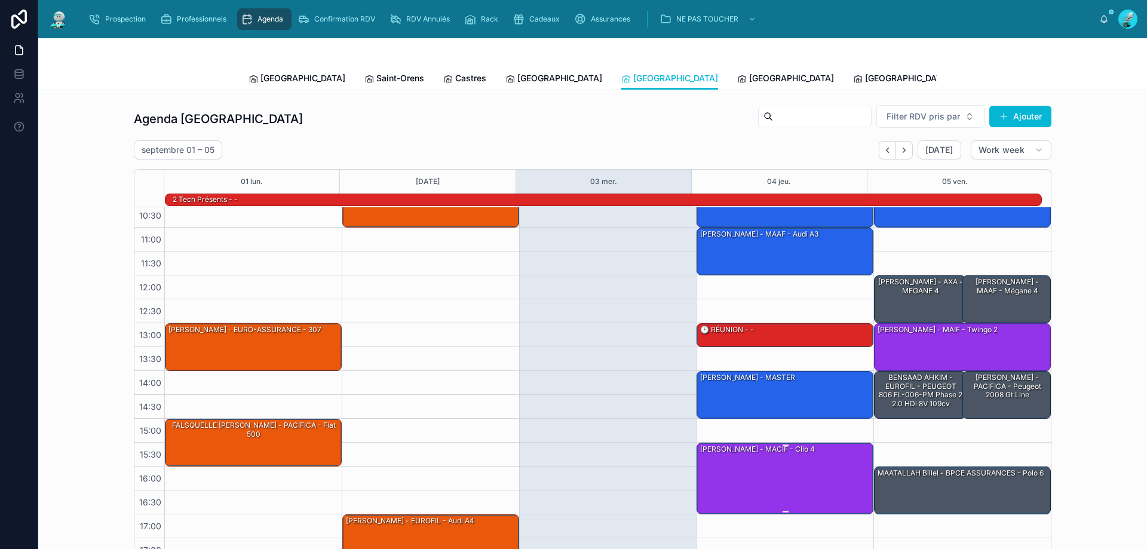
scroll to position [78, 0]
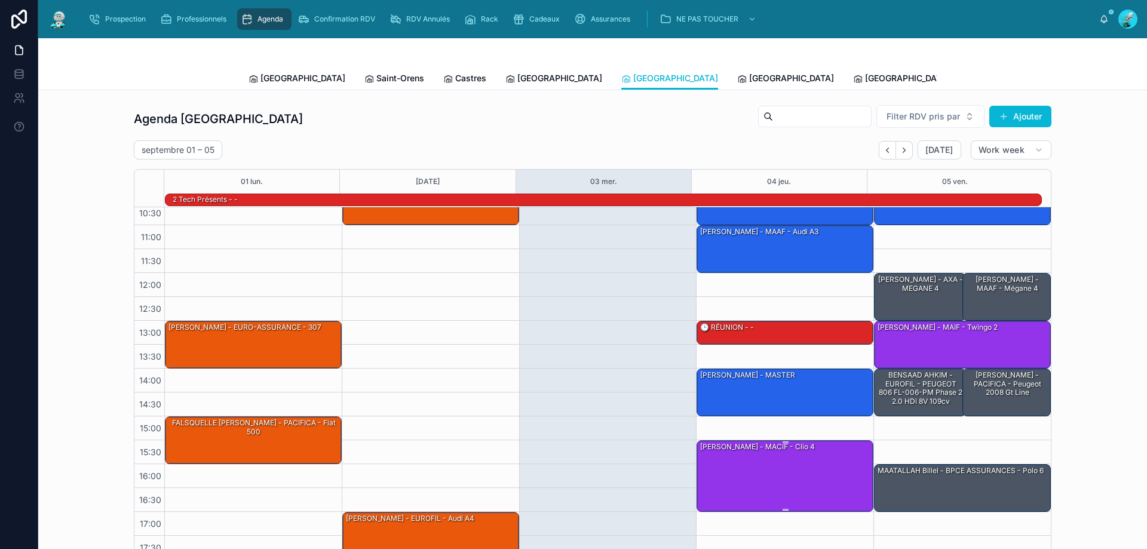
click at [764, 477] on div "[PERSON_NAME] - MACIF - Clio 4" at bounding box center [785, 475] width 173 height 69
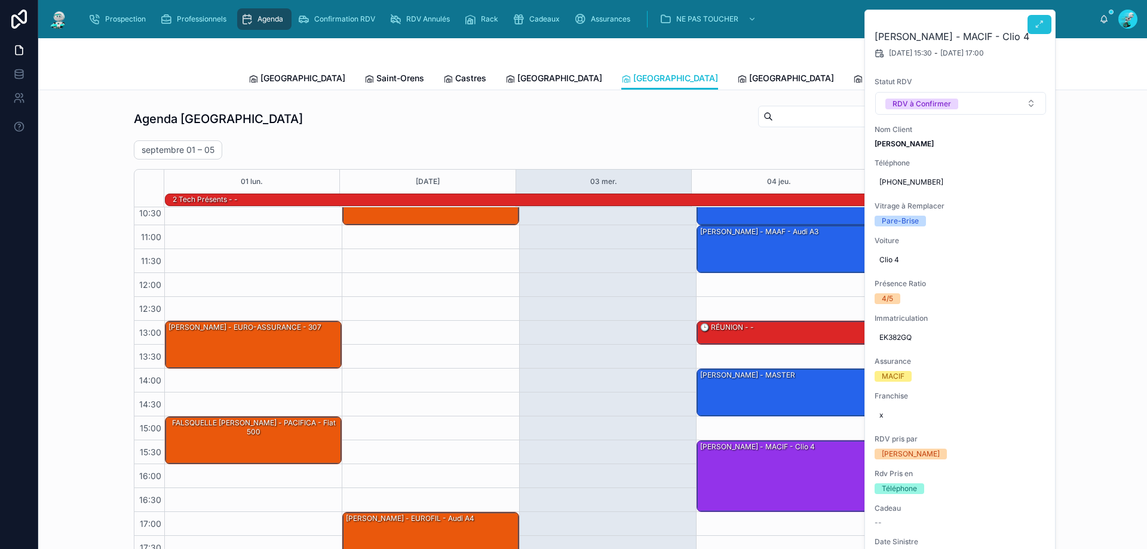
click at [1043, 27] on icon at bounding box center [1040, 25] width 10 height 10
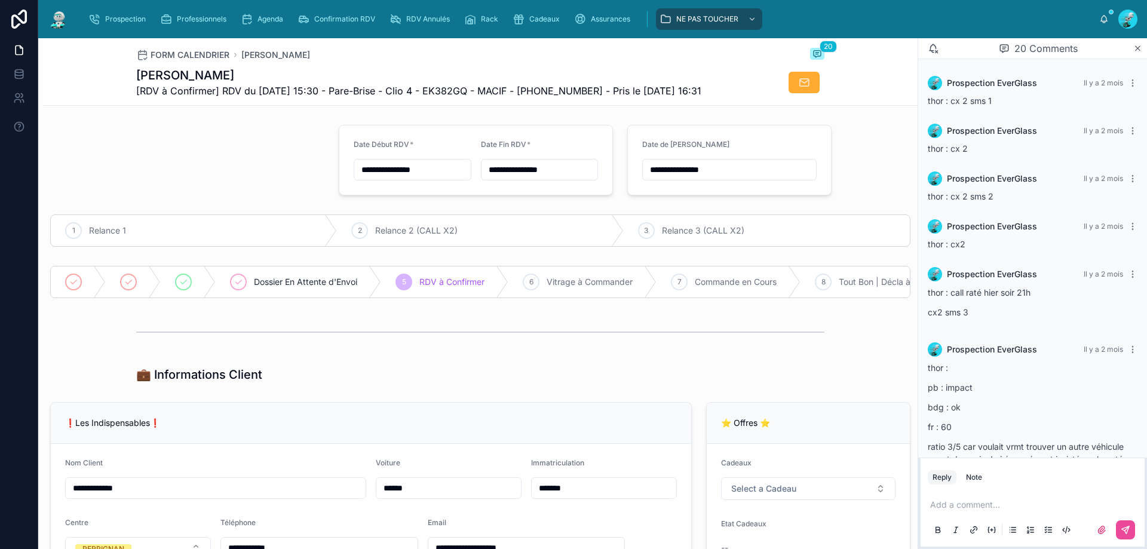
scroll to position [1098, 0]
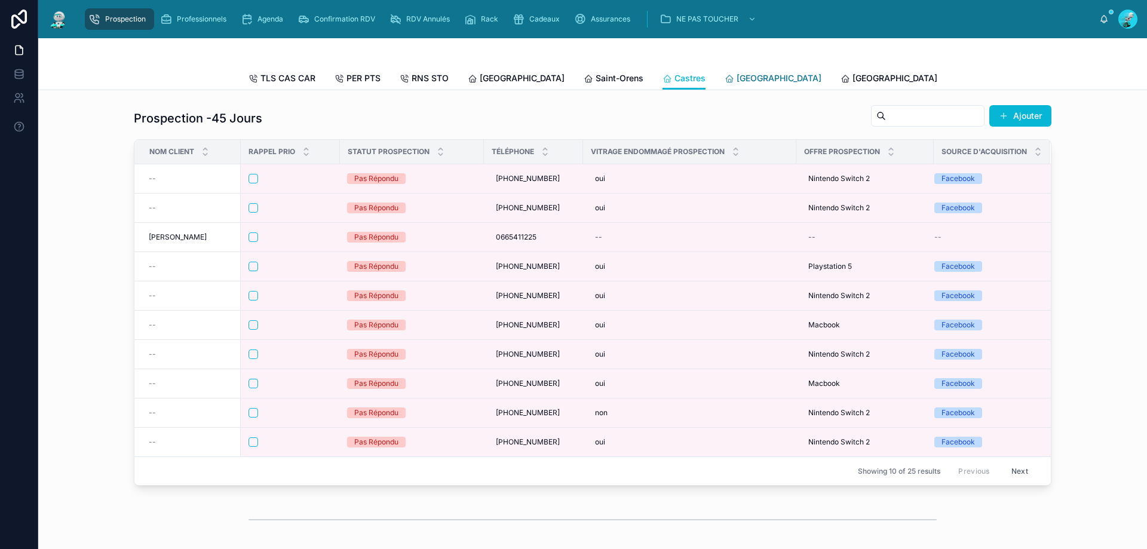
click at [737, 74] on span "Carcassonne" at bounding box center [779, 78] width 85 height 12
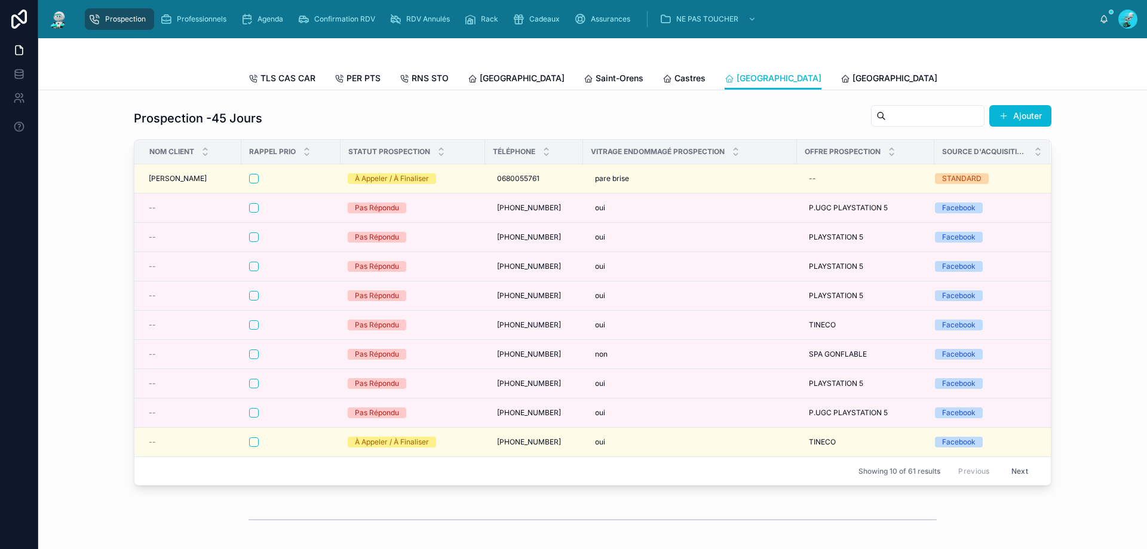
click at [512, 83] on div "TLS CAS CAR PER PTS RNS STO Toulouse Saint-Orens Castres Carcassonne Perpignan …" at bounding box center [593, 78] width 688 height 23
click at [506, 83] on span "[GEOGRAPHIC_DATA]" at bounding box center [522, 78] width 85 height 12
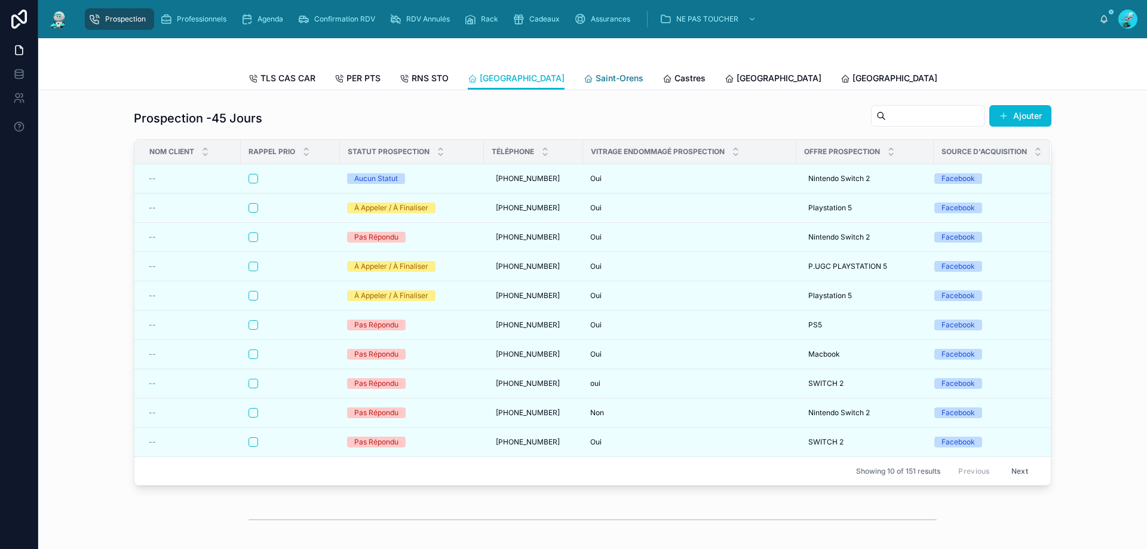
click at [584, 71] on link "Saint-Orens" at bounding box center [614, 80] width 60 height 24
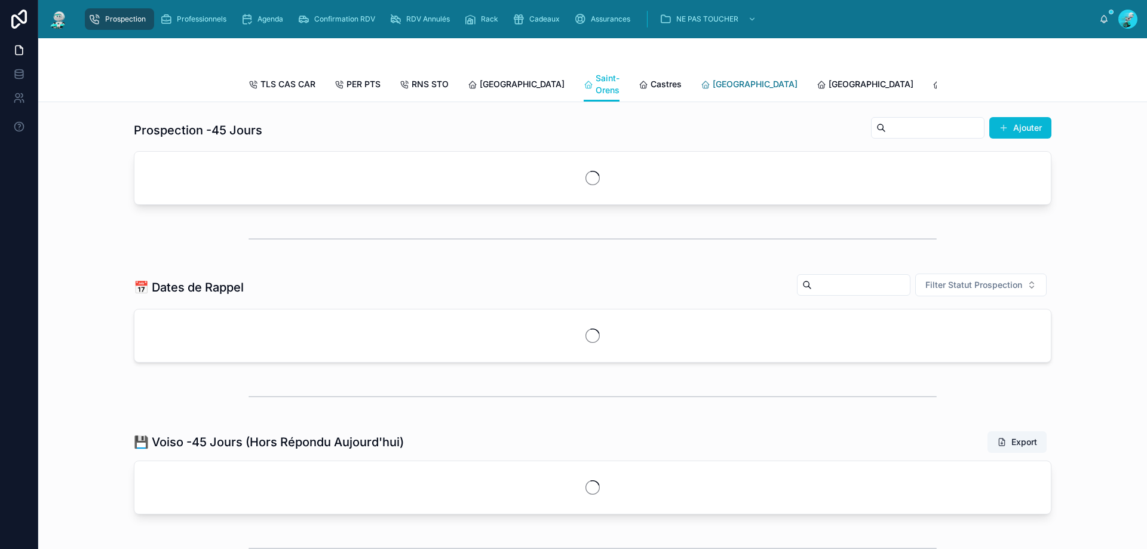
click at [713, 82] on span "[GEOGRAPHIC_DATA]" at bounding box center [755, 84] width 85 height 12
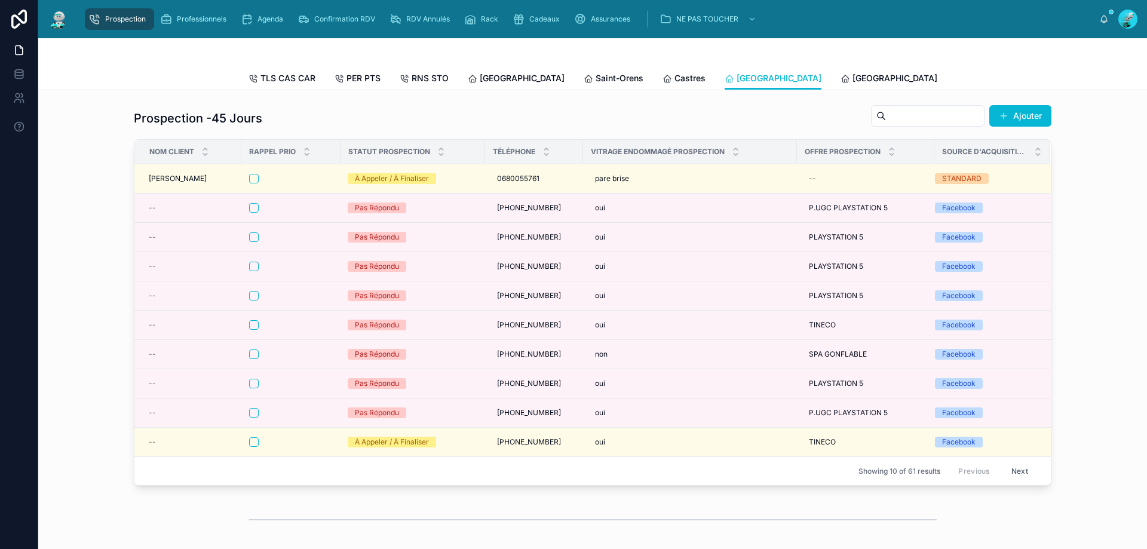
click at [448, 48] on div at bounding box center [593, 52] width 688 height 29
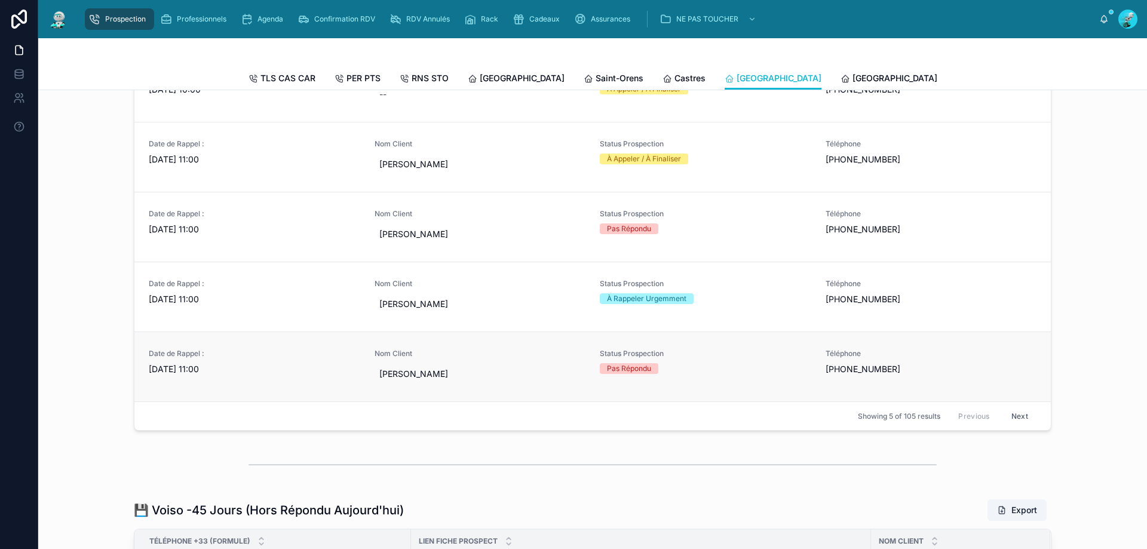
scroll to position [418, 0]
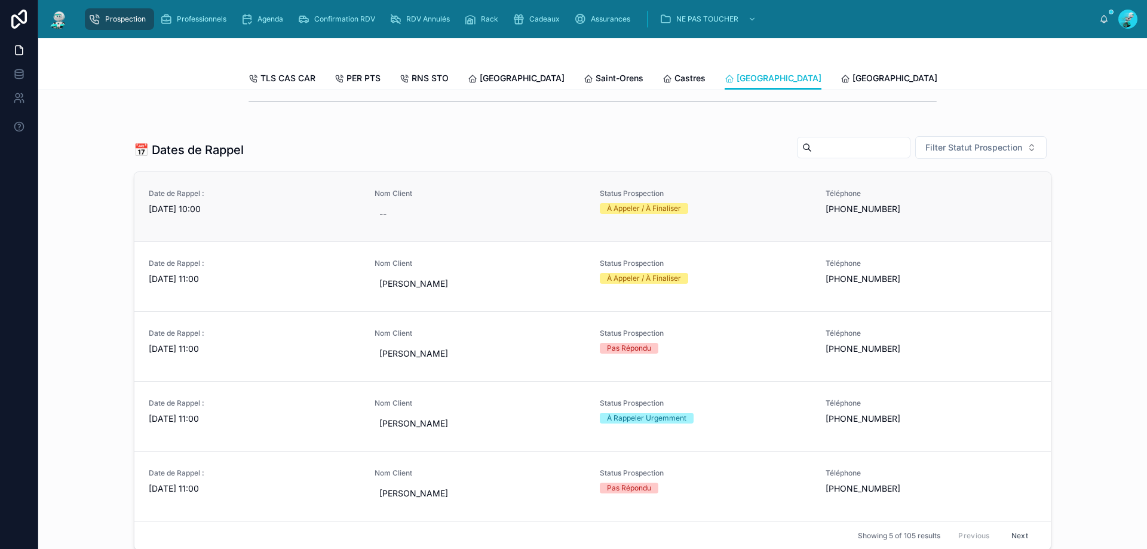
click at [258, 215] on span "[DATE] 10:00" at bounding box center [255, 209] width 212 height 12
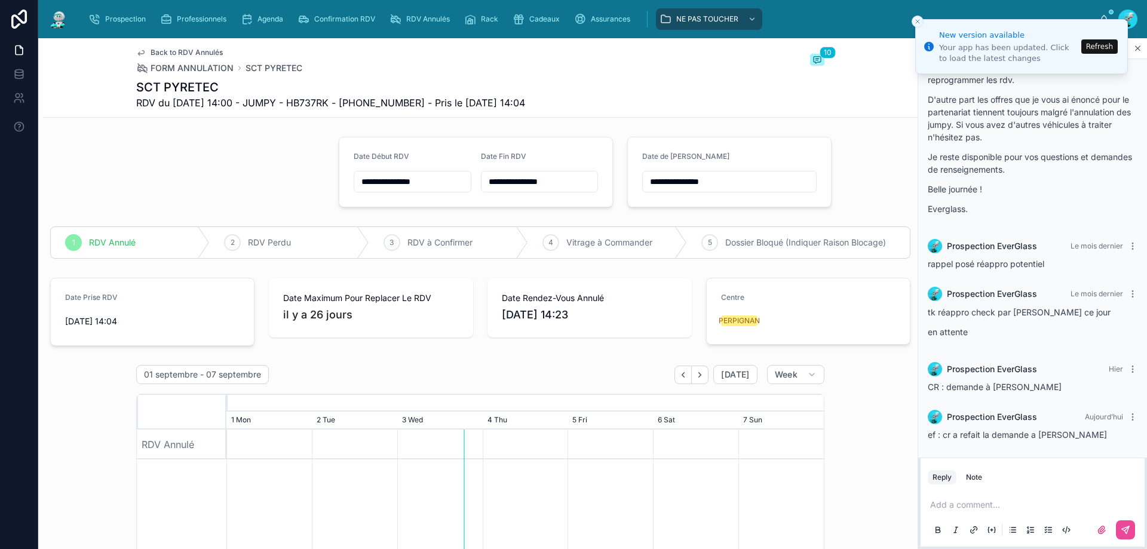
scroll to position [579, 0]
click at [916, 17] on button "Close toast" at bounding box center [918, 22] width 12 height 12
click at [1098, 46] on button "Refresh" at bounding box center [1100, 46] width 36 height 14
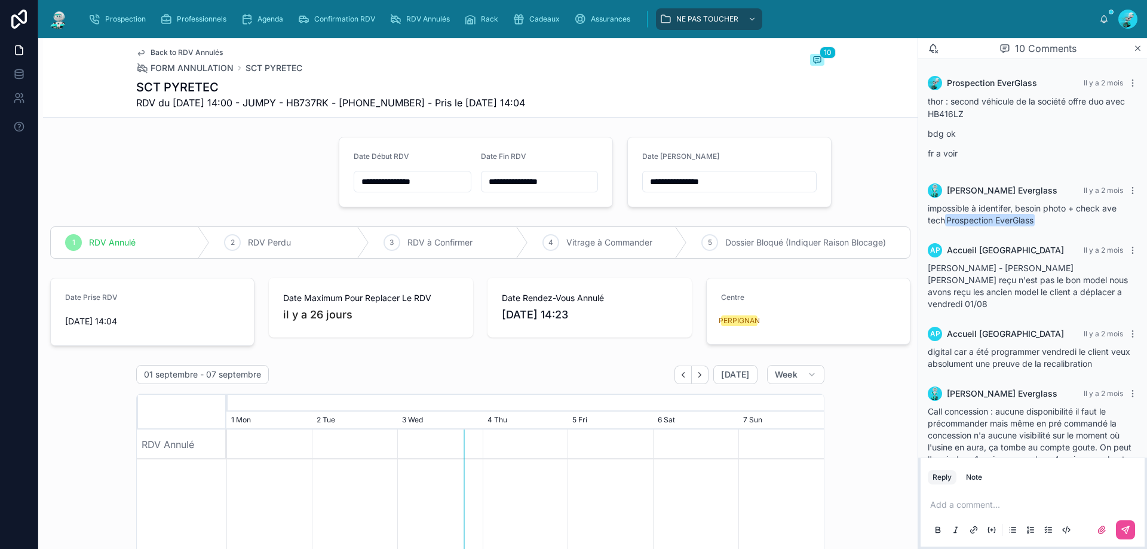
scroll to position [579, 0]
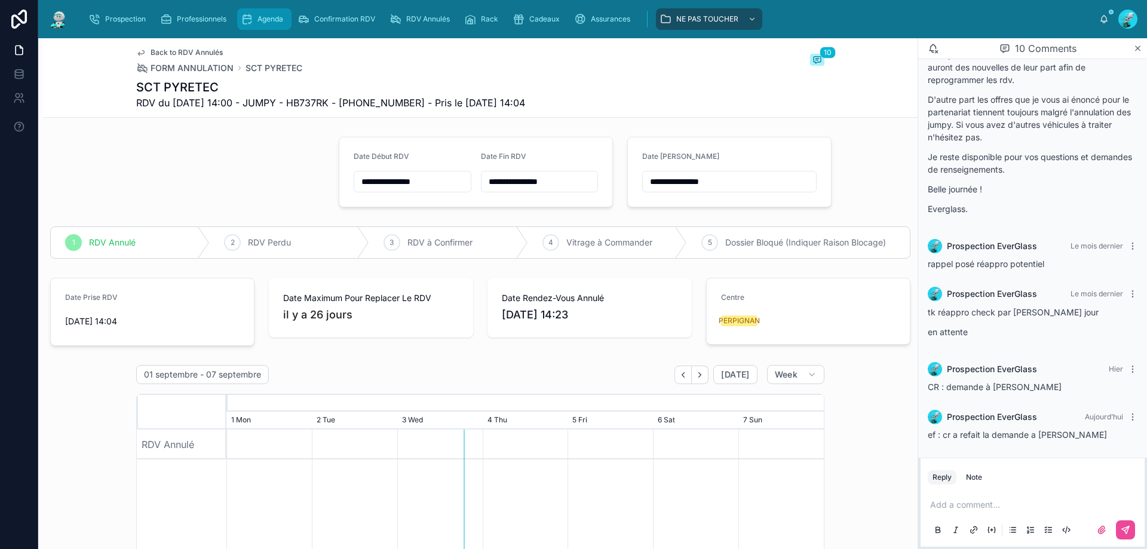
click at [255, 14] on div "Agenda" at bounding box center [264, 19] width 47 height 19
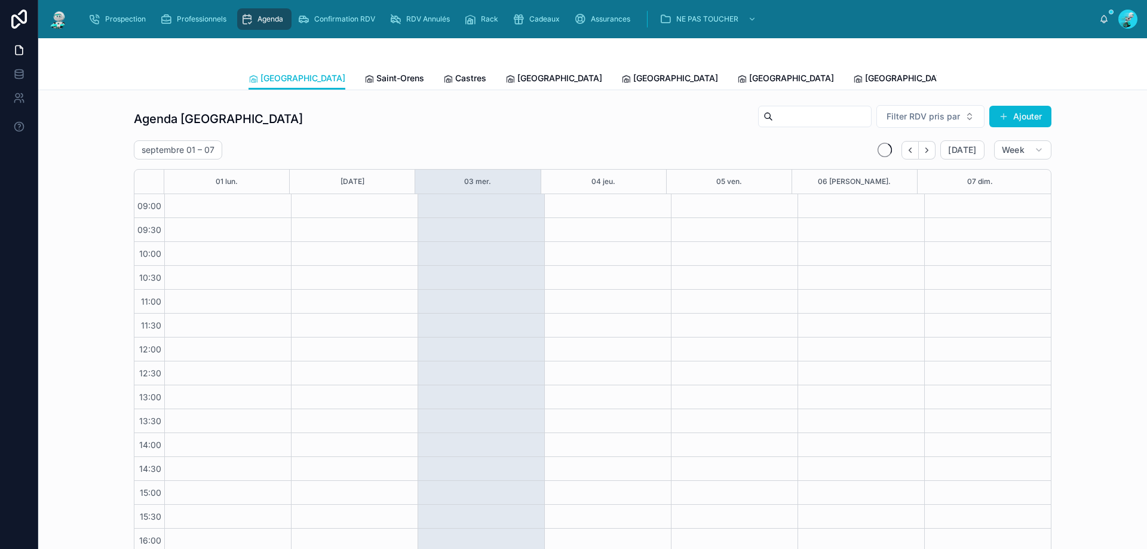
scroll to position [65, 0]
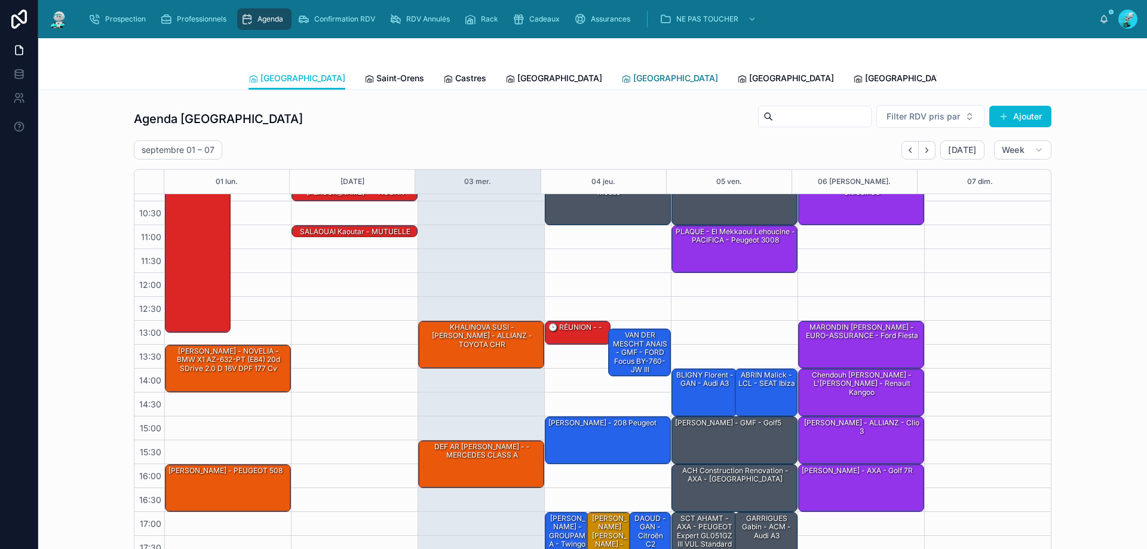
click at [634, 82] on span "[GEOGRAPHIC_DATA]" at bounding box center [676, 78] width 85 height 12
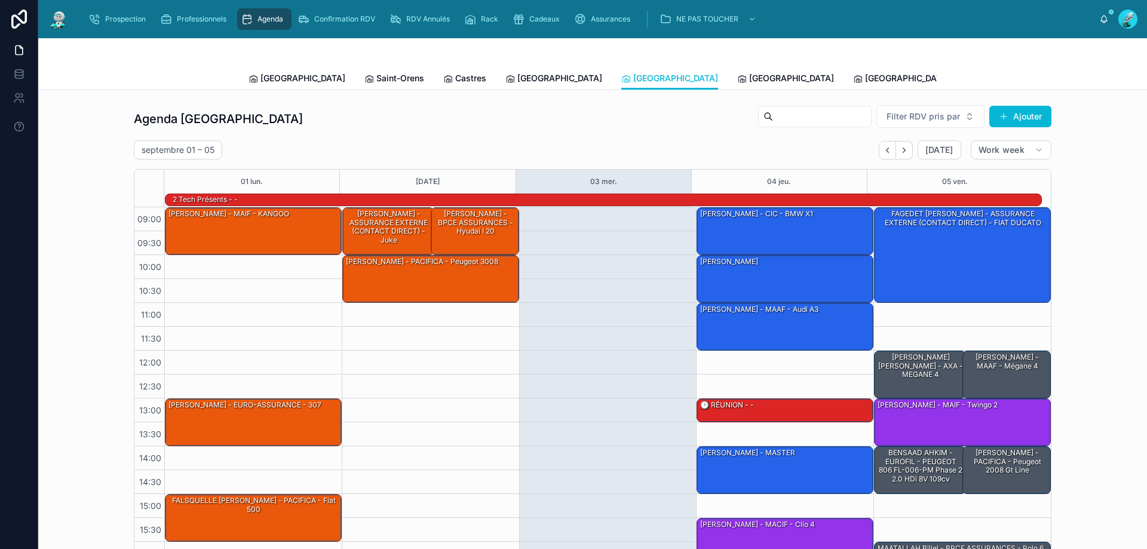
click at [436, 123] on div "Agenda Perpignan Filter RDV pris par [PERSON_NAME]" at bounding box center [593, 119] width 918 height 29
click at [455, 78] on span "Castres" at bounding box center [470, 78] width 31 height 12
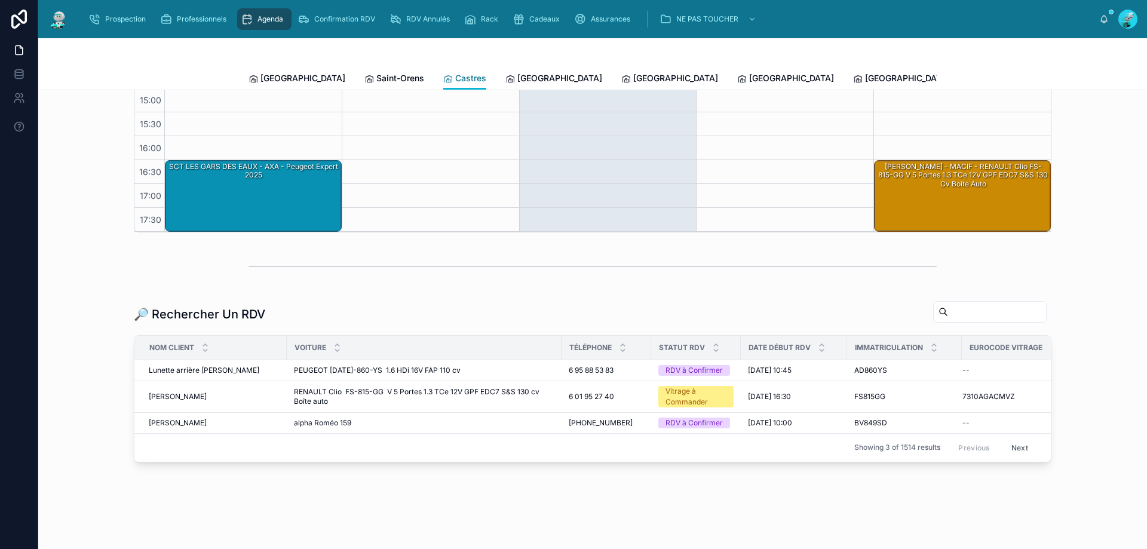
scroll to position [351, 0]
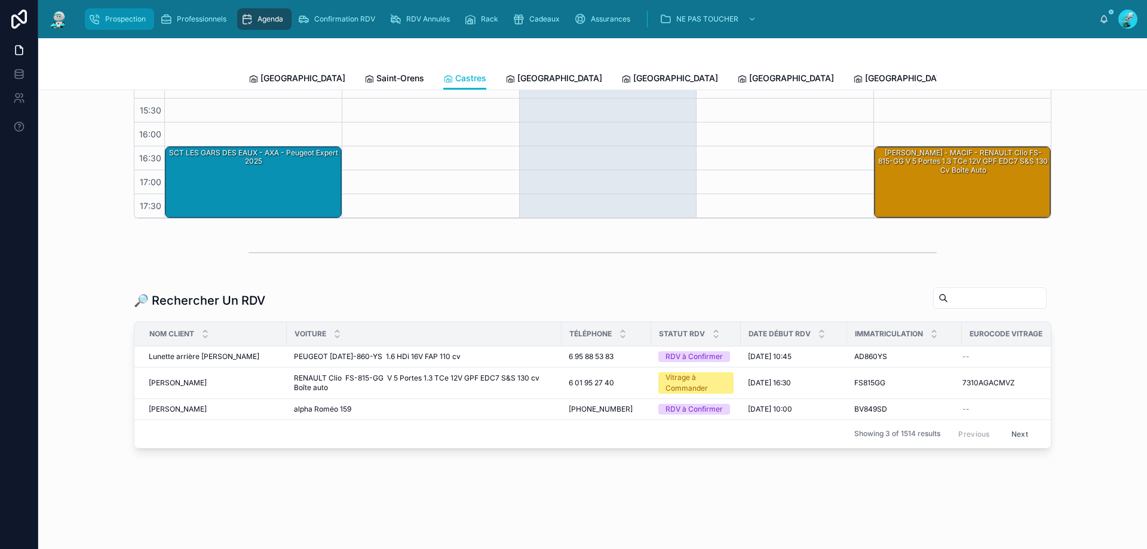
click at [118, 17] on span "Prospection" at bounding box center [125, 19] width 41 height 10
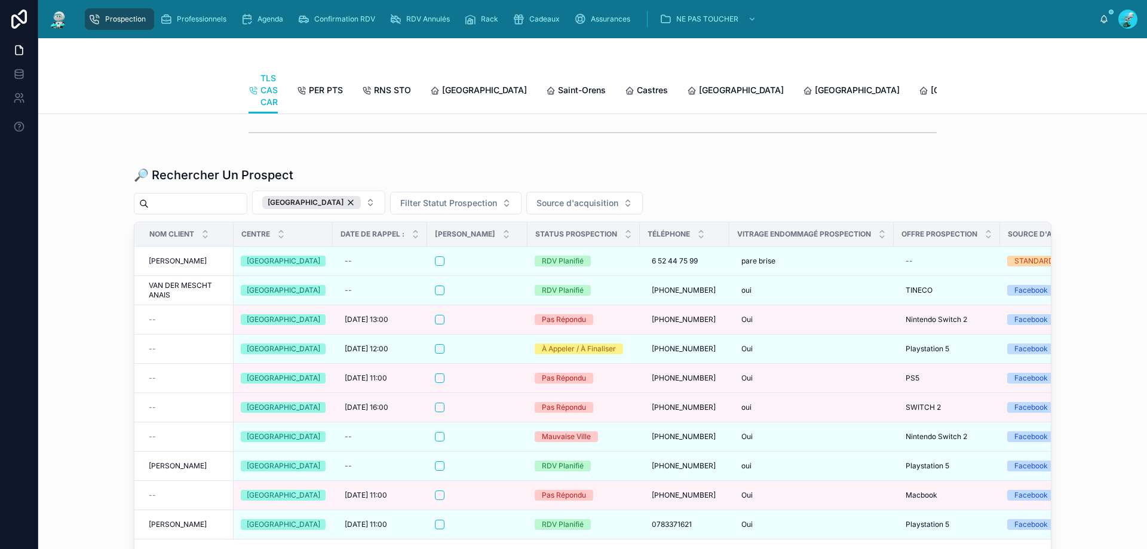
scroll to position [1458, 0]
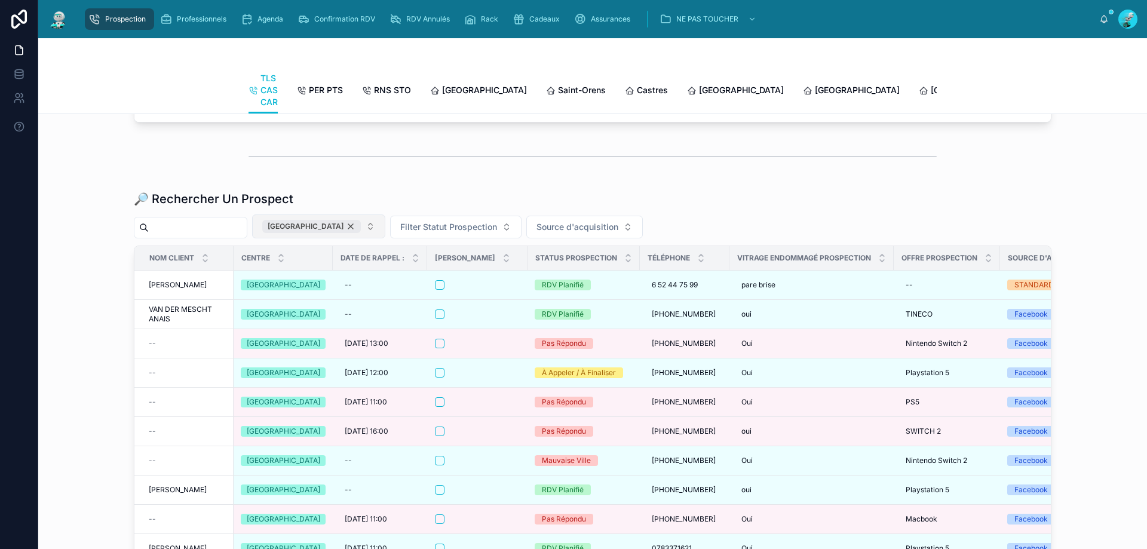
click at [337, 233] on div "[GEOGRAPHIC_DATA]" at bounding box center [311, 226] width 99 height 13
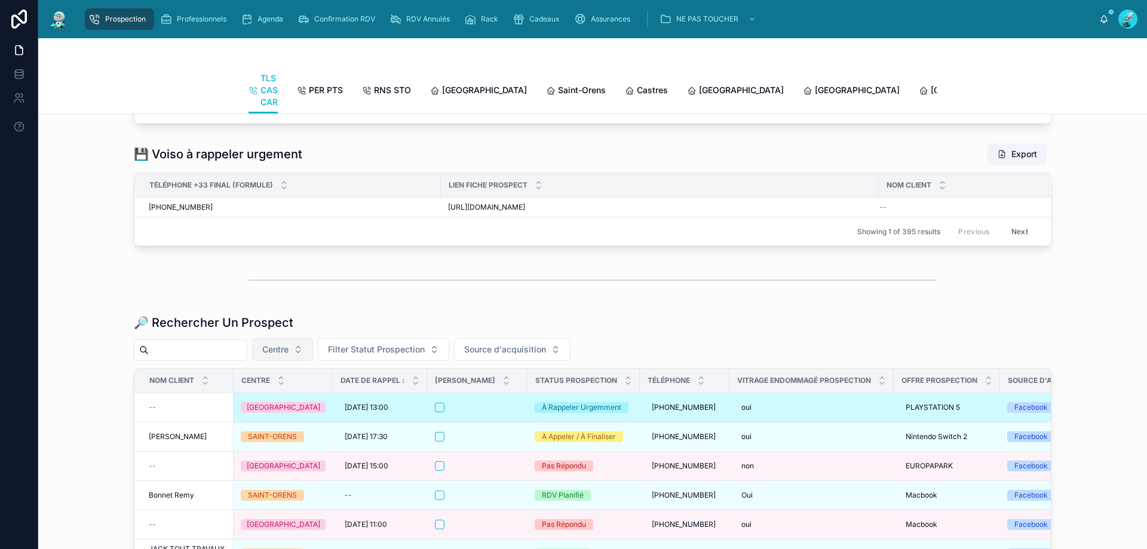
scroll to position [1458, 0]
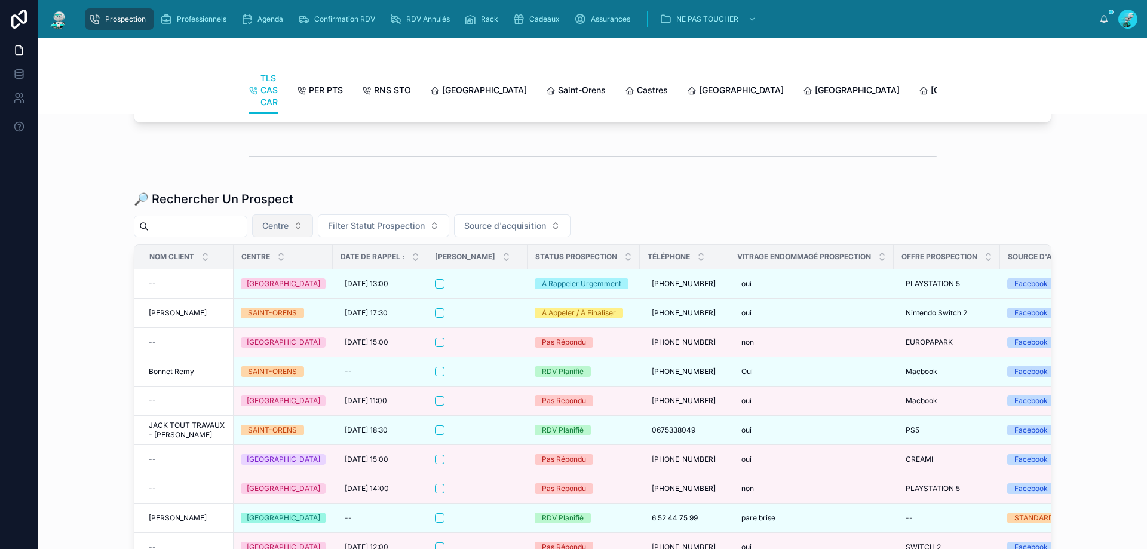
drag, startPoint x: 201, startPoint y: 258, endPoint x: 224, endPoint y: 229, distance: 35.7
click at [201, 235] on input "text" at bounding box center [198, 226] width 98 height 17
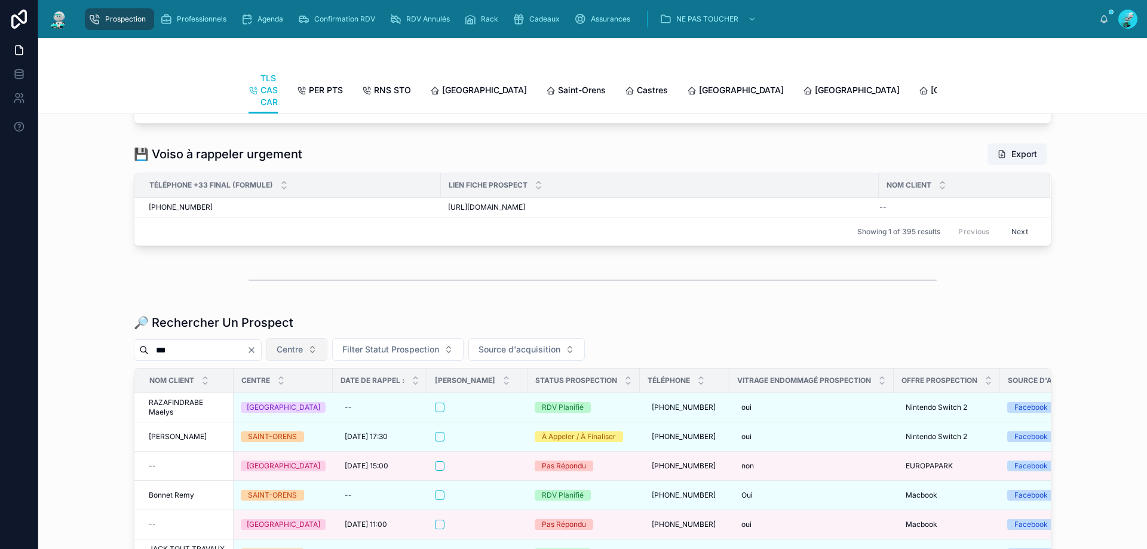
scroll to position [1458, 0]
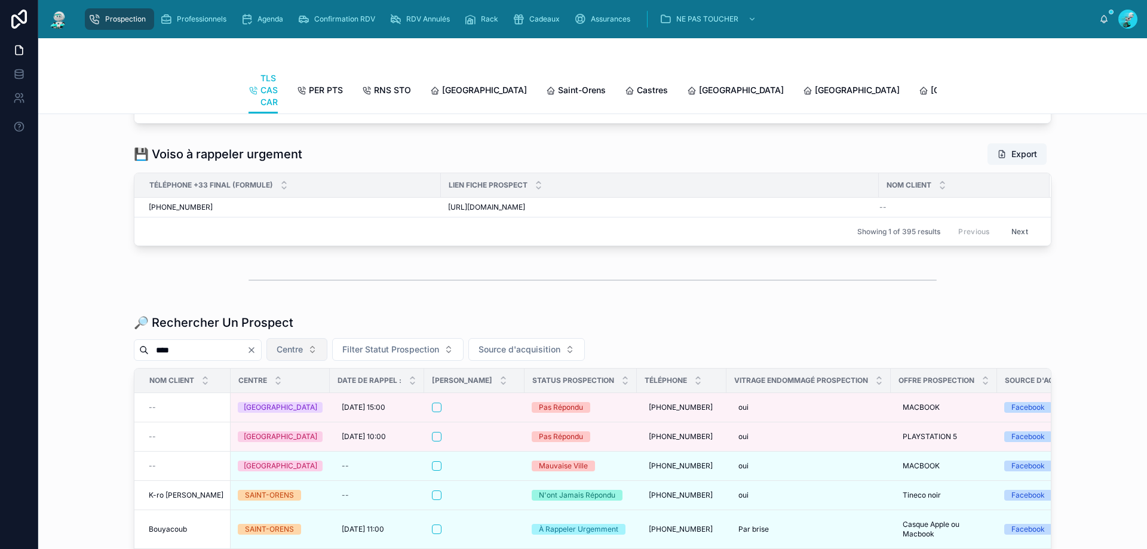
scroll to position [1458, 0]
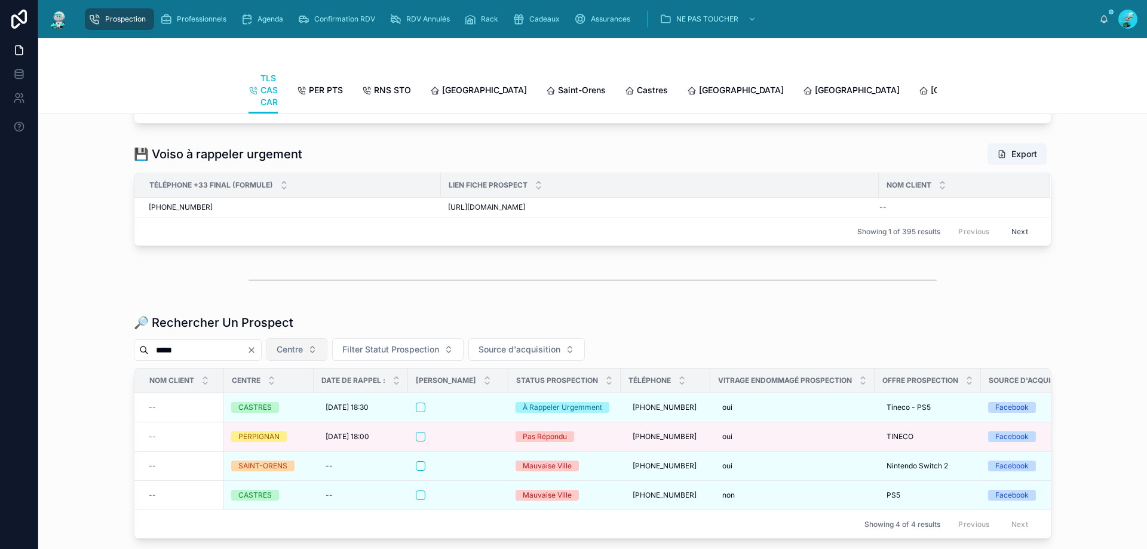
scroll to position [1458, 0]
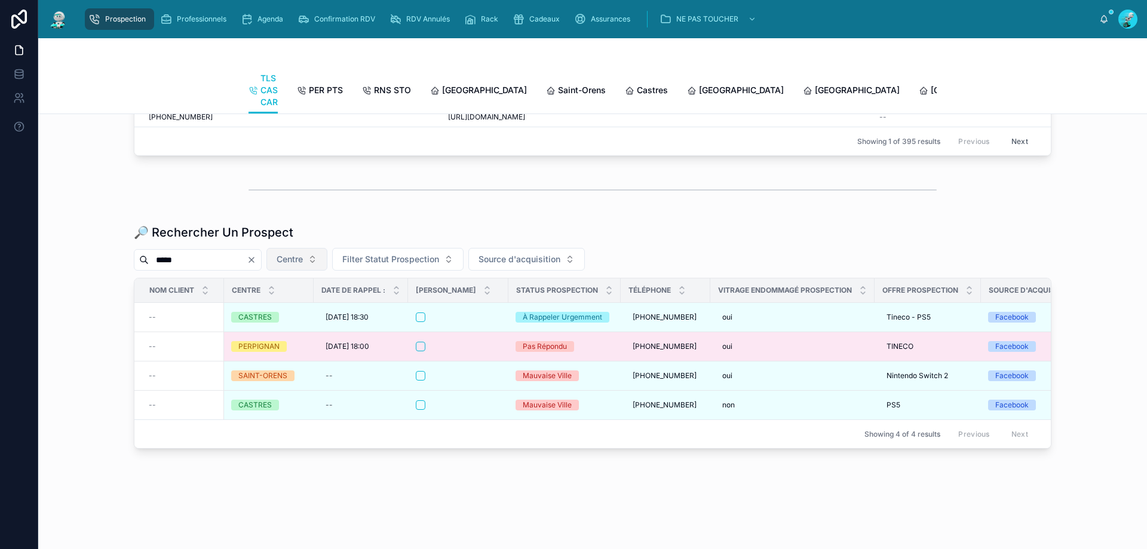
type input "*****"
click at [466, 342] on div at bounding box center [458, 347] width 85 height 10
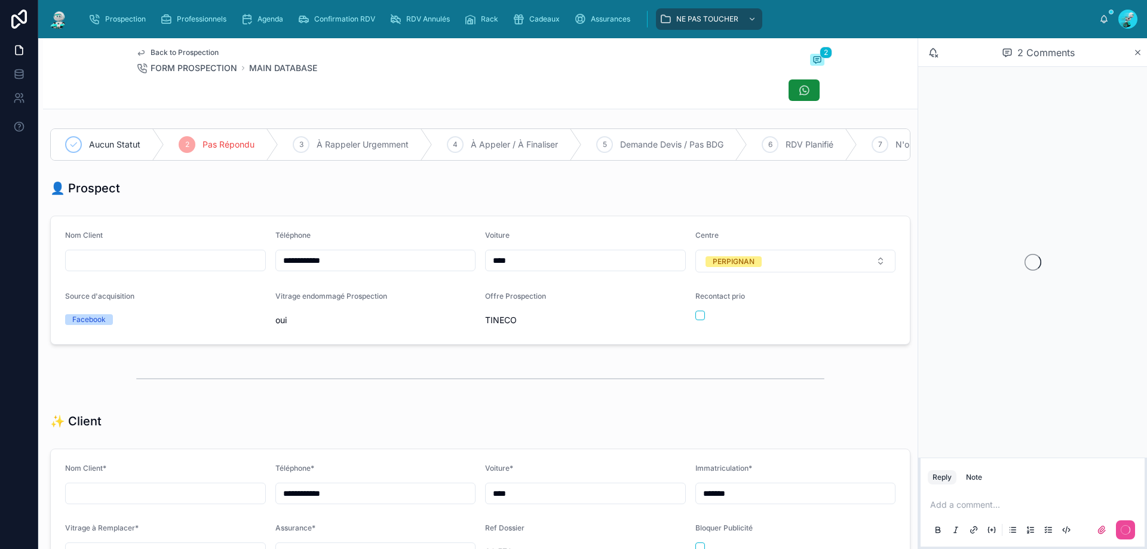
scroll to position [66, 0]
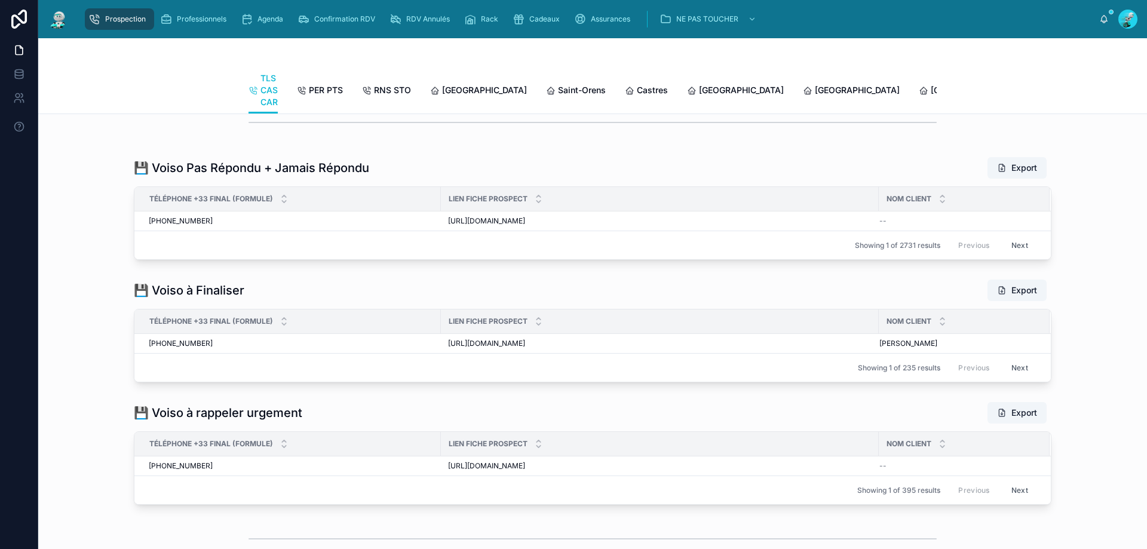
scroll to position [1461, 0]
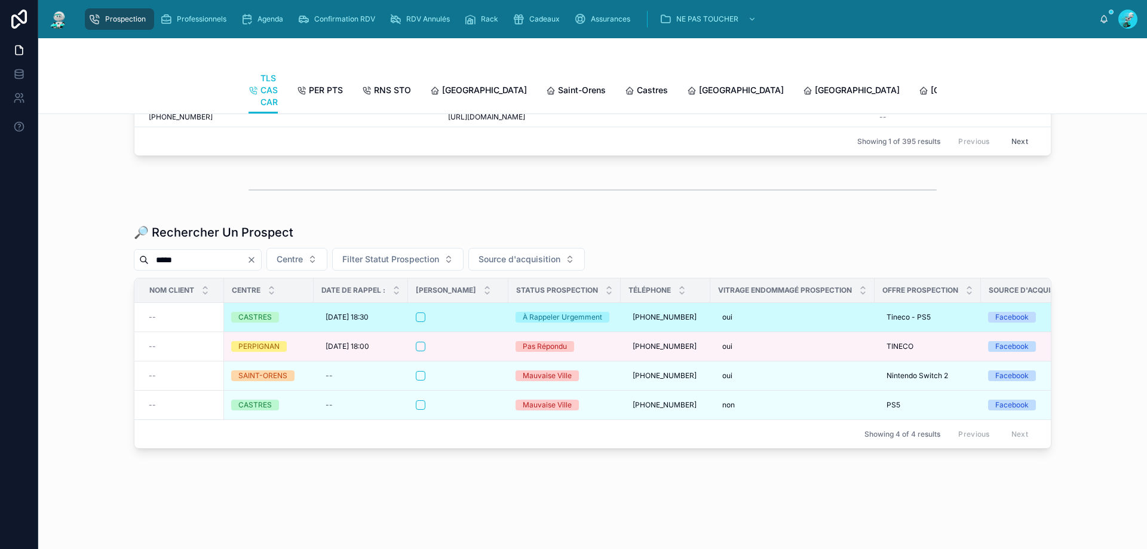
click at [449, 313] on div at bounding box center [458, 318] width 85 height 10
